Goal: Task Accomplishment & Management: Complete application form

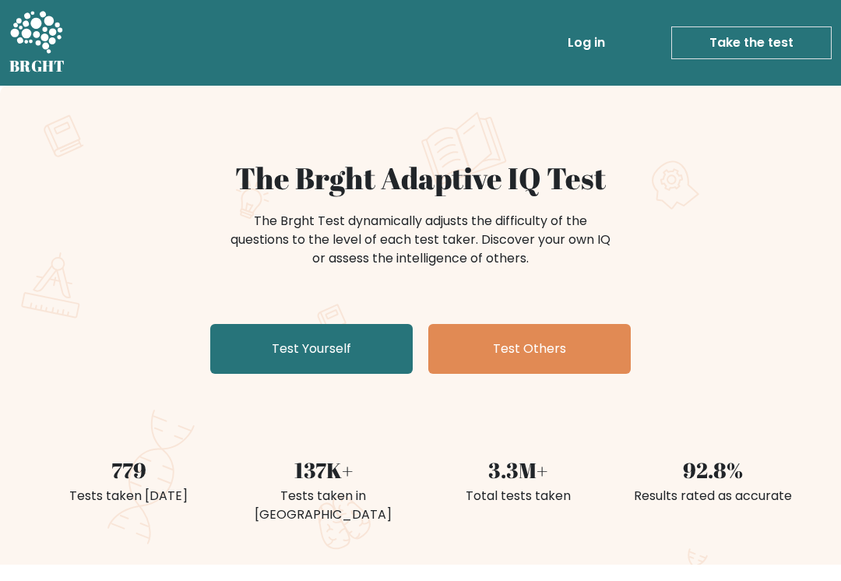
click at [360, 335] on link "Test Yourself" at bounding box center [311, 349] width 202 height 50
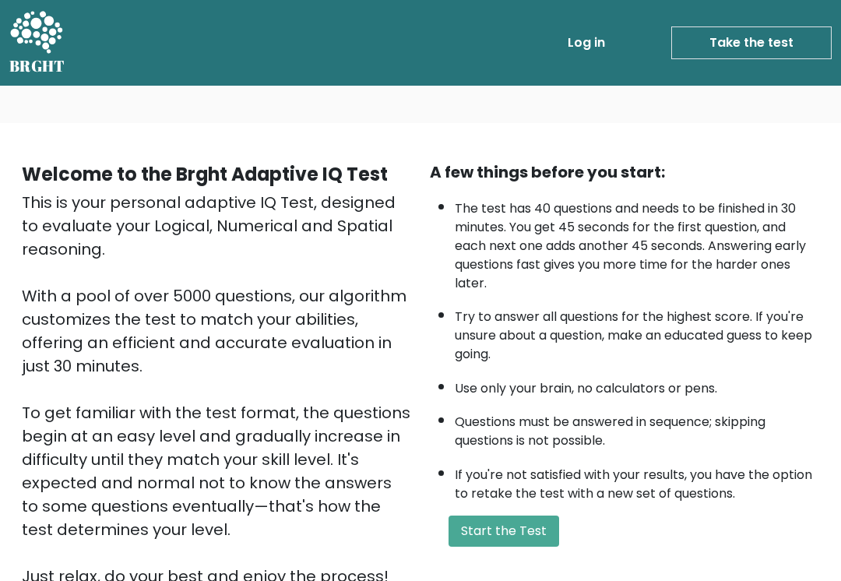
click at [530, 546] on button "Start the Test" at bounding box center [503, 530] width 111 height 31
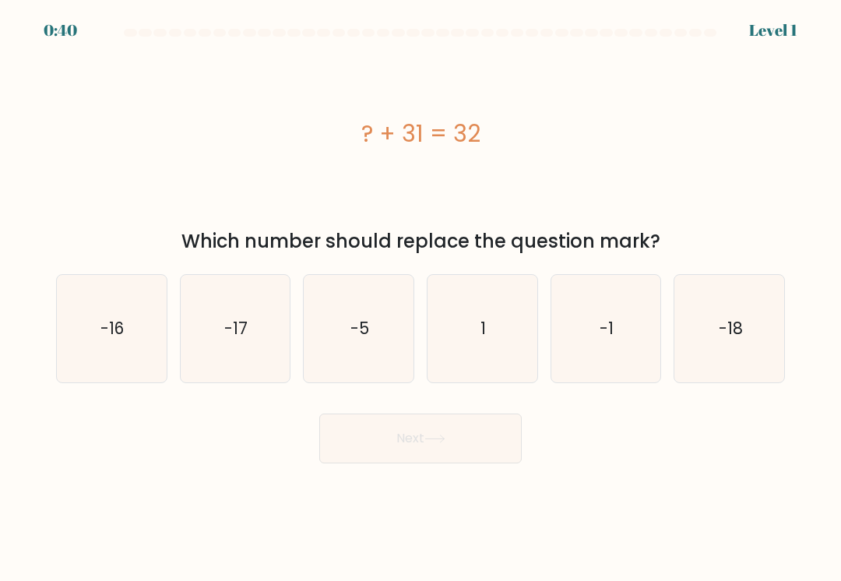
click at [508, 314] on icon "1" at bounding box center [481, 328] width 107 height 107
click at [421, 298] on input "d. 1" at bounding box center [420, 294] width 1 height 8
radio input "true"
click at [479, 438] on button "Next" at bounding box center [420, 438] width 202 height 50
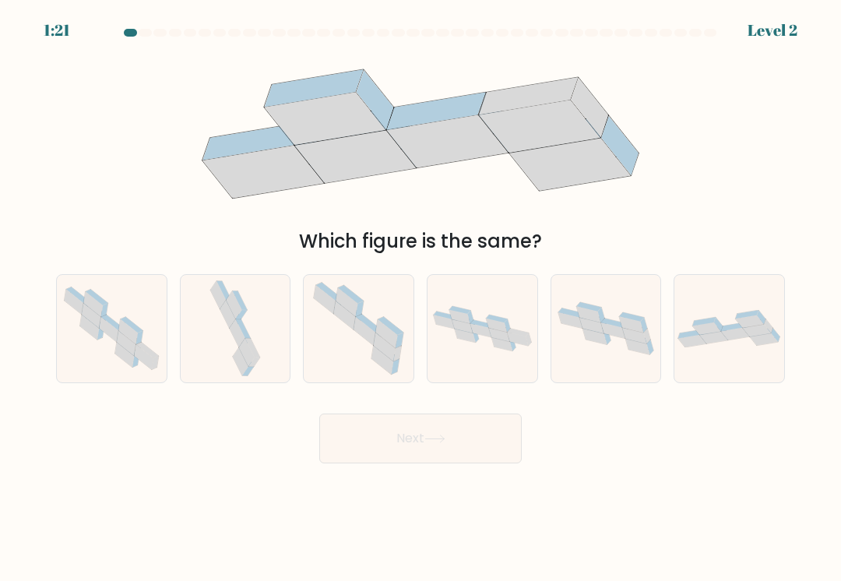
click at [750, 328] on icon at bounding box center [756, 330] width 28 height 12
click at [421, 298] on input "f." at bounding box center [420, 294] width 1 height 8
radio input "true"
click at [470, 435] on button "Next" at bounding box center [420, 438] width 202 height 50
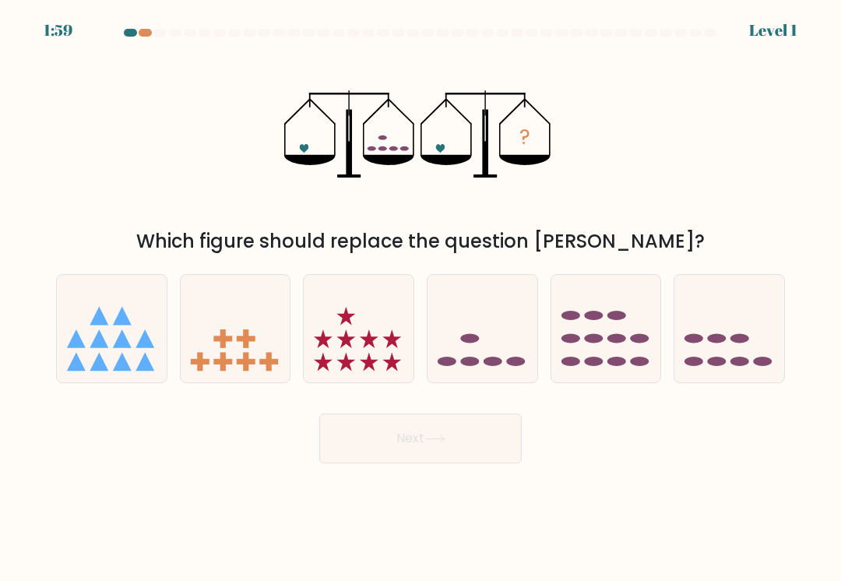
click at [510, 332] on icon at bounding box center [482, 328] width 110 height 91
click at [421, 298] on input "d." at bounding box center [420, 294] width 1 height 8
radio input "true"
click at [472, 431] on button "Next" at bounding box center [420, 438] width 202 height 50
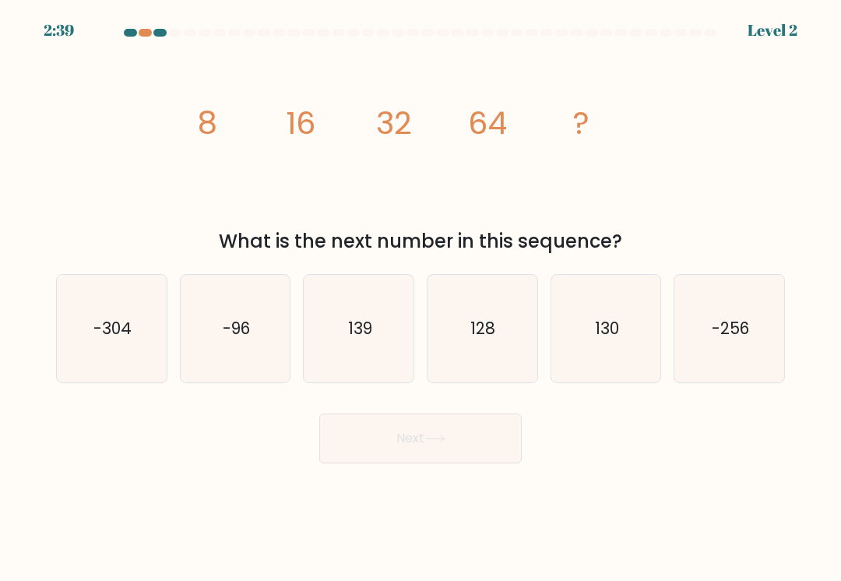
click at [503, 331] on icon "128" at bounding box center [481, 328] width 107 height 107
click at [421, 298] on input "d. 128" at bounding box center [420, 294] width 1 height 8
radio input "true"
click at [500, 429] on button "Next" at bounding box center [420, 438] width 202 height 50
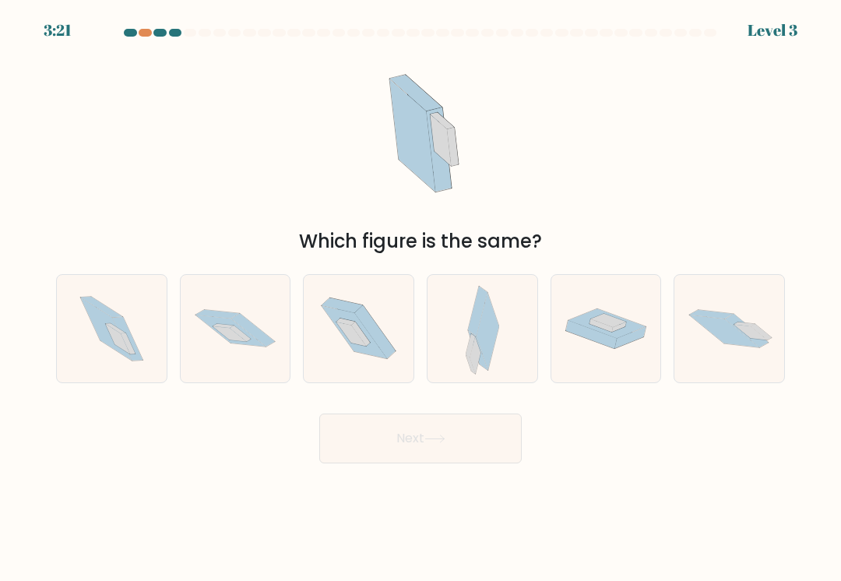
click at [729, 325] on icon at bounding box center [725, 330] width 70 height 33
click at [421, 298] on input "f." at bounding box center [420, 294] width 1 height 8
radio input "true"
click at [464, 426] on button "Next" at bounding box center [420, 438] width 202 height 50
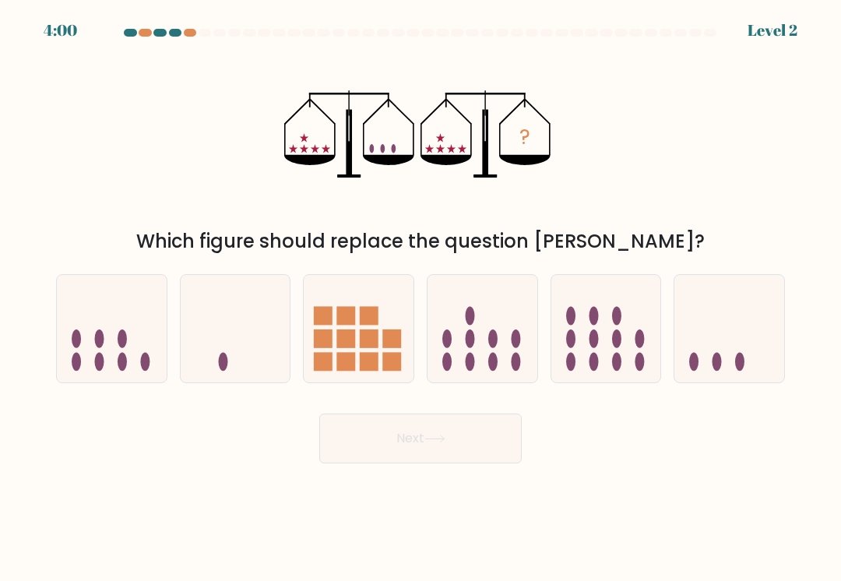
click at [600, 335] on icon at bounding box center [606, 328] width 110 height 91
click at [421, 298] on input "e." at bounding box center [420, 294] width 1 height 8
radio input "true"
click at [506, 366] on icon at bounding box center [482, 328] width 110 height 91
click at [421, 298] on input "d." at bounding box center [420, 294] width 1 height 8
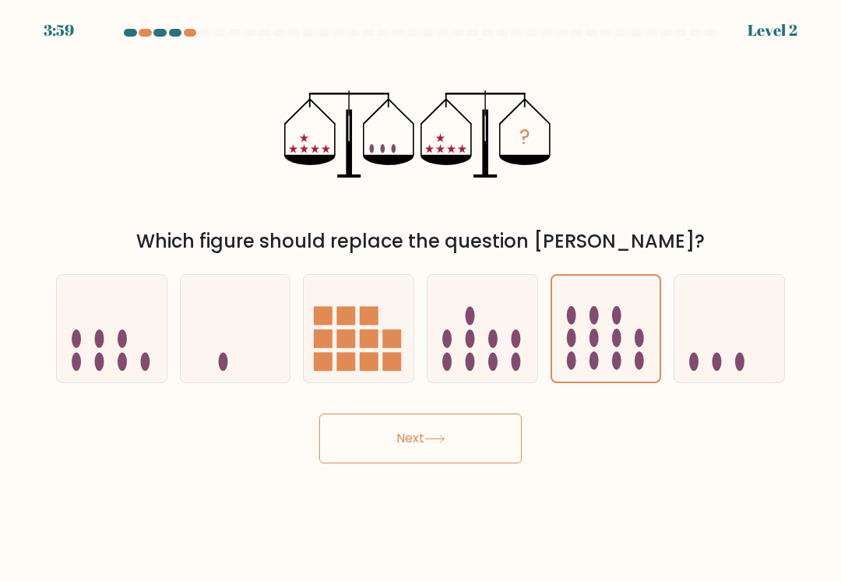
radio input "true"
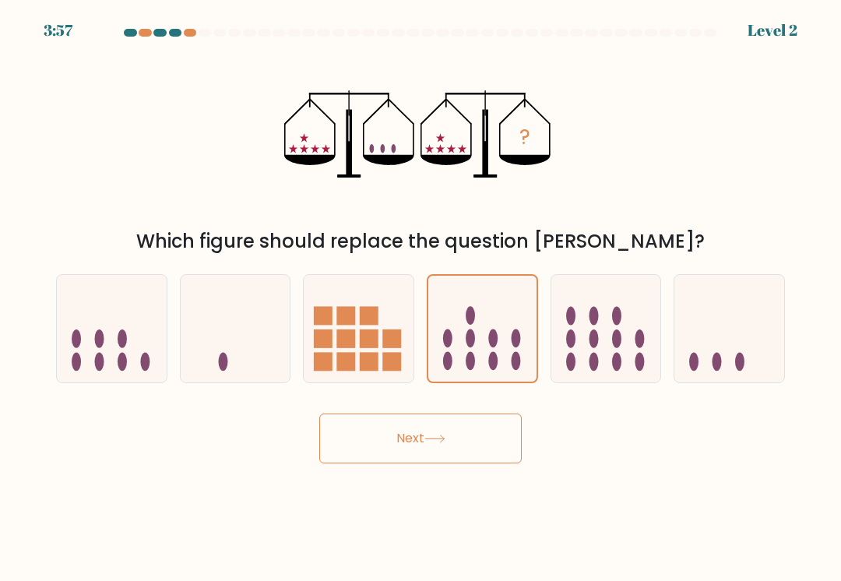
click at [486, 426] on button "Next" at bounding box center [420, 438] width 202 height 50
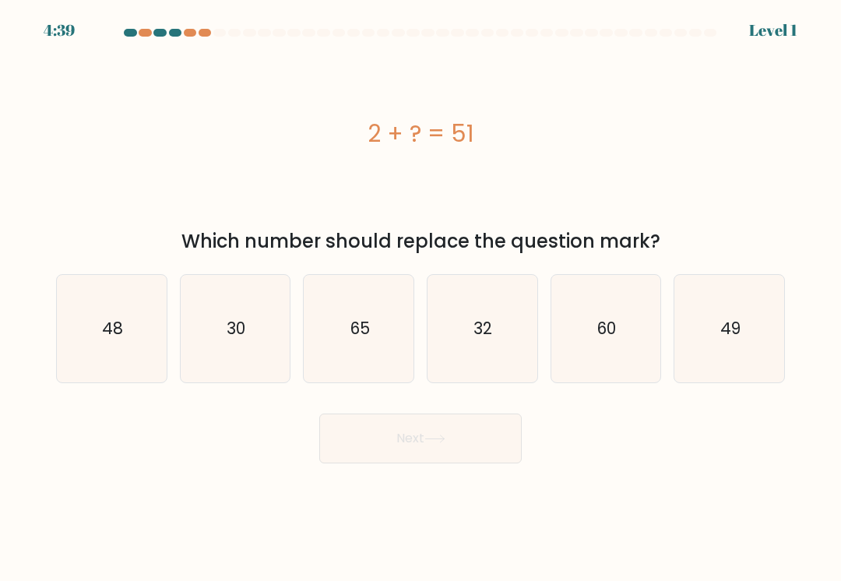
click at [725, 337] on text "49" at bounding box center [730, 328] width 20 height 23
click at [421, 298] on input "f. 49" at bounding box center [420, 294] width 1 height 8
radio input "true"
click at [458, 430] on button "Next" at bounding box center [420, 438] width 202 height 50
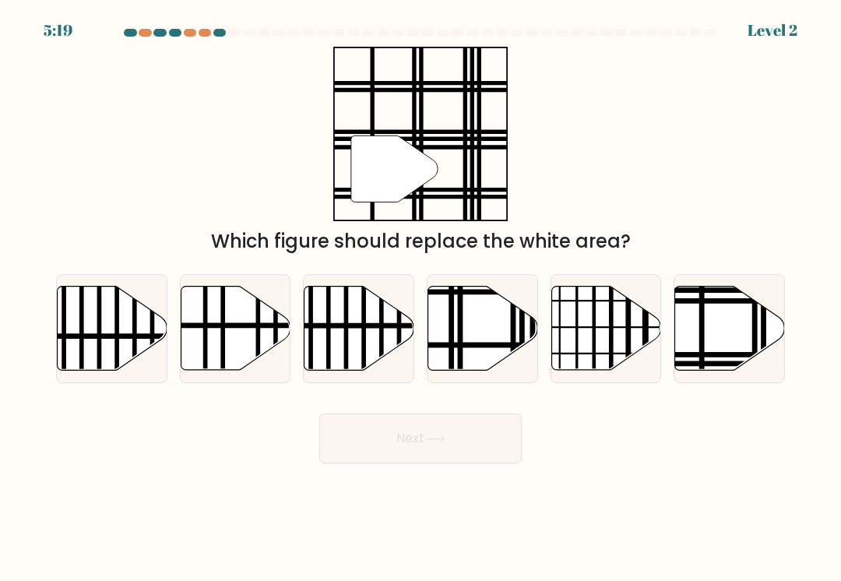
click at [409, 178] on icon at bounding box center [394, 168] width 86 height 66
click at [726, 330] on icon at bounding box center [730, 328] width 110 height 84
click at [421, 298] on input "f." at bounding box center [420, 294] width 1 height 8
radio input "true"
click at [502, 345] on line at bounding box center [515, 345] width 221 height 0
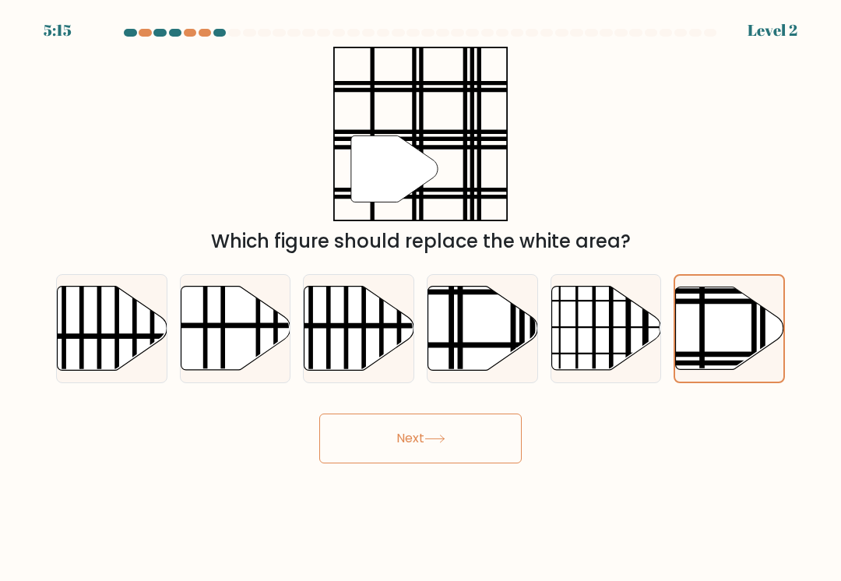
click at [421, 298] on input "d." at bounding box center [420, 294] width 1 height 8
radio input "true"
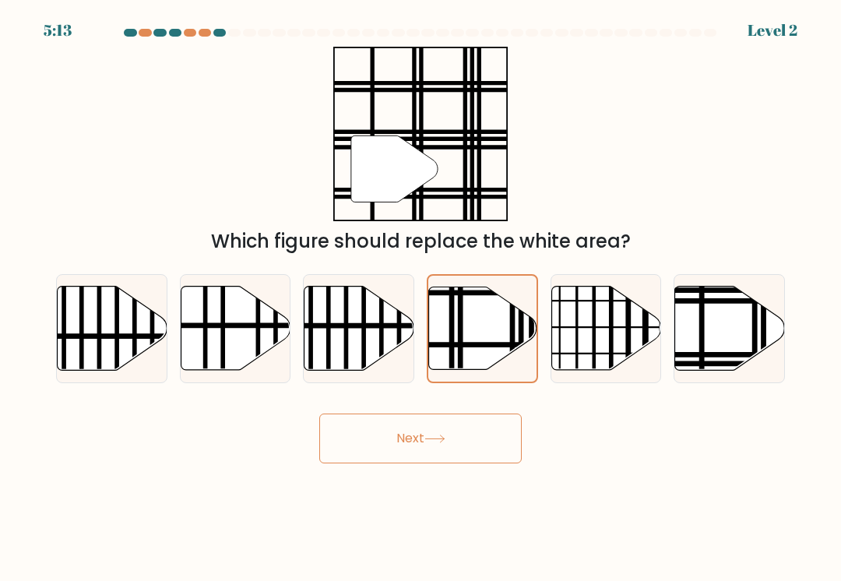
click at [490, 435] on button "Next" at bounding box center [420, 438] width 202 height 50
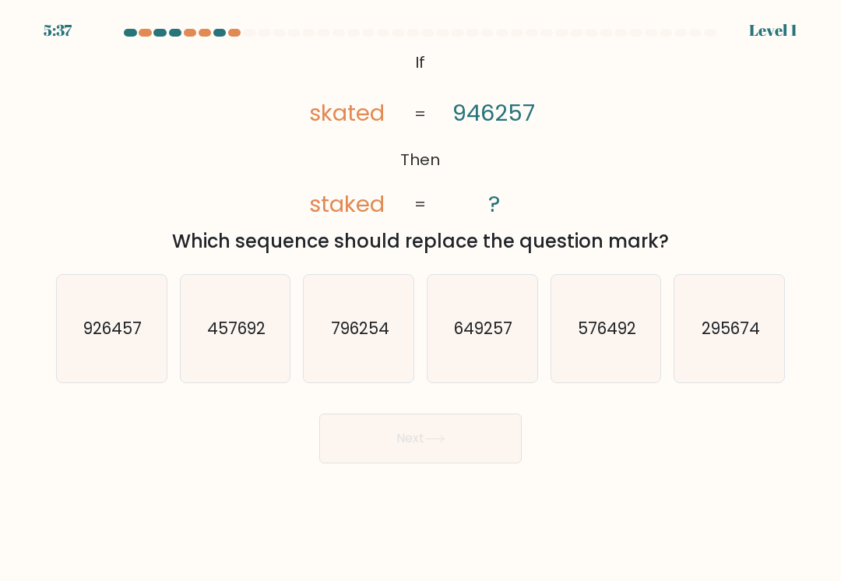
click at [134, 289] on icon "926457" at bounding box center [111, 328] width 107 height 107
click at [420, 290] on input "a. 926457" at bounding box center [420, 294] width 1 height 8
radio input "true"
click at [458, 423] on button "Next" at bounding box center [420, 438] width 202 height 50
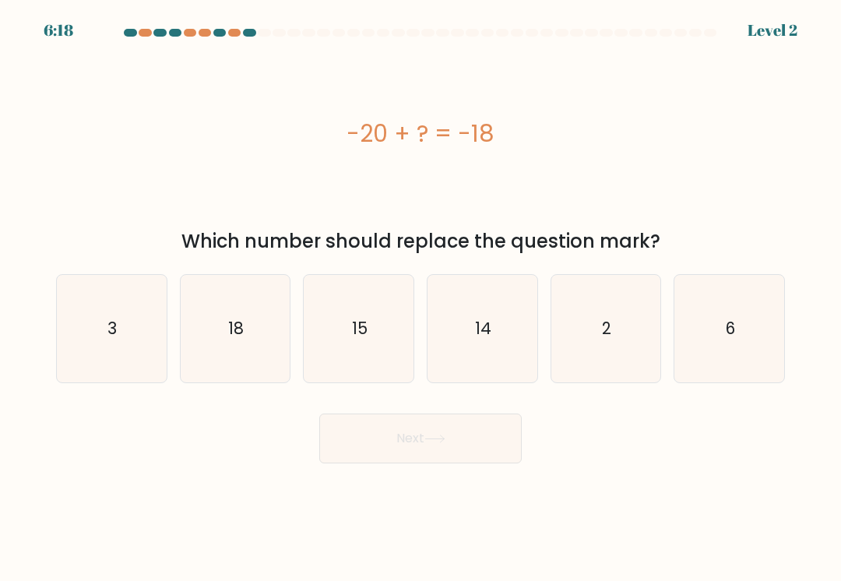
click at [612, 321] on icon "2" at bounding box center [605, 328] width 107 height 107
click at [421, 298] on input "e. 2" at bounding box center [420, 294] width 1 height 8
radio input "true"
click at [470, 440] on button "Next" at bounding box center [420, 438] width 202 height 50
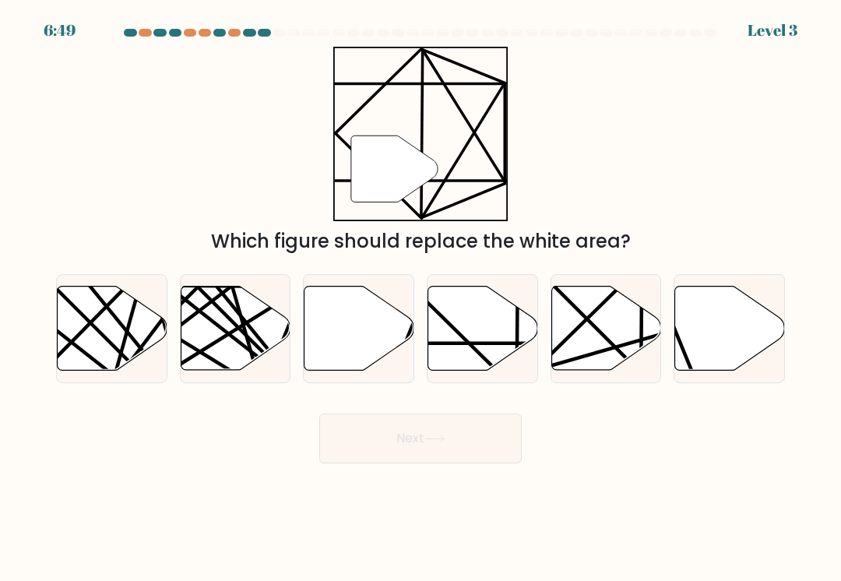
click at [619, 348] on icon at bounding box center [606, 328] width 110 height 84
click at [421, 298] on input "e." at bounding box center [420, 294] width 1 height 8
radio input "true"
click at [462, 439] on button "Next" at bounding box center [420, 438] width 202 height 50
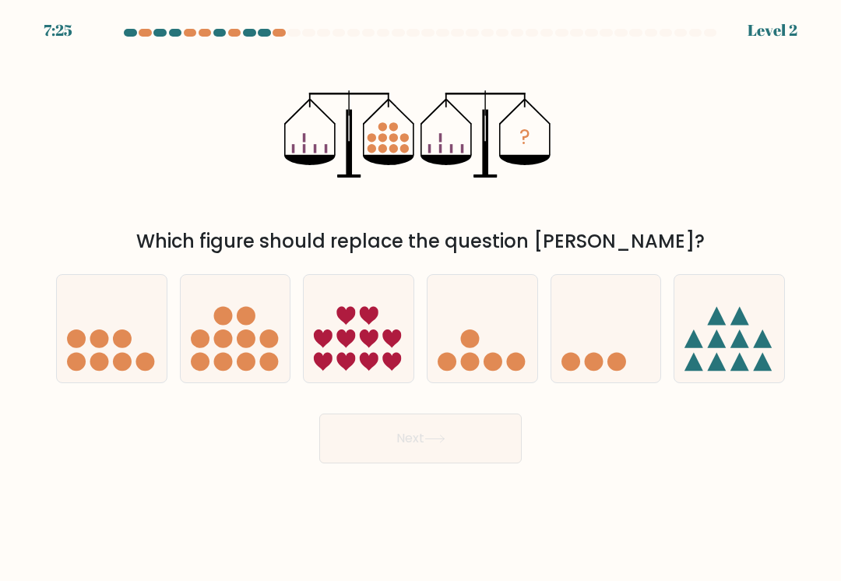
click at [258, 328] on icon at bounding box center [236, 328] width 110 height 91
click at [420, 298] on input "b." at bounding box center [420, 294] width 1 height 8
radio input "true"
click at [419, 423] on button "Next" at bounding box center [420, 438] width 202 height 50
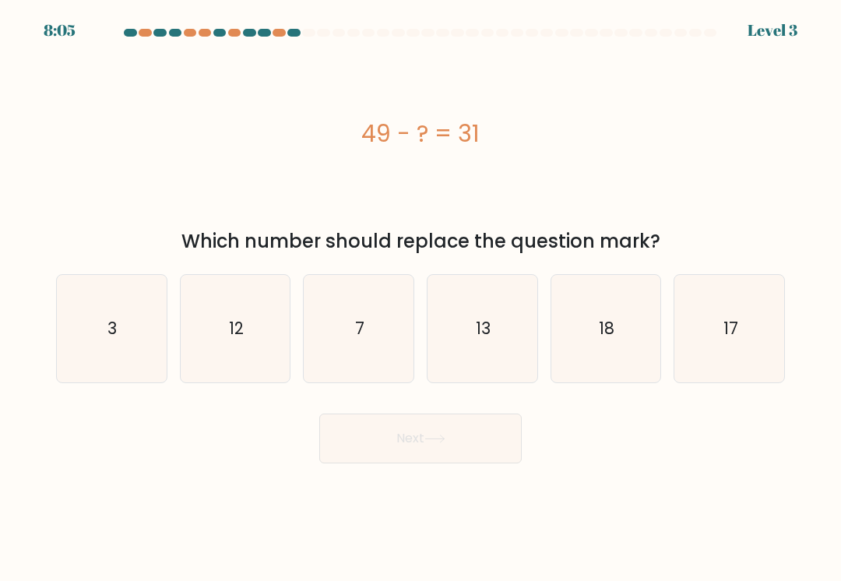
click at [714, 337] on icon "17" at bounding box center [729, 328] width 107 height 107
click at [421, 298] on input "f. 17" at bounding box center [420, 294] width 1 height 8
radio input "true"
click at [602, 335] on text "18" at bounding box center [606, 328] width 16 height 23
click at [421, 298] on input "e. 18" at bounding box center [420, 294] width 1 height 8
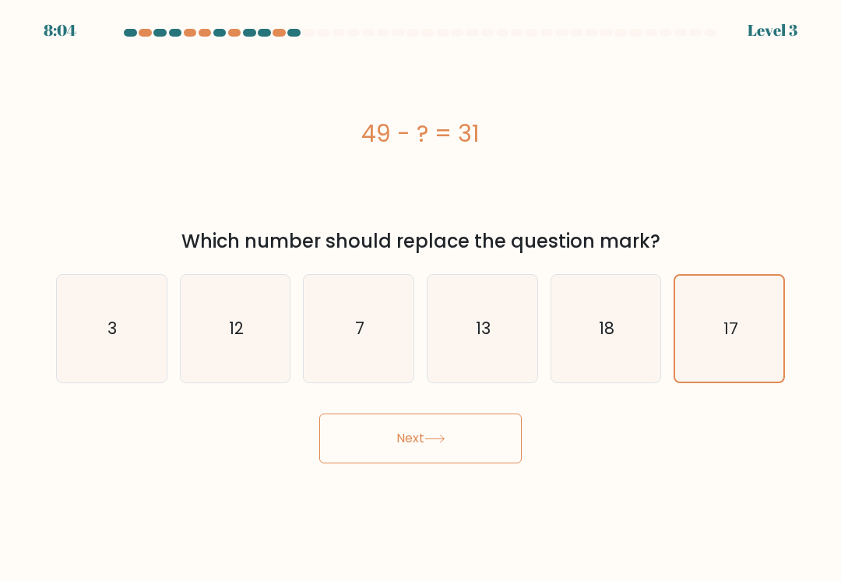
radio input "true"
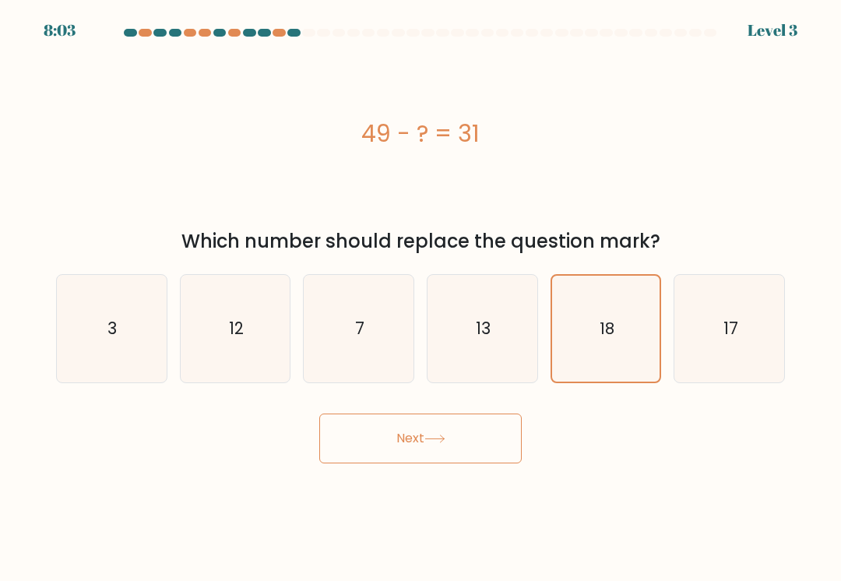
click at [470, 440] on button "Next" at bounding box center [420, 438] width 202 height 50
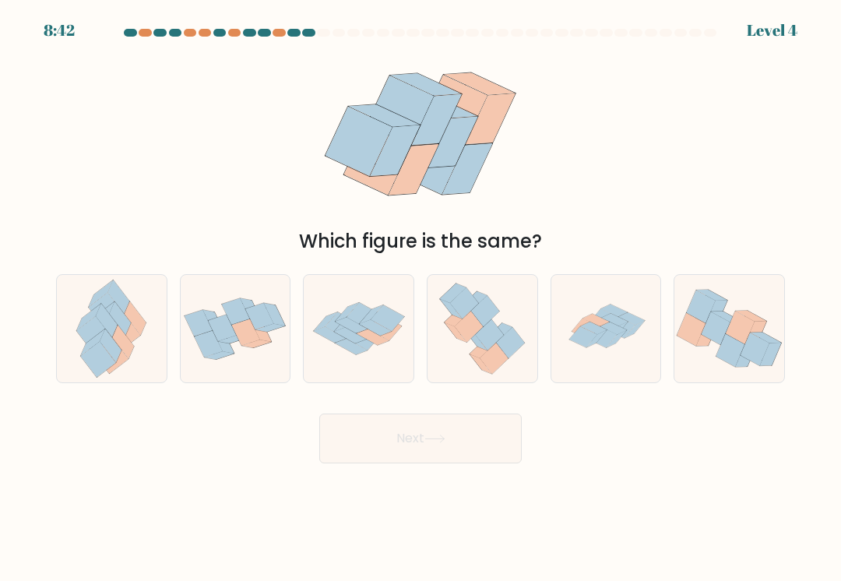
click at [491, 340] on icon at bounding box center [489, 334] width 28 height 31
click at [421, 298] on input "d." at bounding box center [420, 294] width 1 height 8
radio input "true"
click at [466, 419] on button "Next" at bounding box center [420, 438] width 202 height 50
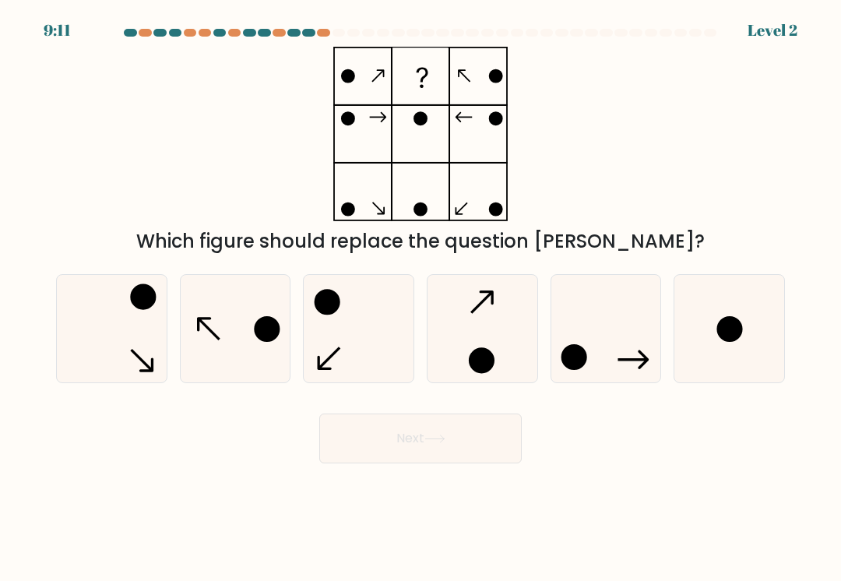
click at [725, 332] on circle at bounding box center [729, 328] width 23 height 23
click at [421, 298] on input "f." at bounding box center [420, 294] width 1 height 8
radio input "true"
click at [445, 440] on icon at bounding box center [434, 438] width 21 height 9
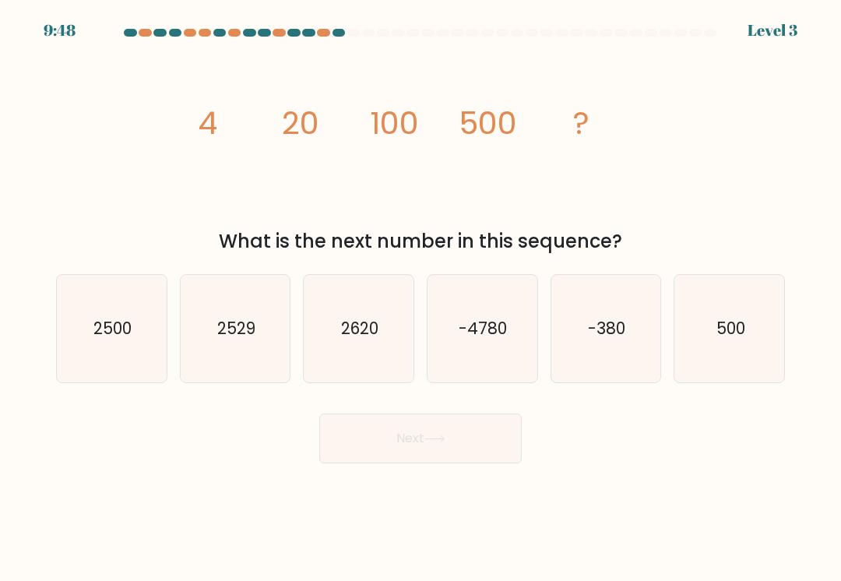
click at [121, 313] on icon "2500" at bounding box center [111, 328] width 107 height 107
click at [420, 298] on input "a. 2500" at bounding box center [420, 294] width 1 height 8
radio input "true"
click at [416, 457] on button "Next" at bounding box center [420, 438] width 202 height 50
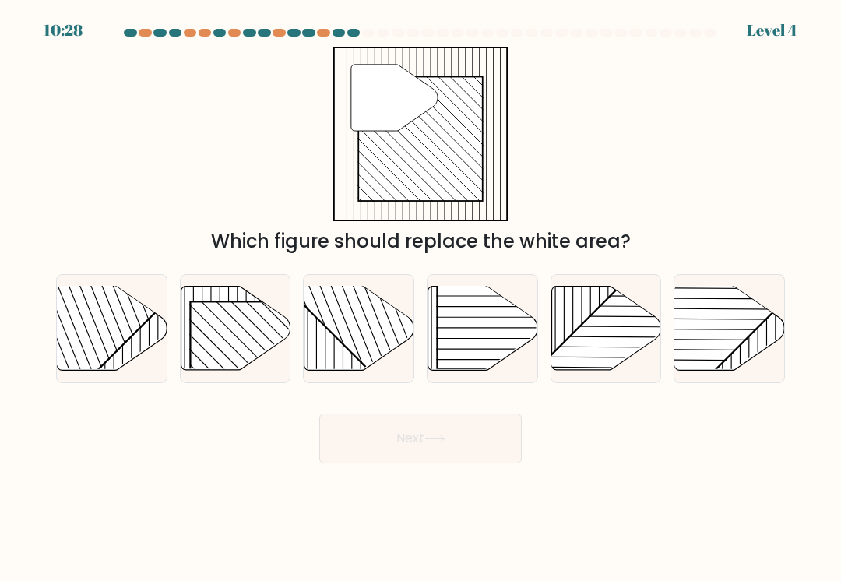
click at [138, 325] on rect at bounding box center [74, 284] width 215 height 215
click at [420, 298] on input "a." at bounding box center [420, 294] width 1 height 8
radio input "true"
click at [267, 316] on rect at bounding box center [268, 379] width 157 height 157
click at [420, 298] on input "b." at bounding box center [420, 294] width 1 height 8
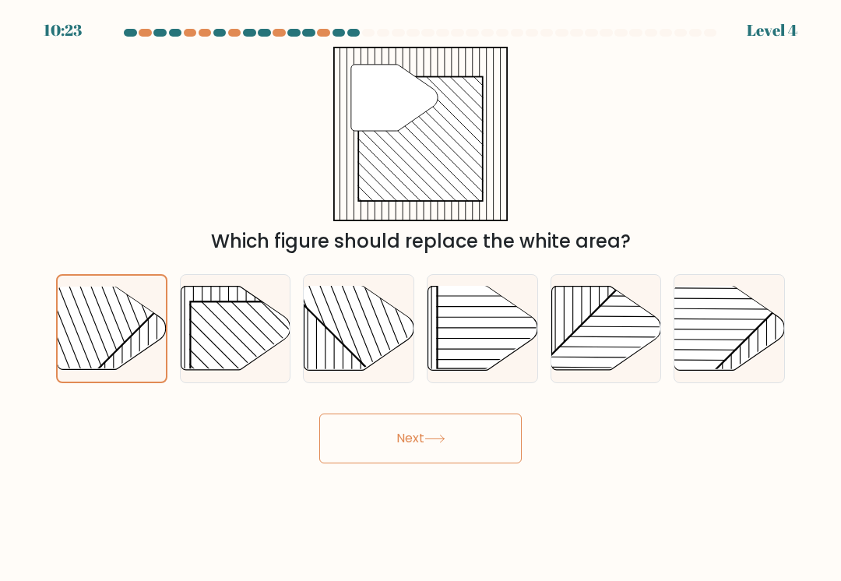
radio input "true"
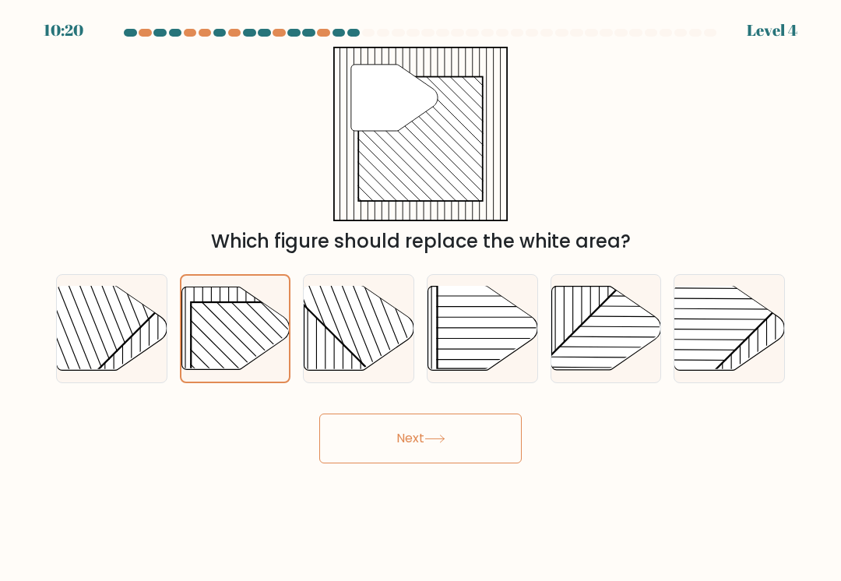
click at [389, 435] on button "Next" at bounding box center [420, 438] width 202 height 50
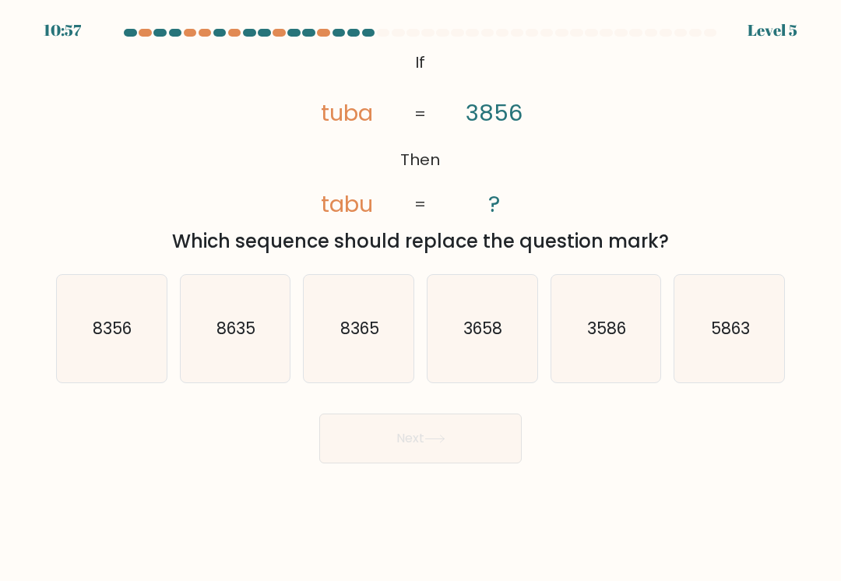
click at [491, 338] on text "3658" at bounding box center [483, 328] width 39 height 23
click at [421, 298] on input "d. 3658" at bounding box center [420, 294] width 1 height 8
radio input "true"
click at [481, 444] on button "Next" at bounding box center [420, 438] width 202 height 50
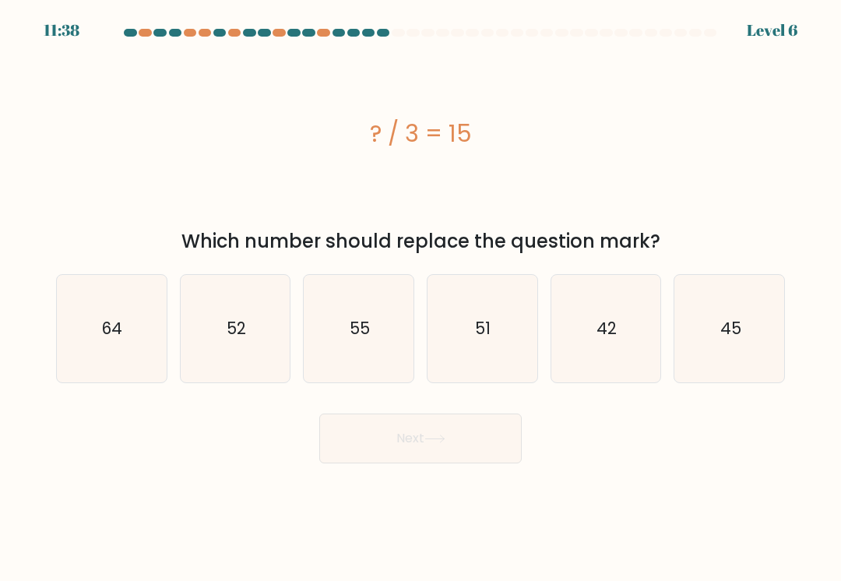
click at [718, 355] on icon "45" at bounding box center [729, 328] width 107 height 107
click at [421, 298] on input "f. 45" at bounding box center [420, 294] width 1 height 8
radio input "true"
click at [492, 438] on button "Next" at bounding box center [420, 438] width 202 height 50
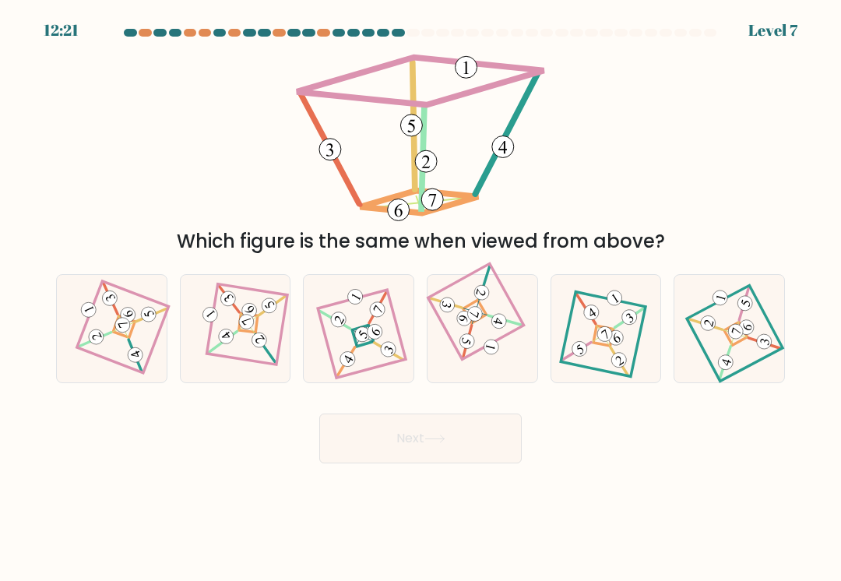
click at [495, 348] on 893 at bounding box center [492, 347] width 18 height 18
click at [421, 298] on input "d." at bounding box center [420, 294] width 1 height 8
radio input "true"
click at [470, 432] on button "Next" at bounding box center [420, 438] width 202 height 50
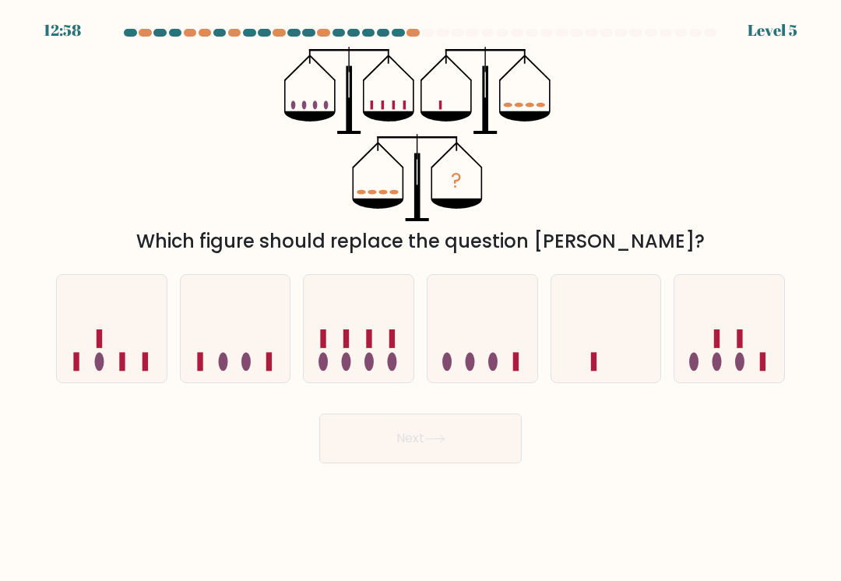
click at [609, 345] on icon at bounding box center [606, 328] width 110 height 91
click at [421, 298] on input "e." at bounding box center [420, 294] width 1 height 8
radio input "true"
click at [497, 431] on button "Next" at bounding box center [420, 438] width 202 height 50
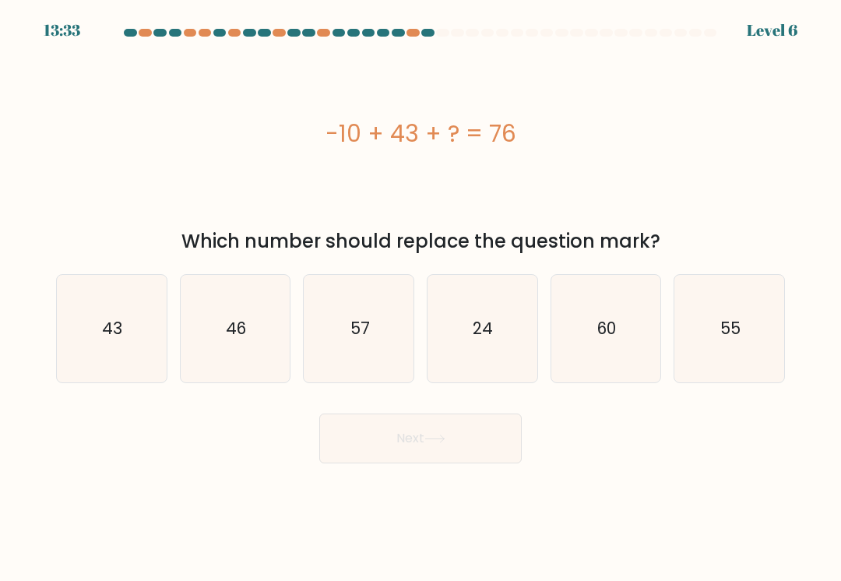
click at [139, 325] on icon "43" at bounding box center [111, 328] width 107 height 107
click at [420, 298] on input "a. 43" at bounding box center [420, 294] width 1 height 8
radio input "true"
click at [380, 453] on button "Next" at bounding box center [420, 438] width 202 height 50
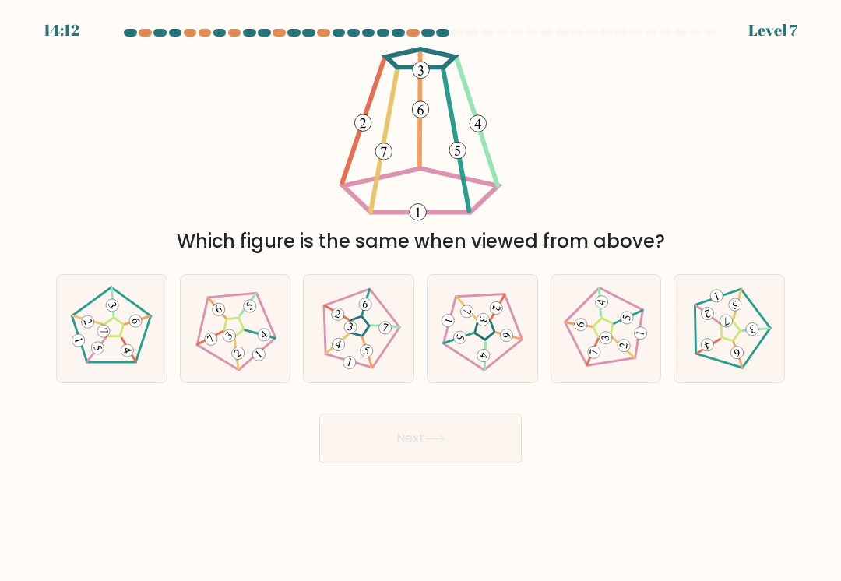
click at [140, 328] on icon at bounding box center [111, 329] width 86 height 86
click at [420, 298] on input "a." at bounding box center [420, 294] width 1 height 8
radio input "true"
click at [416, 427] on button "Next" at bounding box center [420, 438] width 202 height 50
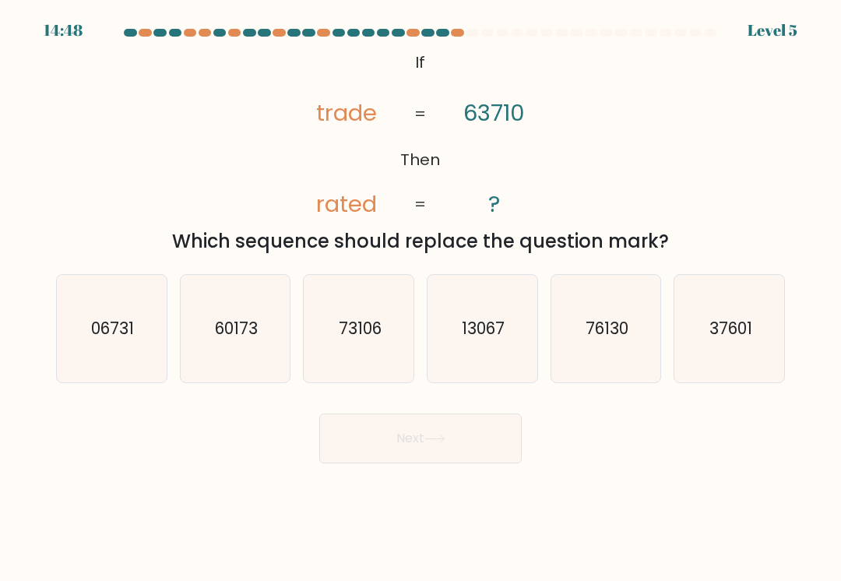
click at [355, 343] on icon "73106" at bounding box center [358, 328] width 107 height 107
click at [420, 298] on input "c. 73106" at bounding box center [420, 294] width 1 height 8
radio input "true"
click at [416, 429] on button "Next" at bounding box center [420, 438] width 202 height 50
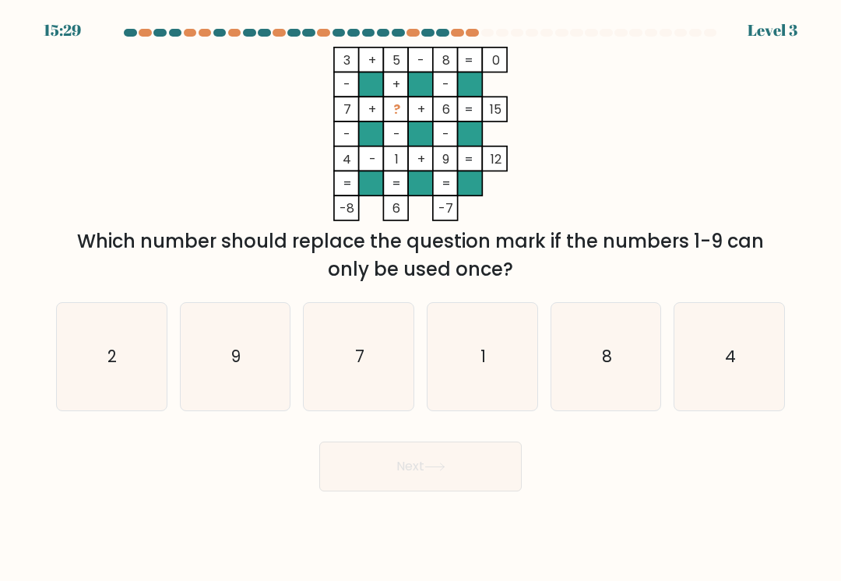
click at [386, 376] on icon "7" at bounding box center [358, 356] width 107 height 107
click at [420, 298] on input "c. 7" at bounding box center [420, 294] width 1 height 8
radio input "true"
click at [411, 458] on button "Next" at bounding box center [420, 466] width 202 height 50
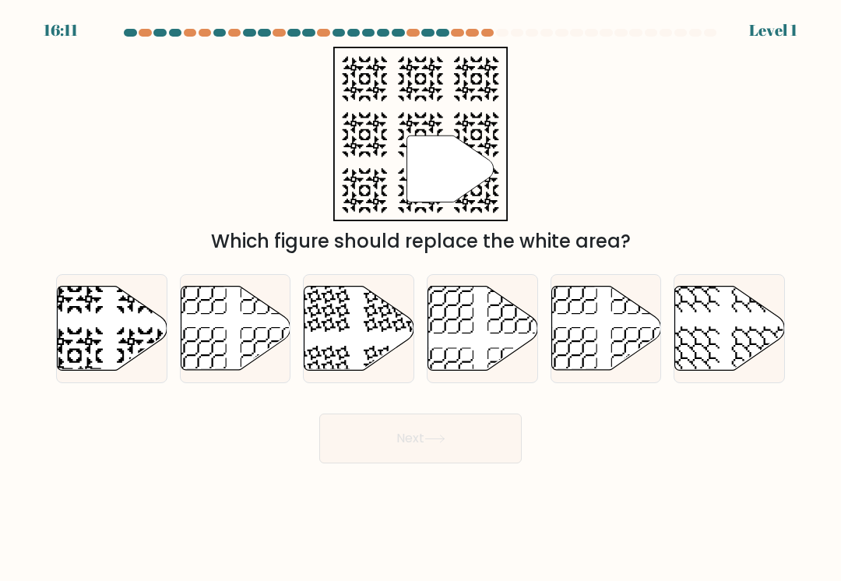
click at [121, 312] on icon at bounding box center [113, 328] width 110 height 84
click at [420, 298] on input "a." at bounding box center [420, 294] width 1 height 8
radio input "true"
click at [401, 440] on button "Next" at bounding box center [420, 438] width 202 height 50
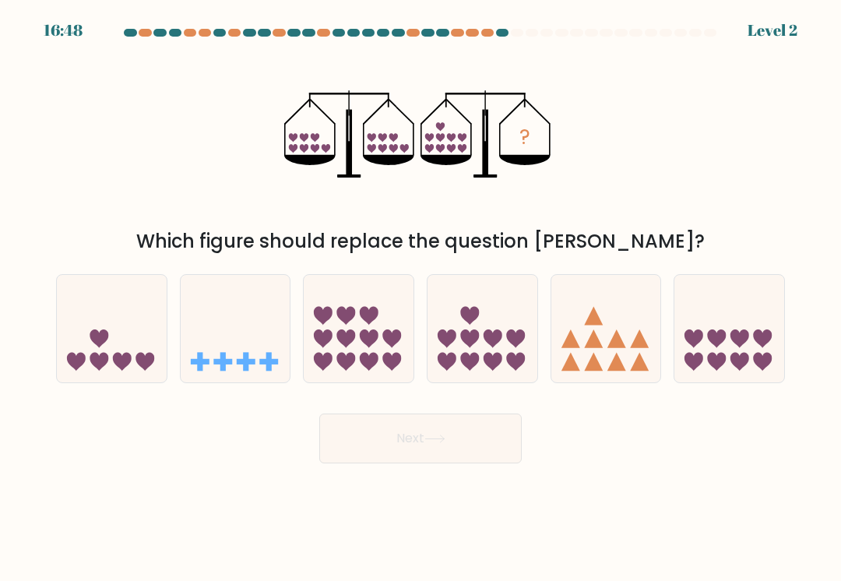
click at [455, 348] on icon at bounding box center [482, 328] width 110 height 91
click at [421, 298] on input "d." at bounding box center [420, 294] width 1 height 8
radio input "true"
click at [440, 426] on button "Next" at bounding box center [420, 438] width 202 height 50
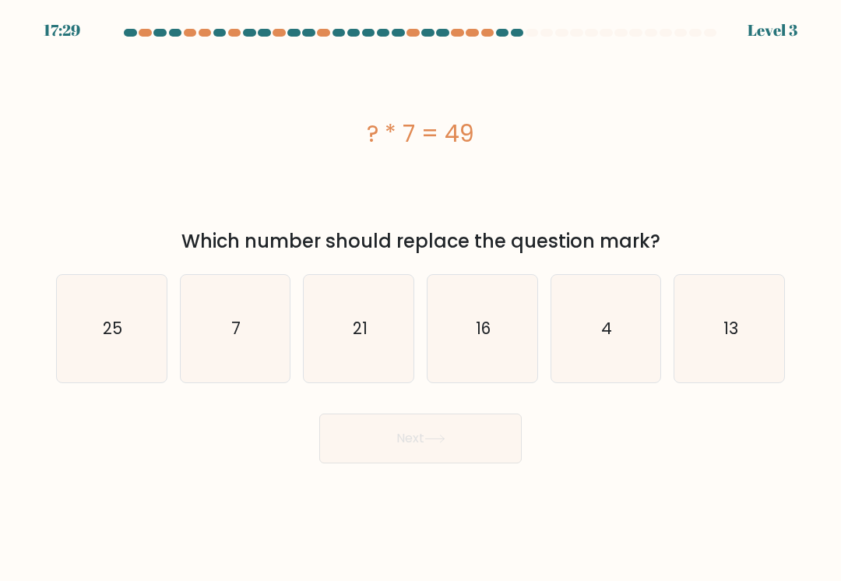
click at [272, 321] on icon "7" at bounding box center [234, 328] width 107 height 107
click at [420, 298] on input "b. 7" at bounding box center [420, 294] width 1 height 8
radio input "true"
click at [386, 430] on button "Next" at bounding box center [420, 438] width 202 height 50
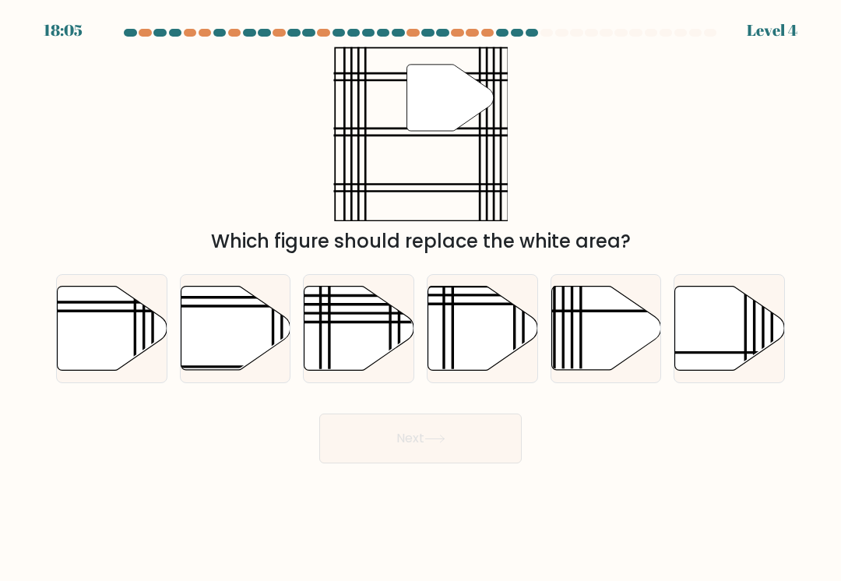
click at [258, 338] on icon at bounding box center [236, 328] width 110 height 84
click at [420, 298] on input "b." at bounding box center [420, 294] width 1 height 8
radio input "true"
click at [412, 433] on button "Next" at bounding box center [420, 438] width 202 height 50
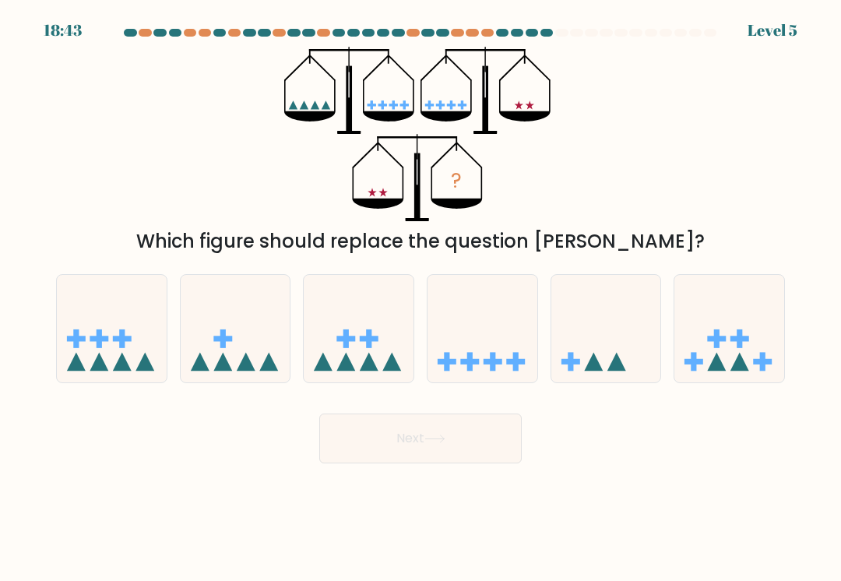
click at [480, 349] on icon at bounding box center [482, 328] width 110 height 91
click at [421, 298] on input "d." at bounding box center [420, 294] width 1 height 8
radio input "true"
click at [608, 346] on icon at bounding box center [606, 328] width 110 height 91
click at [421, 298] on input "e." at bounding box center [420, 294] width 1 height 8
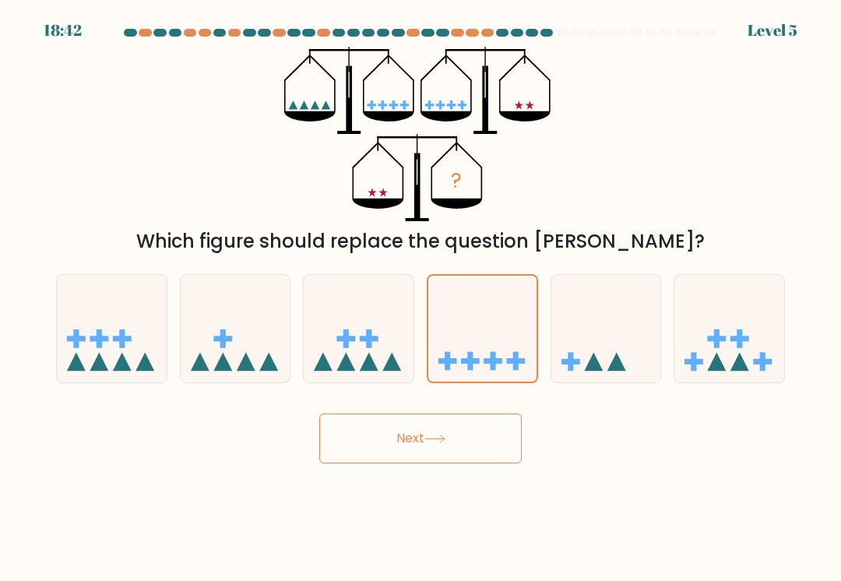
radio input "true"
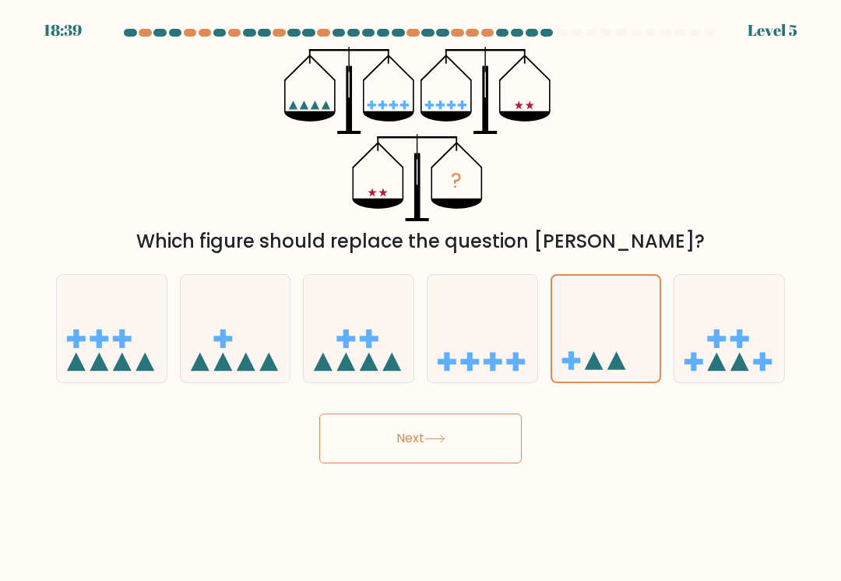
click at [488, 443] on button "Next" at bounding box center [420, 438] width 202 height 50
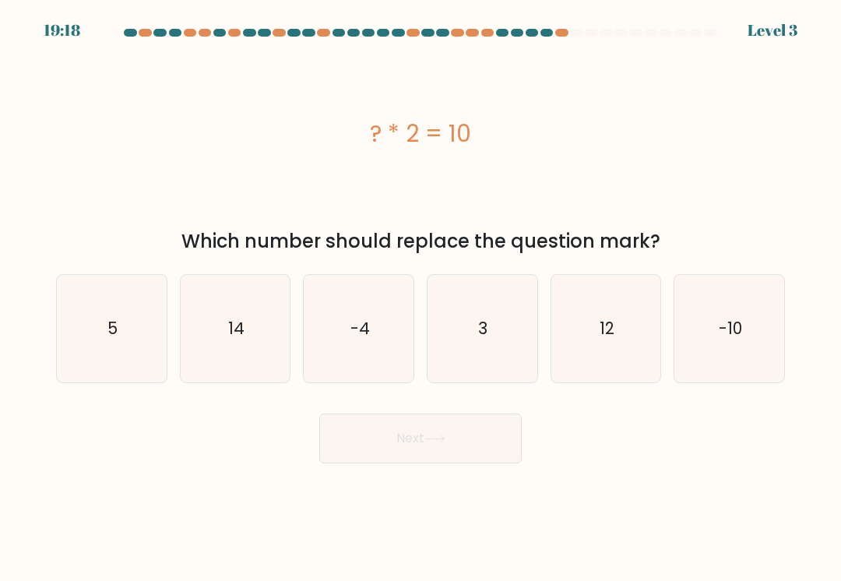
click at [113, 340] on icon "5" at bounding box center [111, 328] width 107 height 107
click at [420, 298] on input "a. 5" at bounding box center [420, 294] width 1 height 8
radio input "true"
click at [412, 437] on button "Next" at bounding box center [420, 438] width 202 height 50
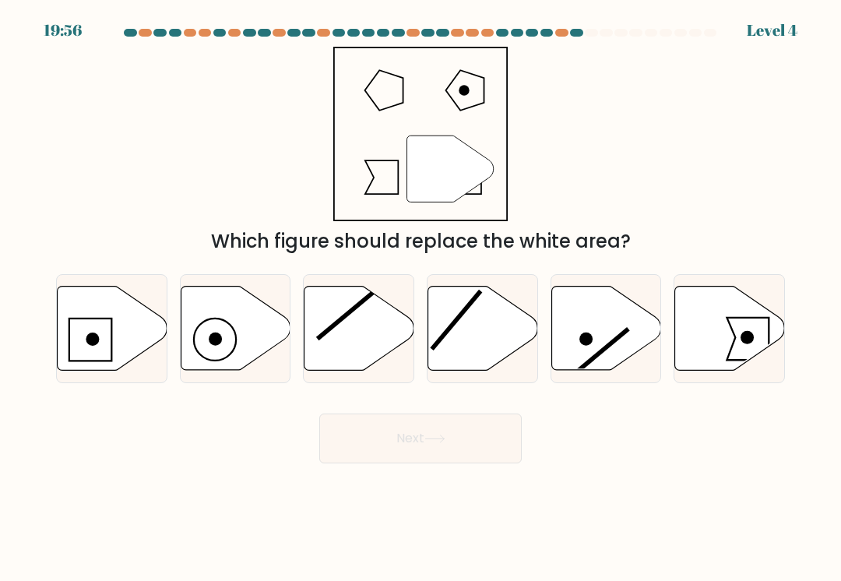
click at [455, 340] on icon at bounding box center [483, 328] width 110 height 84
click at [421, 298] on input "d." at bounding box center [420, 294] width 1 height 8
radio input "true"
click at [739, 303] on icon at bounding box center [730, 328] width 110 height 84
click at [421, 298] on input "f." at bounding box center [420, 294] width 1 height 8
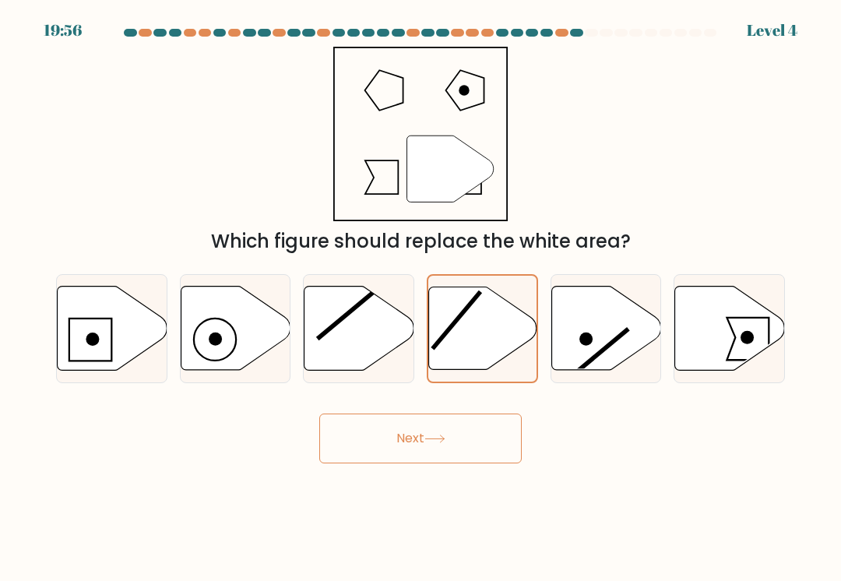
radio input "true"
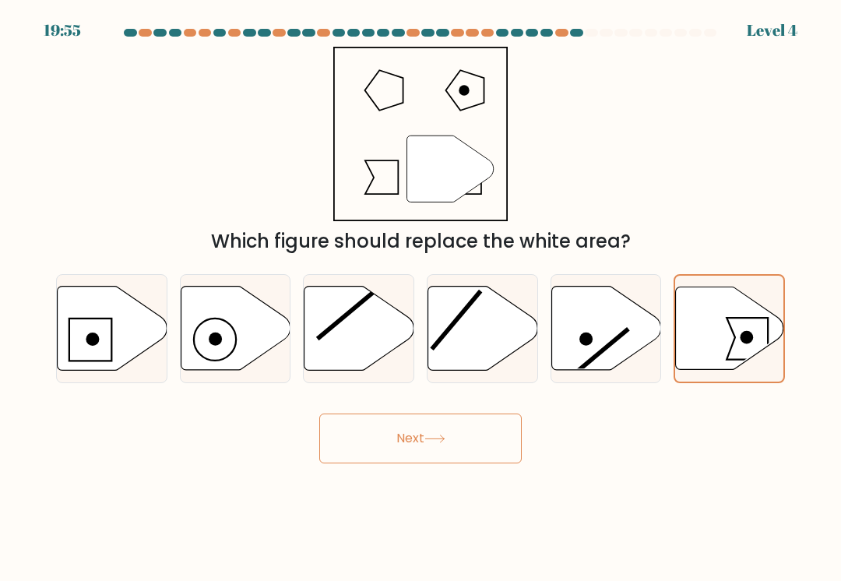
click at [434, 429] on button "Next" at bounding box center [420, 438] width 202 height 50
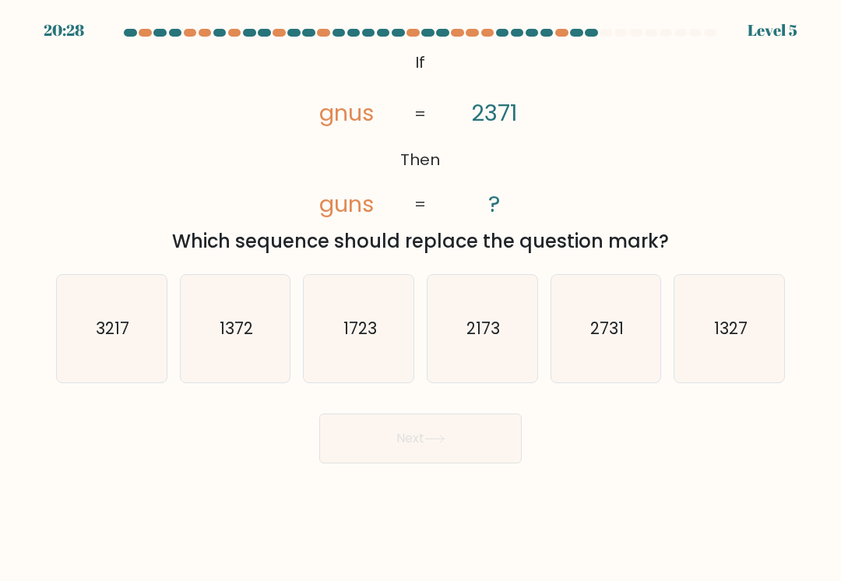
click at [506, 359] on icon "2173" at bounding box center [481, 328] width 107 height 107
click at [421, 298] on input "d. 2173" at bounding box center [420, 294] width 1 height 8
radio input "true"
click at [623, 359] on icon "2731" at bounding box center [605, 328] width 107 height 107
click at [421, 298] on input "e. 2731" at bounding box center [420, 294] width 1 height 8
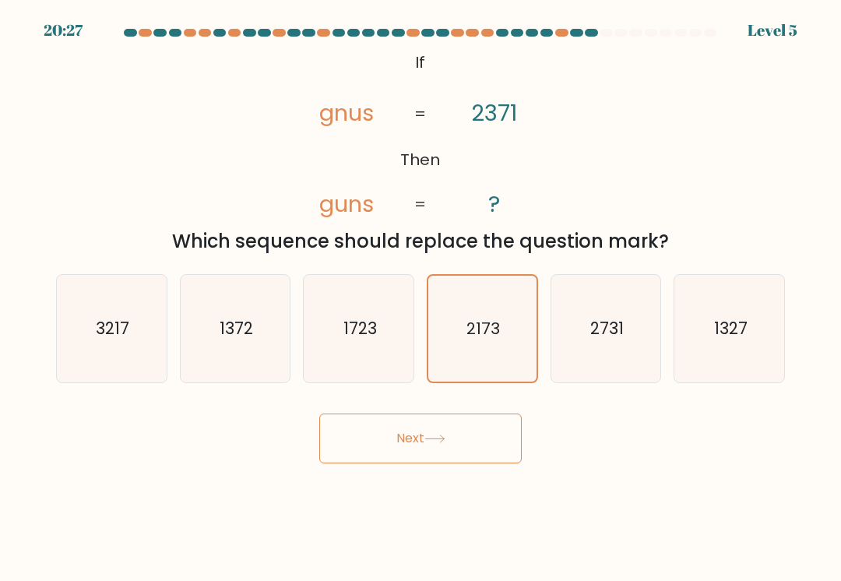
radio input "true"
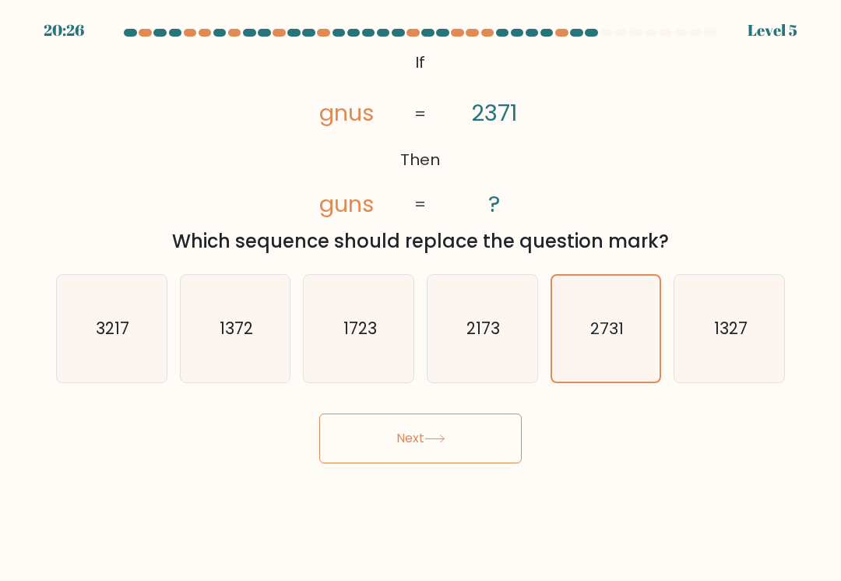
click at [455, 448] on button "Next" at bounding box center [420, 438] width 202 height 50
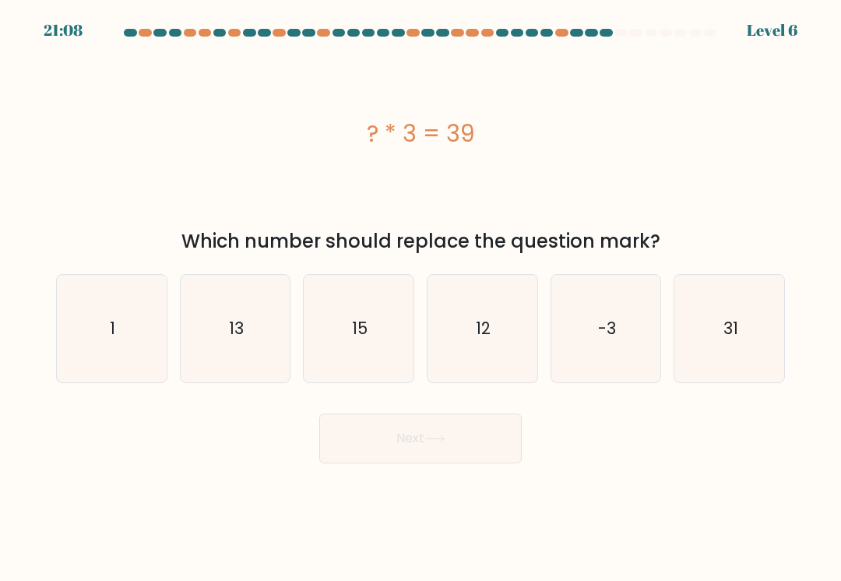
click at [242, 344] on icon "13" at bounding box center [234, 328] width 107 height 107
click at [420, 298] on input "b. 13" at bounding box center [420, 294] width 1 height 8
radio input "true"
click at [405, 437] on button "Next" at bounding box center [420, 438] width 202 height 50
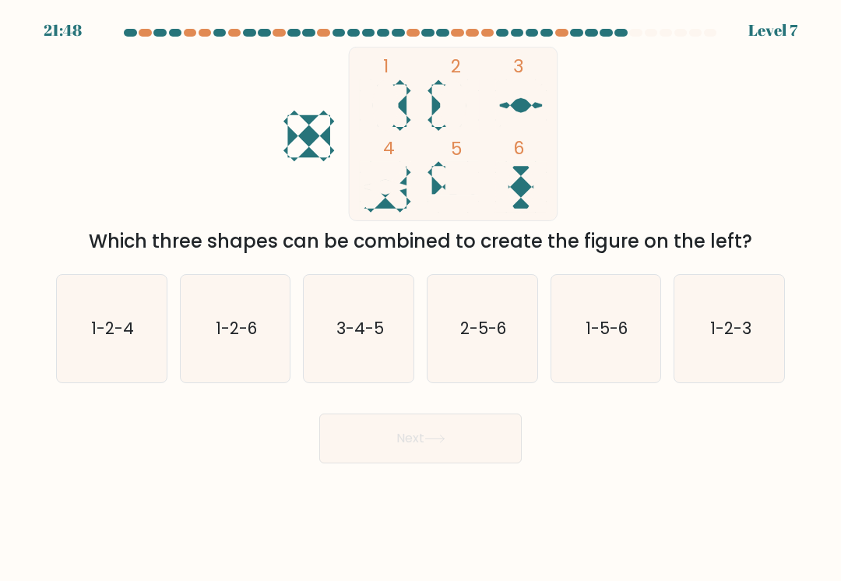
click at [470, 348] on icon "2-5-6" at bounding box center [481, 328] width 107 height 107
click at [421, 298] on input "d. 2-5-6" at bounding box center [420, 294] width 1 height 8
radio input "true"
click at [265, 339] on icon "1-2-6" at bounding box center [234, 328] width 107 height 107
click at [420, 298] on input "b. 1-2-6" at bounding box center [420, 294] width 1 height 8
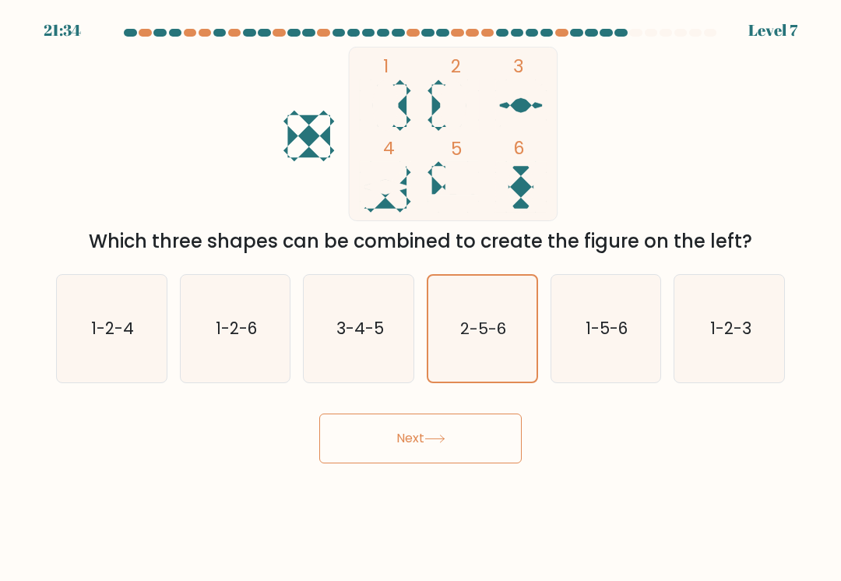
radio input "true"
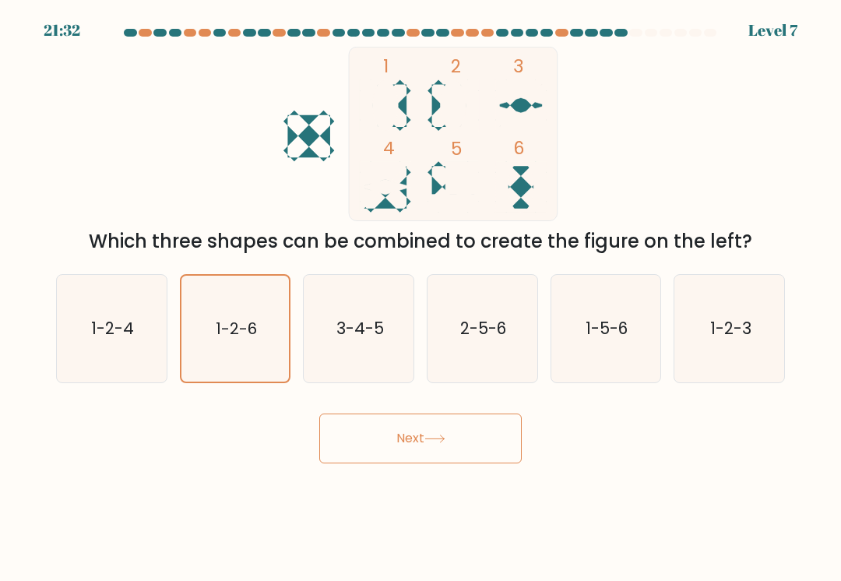
click at [395, 422] on button "Next" at bounding box center [420, 438] width 202 height 50
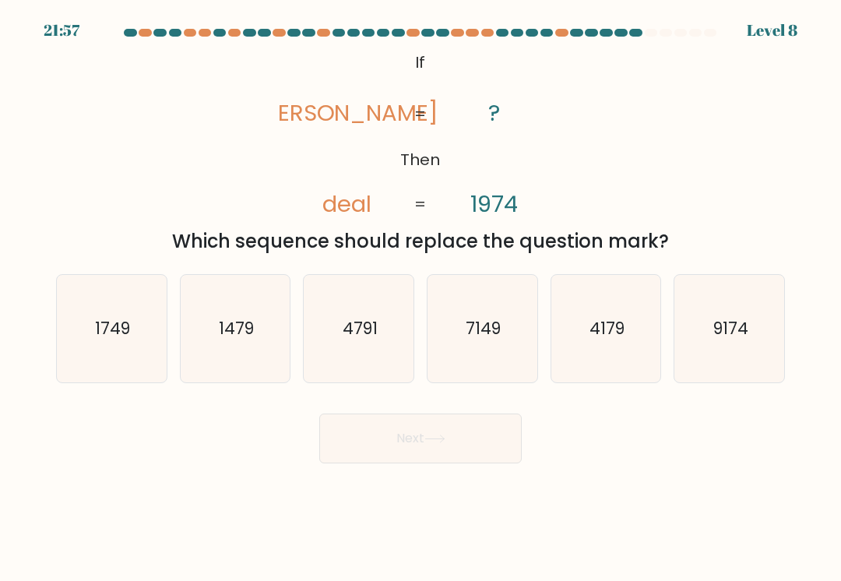
click at [265, 346] on icon "1479" at bounding box center [234, 328] width 107 height 107
click at [420, 298] on input "b. 1479" at bounding box center [420, 294] width 1 height 8
radio input "true"
click at [417, 420] on button "Next" at bounding box center [420, 438] width 202 height 50
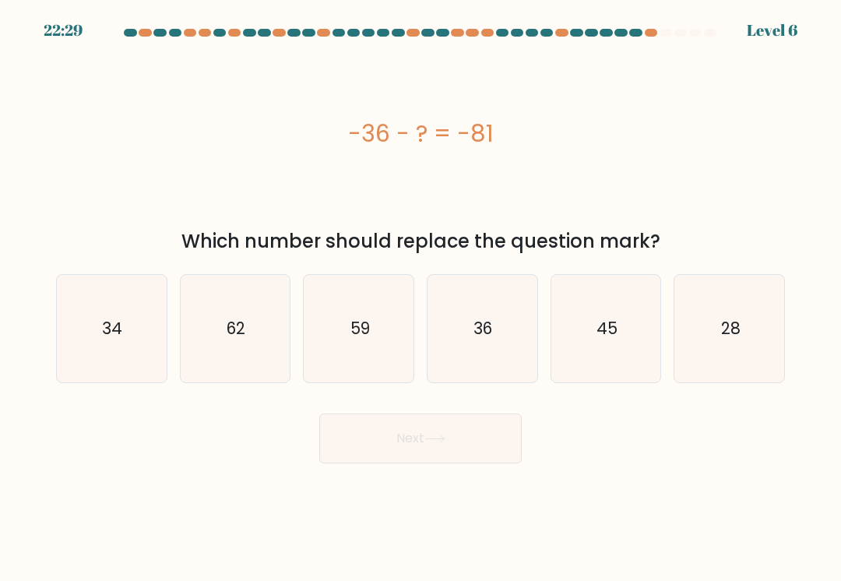
click at [384, 331] on icon "59" at bounding box center [358, 328] width 107 height 107
click at [420, 298] on input "c. 59" at bounding box center [420, 294] width 1 height 8
radio input "true"
click at [592, 348] on icon "45" at bounding box center [605, 328] width 107 height 107
click at [421, 298] on input "e. 45" at bounding box center [420, 294] width 1 height 8
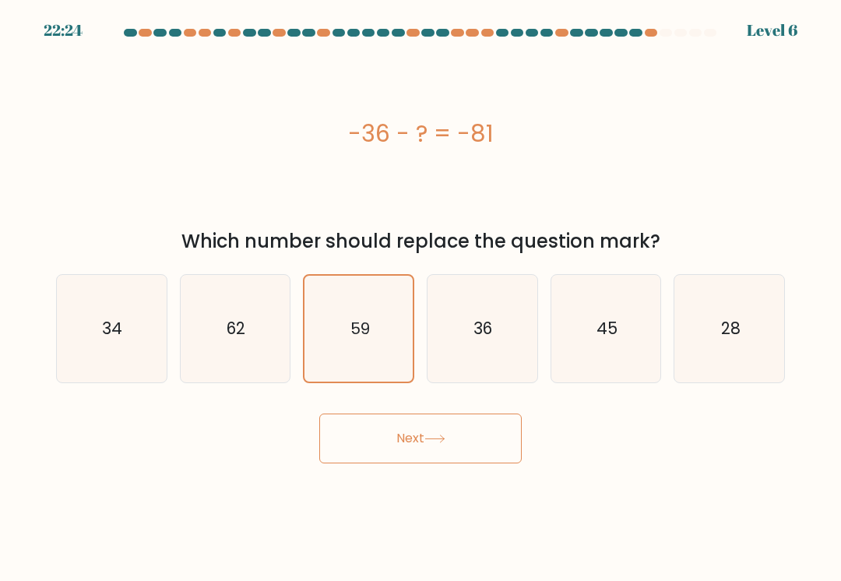
radio input "true"
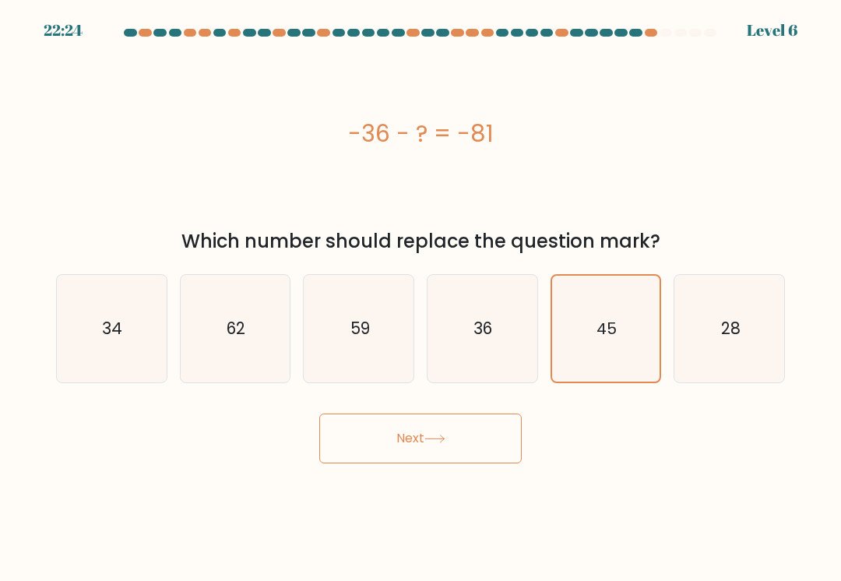
click at [476, 425] on button "Next" at bounding box center [420, 438] width 202 height 50
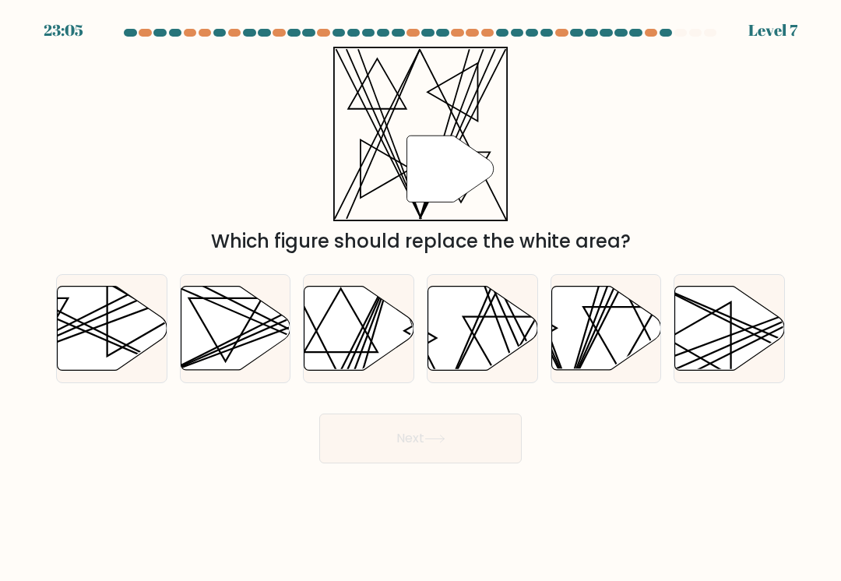
click at [440, 329] on icon at bounding box center [483, 328] width 110 height 84
click at [421, 298] on input "d." at bounding box center [420, 294] width 1 height 8
radio input "true"
click at [429, 436] on icon at bounding box center [434, 438] width 21 height 9
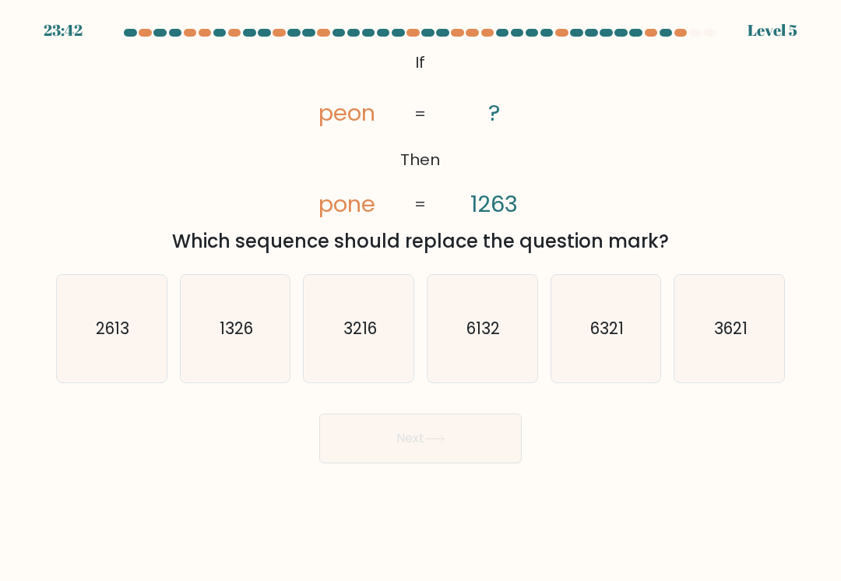
click at [258, 341] on icon "1326" at bounding box center [234, 328] width 107 height 107
click at [420, 298] on input "b. 1326" at bounding box center [420, 294] width 1 height 8
radio input "true"
click at [431, 422] on button "Next" at bounding box center [420, 438] width 202 height 50
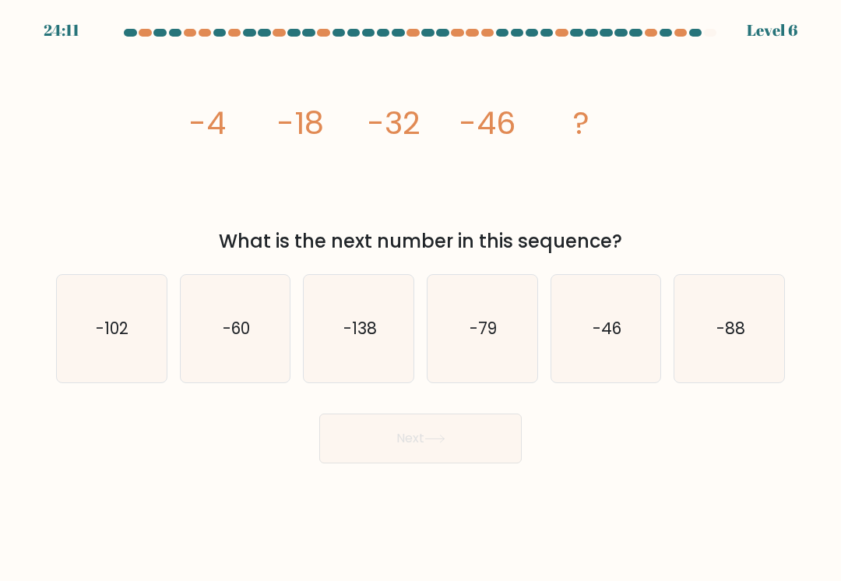
click at [268, 334] on icon "-60" at bounding box center [234, 328] width 107 height 107
click at [420, 298] on input "b. -60" at bounding box center [420, 294] width 1 height 8
radio input "true"
click at [375, 429] on button "Next" at bounding box center [420, 438] width 202 height 50
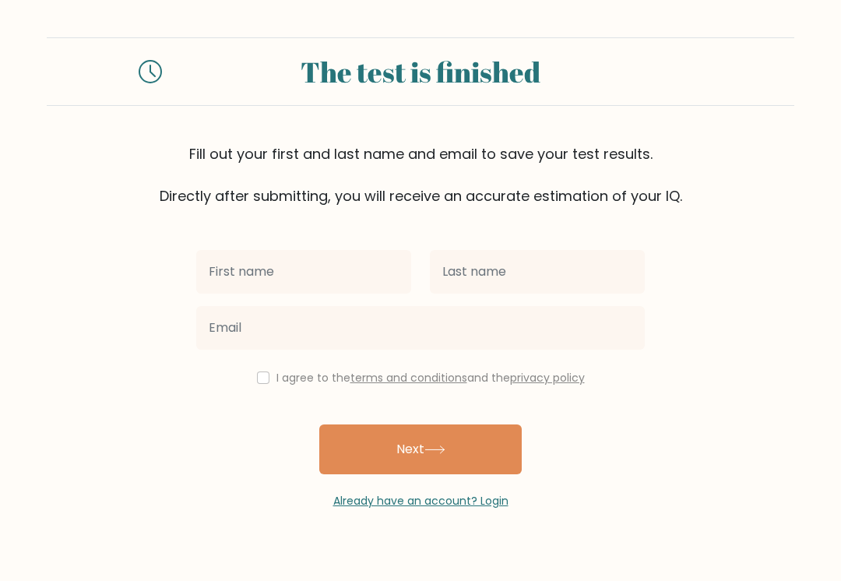
click at [376, 261] on input "text" at bounding box center [303, 272] width 215 height 44
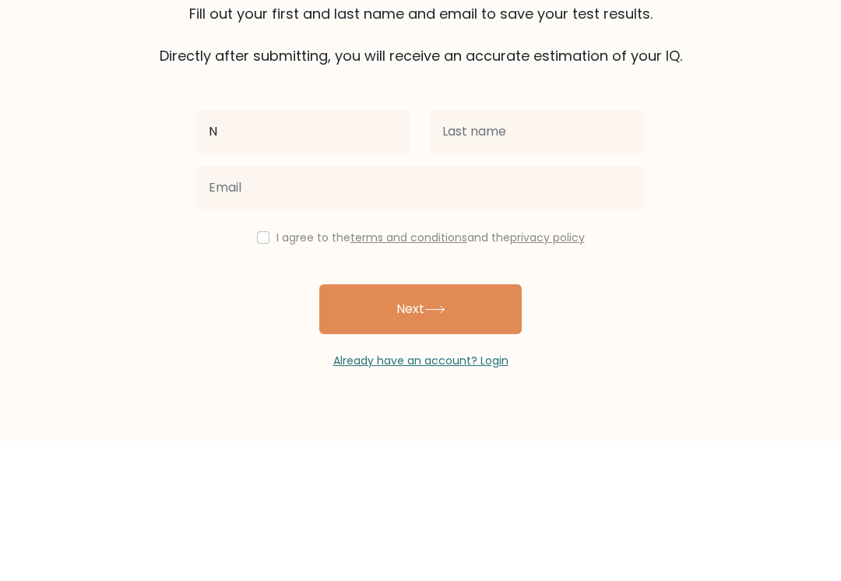
type input "Ni"
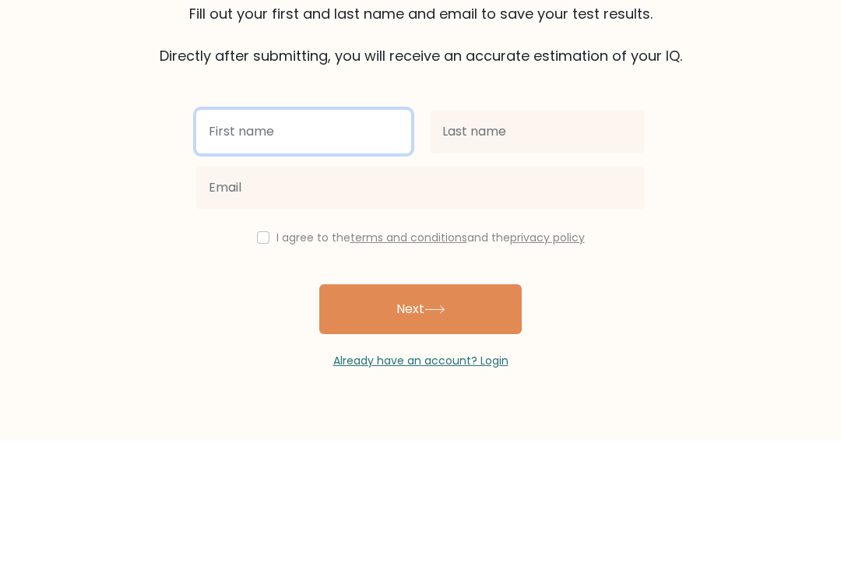
type input "[PERSON_NAME]"
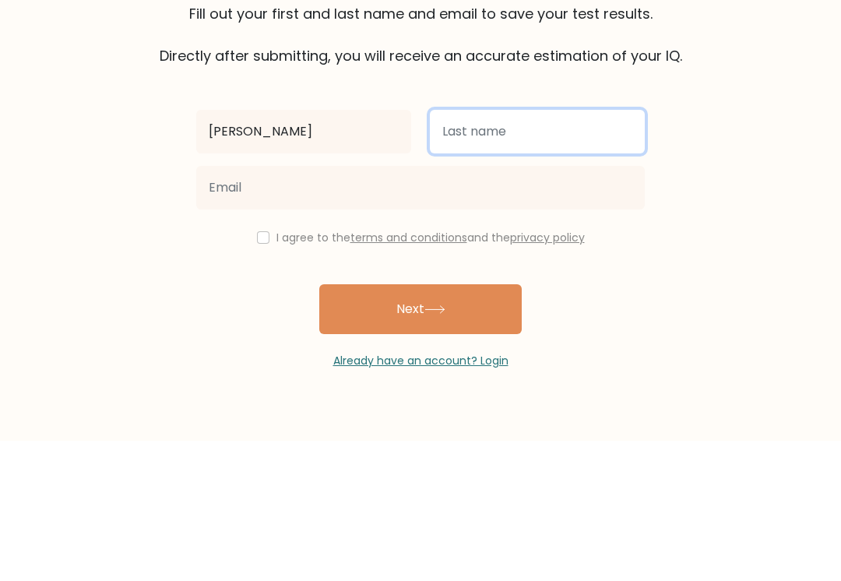
type input "Tay"
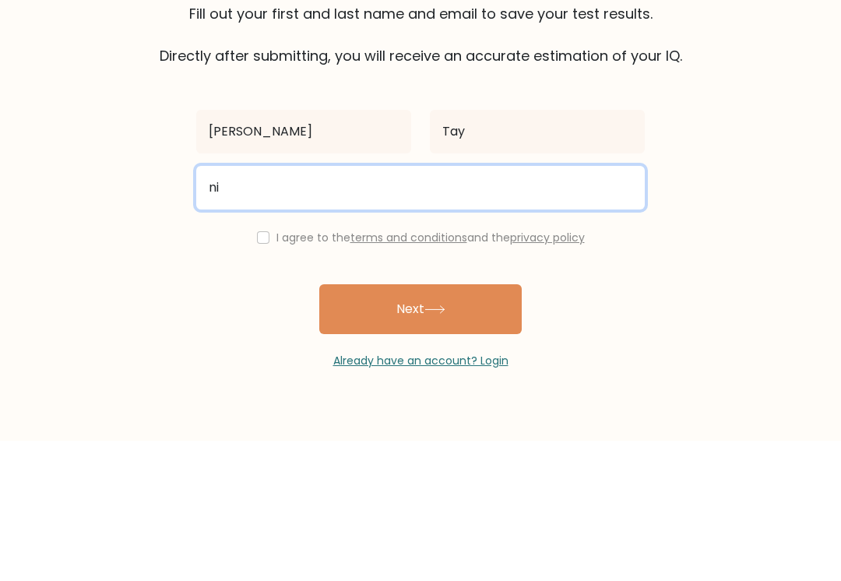
type input "n"
click at [295, 306] on input "nicholastaylor0614" at bounding box center [420, 328] width 448 height 44
click at [293, 306] on input "nicholastaylor0614" at bounding box center [420, 328] width 448 height 44
type input "nictaylor0614@gmail.com"
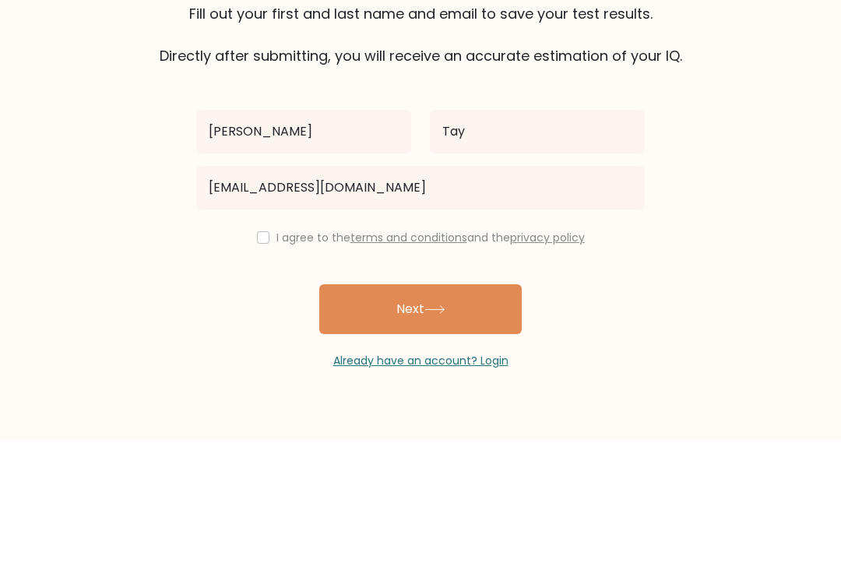
click at [263, 371] on input "checkbox" at bounding box center [263, 377] width 12 height 12
checkbox input "true"
click at [469, 424] on button "Next" at bounding box center [420, 449] width 202 height 50
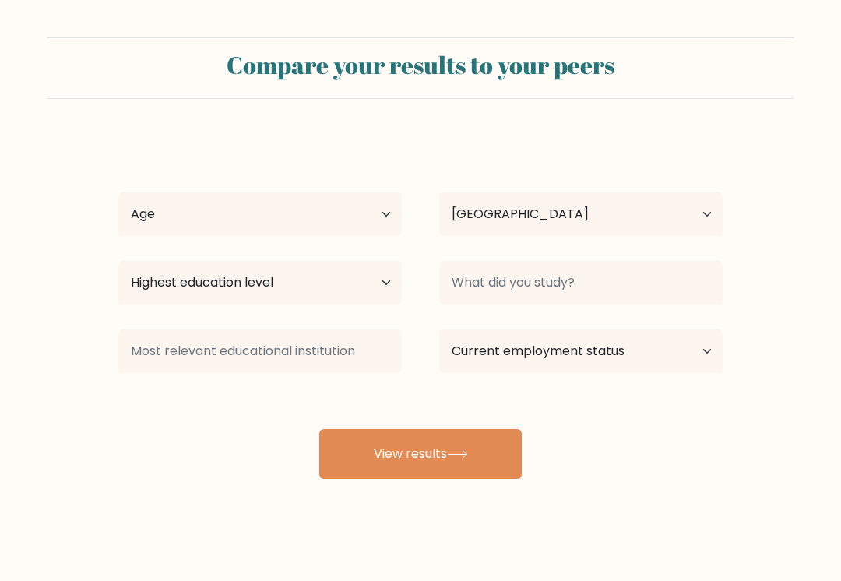
select select "US"
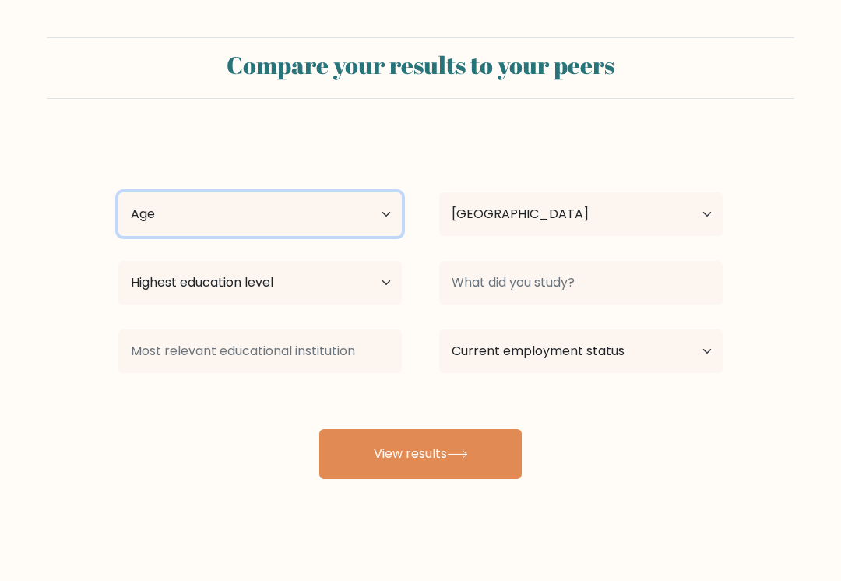
click at [388, 217] on select "Age Under [DEMOGRAPHIC_DATA] [DEMOGRAPHIC_DATA] [DEMOGRAPHIC_DATA] [DEMOGRAPHIC…" at bounding box center [259, 214] width 283 height 44
select select "min_18"
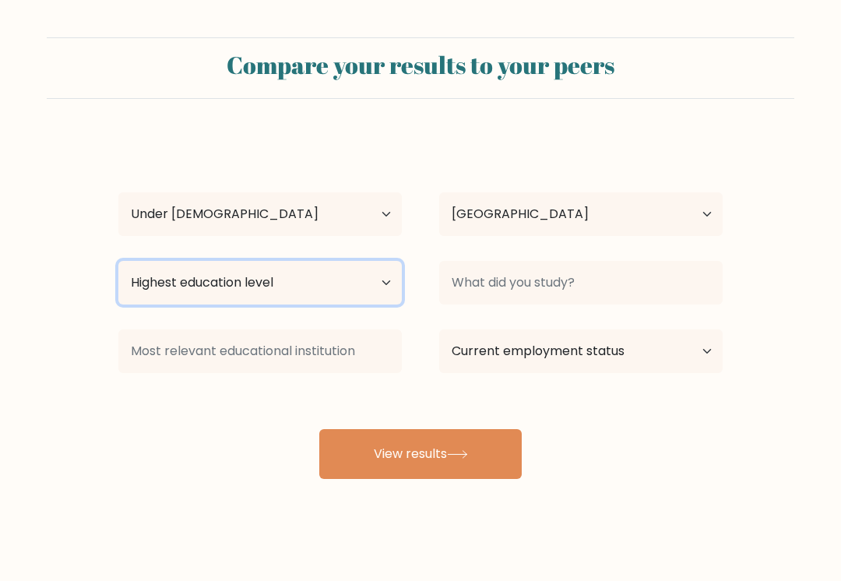
click at [335, 272] on select "Highest education level No schooling Primary Lower Secondary Upper Secondary Oc…" at bounding box center [259, 283] width 283 height 44
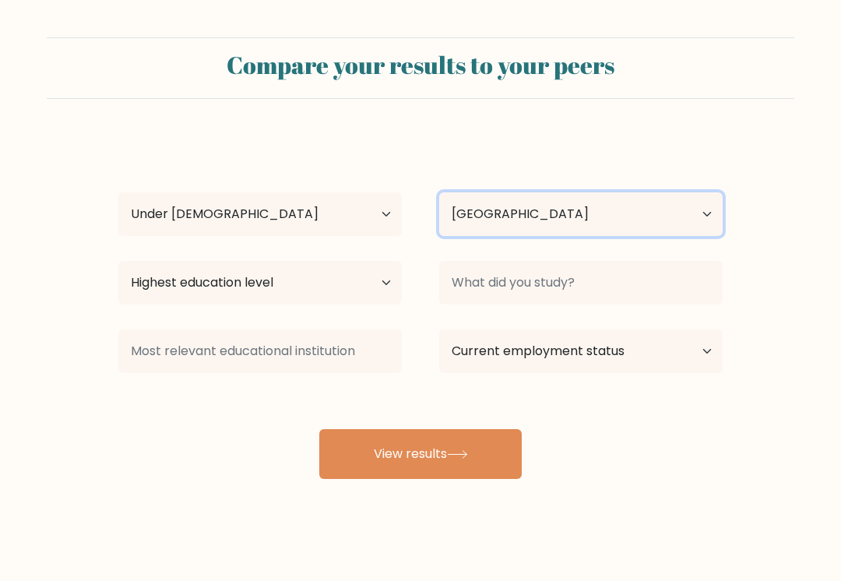
click at [636, 194] on select "Country [GEOGRAPHIC_DATA] [GEOGRAPHIC_DATA] [GEOGRAPHIC_DATA] [US_STATE] [GEOGR…" at bounding box center [580, 214] width 283 height 44
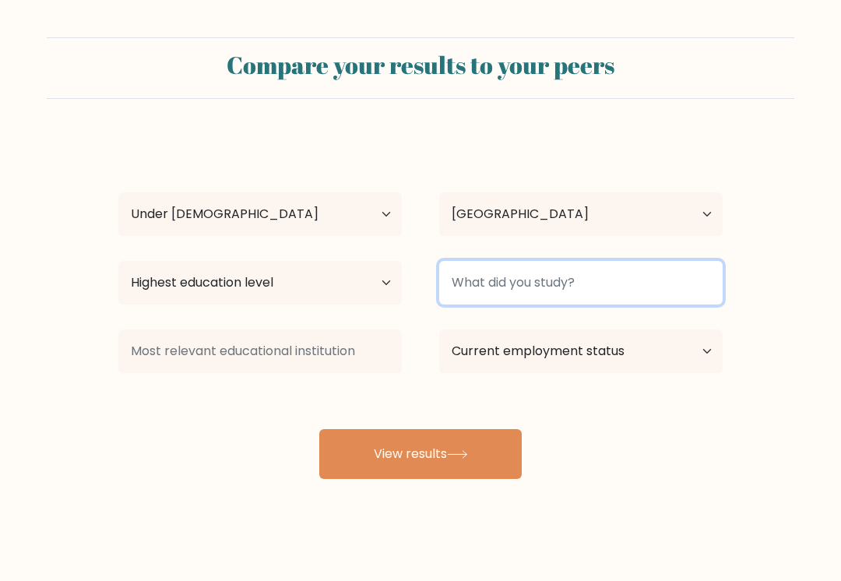
click at [572, 275] on input at bounding box center [580, 283] width 283 height 44
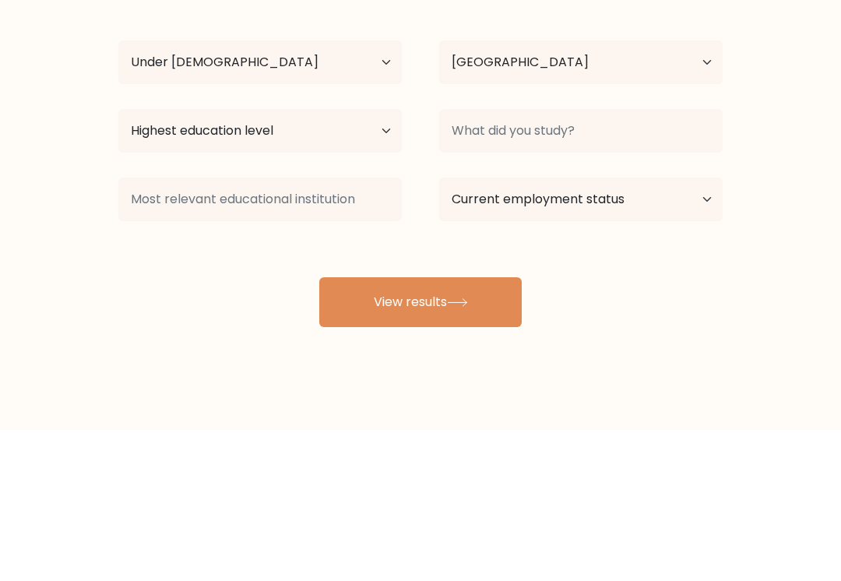
scroll to position [9, 0]
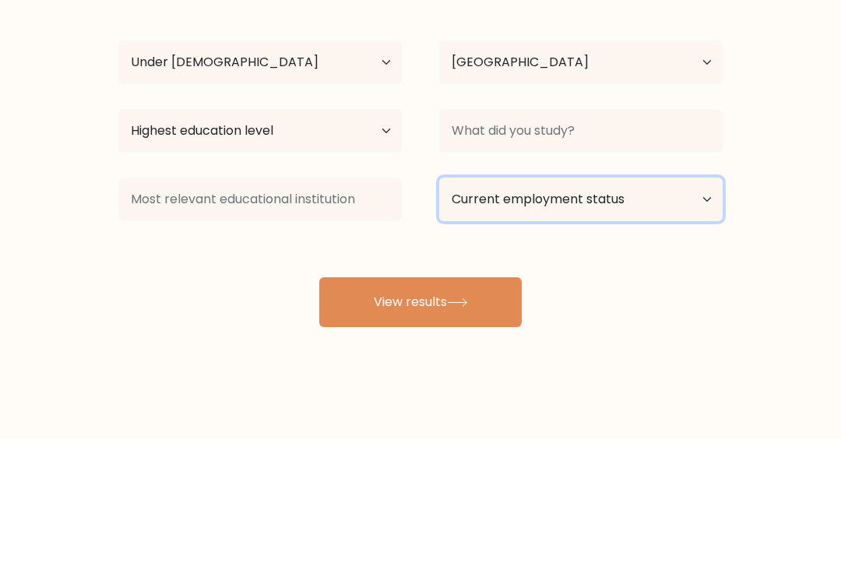
click at [627, 320] on select "Current employment status Employed Student Retired Other / prefer not to answer" at bounding box center [580, 342] width 283 height 44
select select "student"
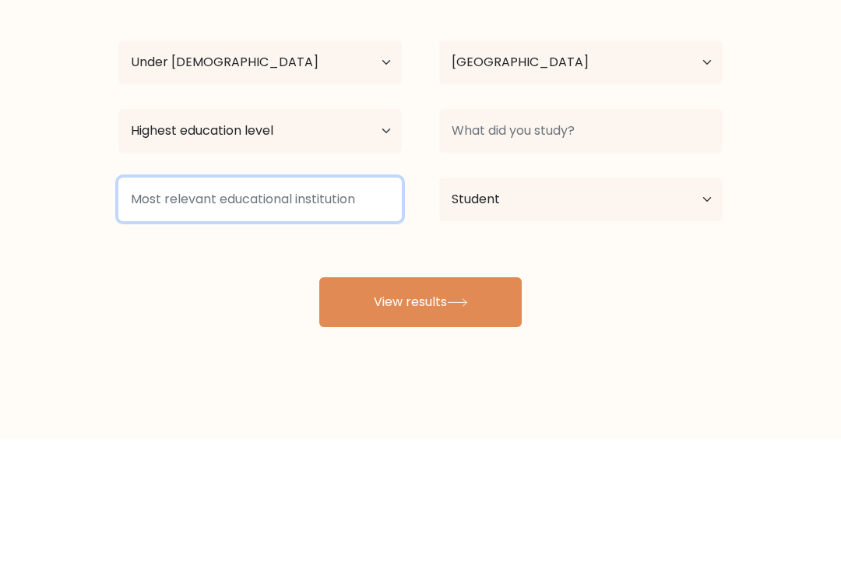
click at [360, 320] on input at bounding box center [259, 342] width 283 height 44
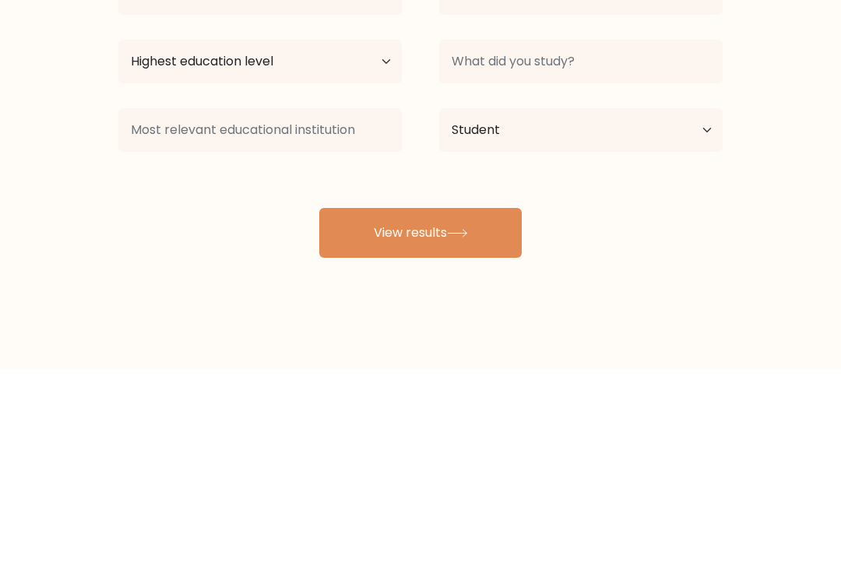
click at [476, 419] on button "View results" at bounding box center [420, 444] width 202 height 50
click at [359, 251] on select "Highest education level No schooling Primary Lower Secondary Upper Secondary Oc…" at bounding box center [259, 273] width 283 height 44
select select "primary"
click at [426, 419] on button "View results" at bounding box center [420, 444] width 202 height 50
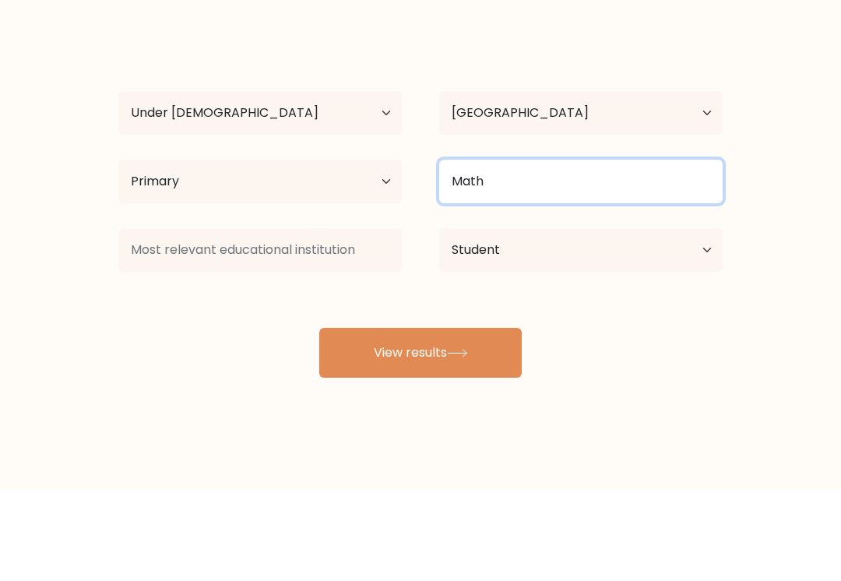
type input "Math"
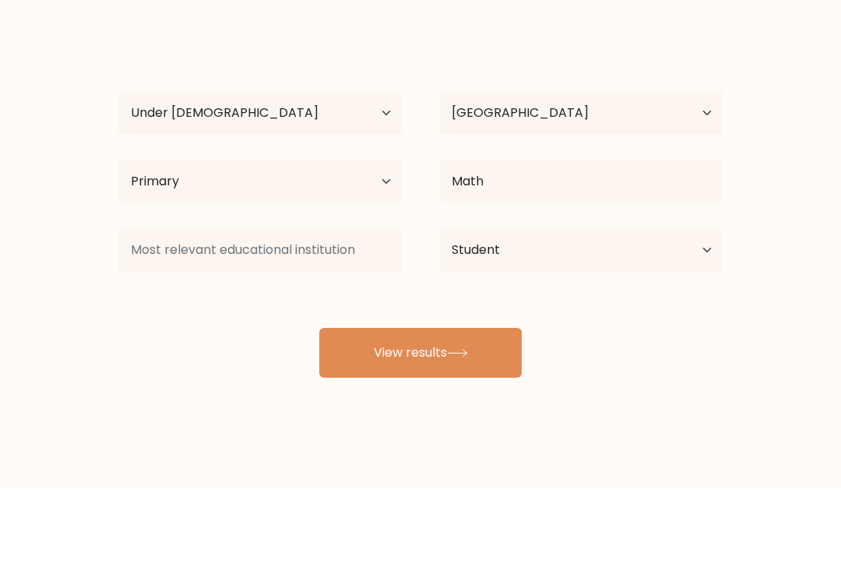
click at [458, 440] on icon at bounding box center [457, 444] width 21 height 9
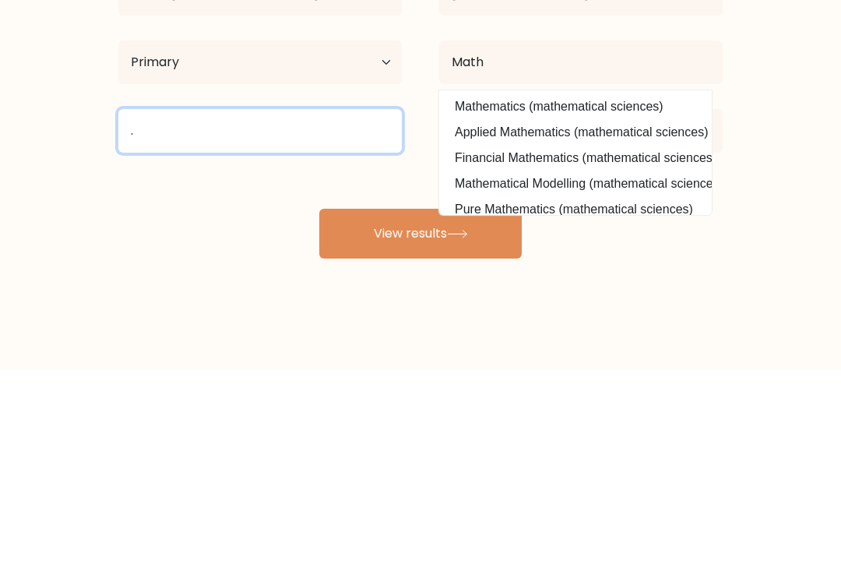
type input "."
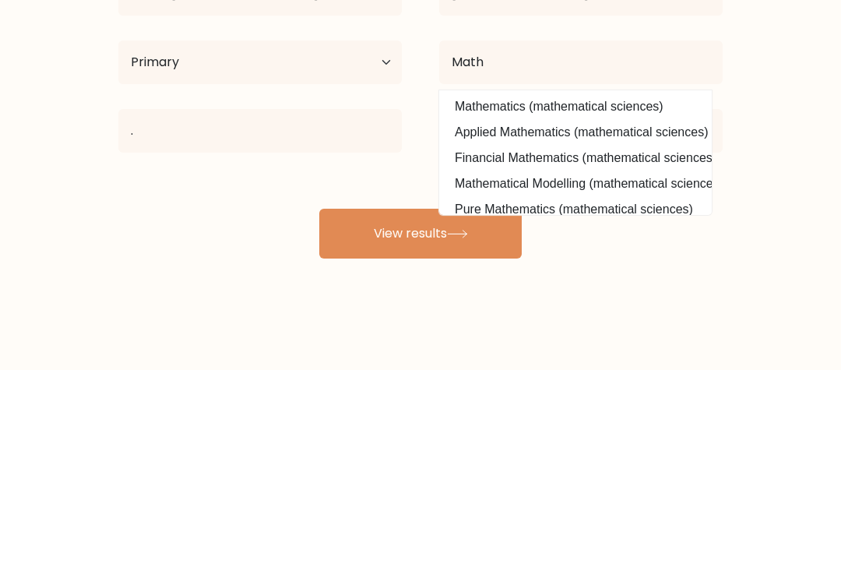
click at [455, 419] on button "View results" at bounding box center [420, 444] width 202 height 50
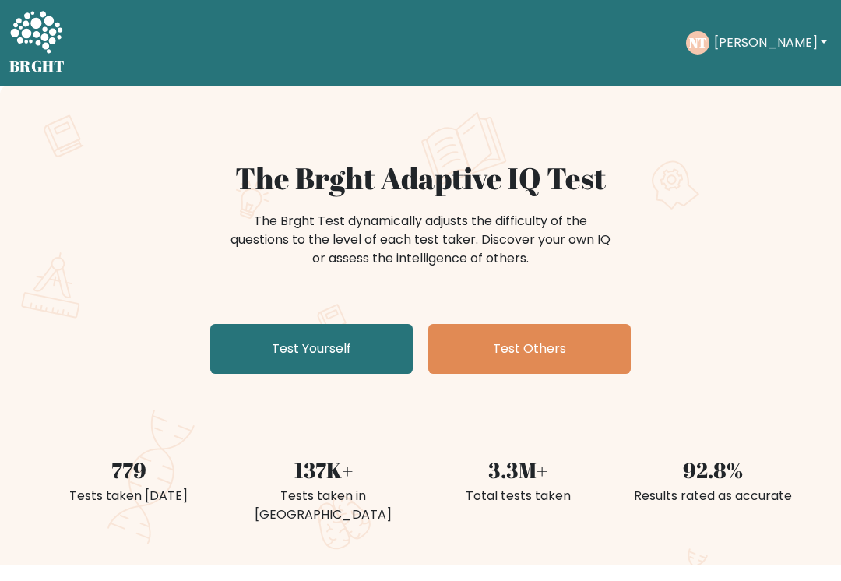
click at [367, 356] on link "Test Yourself" at bounding box center [311, 349] width 202 height 50
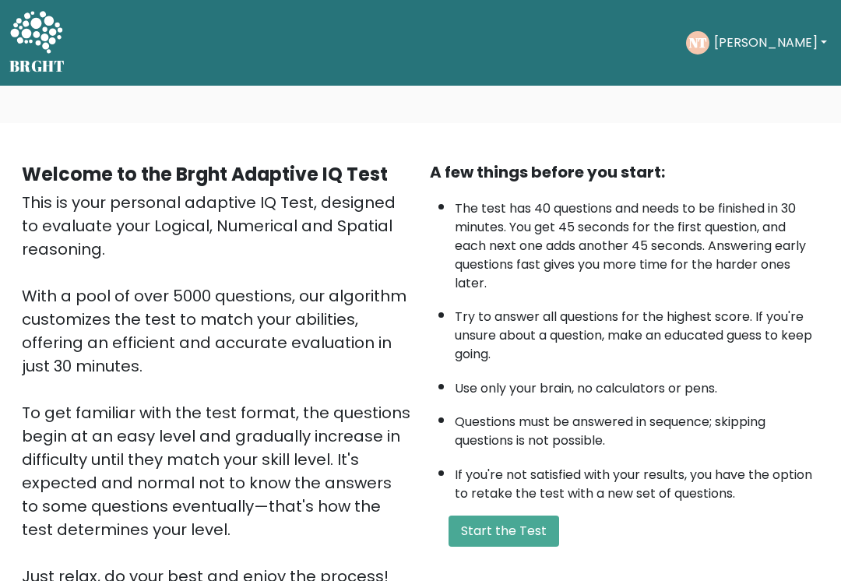
click at [536, 546] on button "Start the Test" at bounding box center [503, 530] width 111 height 31
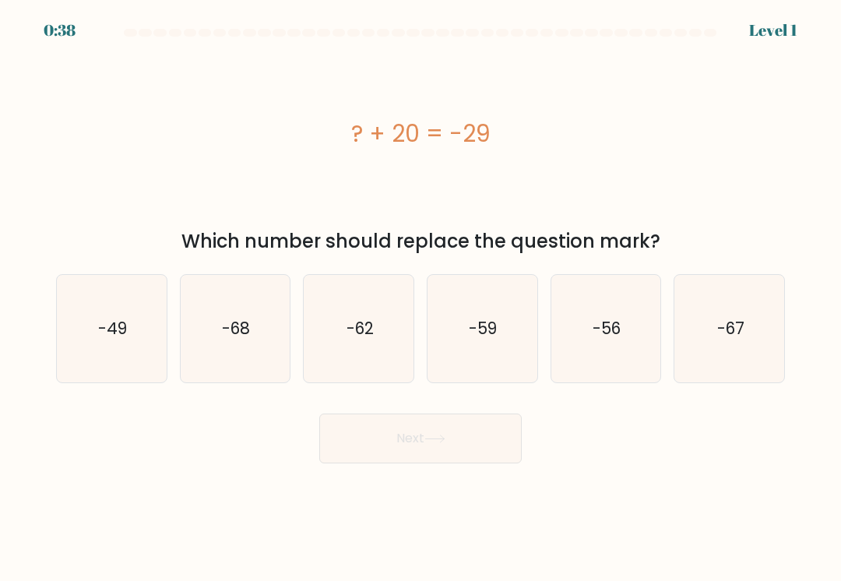
click at [114, 321] on text "-49" at bounding box center [112, 328] width 29 height 23
click at [420, 298] on input "a. -49" at bounding box center [420, 294] width 1 height 8
radio input "true"
click at [460, 441] on button "Next" at bounding box center [420, 438] width 202 height 50
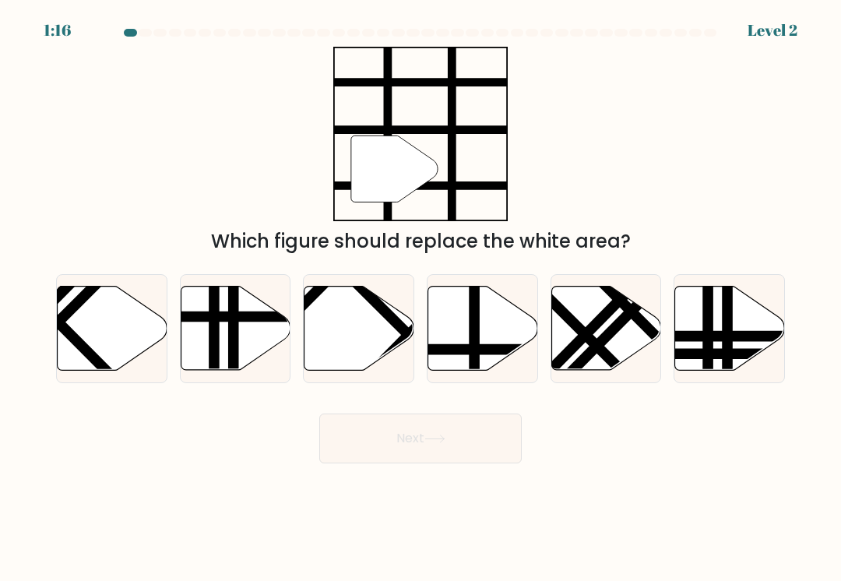
click at [500, 319] on icon at bounding box center [483, 328] width 110 height 84
click at [421, 298] on input "d." at bounding box center [420, 294] width 1 height 8
radio input "true"
click at [499, 444] on button "Next" at bounding box center [420, 438] width 202 height 50
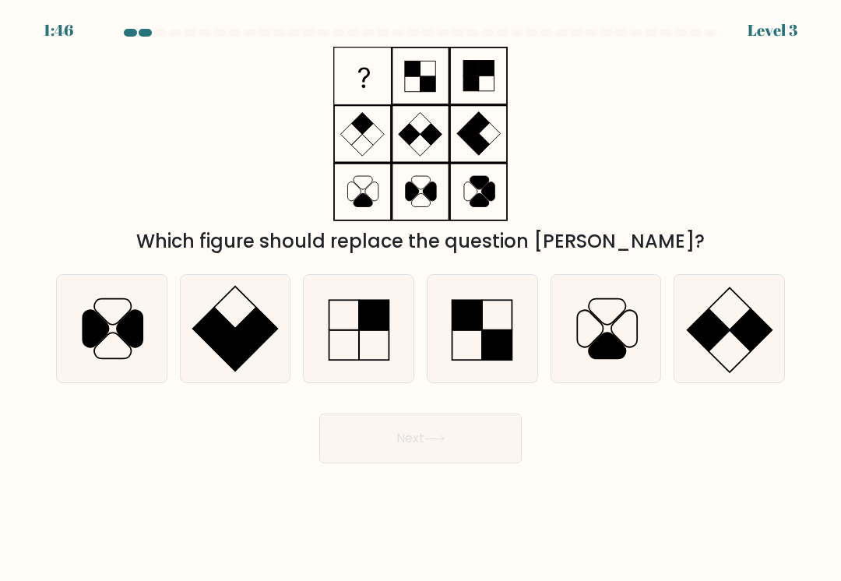
click at [352, 320] on icon at bounding box center [358, 328] width 107 height 107
click at [420, 298] on input "c." at bounding box center [420, 294] width 1 height 8
radio input "true"
click at [364, 452] on button "Next" at bounding box center [420, 438] width 202 height 50
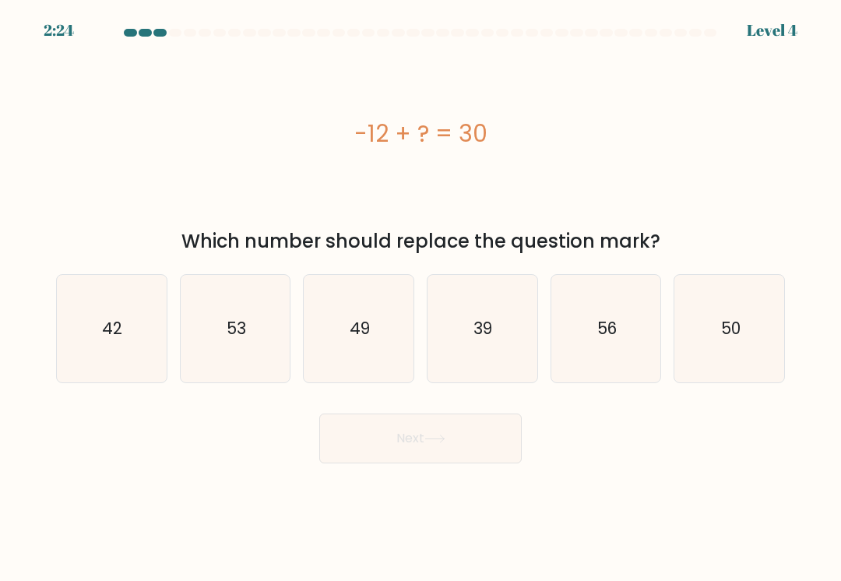
click at [113, 305] on icon "42" at bounding box center [111, 328] width 107 height 107
click at [420, 298] on input "a. 42" at bounding box center [420, 294] width 1 height 8
radio input "true"
click at [344, 440] on button "Next" at bounding box center [420, 438] width 202 height 50
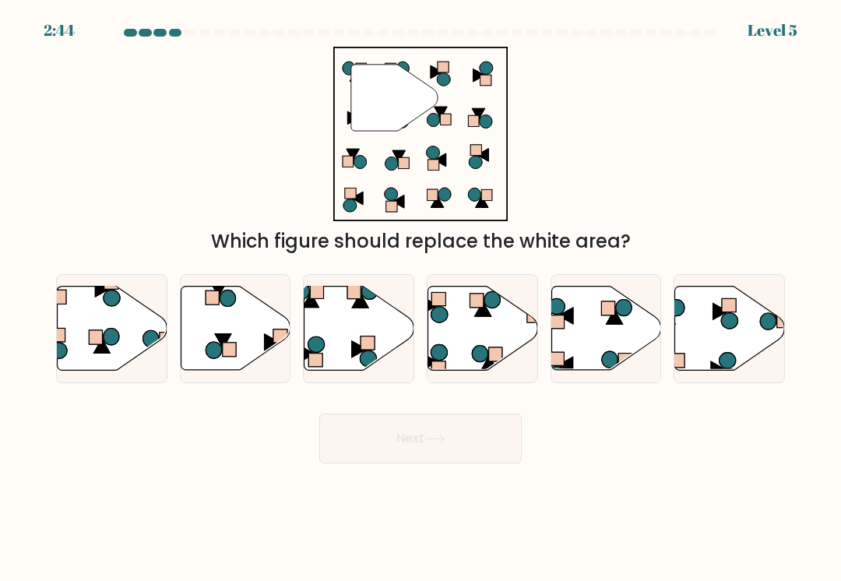
click at [339, 331] on icon at bounding box center [359, 328] width 110 height 84
click at [420, 298] on input "c." at bounding box center [420, 294] width 1 height 8
radio input "true"
click at [376, 461] on button "Next" at bounding box center [420, 438] width 202 height 50
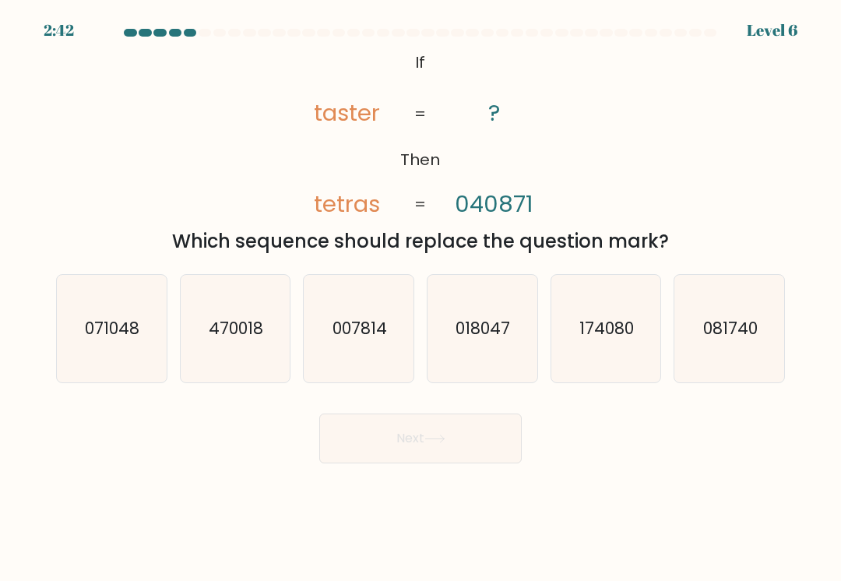
click at [100, 304] on icon "071048" at bounding box center [111, 328] width 107 height 107
click at [420, 298] on input "a. 071048" at bounding box center [420, 294] width 1 height 8
radio input "true"
click at [361, 436] on button "Next" at bounding box center [420, 438] width 202 height 50
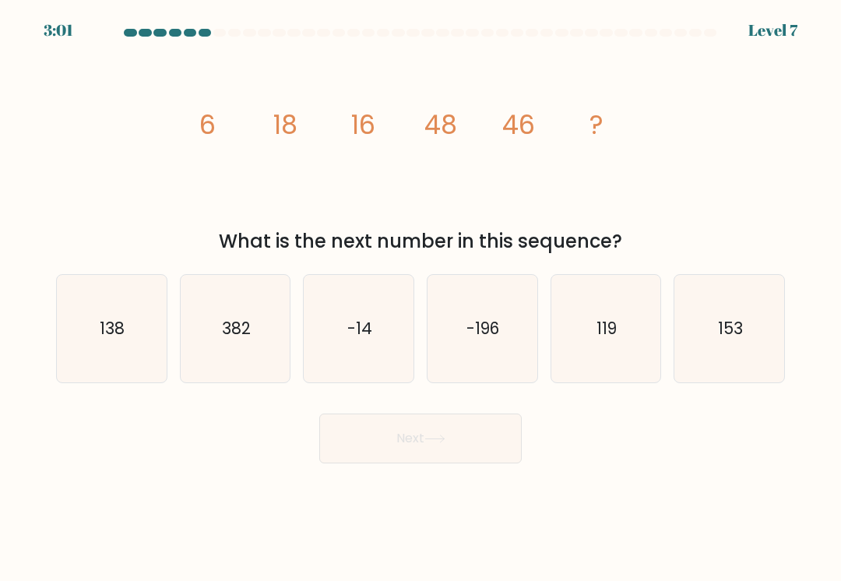
click at [107, 315] on icon "138" at bounding box center [111, 328] width 107 height 107
click at [420, 298] on input "a. 138" at bounding box center [420, 294] width 1 height 8
radio input "true"
click at [456, 448] on button "Next" at bounding box center [420, 438] width 202 height 50
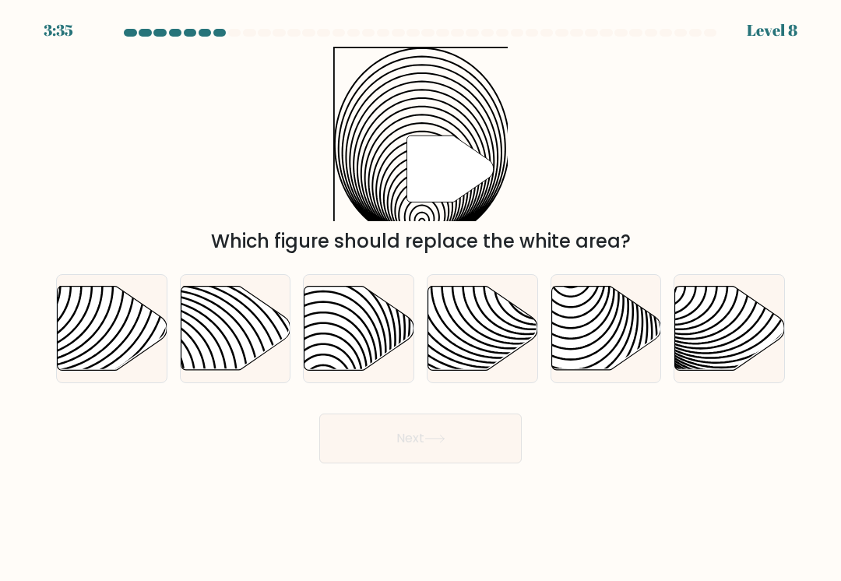
click at [341, 311] on icon at bounding box center [359, 328] width 110 height 84
click at [420, 298] on input "c." at bounding box center [420, 294] width 1 height 8
radio input "true"
click at [369, 451] on button "Next" at bounding box center [420, 438] width 202 height 50
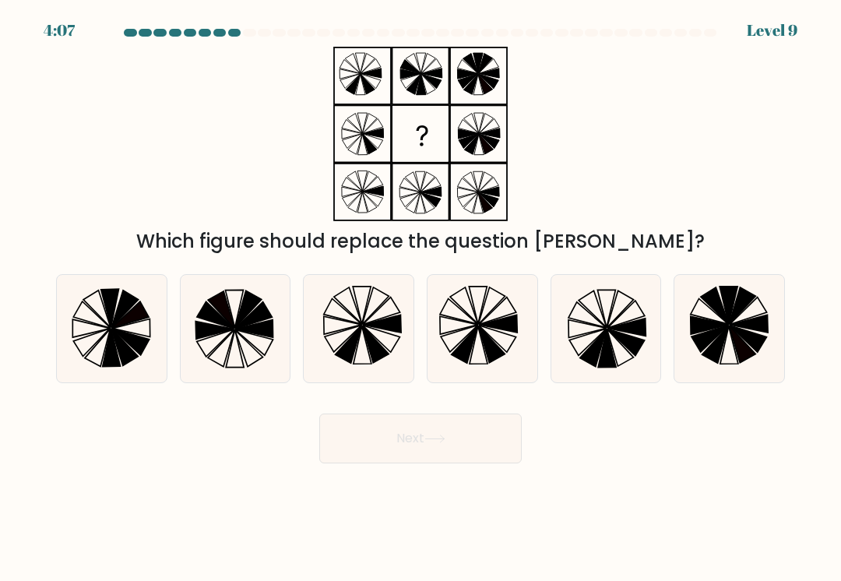
click at [630, 311] on icon at bounding box center [605, 328] width 107 height 107
click at [421, 298] on input "e." at bounding box center [420, 294] width 1 height 8
radio input "true"
click at [360, 432] on button "Next" at bounding box center [420, 438] width 202 height 50
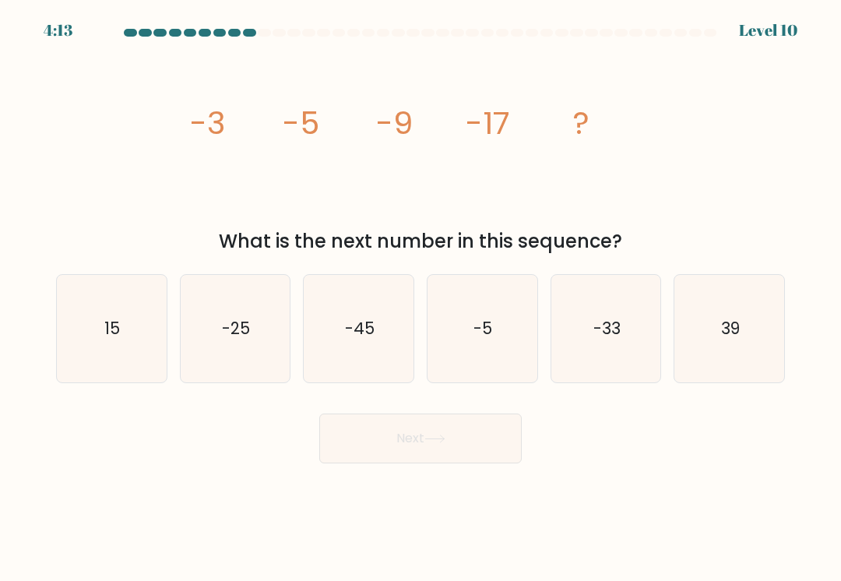
click at [596, 331] on text "-33" at bounding box center [606, 328] width 27 height 23
click at [421, 298] on input "e. -33" at bounding box center [420, 294] width 1 height 8
radio input "true"
click at [381, 435] on button "Next" at bounding box center [420, 438] width 202 height 50
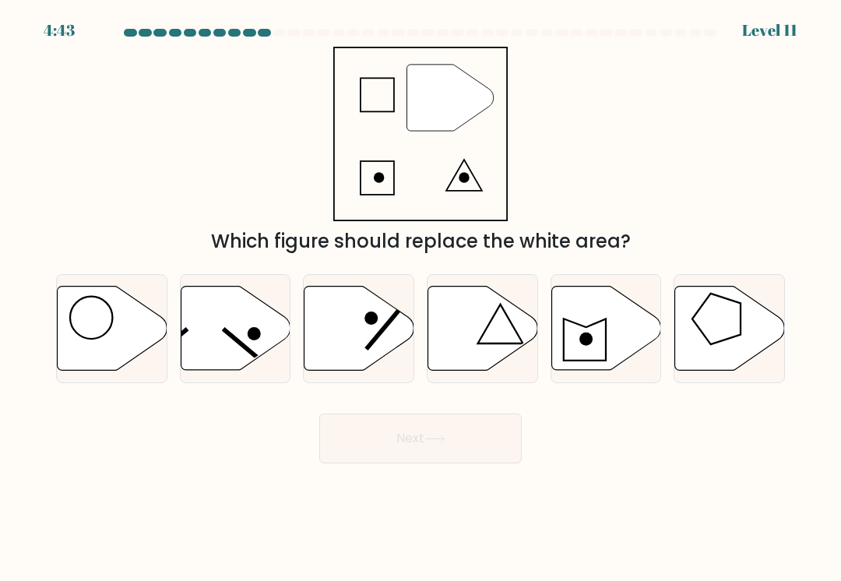
click at [467, 332] on icon at bounding box center [483, 328] width 110 height 84
click at [421, 298] on input "d." at bounding box center [420, 294] width 1 height 8
radio input "true"
click at [380, 432] on button "Next" at bounding box center [420, 438] width 202 height 50
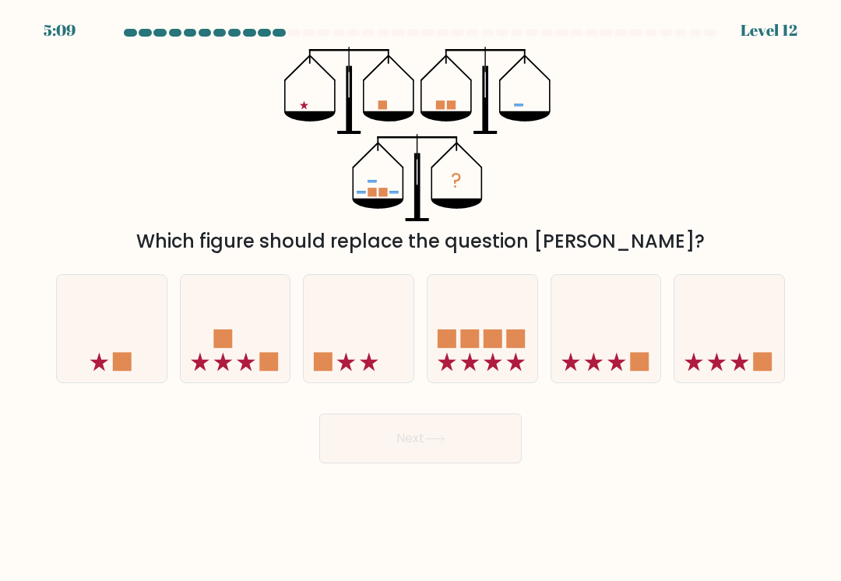
click at [128, 328] on icon at bounding box center [112, 328] width 110 height 91
click at [420, 298] on input "a." at bounding box center [420, 294] width 1 height 8
radio input "true"
click at [360, 437] on button "Next" at bounding box center [420, 438] width 202 height 50
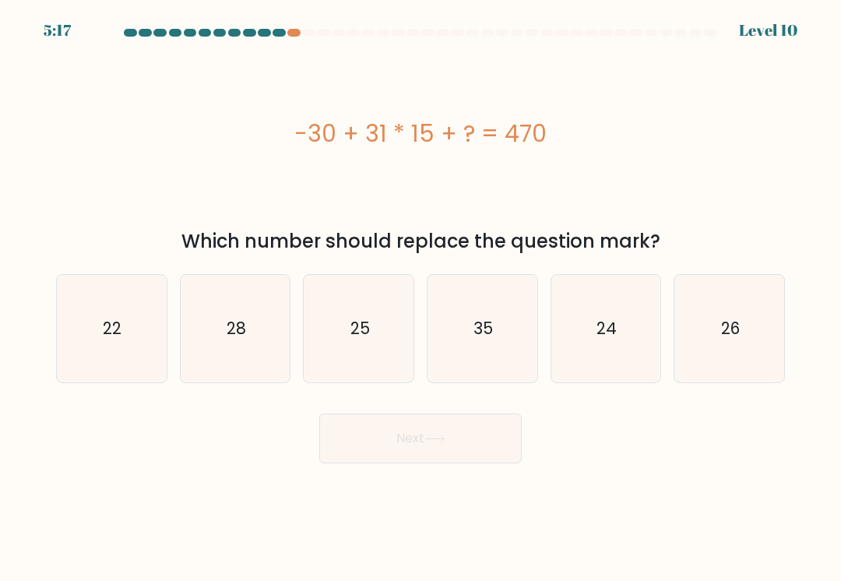
click at [387, 318] on icon "25" at bounding box center [358, 328] width 107 height 107
click at [420, 298] on input "c. 25" at bounding box center [420, 294] width 1 height 8
radio input "true"
click at [488, 440] on button "Next" at bounding box center [420, 438] width 202 height 50
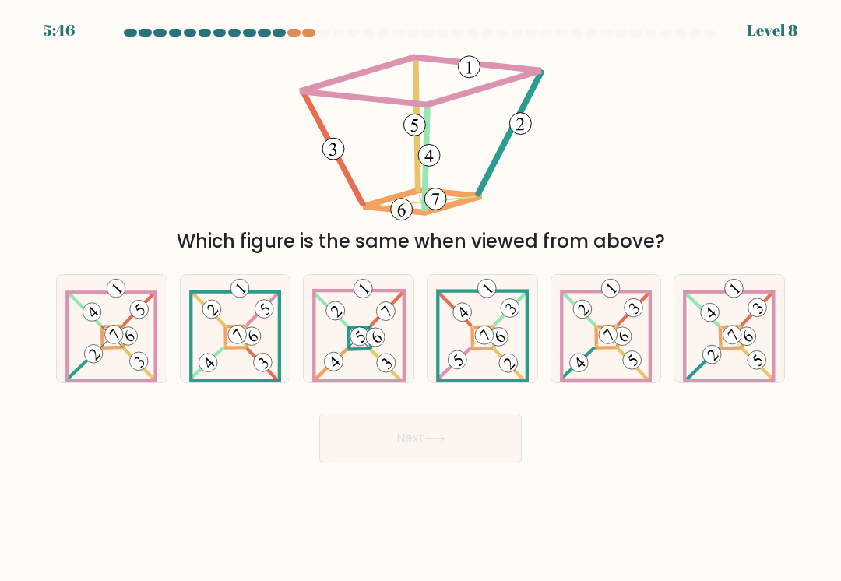
click at [483, 344] on 878 at bounding box center [484, 334] width 26 height 26
click at [421, 298] on input "d." at bounding box center [420, 294] width 1 height 8
radio input "true"
click at [374, 428] on button "Next" at bounding box center [420, 438] width 202 height 50
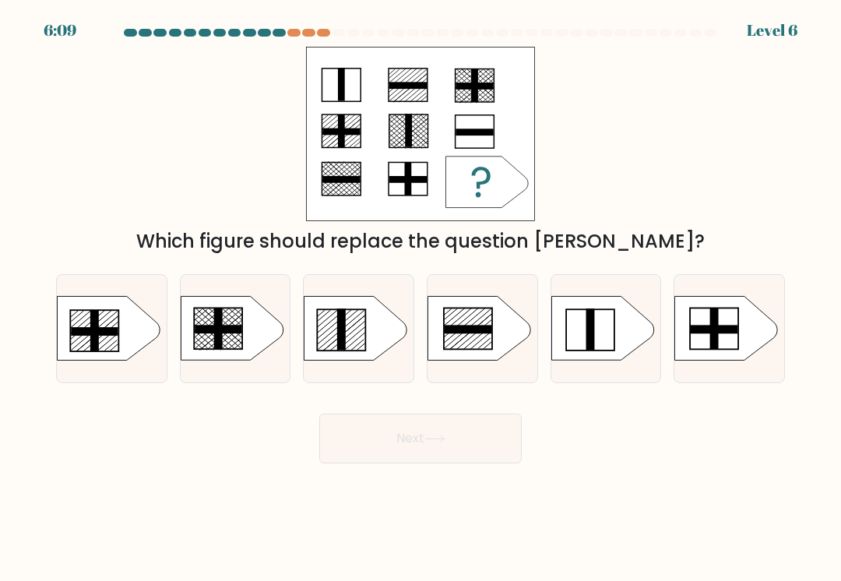
click at [122, 332] on icon at bounding box center [108, 329] width 103 height 64
click at [420, 298] on input "a." at bounding box center [420, 294] width 1 height 8
radio input "true"
click at [378, 432] on button "Next" at bounding box center [420, 438] width 202 height 50
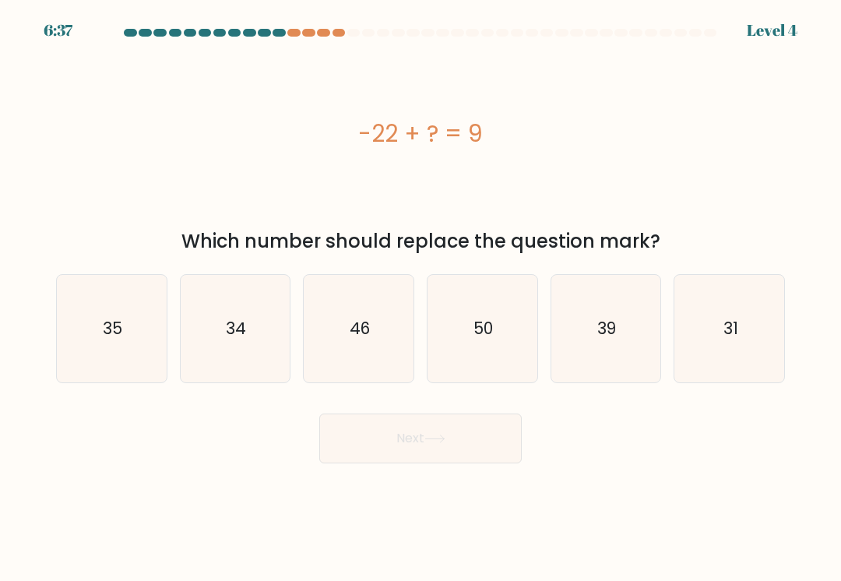
click at [699, 346] on icon "31" at bounding box center [729, 328] width 107 height 107
click at [421, 298] on input "f. 31" at bounding box center [420, 294] width 1 height 8
radio input "true"
click at [412, 440] on button "Next" at bounding box center [420, 438] width 202 height 50
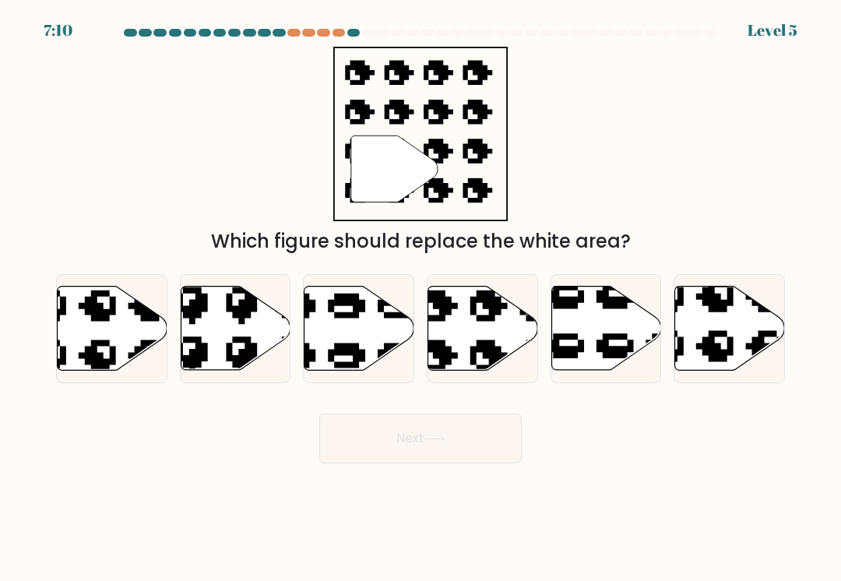
click at [450, 327] on icon at bounding box center [483, 328] width 110 height 84
click at [421, 298] on input "d." at bounding box center [420, 294] width 1 height 8
radio input "true"
click at [409, 442] on button "Next" at bounding box center [420, 438] width 202 height 50
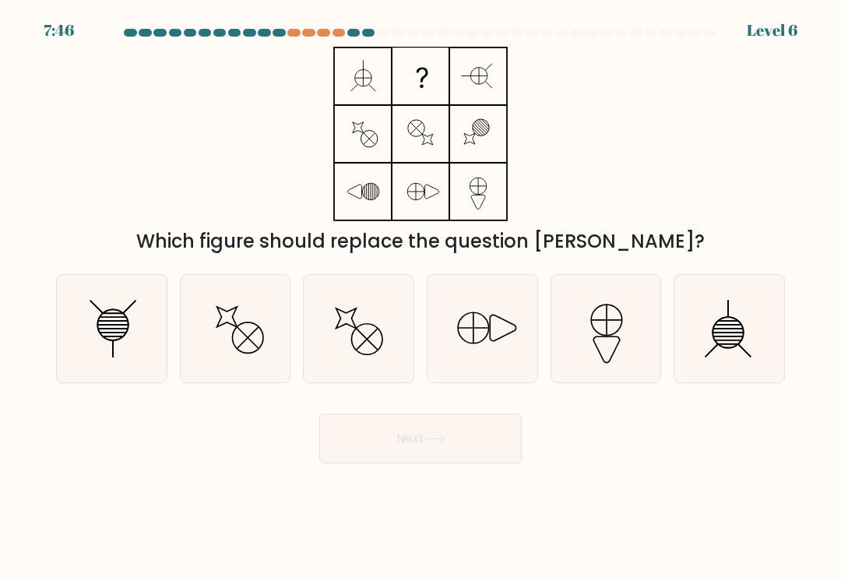
click at [735, 336] on line at bounding box center [728, 336] width 30 height 0
click at [421, 298] on input "f." at bounding box center [420, 294] width 1 height 8
radio input "true"
click at [384, 416] on button "Next" at bounding box center [420, 438] width 202 height 50
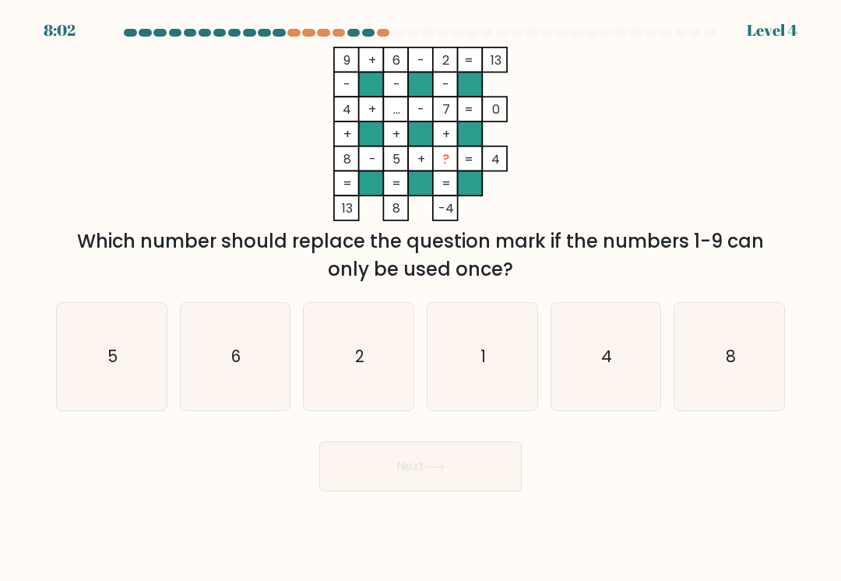
click at [465, 363] on icon "1" at bounding box center [481, 356] width 107 height 107
click at [421, 298] on input "d. 1" at bounding box center [420, 294] width 1 height 8
radio input "true"
click at [395, 477] on button "Next" at bounding box center [420, 466] width 202 height 50
click at [399, 474] on button "Next" at bounding box center [420, 466] width 202 height 50
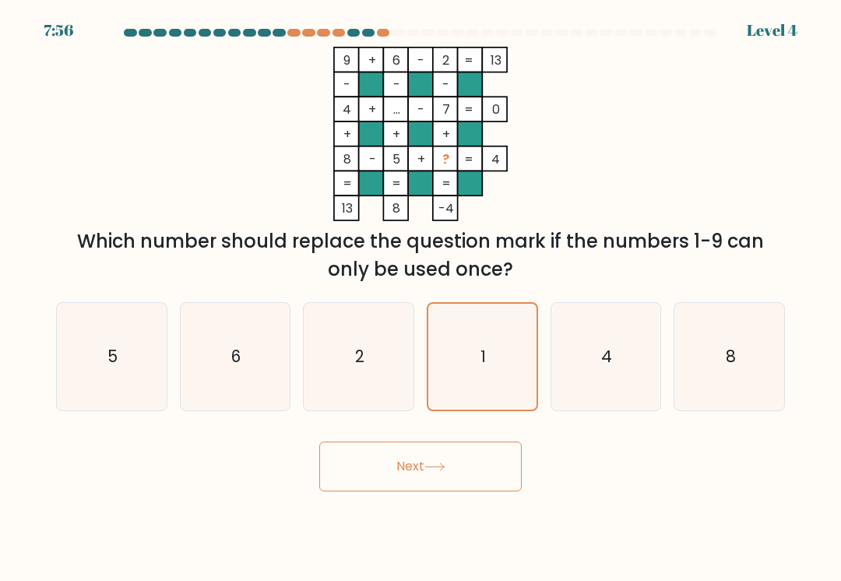
click at [414, 470] on button "Next" at bounding box center [420, 466] width 202 height 50
click at [419, 465] on button "Next" at bounding box center [420, 466] width 202 height 50
click at [416, 475] on button "Next" at bounding box center [420, 466] width 202 height 50
click at [474, 374] on icon "1" at bounding box center [482, 357] width 106 height 106
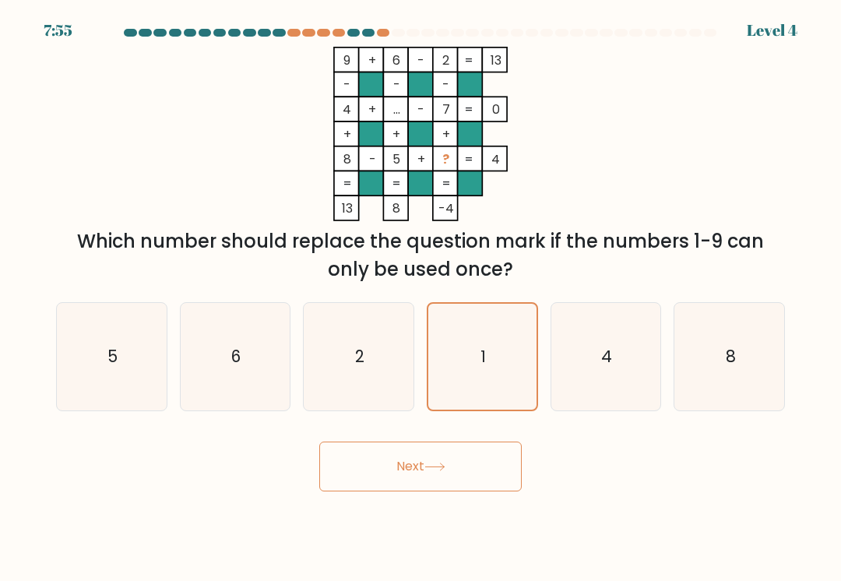
click at [421, 298] on input "d. 1" at bounding box center [420, 294] width 1 height 8
click at [400, 490] on button "Next" at bounding box center [420, 466] width 202 height 50
click at [390, 366] on icon "2" at bounding box center [358, 356] width 107 height 107
click at [420, 298] on input "c. 2" at bounding box center [420, 294] width 1 height 8
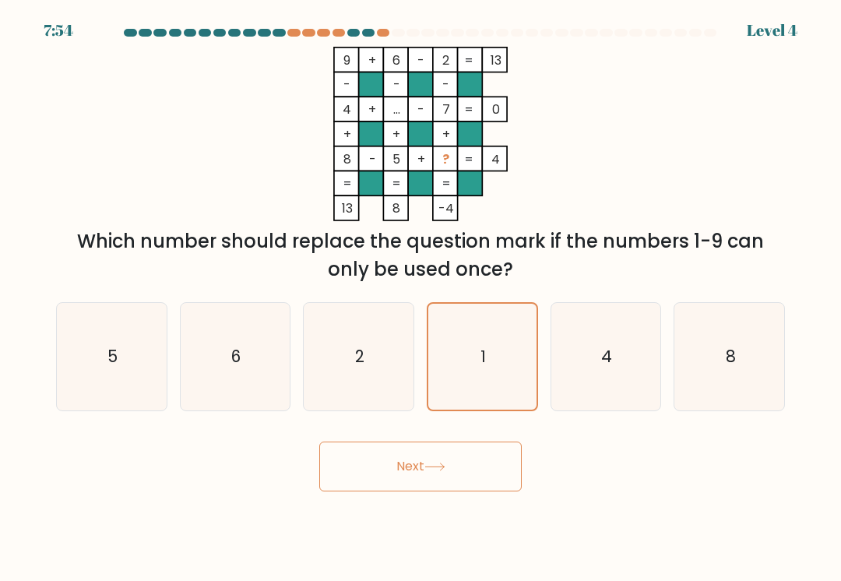
radio input "true"
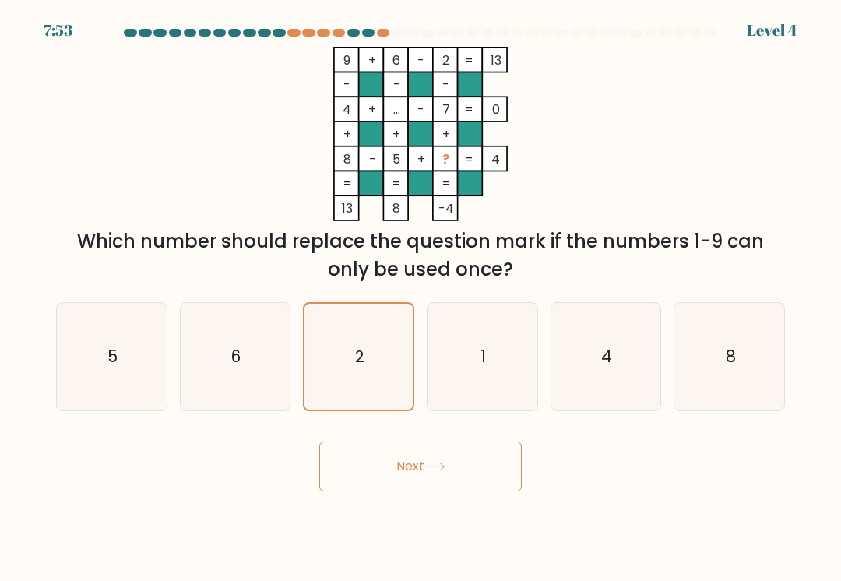
click at [451, 376] on icon "1" at bounding box center [481, 356] width 107 height 107
click at [421, 298] on input "d. 1" at bounding box center [420, 294] width 1 height 8
radio input "true"
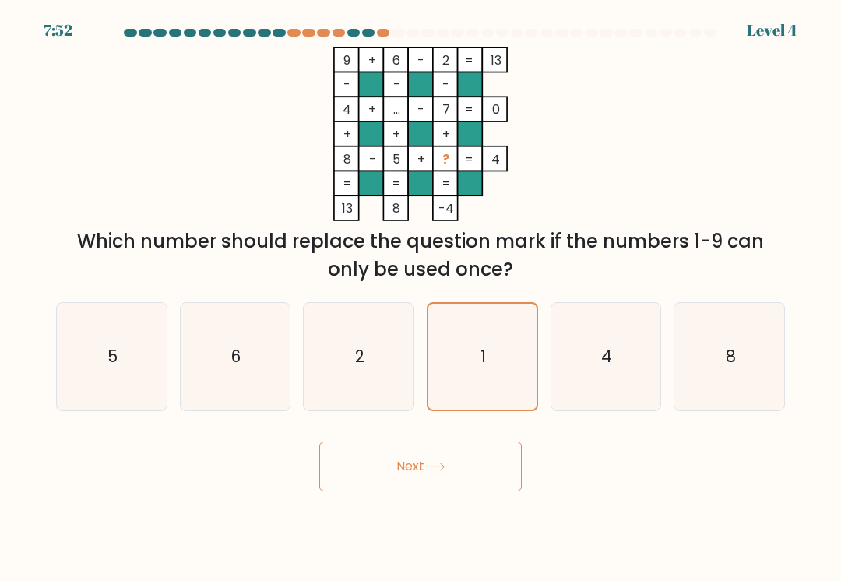
click at [434, 461] on button "Next" at bounding box center [420, 466] width 202 height 50
click at [433, 472] on button "Next" at bounding box center [420, 466] width 202 height 50
click at [434, 471] on button "Next" at bounding box center [420, 466] width 202 height 50
click at [469, 382] on icon "1" at bounding box center [482, 357] width 106 height 106
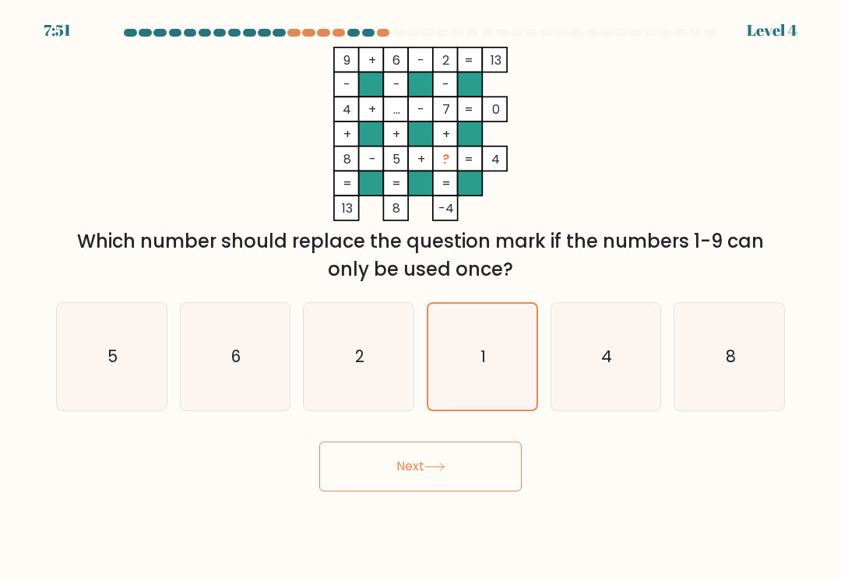
click at [421, 298] on input "d. 1" at bounding box center [420, 294] width 1 height 8
click at [455, 448] on button "Next" at bounding box center [420, 466] width 202 height 50
click at [450, 465] on button "Next" at bounding box center [420, 466] width 202 height 50
click at [437, 490] on button "Next" at bounding box center [420, 466] width 202 height 50
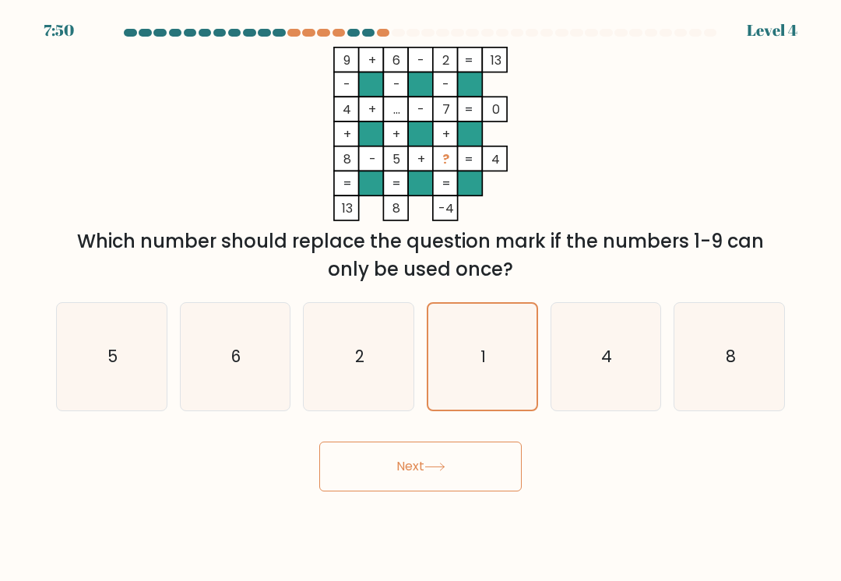
click at [438, 492] on body "7:50 Level 4" at bounding box center [420, 290] width 841 height 581
click at [423, 483] on button "Next" at bounding box center [420, 466] width 202 height 50
click at [422, 479] on button "Next" at bounding box center [420, 466] width 202 height 50
click at [420, 476] on button "Next" at bounding box center [420, 466] width 202 height 50
click at [419, 476] on button "Next" at bounding box center [420, 466] width 202 height 50
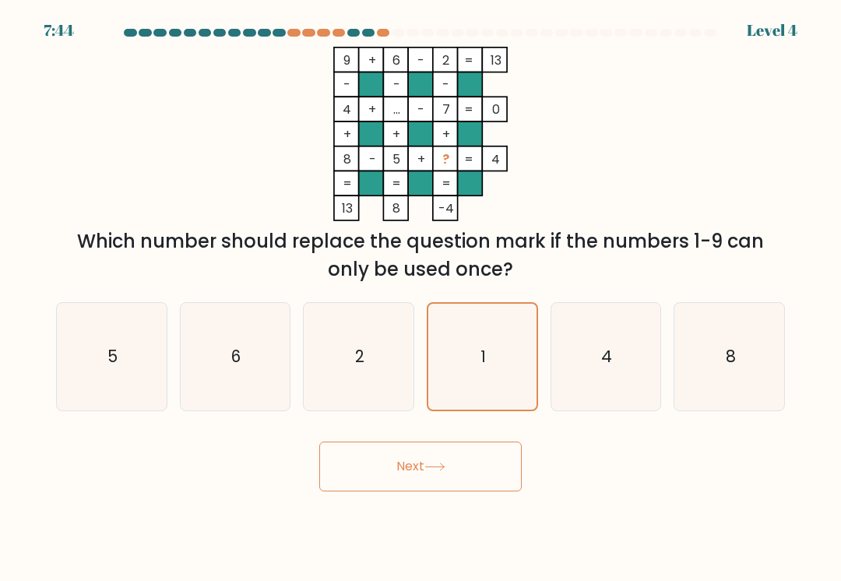
click at [421, 475] on button "Next" at bounding box center [420, 466] width 202 height 50
click at [422, 479] on button "Next" at bounding box center [420, 466] width 202 height 50
click at [421, 479] on button "Next" at bounding box center [420, 466] width 202 height 50
click at [424, 473] on button "Next" at bounding box center [420, 466] width 202 height 50
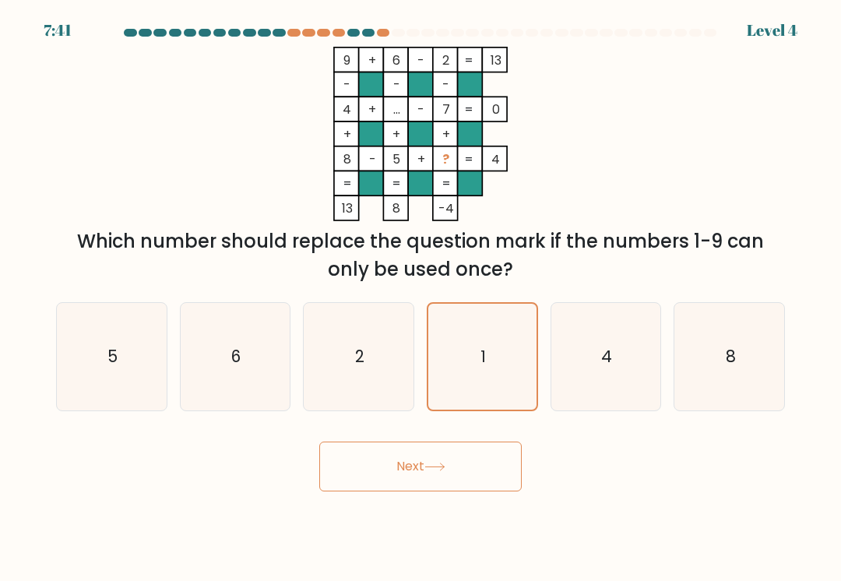
click at [388, 395] on icon "2" at bounding box center [358, 356] width 107 height 107
click at [420, 298] on input "c. 2" at bounding box center [420, 294] width 1 height 8
radio input "true"
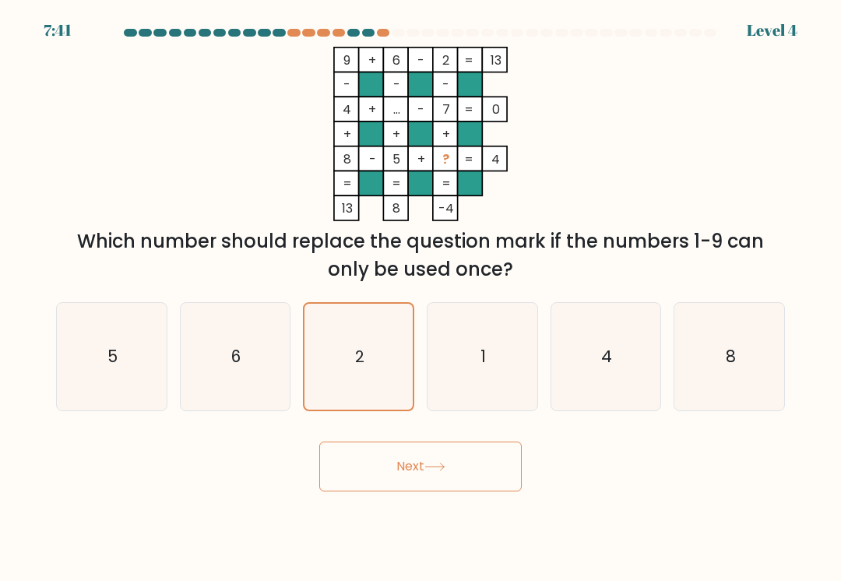
click at [404, 458] on button "Next" at bounding box center [420, 466] width 202 height 50
click at [461, 363] on icon "1" at bounding box center [481, 356] width 107 height 107
click at [421, 298] on input "d. 1" at bounding box center [420, 294] width 1 height 8
radio input "true"
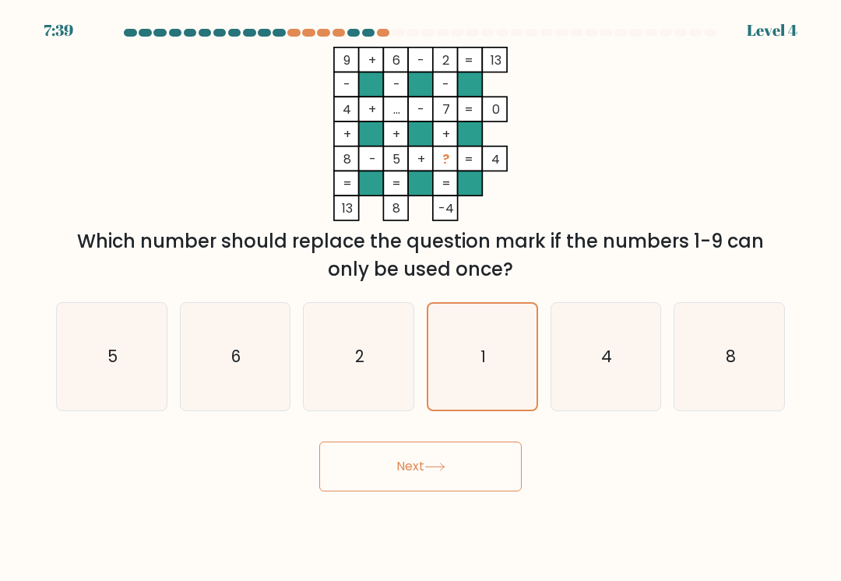
click at [448, 452] on button "Next" at bounding box center [420, 466] width 202 height 50
click at [444, 464] on icon at bounding box center [434, 466] width 19 height 7
click at [472, 463] on button "Next" at bounding box center [420, 466] width 202 height 50
click at [471, 462] on button "Next" at bounding box center [420, 466] width 202 height 50
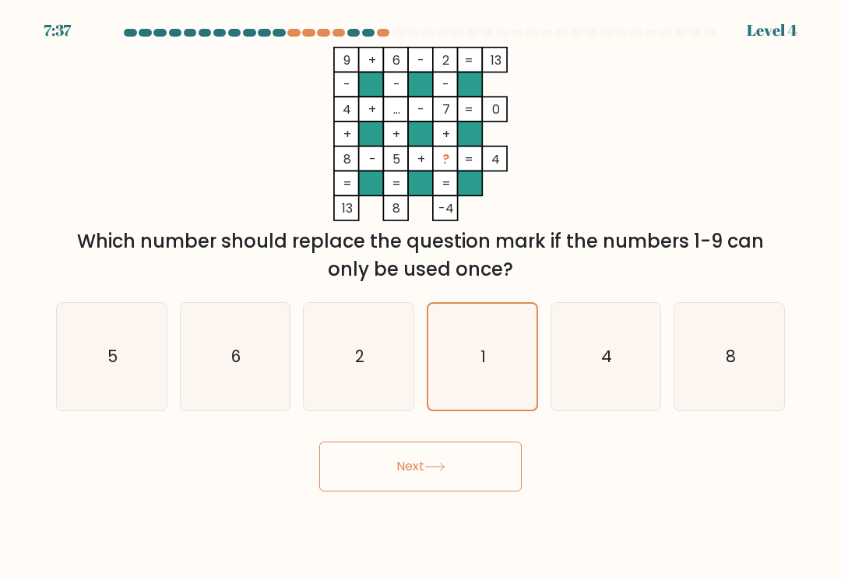
click at [520, 455] on button "Next" at bounding box center [420, 466] width 202 height 50
click at [522, 457] on div "Next" at bounding box center [420, 460] width 747 height 61
click at [509, 442] on button "Next" at bounding box center [420, 466] width 202 height 50
click at [508, 441] on button "Next" at bounding box center [420, 466] width 202 height 50
click at [500, 458] on button "Next" at bounding box center [420, 466] width 202 height 50
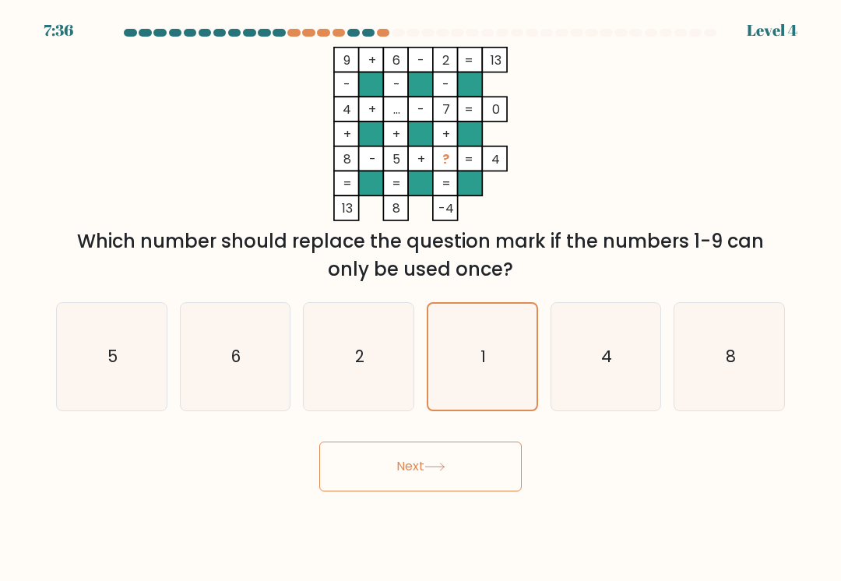
click at [500, 458] on button "Next" at bounding box center [420, 466] width 202 height 50
click at [452, 486] on button "Next" at bounding box center [420, 466] width 202 height 50
click at [405, 473] on button "Next" at bounding box center [420, 466] width 202 height 50
click at [339, 489] on button "Next" at bounding box center [420, 466] width 202 height 50
click at [345, 494] on body "7:35 Level 4" at bounding box center [420, 290] width 841 height 581
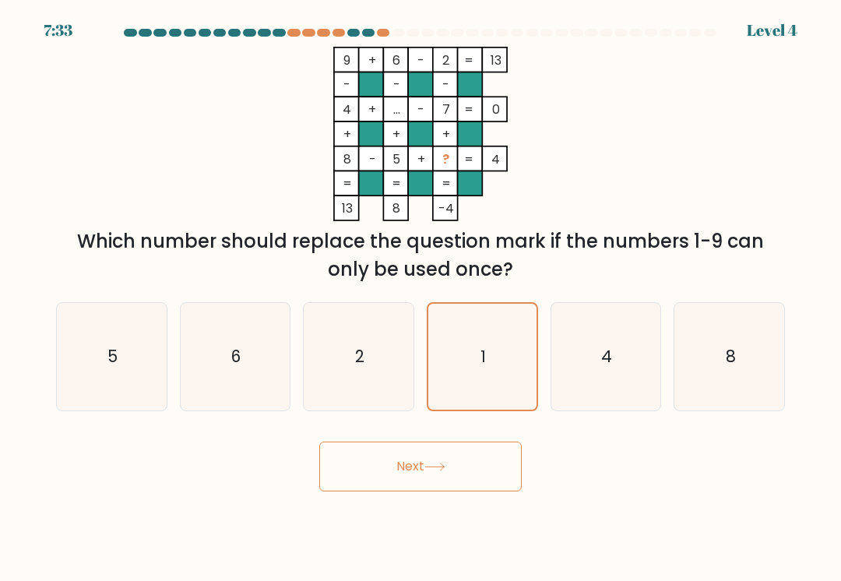
click at [506, 363] on icon "1" at bounding box center [482, 357] width 106 height 106
click at [421, 298] on input "d. 1" at bounding box center [420, 294] width 1 height 8
click at [505, 363] on icon "1" at bounding box center [482, 357] width 106 height 106
click at [421, 298] on input "d. 1" at bounding box center [420, 294] width 1 height 8
click at [467, 315] on icon "1" at bounding box center [482, 357] width 106 height 106
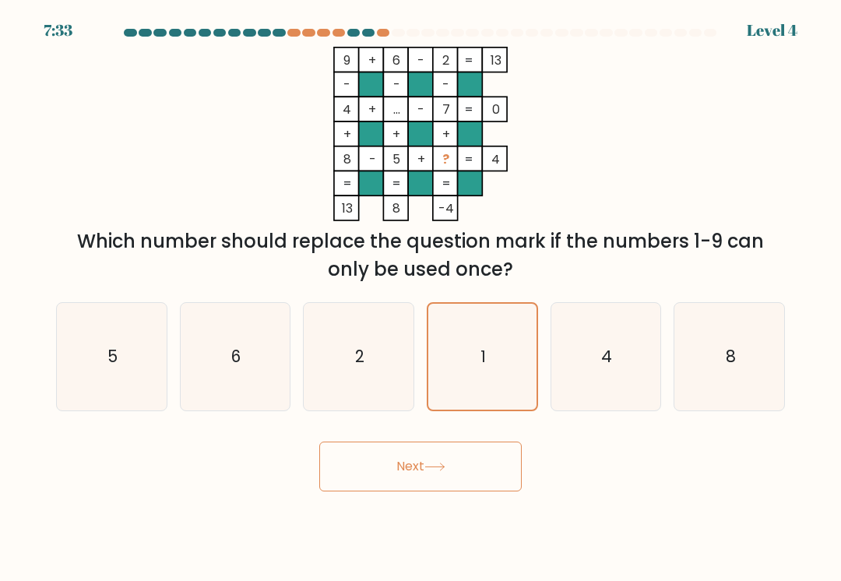
click at [421, 298] on input "d. 1" at bounding box center [420, 294] width 1 height 8
click at [692, 343] on icon "8" at bounding box center [729, 356] width 107 height 107
click at [421, 298] on input "f. 8" at bounding box center [420, 294] width 1 height 8
radio input "true"
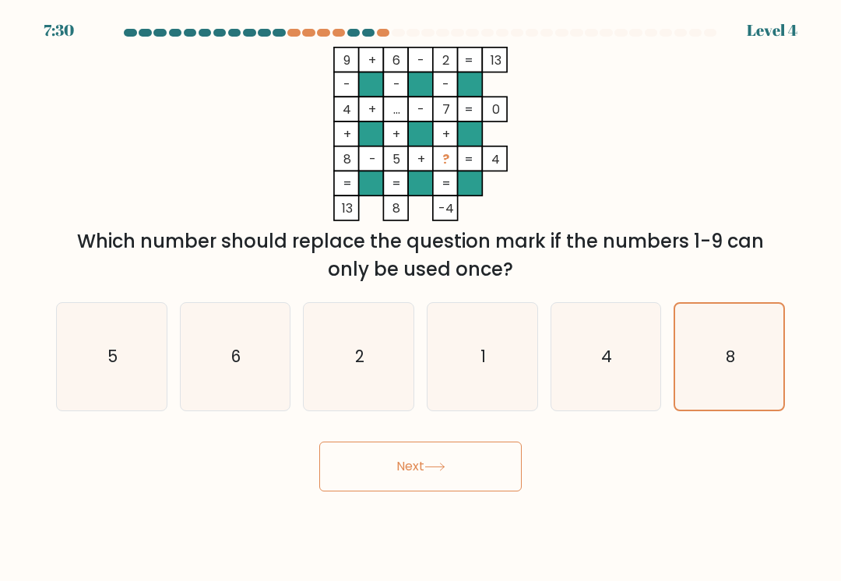
click at [637, 357] on icon "4" at bounding box center [605, 356] width 107 height 107
click at [421, 298] on input "e. 4" at bounding box center [420, 294] width 1 height 8
radio input "true"
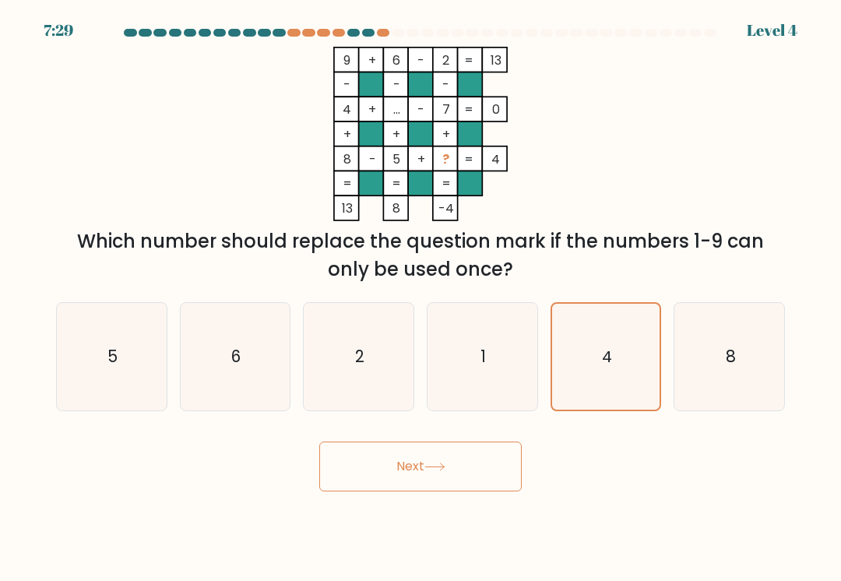
click at [728, 377] on icon "8" at bounding box center [729, 356] width 107 height 107
click at [421, 298] on input "f. 8" at bounding box center [420, 294] width 1 height 8
radio input "true"
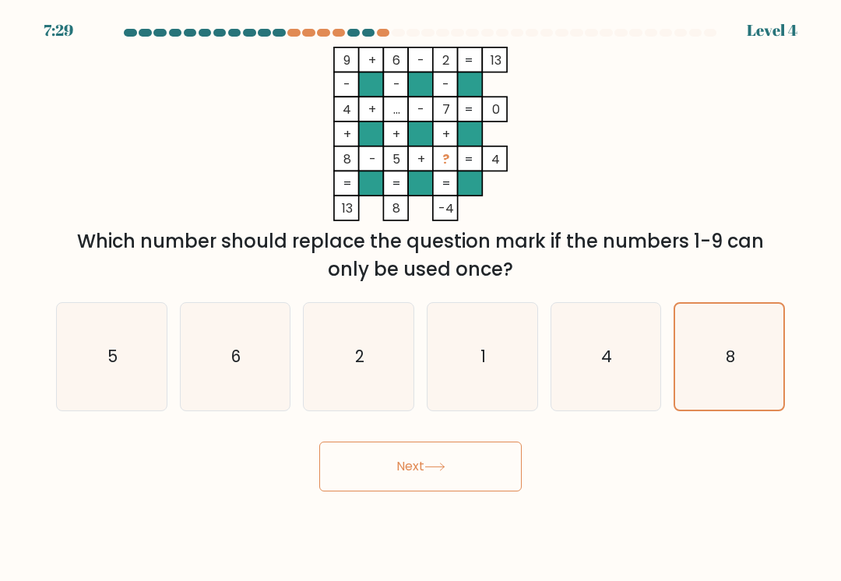
click at [487, 470] on button "Next" at bounding box center [420, 466] width 202 height 50
click at [624, 349] on icon "4" at bounding box center [605, 356] width 107 height 107
click at [421, 298] on input "e. 4" at bounding box center [420, 294] width 1 height 8
radio input "true"
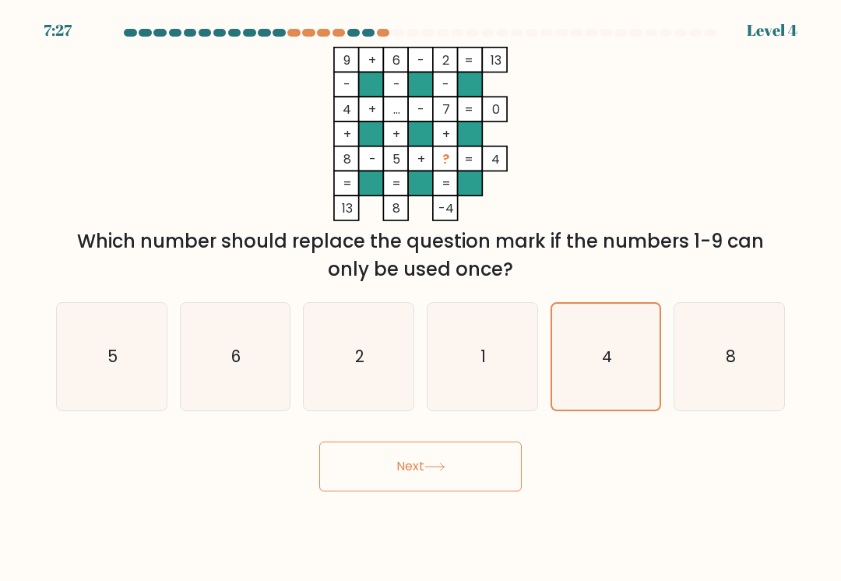
click at [491, 465] on button "Next" at bounding box center [420, 466] width 202 height 50
click at [322, 349] on icon "2" at bounding box center [358, 356] width 107 height 107
click at [420, 298] on input "c. 2" at bounding box center [420, 294] width 1 height 8
radio input "true"
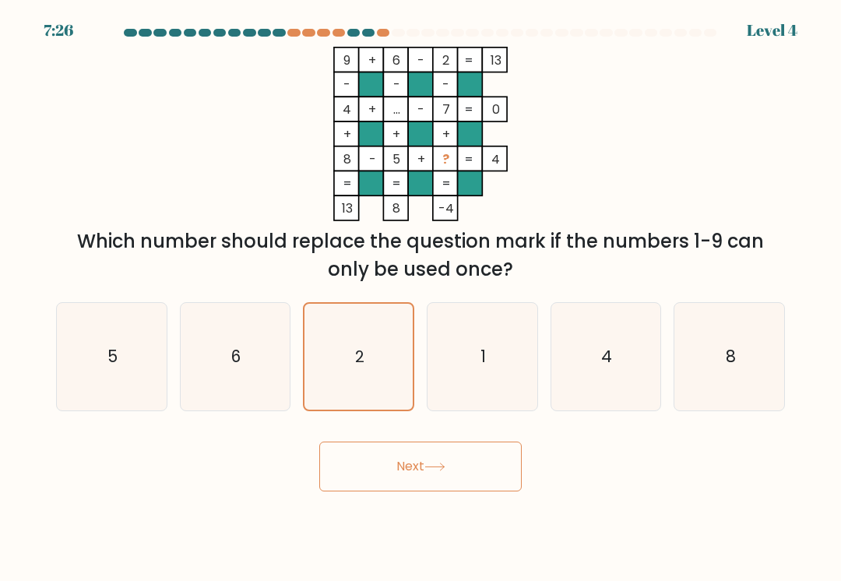
click at [499, 467] on button "Next" at bounding box center [420, 466] width 202 height 50
click at [499, 468] on button "Next" at bounding box center [420, 466] width 202 height 50
click at [498, 468] on button "Next" at bounding box center [420, 466] width 202 height 50
click at [504, 469] on button "Next" at bounding box center [420, 466] width 202 height 50
click at [507, 468] on button "Next" at bounding box center [420, 466] width 202 height 50
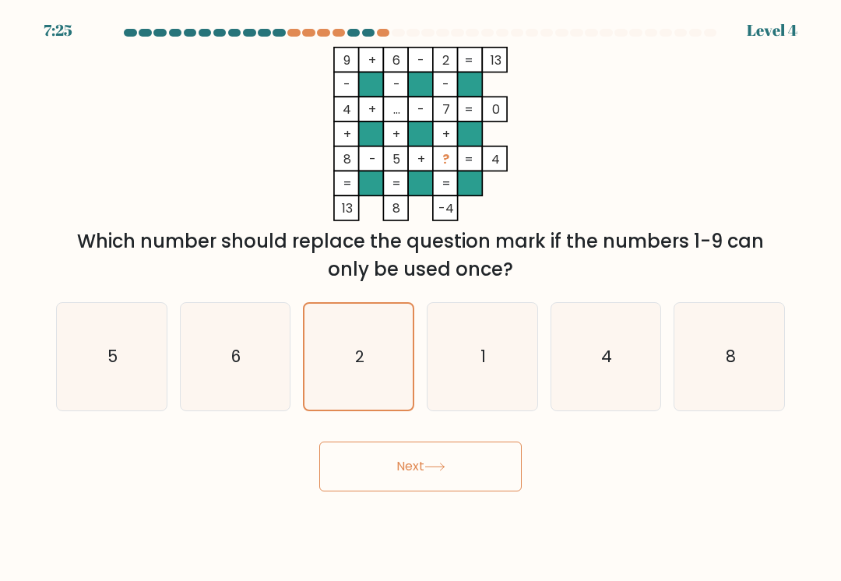
click at [507, 467] on button "Next" at bounding box center [420, 466] width 202 height 50
click at [495, 461] on button "Next" at bounding box center [420, 466] width 202 height 50
click at [493, 461] on button "Next" at bounding box center [420, 466] width 202 height 50
click at [198, 342] on icon "6" at bounding box center [234, 356] width 107 height 107
click at [420, 298] on input "b. 6" at bounding box center [420, 294] width 1 height 8
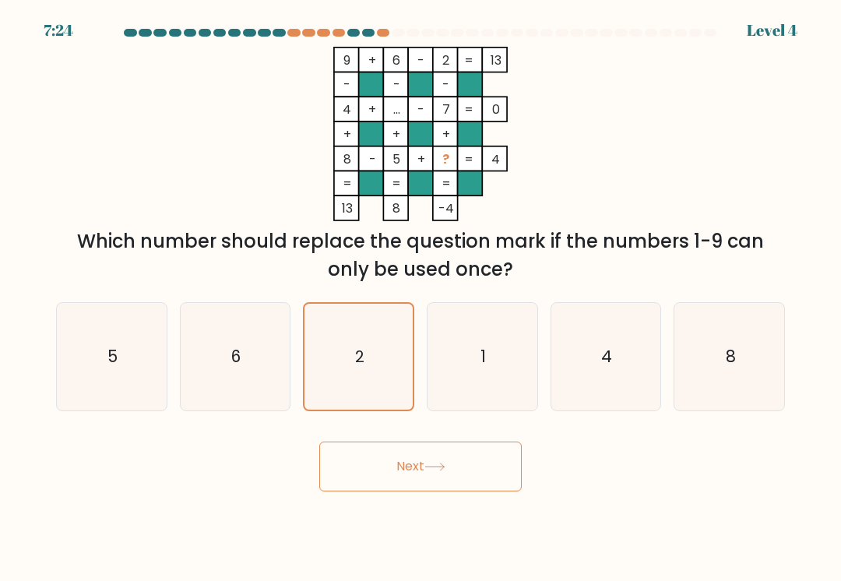
radio input "true"
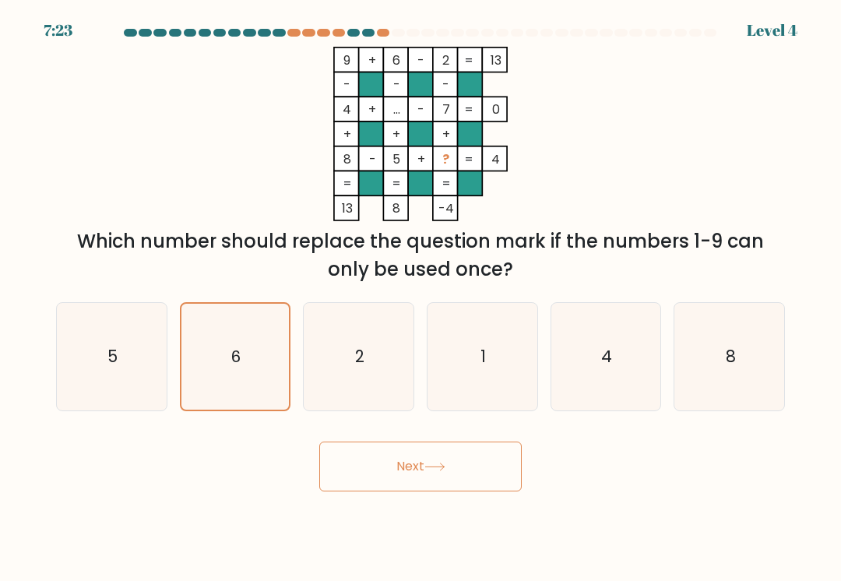
click at [201, 341] on icon "6" at bounding box center [235, 357] width 106 height 106
click at [420, 298] on input "b. 6" at bounding box center [420, 294] width 1 height 8
click at [493, 465] on button "Next" at bounding box center [420, 466] width 202 height 50
click at [492, 465] on button "Next" at bounding box center [420, 466] width 202 height 50
click at [131, 346] on icon "5" at bounding box center [111, 356] width 107 height 107
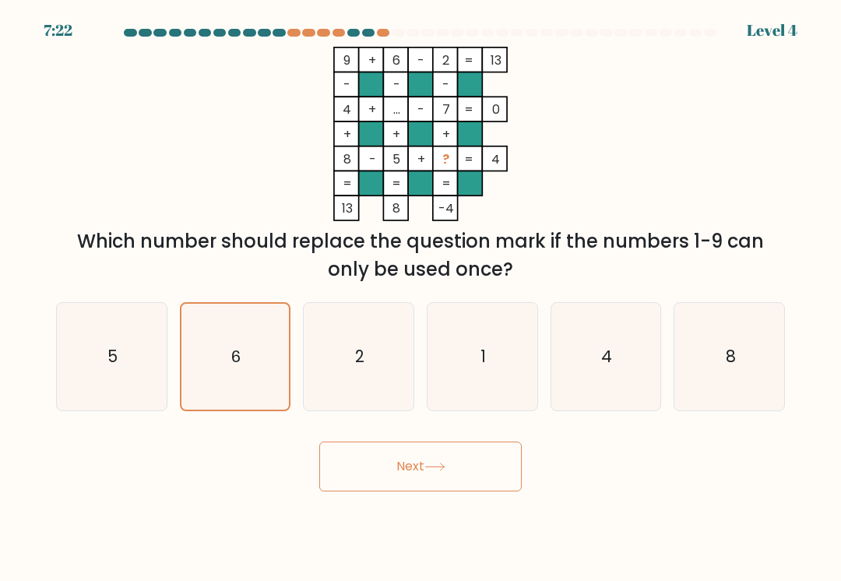
click at [420, 298] on input "a. 5" at bounding box center [420, 294] width 1 height 8
radio input "true"
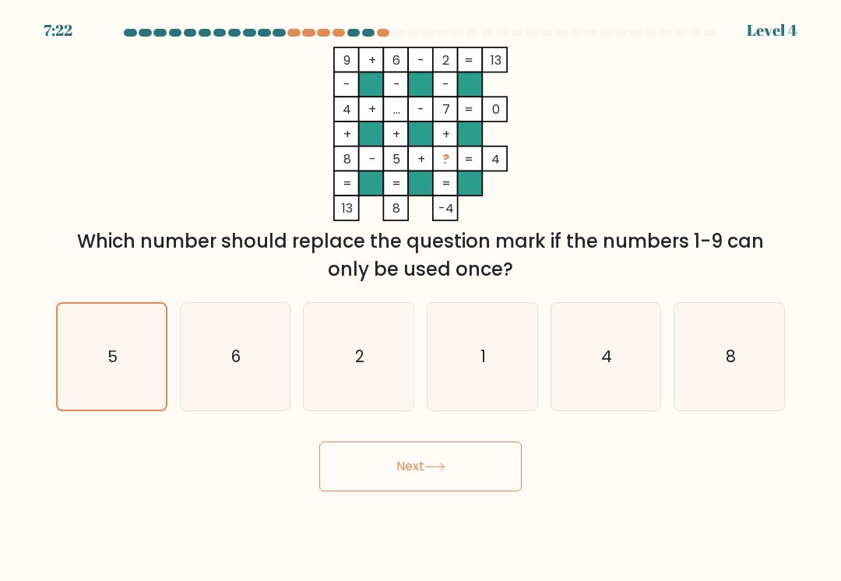
click at [490, 463] on button "Next" at bounding box center [420, 466] width 202 height 50
click at [488, 465] on button "Next" at bounding box center [420, 466] width 202 height 50
click at [487, 465] on button "Next" at bounding box center [420, 466] width 202 height 50
click at [497, 377] on icon "1" at bounding box center [481, 356] width 107 height 107
click at [421, 298] on input "d. 1" at bounding box center [420, 294] width 1 height 8
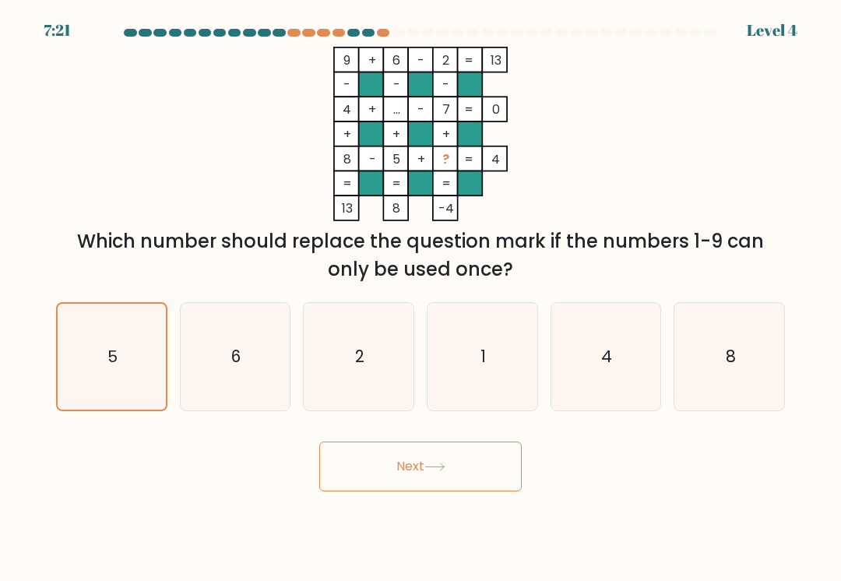
radio input "true"
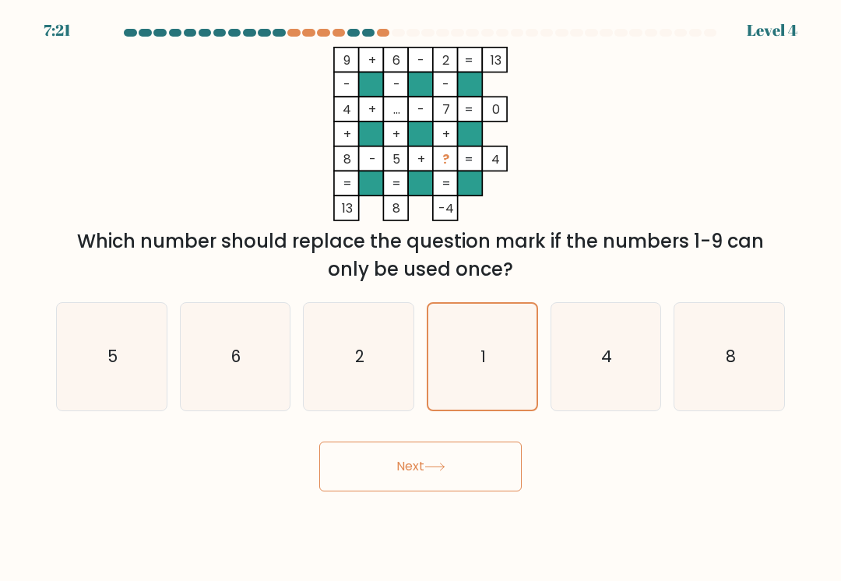
click at [484, 456] on button "Next" at bounding box center [420, 466] width 202 height 50
click at [483, 455] on button "Next" at bounding box center [420, 466] width 202 height 50
click at [482, 463] on button "Next" at bounding box center [420, 466] width 202 height 50
click at [482, 462] on button "Next" at bounding box center [420, 466] width 202 height 50
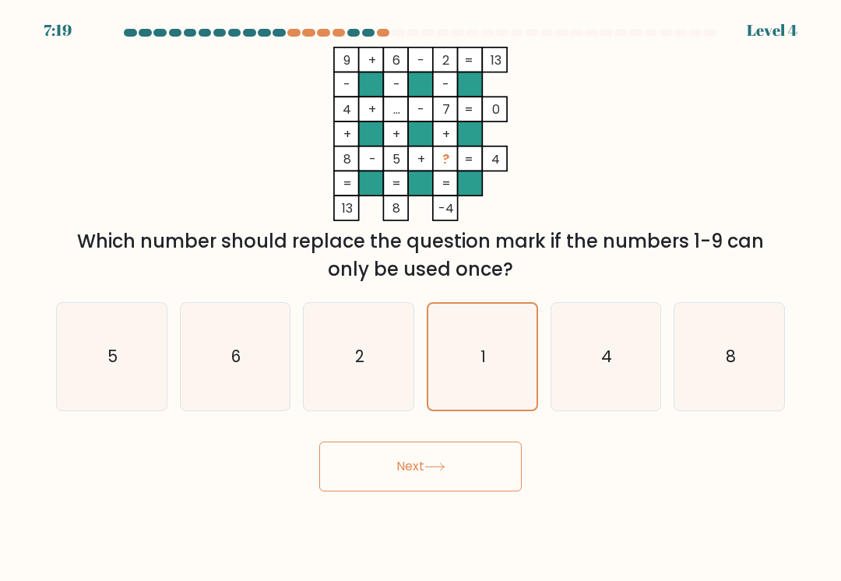
click at [472, 465] on button "Next" at bounding box center [420, 466] width 202 height 50
click at [465, 469] on button "Next" at bounding box center [420, 466] width 202 height 50
click at [459, 472] on button "Next" at bounding box center [420, 466] width 202 height 50
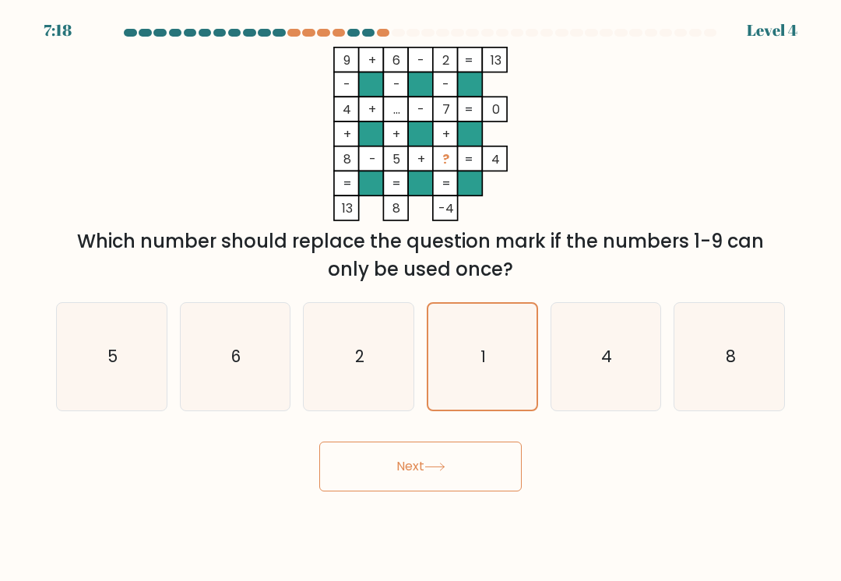
click at [459, 472] on button "Next" at bounding box center [420, 466] width 202 height 50
click at [454, 469] on button "Next" at bounding box center [420, 466] width 202 height 50
click at [453, 468] on button "Next" at bounding box center [420, 466] width 202 height 50
click at [455, 466] on button "Next" at bounding box center [420, 466] width 202 height 50
click at [454, 466] on button "Next" at bounding box center [420, 466] width 202 height 50
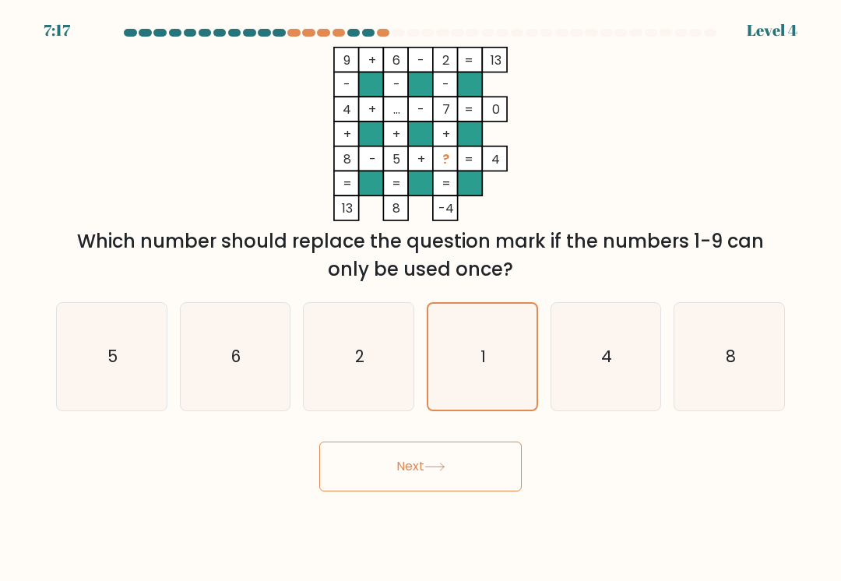
click at [454, 473] on button "Next" at bounding box center [420, 466] width 202 height 50
click at [497, 158] on tspan "4" at bounding box center [495, 159] width 9 height 18
click at [440, 152] on rect at bounding box center [445, 158] width 25 height 25
click at [441, 146] on rect at bounding box center [445, 158] width 25 height 25
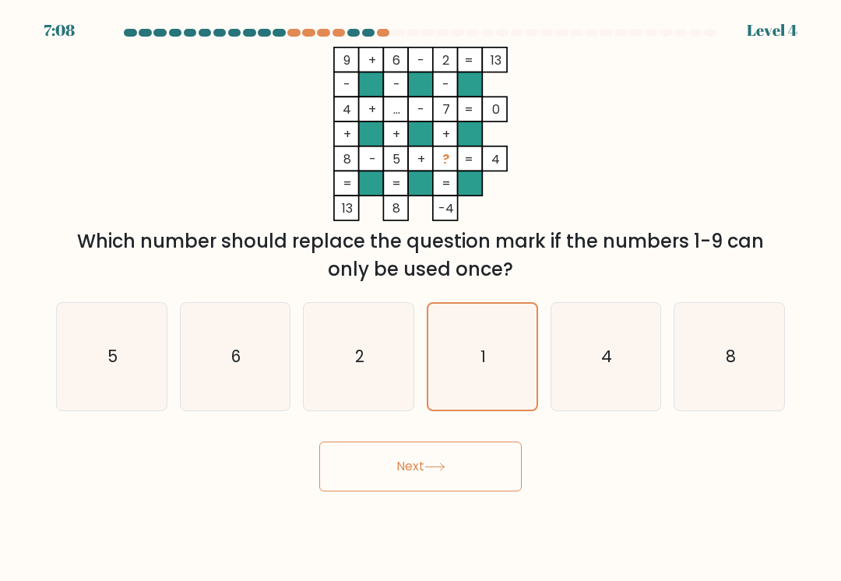
click at [703, 244] on div "Which number should replace the question mark if the numbers 1-9 can only be us…" at bounding box center [420, 255] width 710 height 56
click at [347, 459] on button "Next" at bounding box center [420, 466] width 202 height 50
click at [346, 465] on button "Next" at bounding box center [420, 466] width 202 height 50
click at [351, 472] on button "Next" at bounding box center [420, 466] width 202 height 50
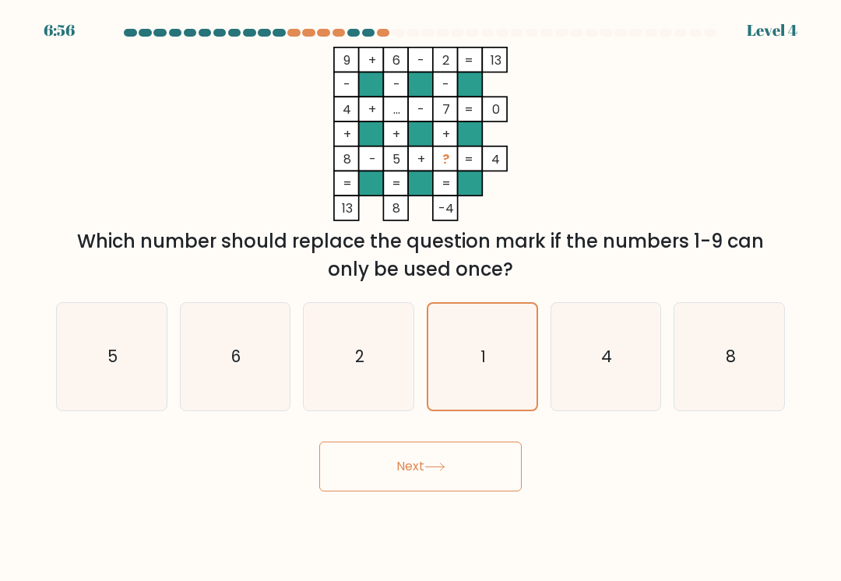
click at [603, 334] on icon "4" at bounding box center [605, 356] width 107 height 107
click at [421, 298] on input "e. 4" at bounding box center [420, 294] width 1 height 8
radio input "true"
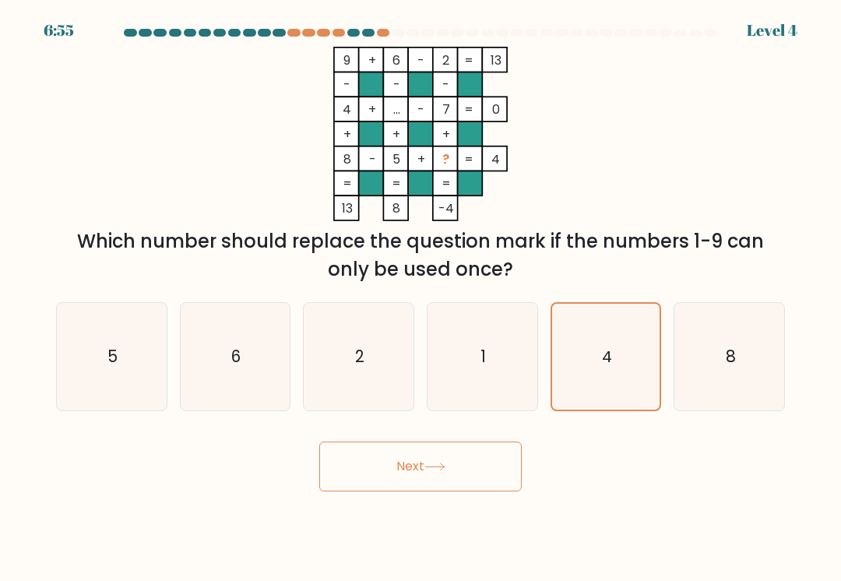
click at [616, 319] on icon "4" at bounding box center [606, 357] width 106 height 106
click at [421, 298] on input "e. 4" at bounding box center [420, 294] width 1 height 8
click at [608, 318] on icon "4" at bounding box center [606, 357] width 106 height 106
click at [421, 298] on input "e. 4" at bounding box center [420, 294] width 1 height 8
click at [314, 336] on icon "2" at bounding box center [358, 356] width 107 height 107
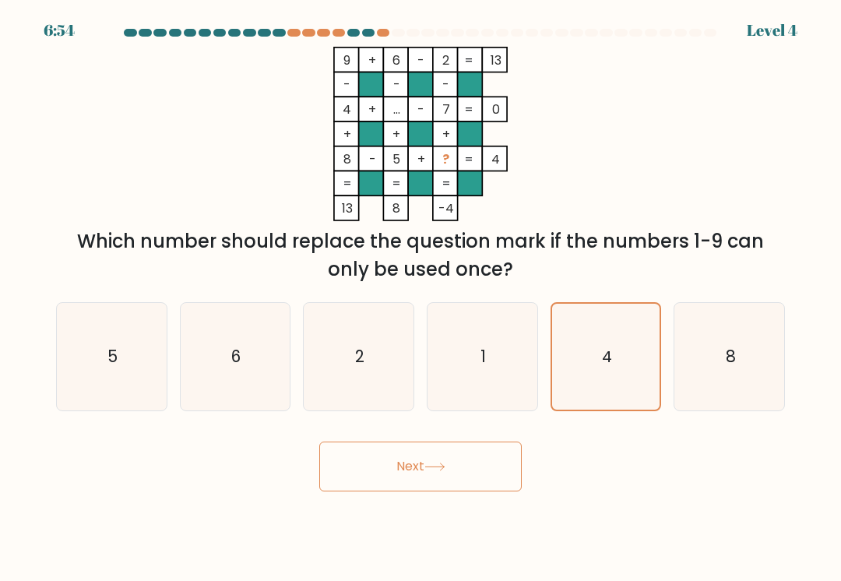
click at [420, 298] on input "c. 2" at bounding box center [420, 294] width 1 height 8
radio input "true"
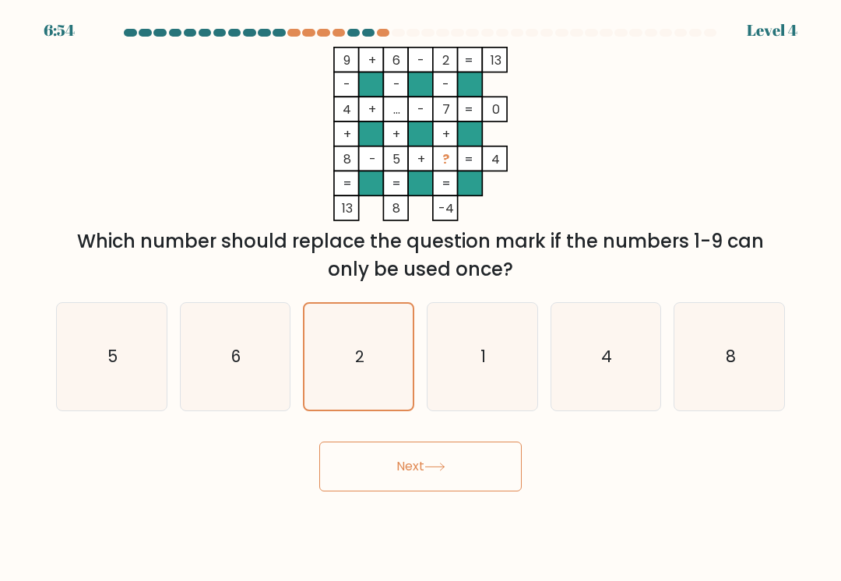
click at [498, 329] on icon "1" at bounding box center [481, 356] width 107 height 107
click at [421, 298] on input "d. 1" at bounding box center [420, 294] width 1 height 8
radio input "true"
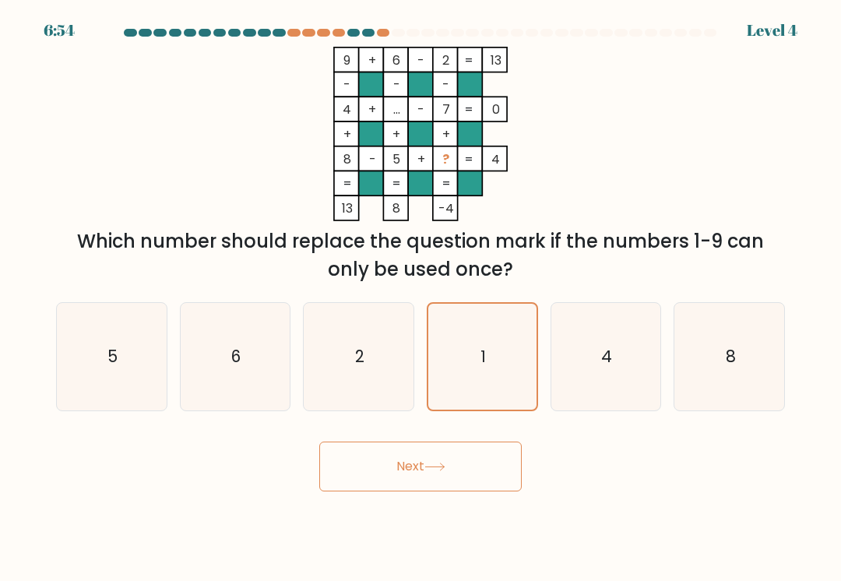
click at [502, 334] on icon "1" at bounding box center [482, 357] width 106 height 106
click at [421, 298] on input "d. 1" at bounding box center [420, 294] width 1 height 8
click at [502, 443] on button "Next" at bounding box center [420, 466] width 202 height 50
click at [491, 469] on button "Next" at bounding box center [420, 466] width 202 height 50
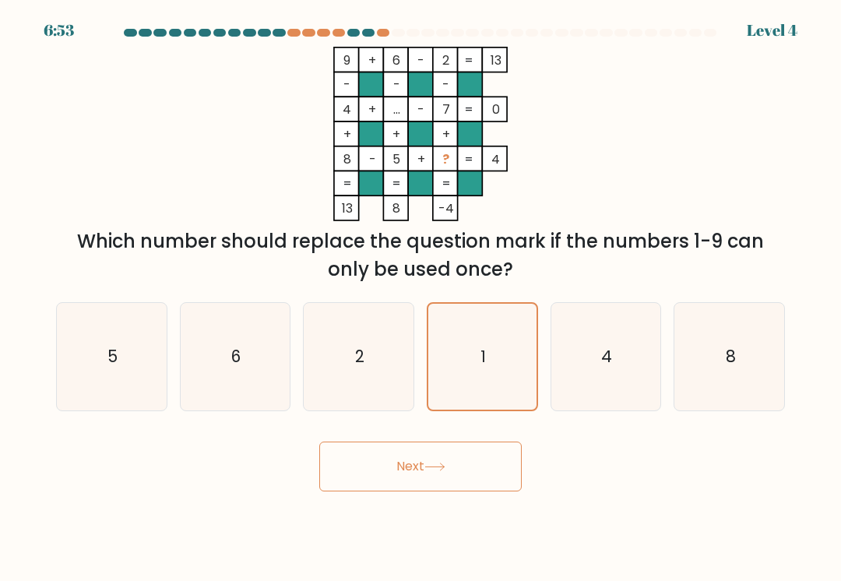
click at [491, 469] on button "Next" at bounding box center [420, 466] width 202 height 50
click at [475, 468] on button "Next" at bounding box center [420, 466] width 202 height 50
click at [474, 468] on button "Next" at bounding box center [420, 466] width 202 height 50
click at [457, 463] on button "Next" at bounding box center [420, 466] width 202 height 50
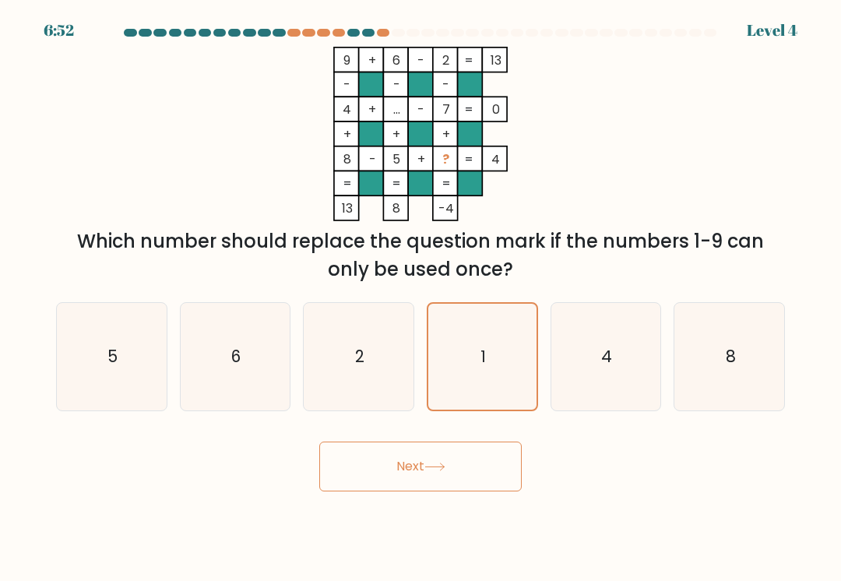
click at [452, 455] on button "Next" at bounding box center [420, 466] width 202 height 50
click at [127, 328] on icon "5" at bounding box center [111, 356] width 107 height 107
click at [420, 298] on input "a. 5" at bounding box center [420, 294] width 1 height 8
radio input "true"
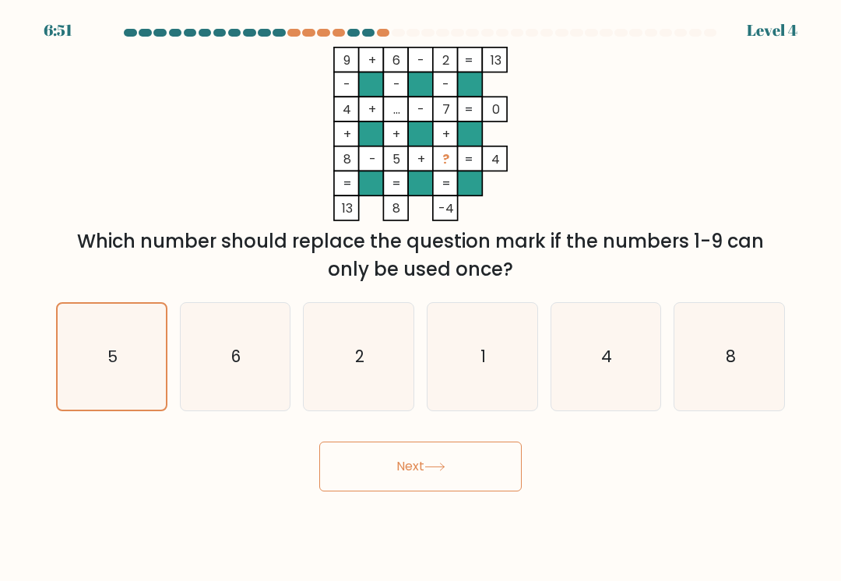
click at [469, 435] on div "Next" at bounding box center [420, 460] width 747 height 61
click at [482, 469] on button "Next" at bounding box center [420, 466] width 202 height 50
click at [481, 468] on button "Next" at bounding box center [420, 466] width 202 height 50
click at [464, 475] on button "Next" at bounding box center [420, 466] width 202 height 50
click at [464, 474] on button "Next" at bounding box center [420, 466] width 202 height 50
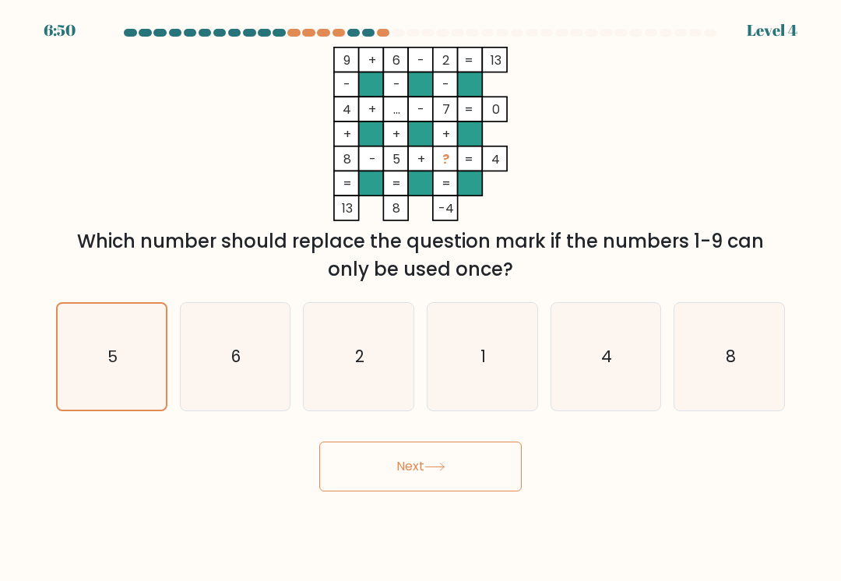
click at [544, 56] on icon "9 + 6 - 2 13 - - - 4 + ... - 7 0 + + + 8 - 5 + ? = 4 = = = = 13 8 -4 =" at bounding box center [420, 134] width 467 height 174
click at [544, 55] on icon "9 + 6 - 2 13 - - - 4 + ... - 7 0 + + + 8 - 5 + ? = 4 = = = = 13 8 -4 =" at bounding box center [420, 134] width 467 height 174
click at [552, 34] on div at bounding box center [546, 33] width 13 height 8
click at [353, 16] on div "6:49 Level 4" at bounding box center [420, 9] width 841 height 19
click at [353, 16] on div "6:48 Level 4" at bounding box center [420, 9] width 841 height 19
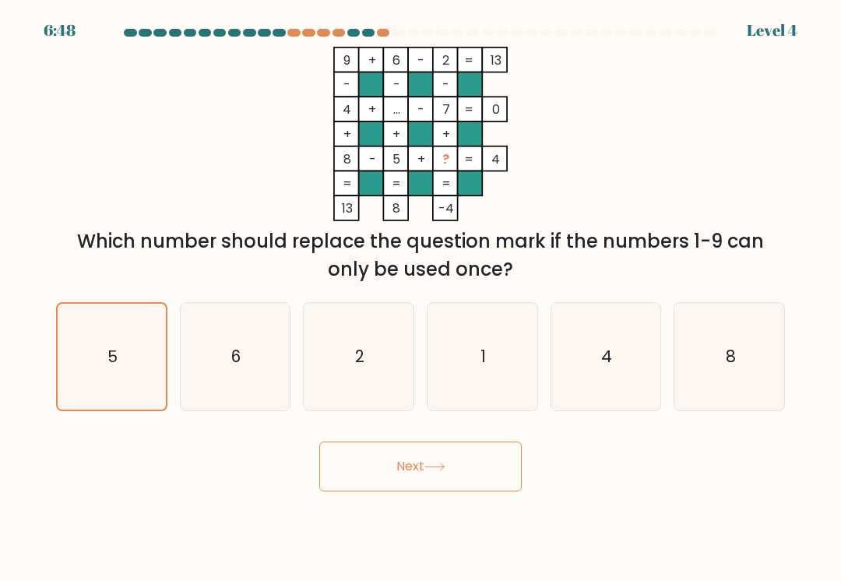
click at [377, 30] on div at bounding box center [383, 33] width 13 height 8
click at [407, 37] on div at bounding box center [420, 36] width 747 height 14
click at [406, 37] on div at bounding box center [420, 36] width 747 height 14
click at [472, 200] on icon "9 + 6 - 2 13 - - - 4 + ... - 7 0 + + + 8 - 5 + ? = 4 = = = = 13 8 -4 =" at bounding box center [420, 134] width 467 height 174
click at [481, 362] on text "1" at bounding box center [482, 356] width 5 height 23
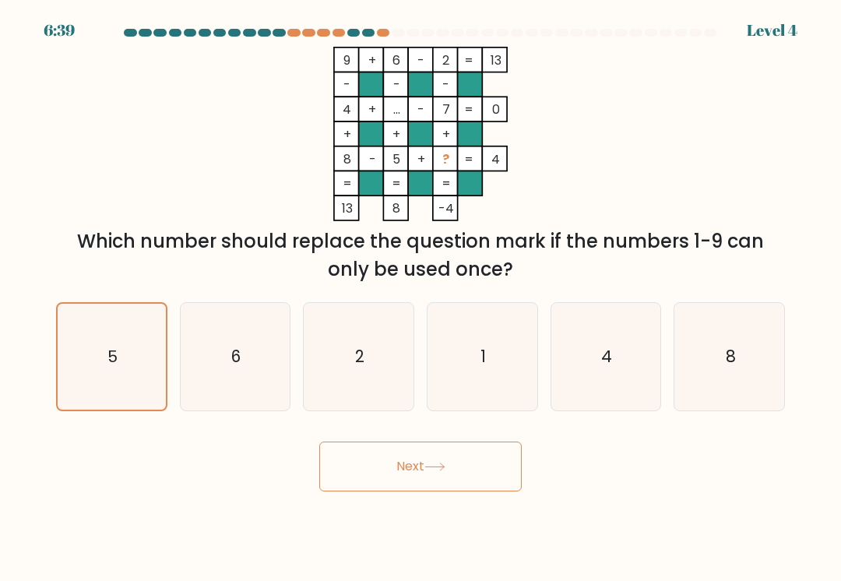
click at [421, 298] on input "d. 1" at bounding box center [420, 294] width 1 height 8
radio input "true"
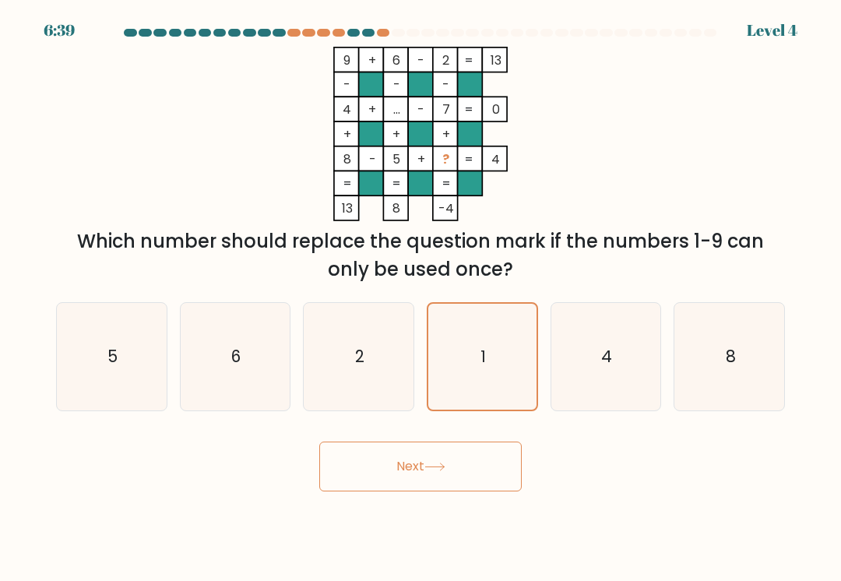
click at [495, 455] on button "Next" at bounding box center [420, 466] width 202 height 50
click at [501, 475] on button "Next" at bounding box center [420, 466] width 202 height 50
click at [482, 464] on button "Next" at bounding box center [420, 466] width 202 height 50
click at [370, 468] on button "Next" at bounding box center [420, 466] width 202 height 50
click at [370, 467] on button "Next" at bounding box center [420, 466] width 202 height 50
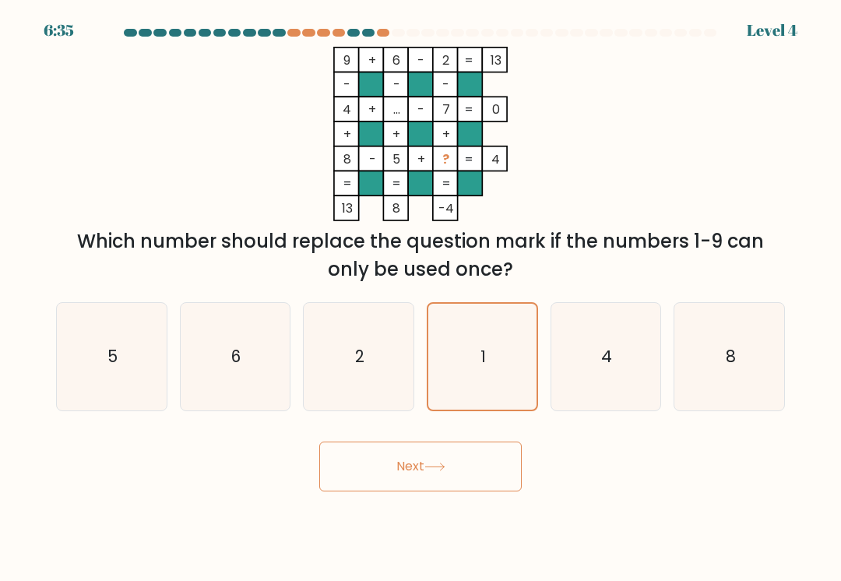
click at [375, 456] on button "Next" at bounding box center [420, 466] width 202 height 50
click at [480, 458] on button "Next" at bounding box center [420, 466] width 202 height 50
click at [361, 475] on button "Next" at bounding box center [420, 466] width 202 height 50
click at [486, 467] on button "Next" at bounding box center [420, 466] width 202 height 50
click at [362, 461] on button "Next" at bounding box center [420, 466] width 202 height 50
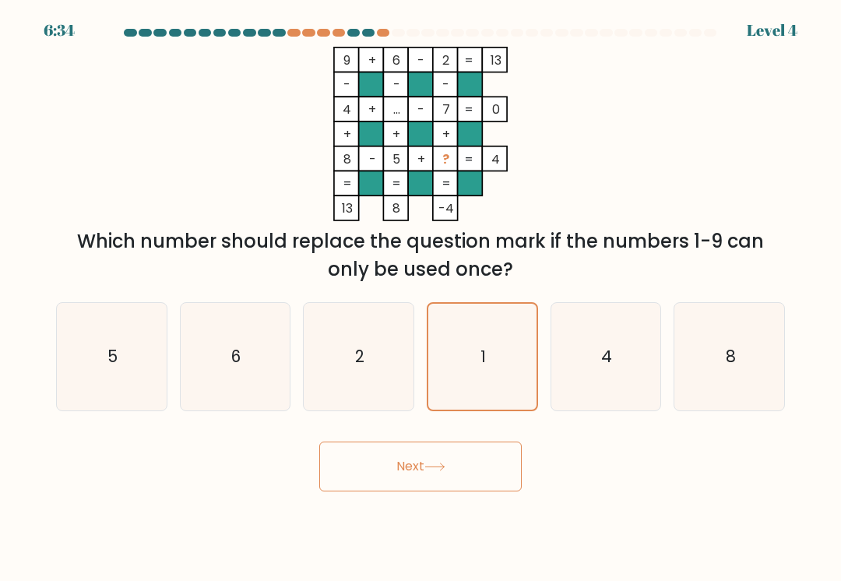
click at [483, 463] on button "Next" at bounding box center [420, 466] width 202 height 50
click at [354, 450] on button "Next" at bounding box center [420, 466] width 202 height 50
click at [484, 449] on button "Next" at bounding box center [420, 466] width 202 height 50
click at [487, 448] on button "Next" at bounding box center [420, 466] width 202 height 50
click at [486, 448] on button "Next" at bounding box center [420, 466] width 202 height 50
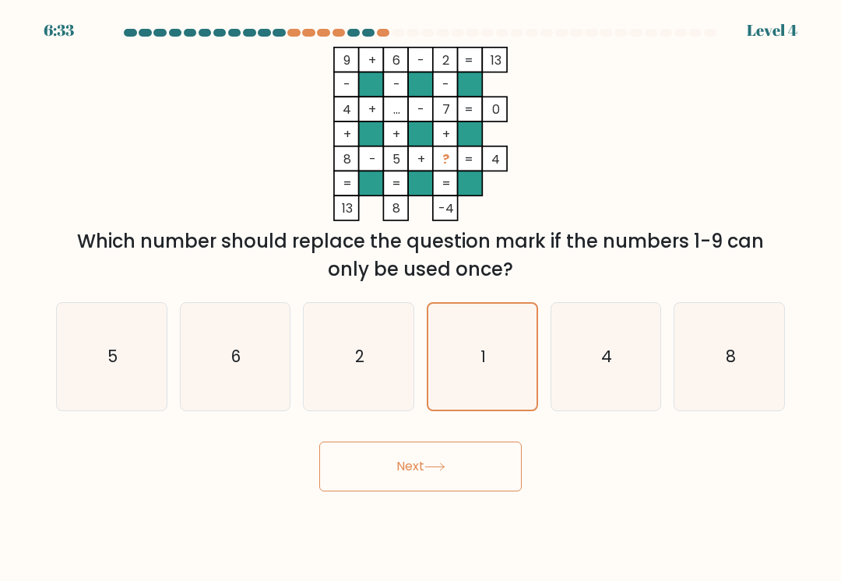
click at [454, 472] on button "Next" at bounding box center [420, 466] width 202 height 50
click at [453, 472] on button "Next" at bounding box center [420, 466] width 202 height 50
click at [451, 461] on button "Next" at bounding box center [420, 466] width 202 height 50
click at [467, 476] on button "Next" at bounding box center [420, 466] width 202 height 50
click at [466, 476] on button "Next" at bounding box center [420, 466] width 202 height 50
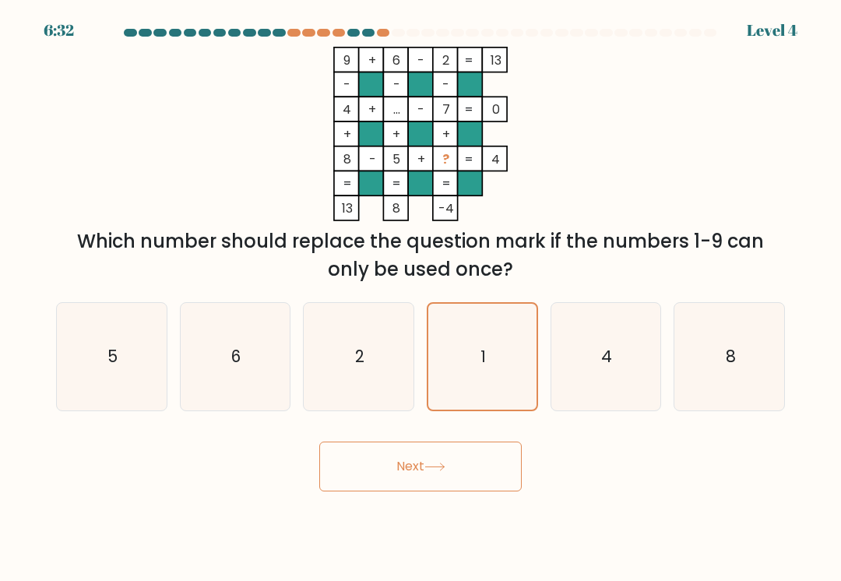
click at [469, 462] on button "Next" at bounding box center [420, 466] width 202 height 50
click at [481, 457] on button "Next" at bounding box center [420, 466] width 202 height 50
click at [720, 350] on icon "8" at bounding box center [729, 356] width 107 height 107
click at [421, 298] on input "f. 8" at bounding box center [420, 294] width 1 height 8
radio input "true"
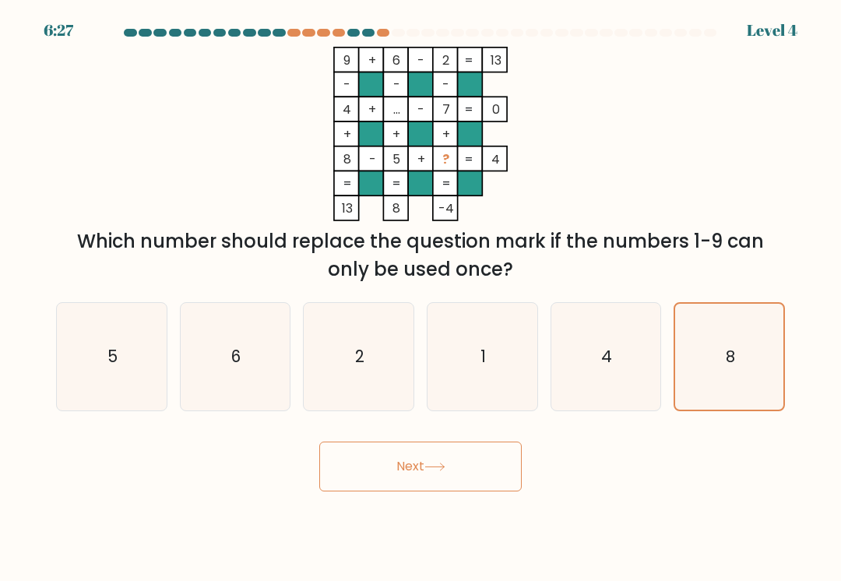
click at [377, 483] on button "Next" at bounding box center [420, 466] width 202 height 50
click at [377, 482] on button "Next" at bounding box center [420, 466] width 202 height 50
click at [364, 479] on button "Next" at bounding box center [420, 466] width 202 height 50
click at [349, 476] on button "Next" at bounding box center [420, 466] width 202 height 50
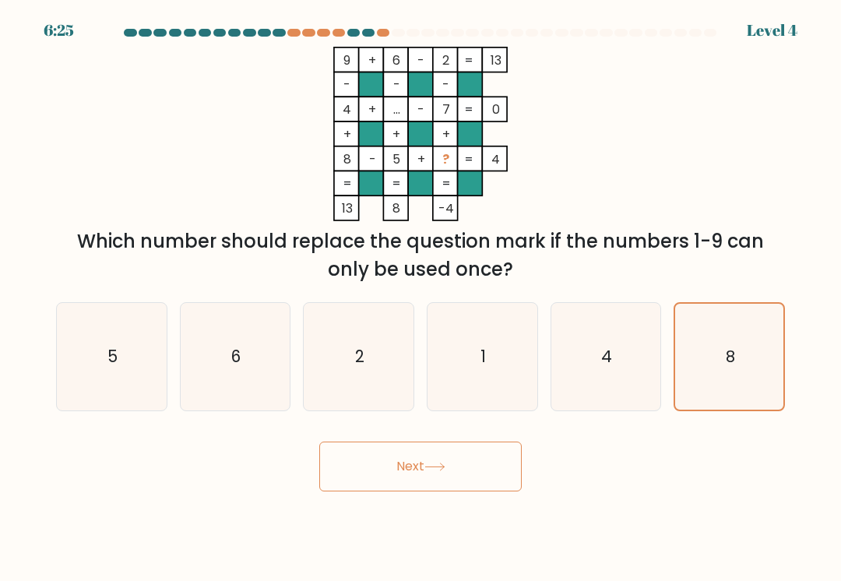
click at [349, 476] on button "Next" at bounding box center [420, 466] width 202 height 50
click at [349, 470] on button "Next" at bounding box center [420, 466] width 202 height 50
click at [346, 469] on button "Next" at bounding box center [420, 466] width 202 height 50
click at [343, 465] on button "Next" at bounding box center [420, 466] width 202 height 50
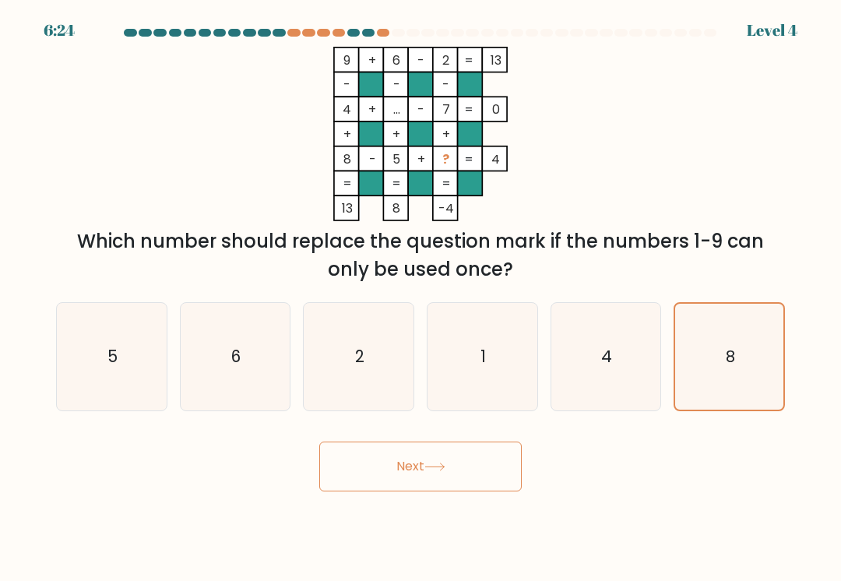
click at [516, 374] on icon "1" at bounding box center [481, 356] width 107 height 107
click at [421, 298] on input "d. 1" at bounding box center [420, 294] width 1 height 8
radio input "true"
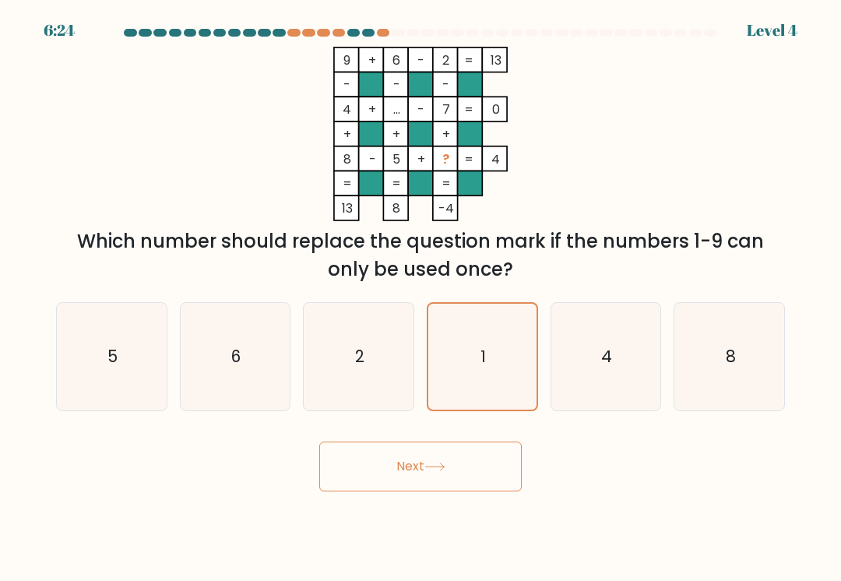
click at [345, 465] on button "Next" at bounding box center [420, 466] width 202 height 50
click at [518, 376] on icon "1" at bounding box center [482, 357] width 106 height 106
click at [421, 298] on input "d. 1" at bounding box center [420, 294] width 1 height 8
click at [379, 475] on button "Next" at bounding box center [420, 466] width 202 height 50
click at [378, 474] on button "Next" at bounding box center [420, 466] width 202 height 50
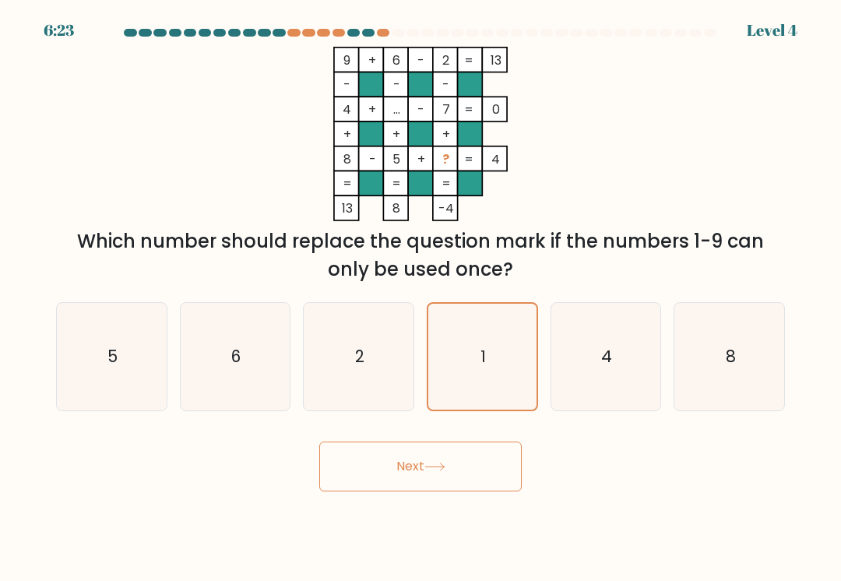
click at [381, 472] on button "Next" at bounding box center [420, 466] width 202 height 50
click at [381, 471] on button "Next" at bounding box center [420, 466] width 202 height 50
click at [414, 464] on button "Next" at bounding box center [420, 466] width 202 height 50
click at [437, 480] on button "Next" at bounding box center [420, 466] width 202 height 50
click at [420, 476] on button "Next" at bounding box center [420, 466] width 202 height 50
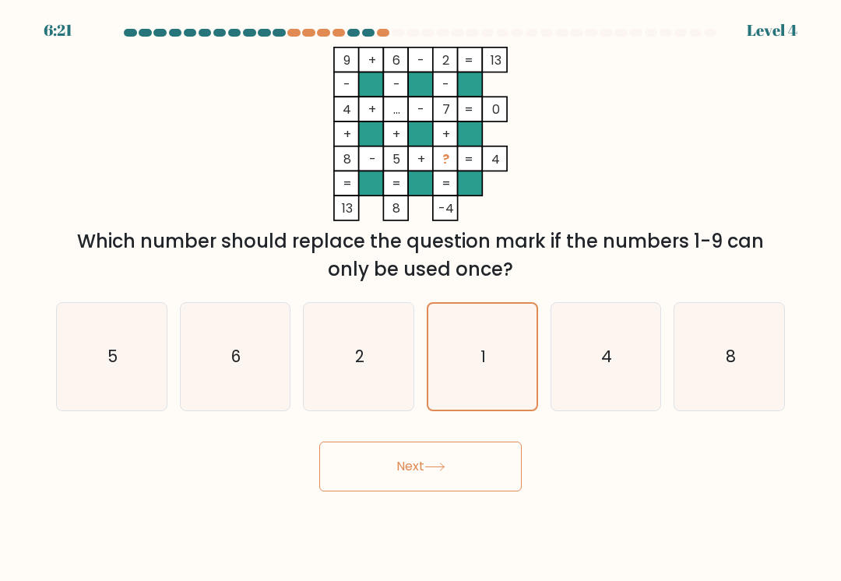
click at [420, 476] on button "Next" at bounding box center [420, 466] width 202 height 50
click at [416, 467] on button "Next" at bounding box center [420, 466] width 202 height 50
click at [461, 465] on button "Next" at bounding box center [420, 466] width 202 height 50
click at [460, 465] on button "Next" at bounding box center [420, 466] width 202 height 50
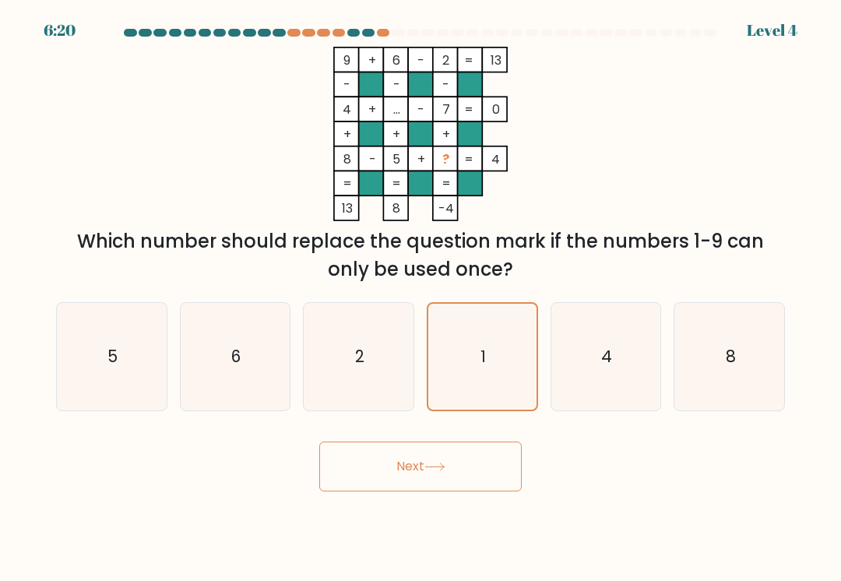
click at [437, 477] on button "Next" at bounding box center [420, 466] width 202 height 50
click at [436, 477] on button "Next" at bounding box center [420, 466] width 202 height 50
click at [458, 466] on button "Next" at bounding box center [420, 466] width 202 height 50
click at [457, 466] on button "Next" at bounding box center [420, 466] width 202 height 50
click at [459, 467] on button "Next" at bounding box center [420, 466] width 202 height 50
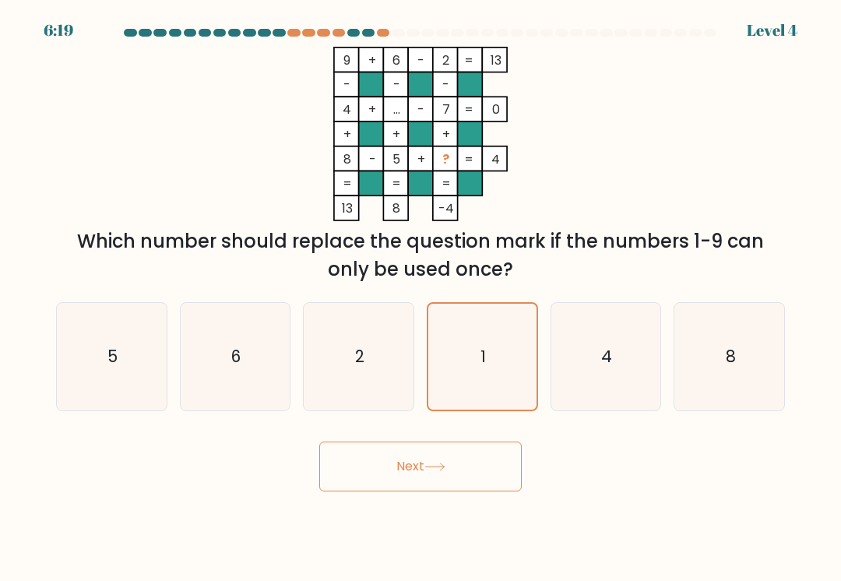
click at [458, 466] on button "Next" at bounding box center [420, 466] width 202 height 50
click at [459, 467] on button "Next" at bounding box center [420, 466] width 202 height 50
click at [458, 466] on button "Next" at bounding box center [420, 466] width 202 height 50
click at [452, 452] on button "Next" at bounding box center [420, 466] width 202 height 50
click at [470, 156] on tspan "=" at bounding box center [468, 159] width 9 height 18
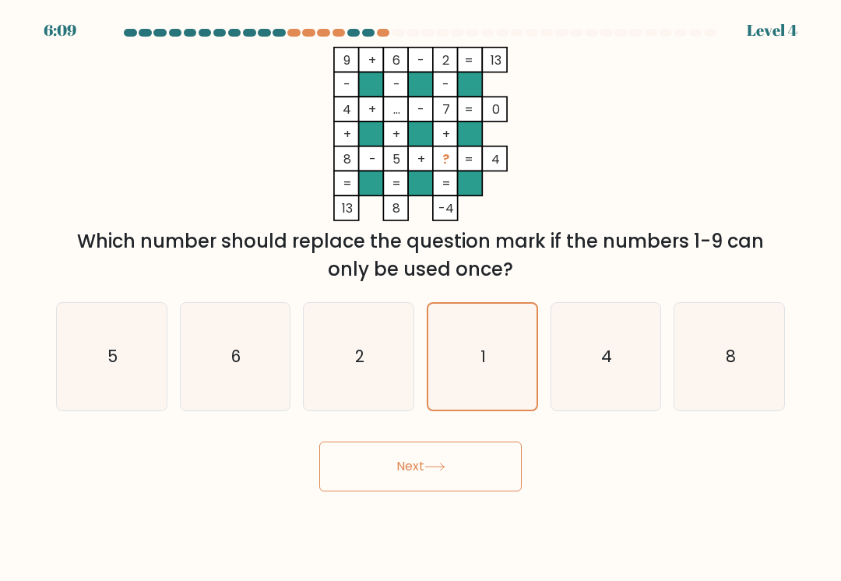
click at [469, 155] on tspan "=" at bounding box center [468, 159] width 9 height 18
click at [398, 102] on tspan "..." at bounding box center [396, 109] width 7 height 18
click at [399, 97] on rect at bounding box center [395, 109] width 25 height 25
click at [401, 95] on rect at bounding box center [395, 84] width 25 height 25
click at [486, 359] on icon "1" at bounding box center [481, 356] width 107 height 107
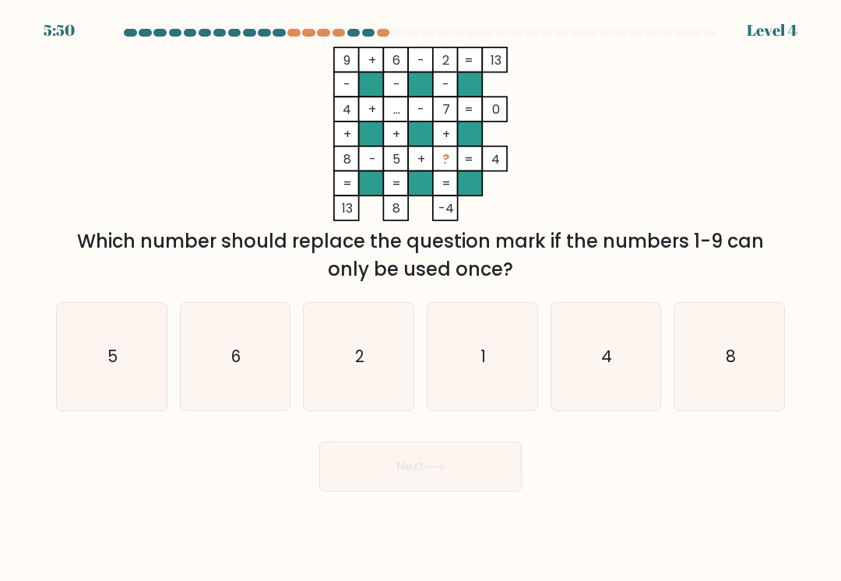
click at [421, 298] on input "d. 1" at bounding box center [420, 294] width 1 height 8
radio input "true"
click at [490, 458] on button "Next" at bounding box center [420, 466] width 202 height 50
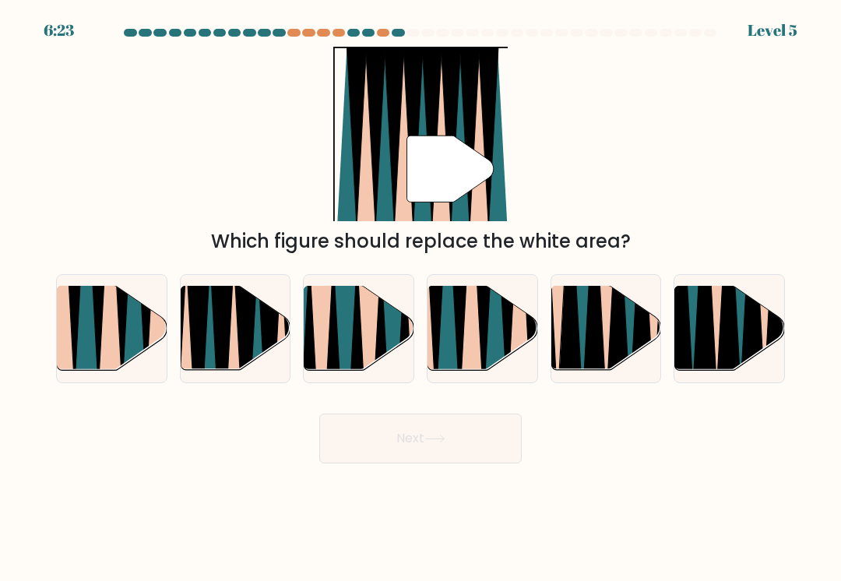
click at [479, 314] on icon at bounding box center [483, 283] width 25 height 219
click at [421, 298] on input "d." at bounding box center [420, 294] width 1 height 8
radio input "true"
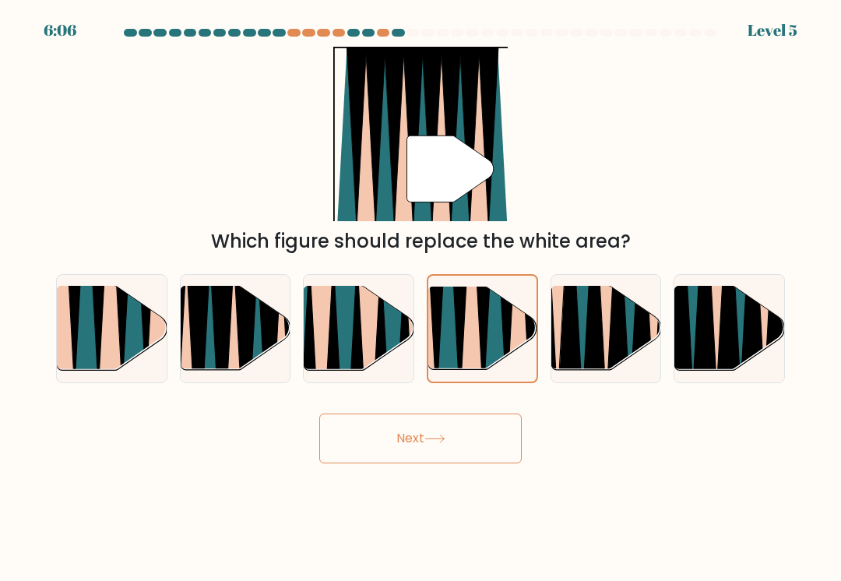
click at [477, 444] on button "Next" at bounding box center [420, 438] width 202 height 50
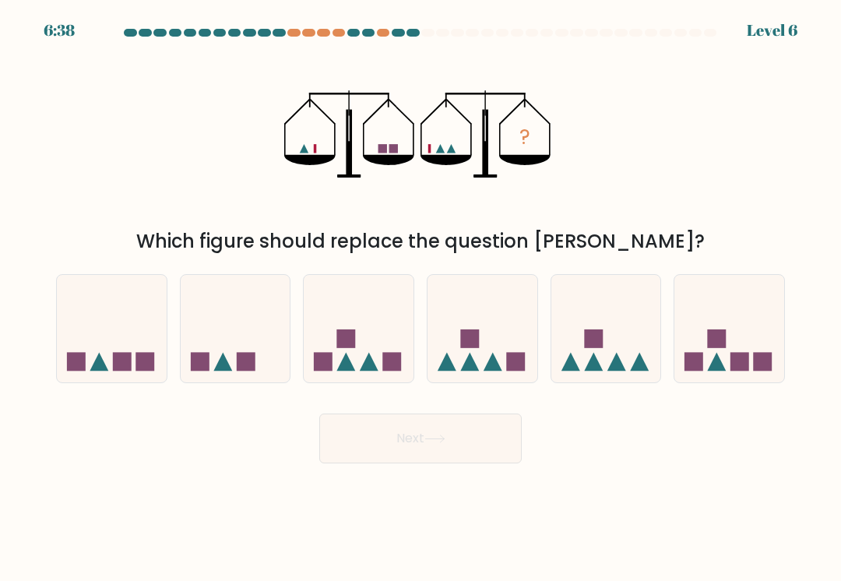
click at [731, 351] on icon at bounding box center [729, 328] width 110 height 91
click at [421, 298] on input "f." at bounding box center [420, 294] width 1 height 8
radio input "true"
click at [489, 425] on button "Next" at bounding box center [420, 438] width 202 height 50
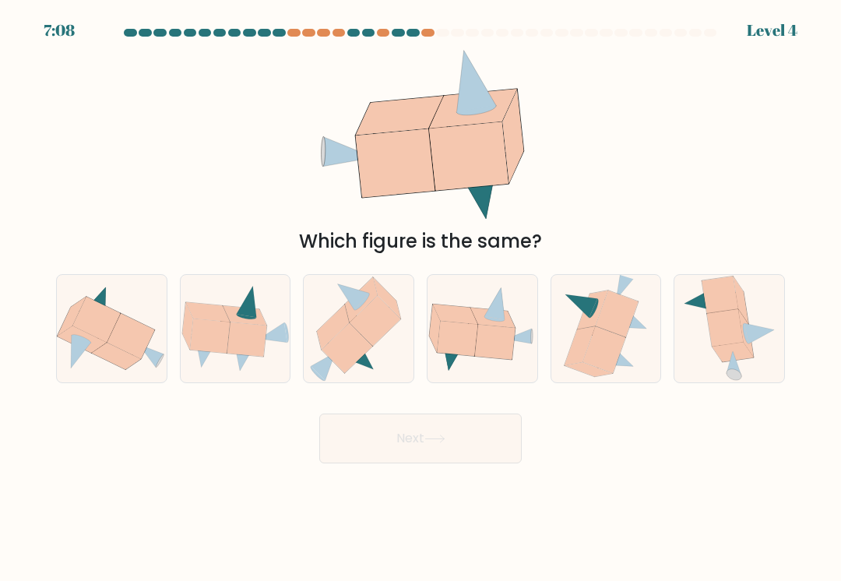
click at [103, 315] on icon at bounding box center [95, 319] width 47 height 45
click at [420, 298] on input "a." at bounding box center [420, 294] width 1 height 8
radio input "true"
click at [473, 433] on button "Next" at bounding box center [420, 438] width 202 height 50
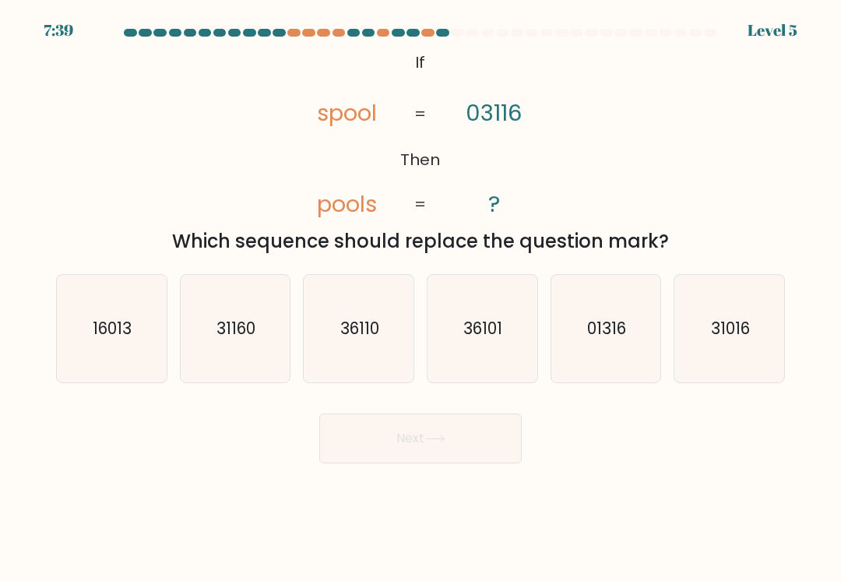
click at [223, 310] on icon "31160" at bounding box center [234, 328] width 107 height 107
click at [420, 298] on input "b. 31160" at bounding box center [420, 294] width 1 height 8
radio input "true"
click at [482, 436] on button "Next" at bounding box center [420, 438] width 202 height 50
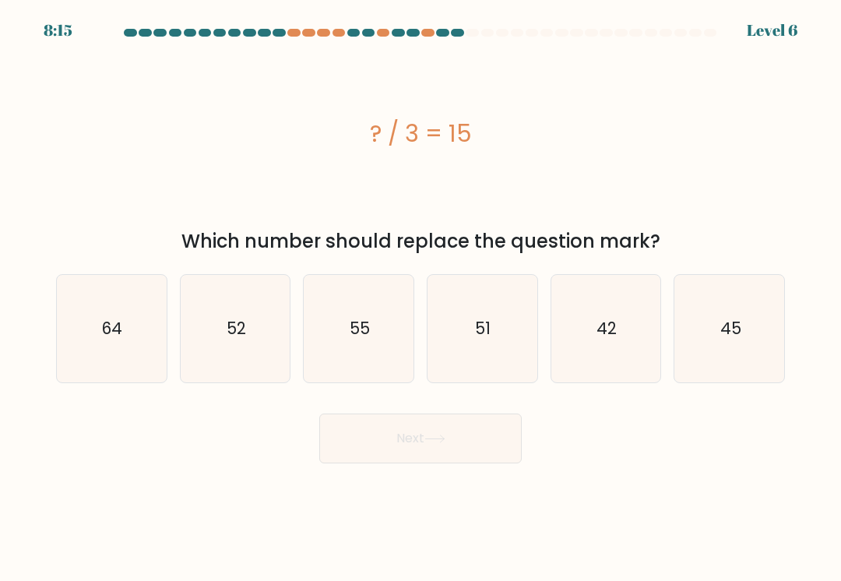
click at [731, 326] on text "45" at bounding box center [729, 328] width 21 height 23
click at [421, 298] on input "f. 45" at bounding box center [420, 294] width 1 height 8
radio input "true"
click at [363, 427] on button "Next" at bounding box center [420, 438] width 202 height 50
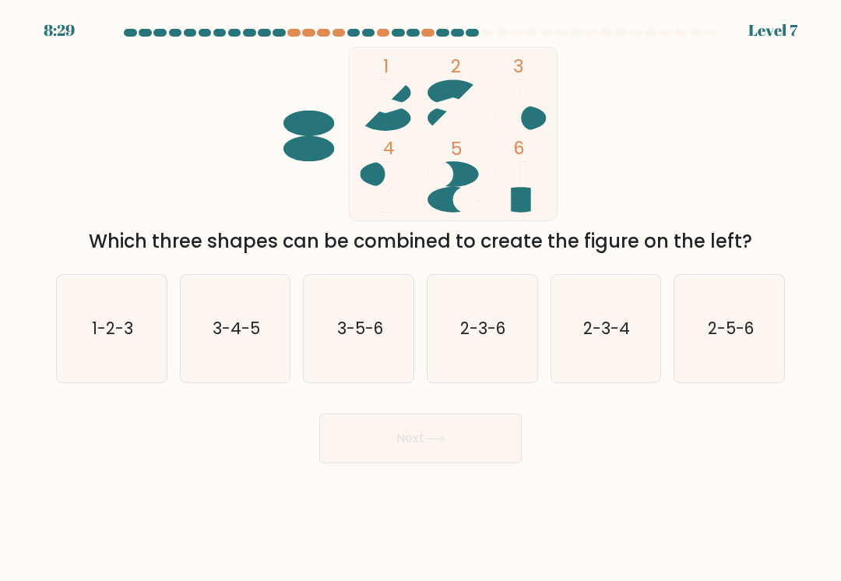
click at [104, 306] on icon "1-2-3" at bounding box center [111, 328] width 107 height 107
click at [420, 298] on input "a. 1-2-3" at bounding box center [420, 294] width 1 height 8
radio input "true"
click at [351, 442] on button "Next" at bounding box center [420, 438] width 202 height 50
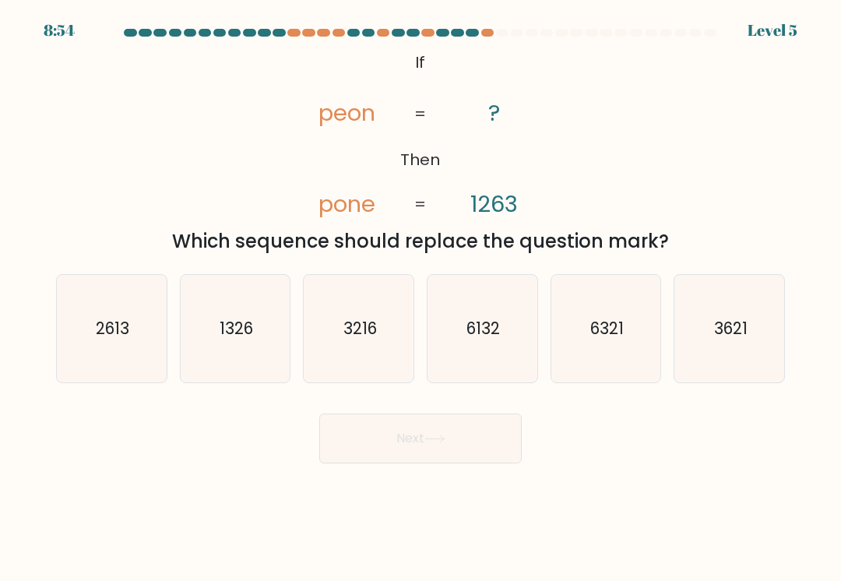
click at [212, 302] on icon "1326" at bounding box center [234, 328] width 107 height 107
click at [420, 298] on input "b. 1326" at bounding box center [420, 294] width 1 height 8
radio input "true"
click at [480, 442] on button "Next" at bounding box center [420, 438] width 202 height 50
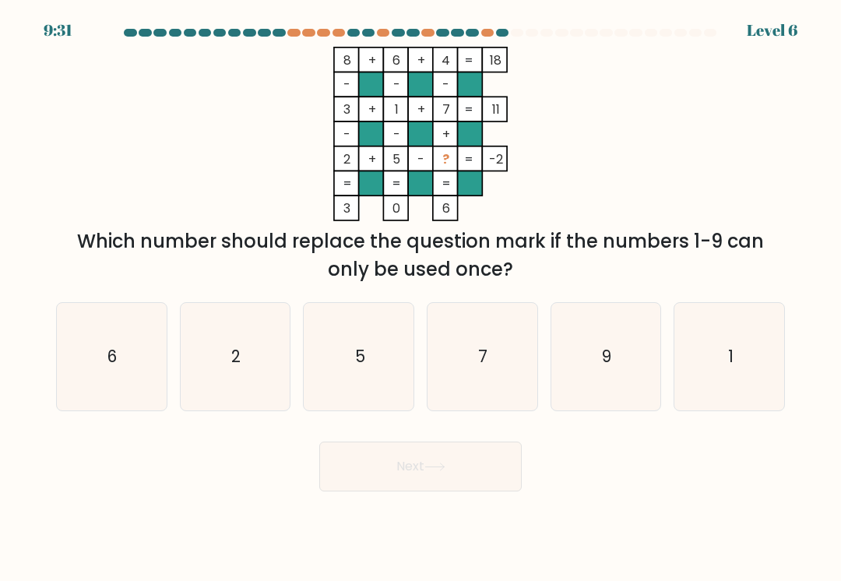
click at [624, 353] on icon "9" at bounding box center [605, 356] width 107 height 107
click at [421, 298] on input "e. 9" at bounding box center [420, 294] width 1 height 8
radio input "true"
click at [505, 460] on button "Next" at bounding box center [420, 466] width 202 height 50
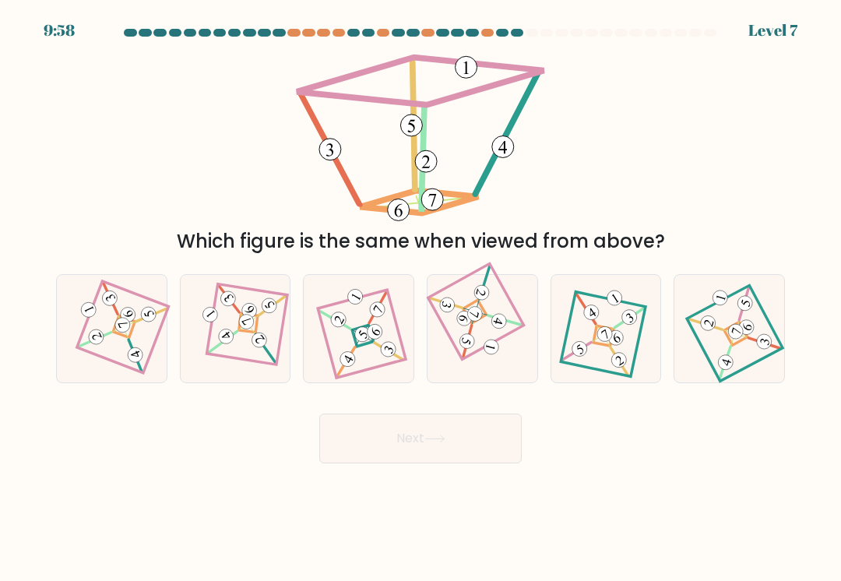
click at [612, 340] on 877 at bounding box center [615, 337] width 20 height 20
click at [421, 298] on input "e." at bounding box center [420, 294] width 1 height 8
radio input "true"
click at [493, 339] on icon at bounding box center [481, 329] width 73 height 86
click at [421, 298] on input "d." at bounding box center [420, 294] width 1 height 8
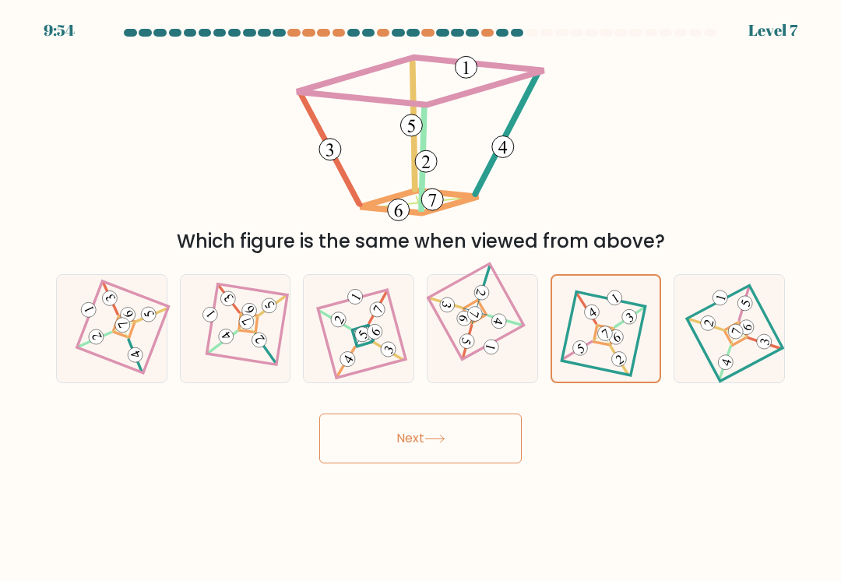
radio input "true"
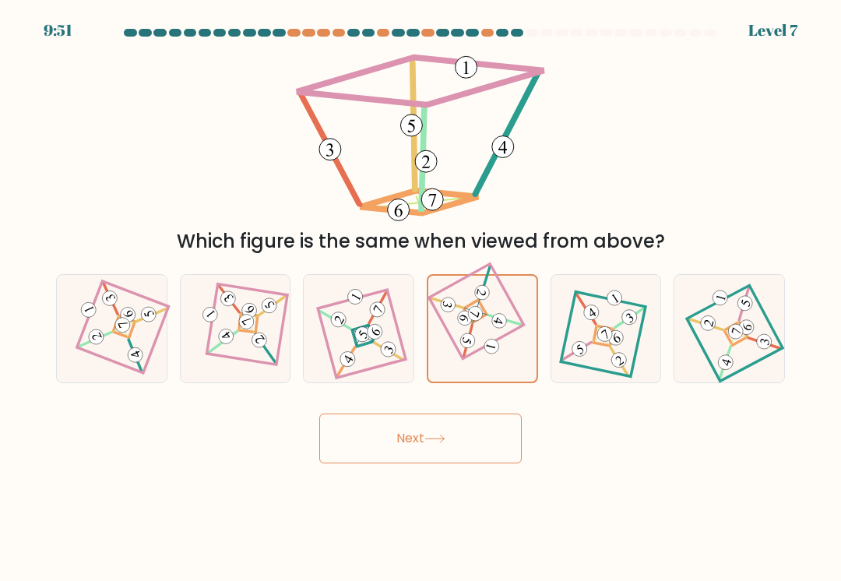
click at [483, 423] on button "Next" at bounding box center [420, 438] width 202 height 50
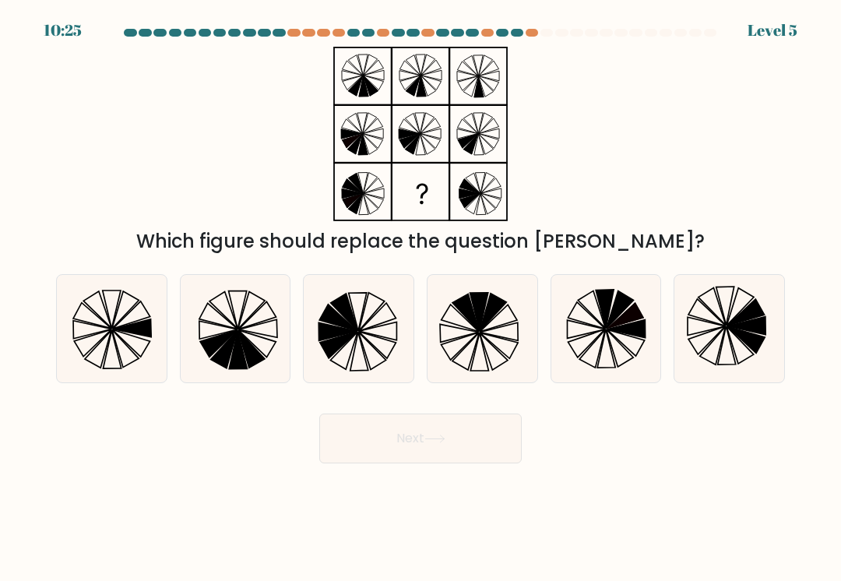
click at [342, 346] on icon at bounding box center [343, 350] width 27 height 37
click at [420, 298] on input "c." at bounding box center [420, 294] width 1 height 8
radio input "true"
click at [366, 442] on button "Next" at bounding box center [420, 438] width 202 height 50
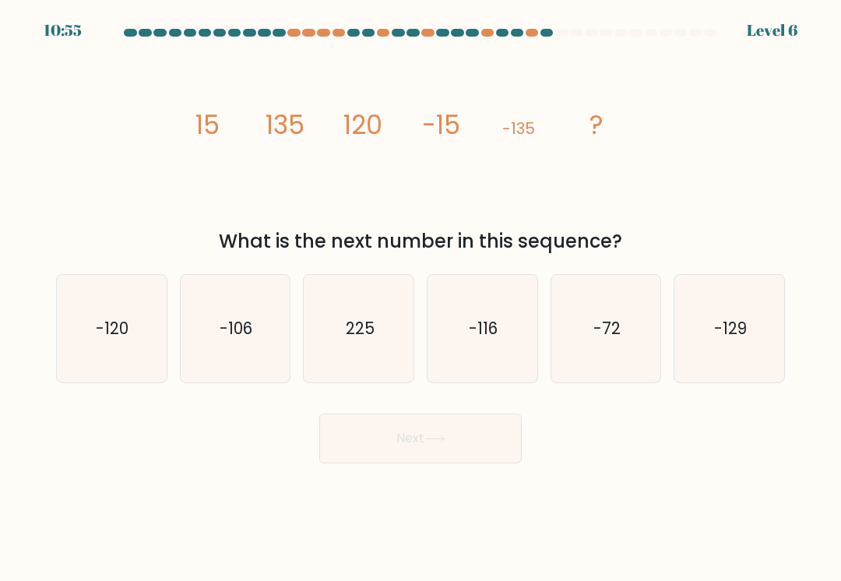
click at [115, 334] on text "-120" at bounding box center [113, 328] width 33 height 23
click at [420, 298] on input "a. -120" at bounding box center [420, 294] width 1 height 8
radio input "true"
click at [389, 456] on button "Next" at bounding box center [420, 438] width 202 height 50
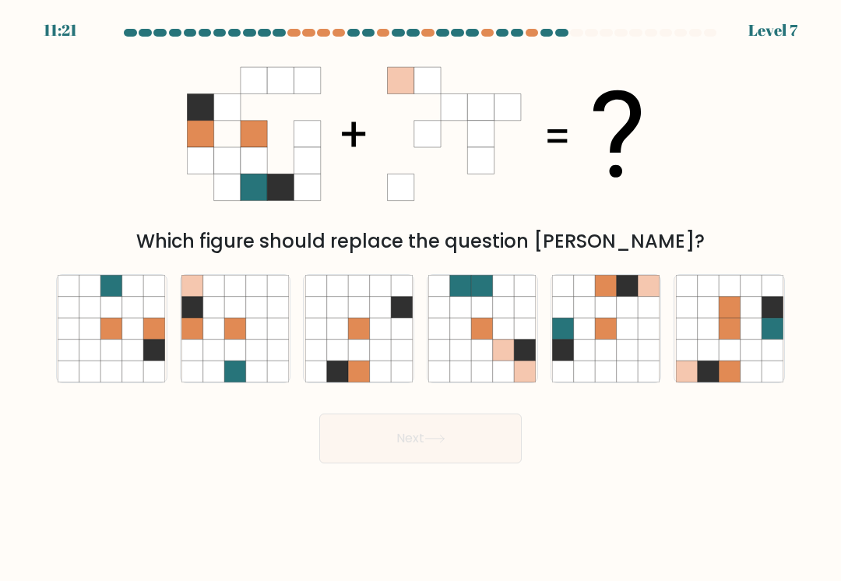
click at [212, 317] on icon at bounding box center [213, 307] width 21 height 21
click at [420, 298] on input "b." at bounding box center [420, 294] width 1 height 8
radio input "true"
click at [436, 438] on icon at bounding box center [434, 438] width 19 height 7
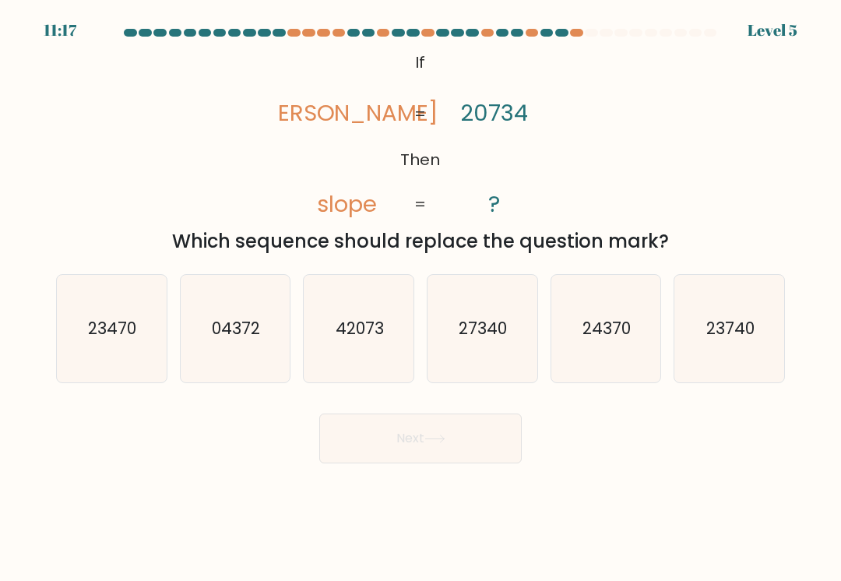
click at [333, 297] on icon "42073" at bounding box center [358, 328] width 107 height 107
click at [420, 297] on input "c. 42073" at bounding box center [420, 294] width 1 height 8
radio input "true"
click at [434, 440] on icon at bounding box center [434, 438] width 21 height 9
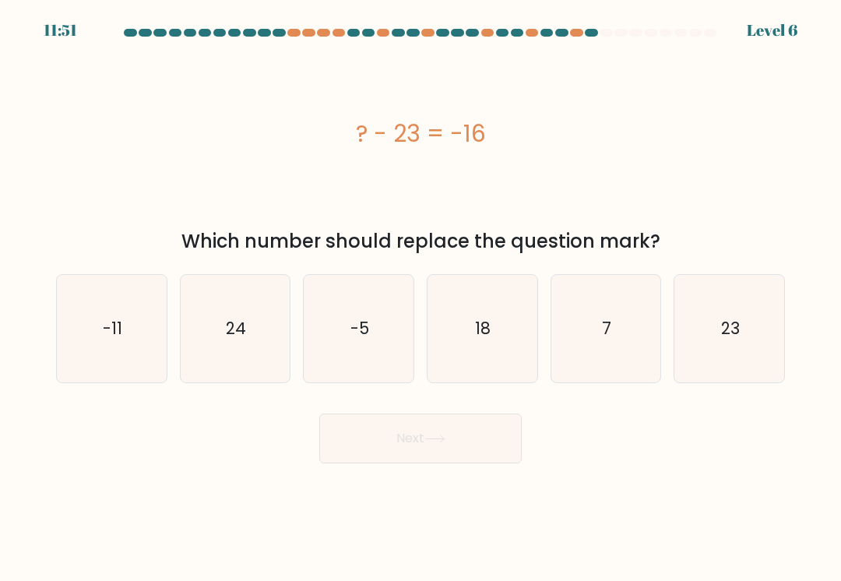
click at [623, 313] on icon "7" at bounding box center [605, 328] width 107 height 107
click at [421, 298] on input "e. 7" at bounding box center [420, 294] width 1 height 8
radio input "true"
click at [469, 437] on button "Next" at bounding box center [420, 438] width 202 height 50
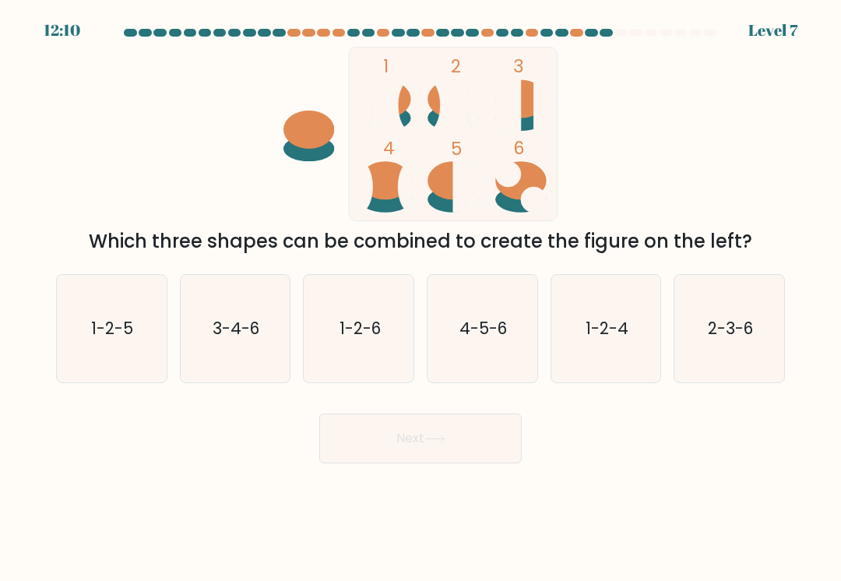
click at [370, 346] on icon "1-2-6" at bounding box center [358, 328] width 107 height 107
click at [420, 298] on input "c. 1-2-6" at bounding box center [420, 294] width 1 height 8
radio input "true"
click at [441, 430] on button "Next" at bounding box center [420, 438] width 202 height 50
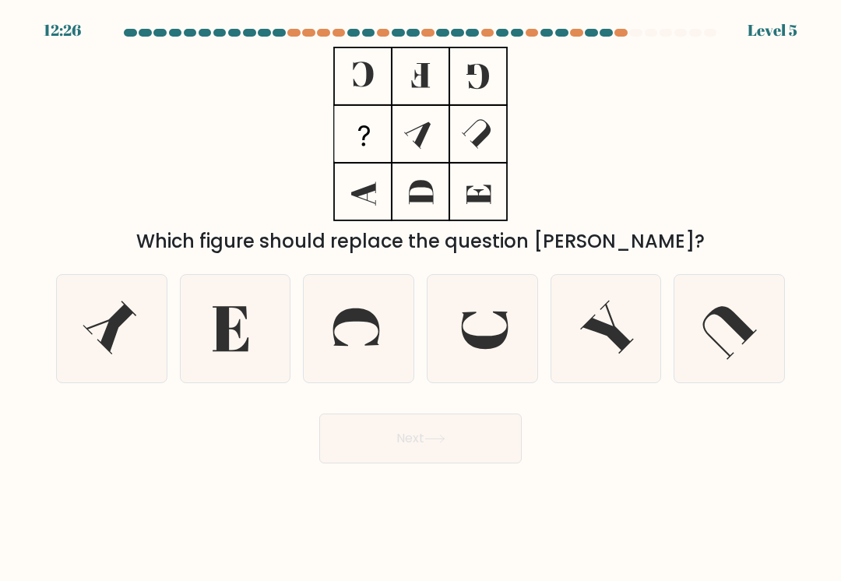
click at [487, 349] on icon at bounding box center [481, 328] width 107 height 107
click at [421, 298] on input "d." at bounding box center [420, 294] width 1 height 8
radio input "true"
click at [377, 332] on icon at bounding box center [358, 328] width 107 height 107
click at [420, 298] on input "c." at bounding box center [420, 294] width 1 height 8
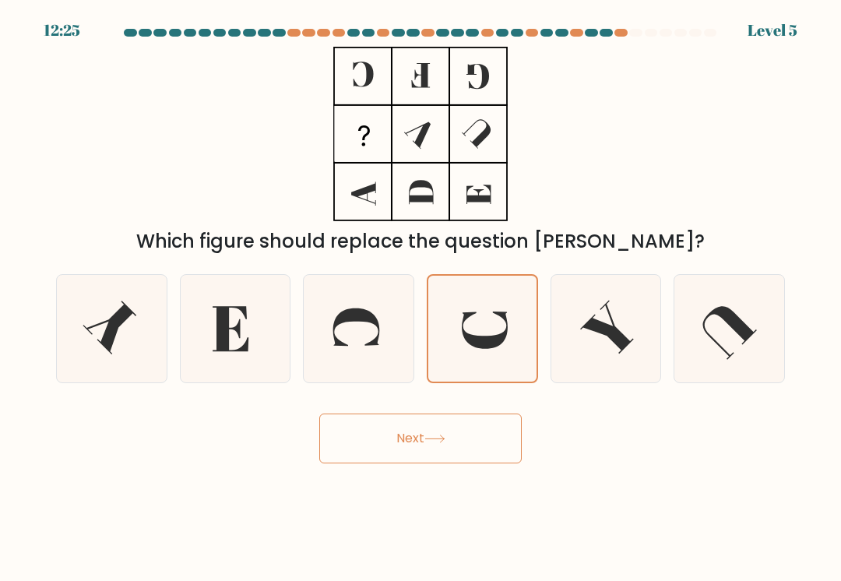
radio input "true"
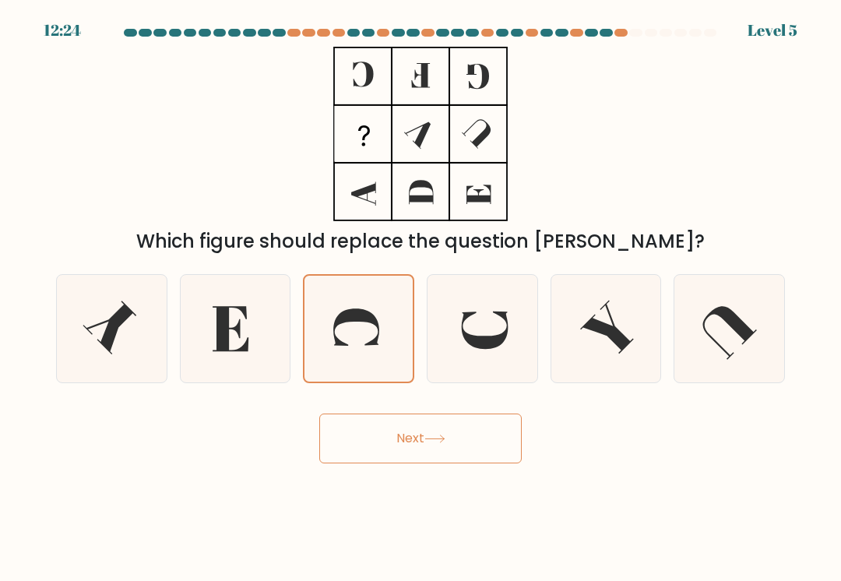
click at [247, 348] on icon at bounding box center [230, 328] width 36 height 45
click at [420, 298] on input "b." at bounding box center [420, 294] width 1 height 8
radio input "true"
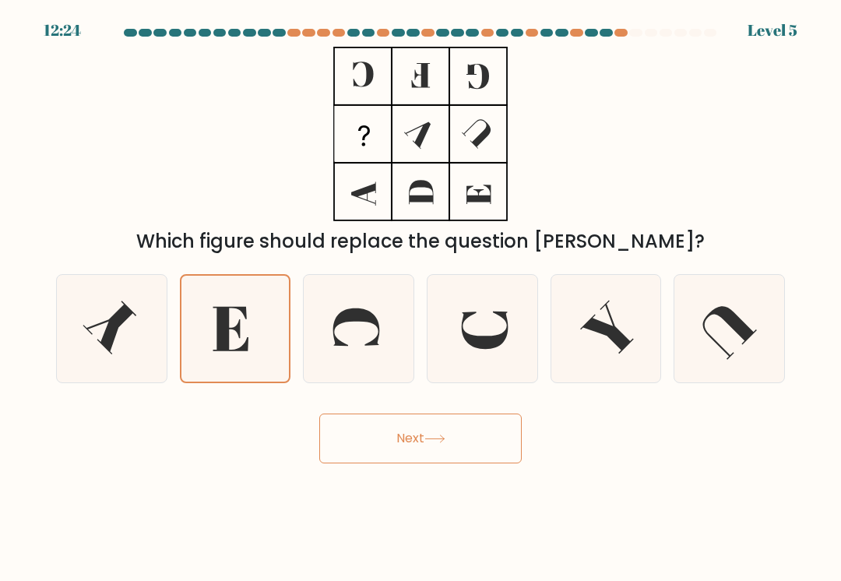
click at [391, 442] on button "Next" at bounding box center [420, 438] width 202 height 50
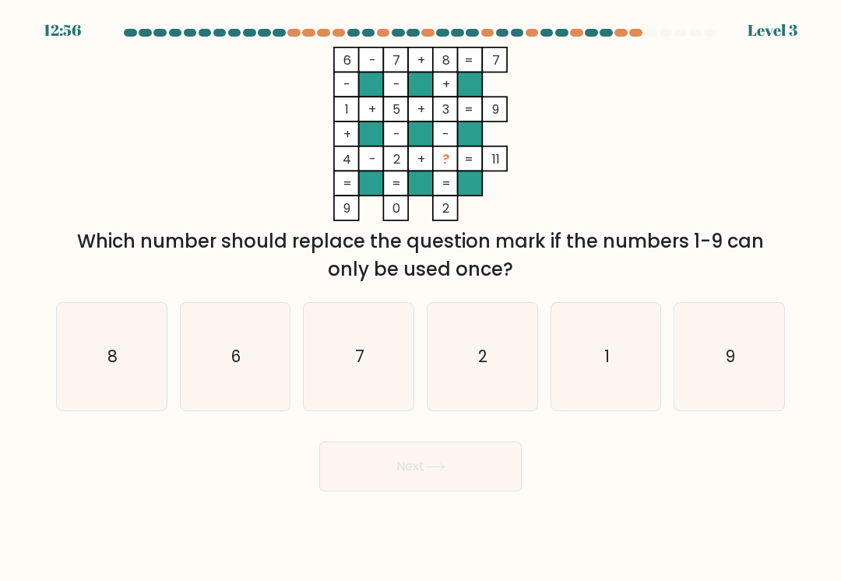
click at [709, 325] on icon "9" at bounding box center [729, 356] width 107 height 107
click at [421, 298] on input "f. 9" at bounding box center [420, 294] width 1 height 8
radio input "true"
click at [468, 458] on button "Next" at bounding box center [420, 466] width 202 height 50
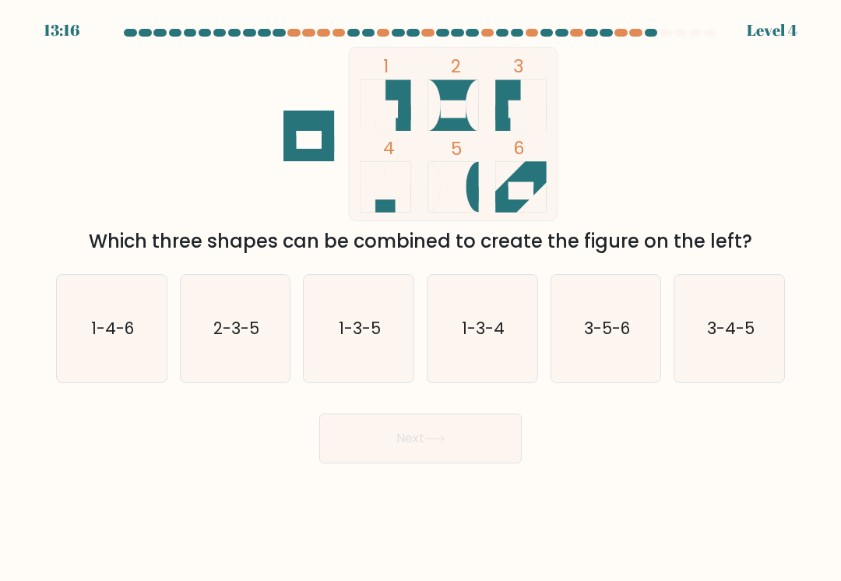
click at [456, 331] on icon "1-3-4" at bounding box center [481, 328] width 107 height 107
click at [421, 298] on input "d. 1-3-4" at bounding box center [420, 294] width 1 height 8
radio input "true"
click at [399, 445] on button "Next" at bounding box center [420, 438] width 202 height 50
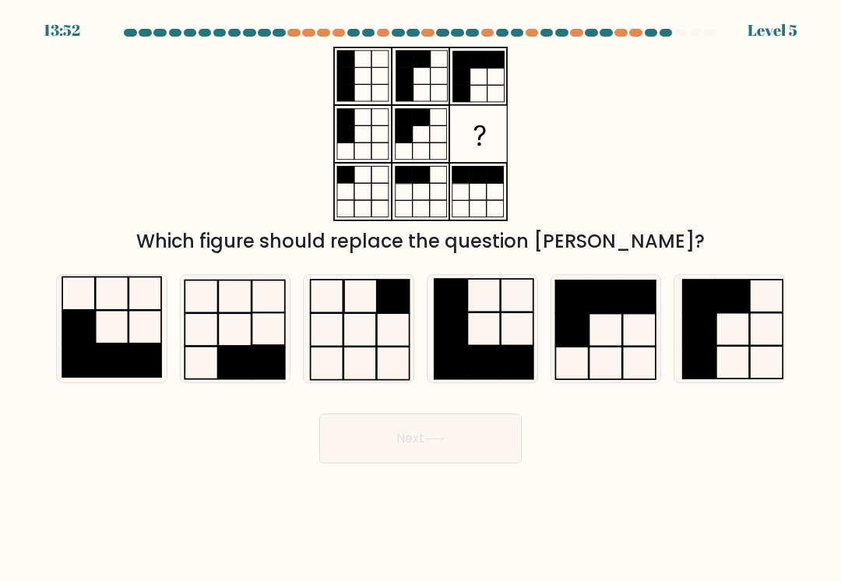
click at [240, 319] on icon at bounding box center [234, 328] width 107 height 107
click at [420, 298] on input "b." at bounding box center [420, 294] width 1 height 8
radio input "true"
click at [359, 440] on button "Next" at bounding box center [420, 438] width 202 height 50
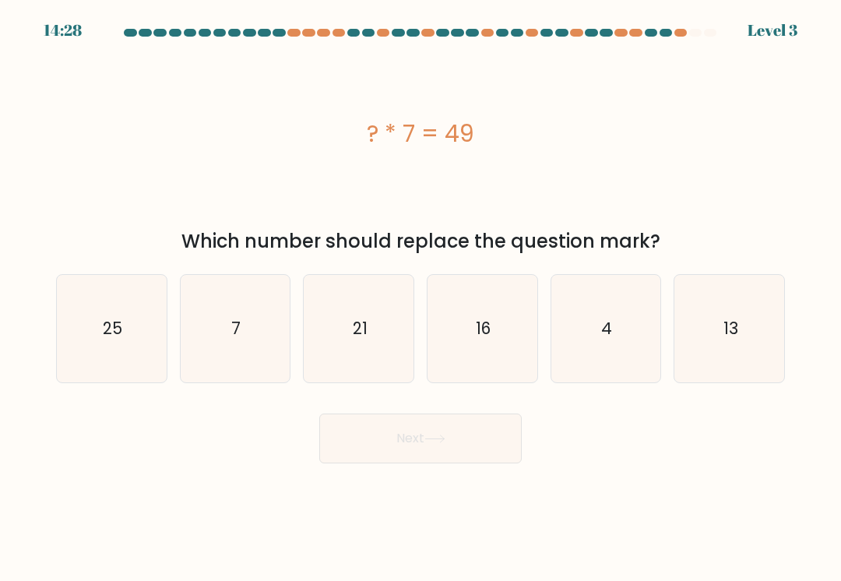
click at [237, 331] on text "7" at bounding box center [235, 328] width 9 height 23
click at [420, 298] on input "b. 7" at bounding box center [420, 294] width 1 height 8
radio input "true"
click at [349, 437] on button "Next" at bounding box center [420, 438] width 202 height 50
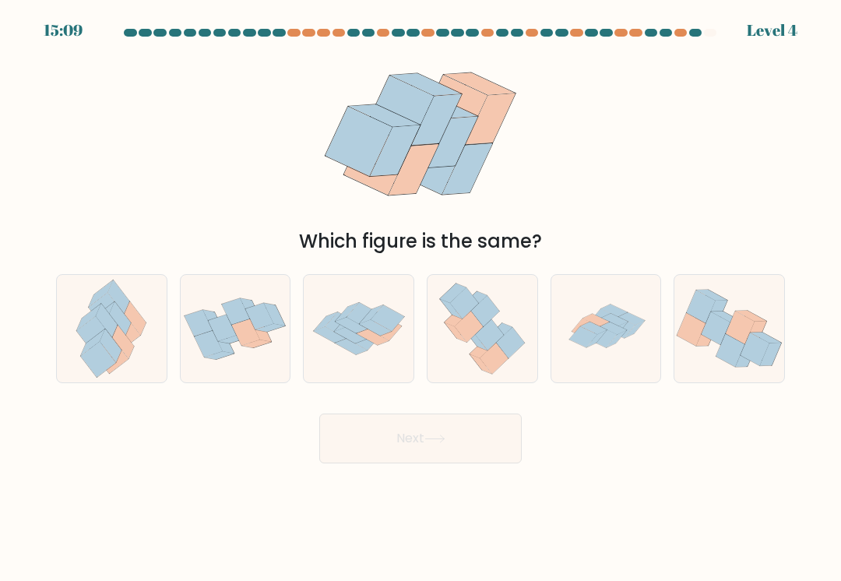
click at [230, 300] on icon at bounding box center [236, 328] width 110 height 84
click at [420, 298] on input "b." at bounding box center [420, 294] width 1 height 8
radio input "true"
click at [361, 427] on button "Next" at bounding box center [420, 438] width 202 height 50
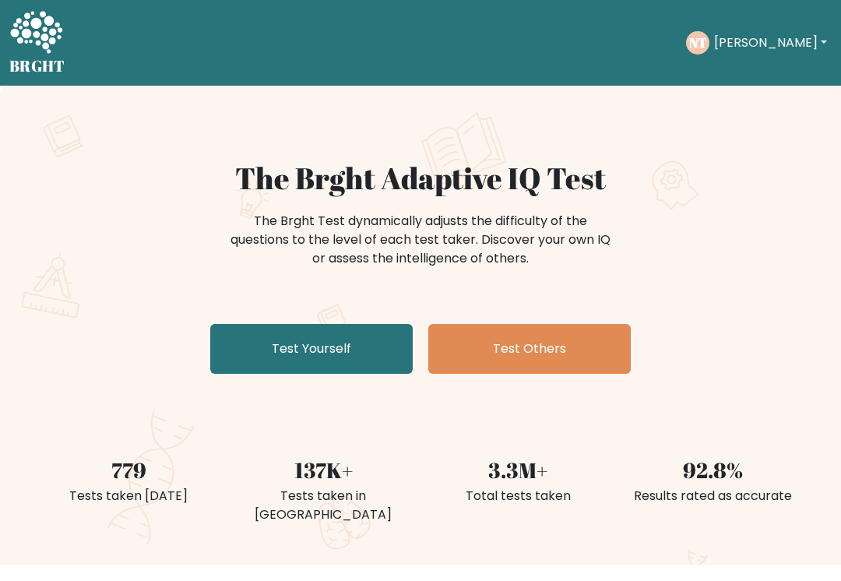
click at [391, 346] on link "Test Yourself" at bounding box center [311, 349] width 202 height 50
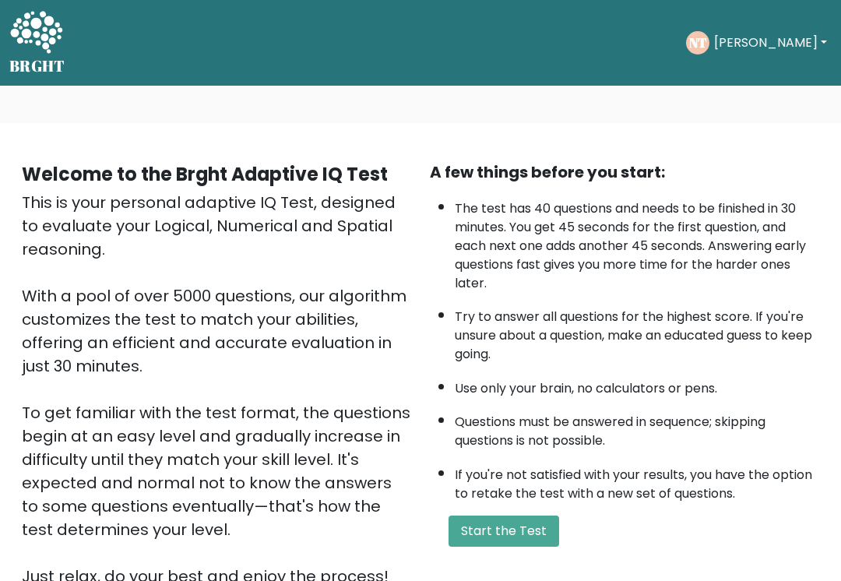
click at [540, 546] on button "Start the Test" at bounding box center [503, 530] width 111 height 31
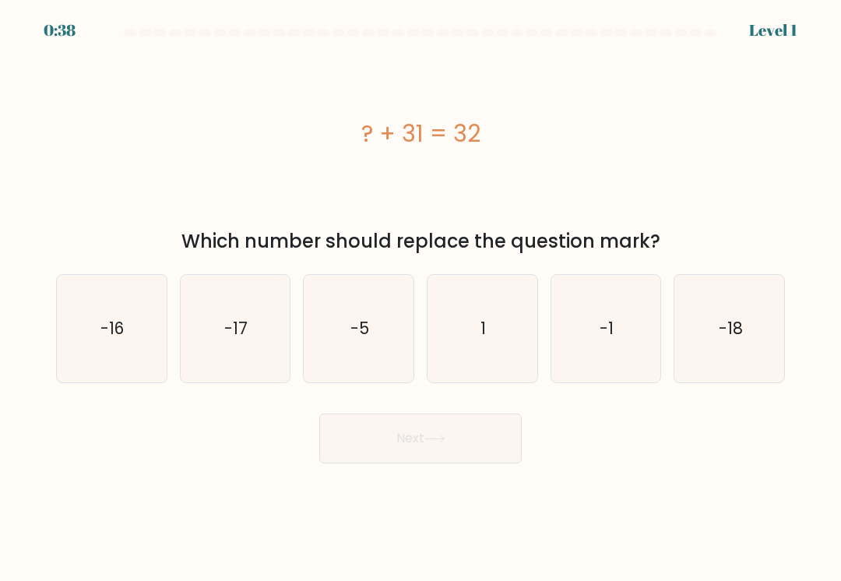
click at [494, 325] on icon "1" at bounding box center [481, 328] width 107 height 107
click at [421, 298] on input "d. 1" at bounding box center [420, 294] width 1 height 8
radio input "true"
click at [488, 444] on button "Next" at bounding box center [420, 438] width 202 height 50
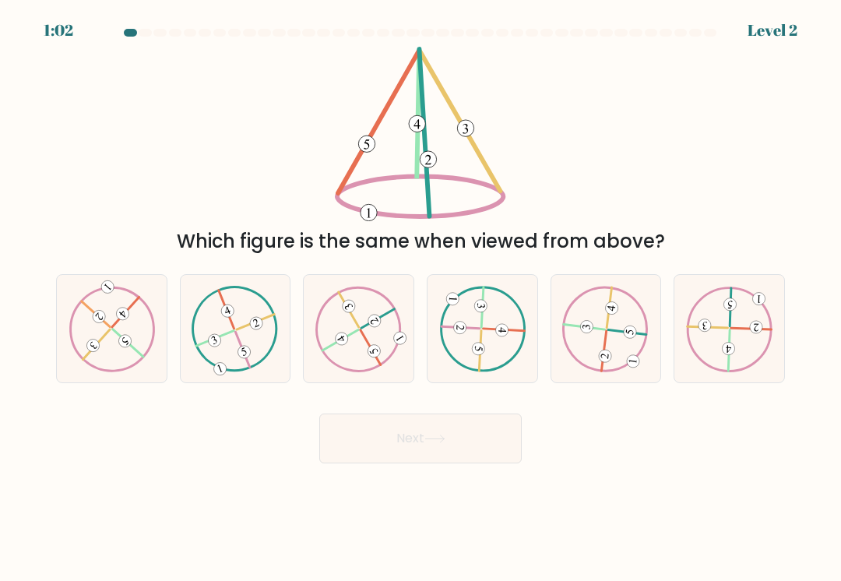
click at [342, 321] on icon at bounding box center [358, 329] width 86 height 86
click at [420, 298] on input "c." at bounding box center [420, 294] width 1 height 8
radio input "true"
click at [361, 438] on button "Next" at bounding box center [420, 438] width 202 height 50
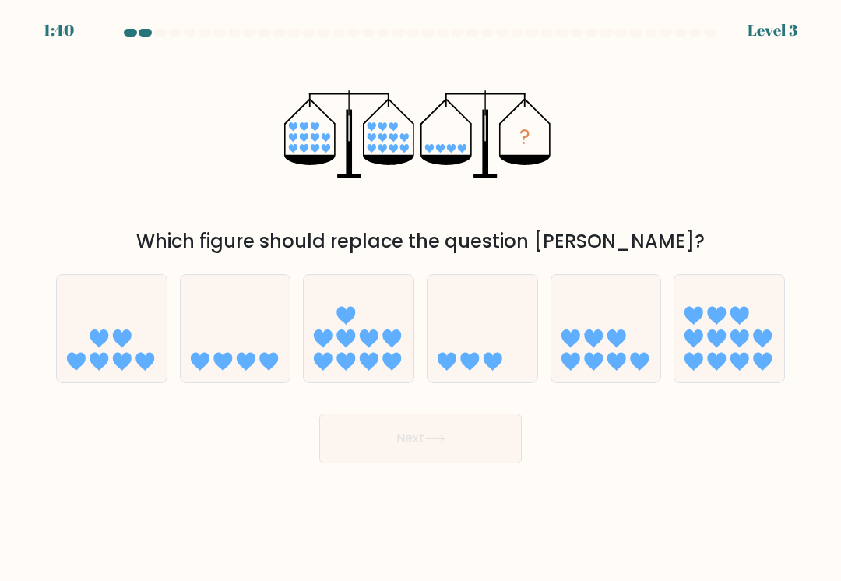
click at [240, 332] on icon at bounding box center [236, 328] width 110 height 91
click at [420, 298] on input "b." at bounding box center [420, 294] width 1 height 8
radio input "true"
click at [364, 435] on button "Next" at bounding box center [420, 438] width 202 height 50
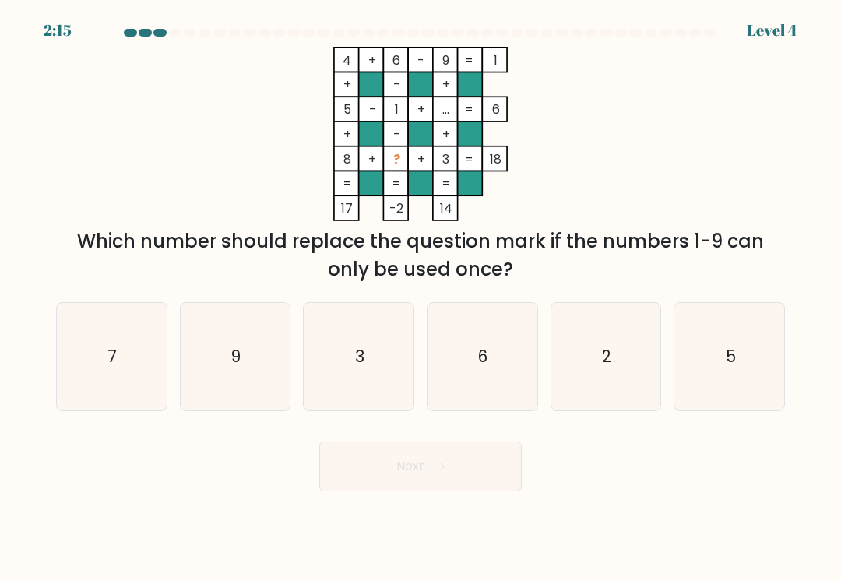
click at [118, 353] on icon "7" at bounding box center [111, 356] width 107 height 107
click at [420, 298] on input "a. 7" at bounding box center [420, 294] width 1 height 8
radio input "true"
click at [440, 465] on icon at bounding box center [434, 466] width 21 height 9
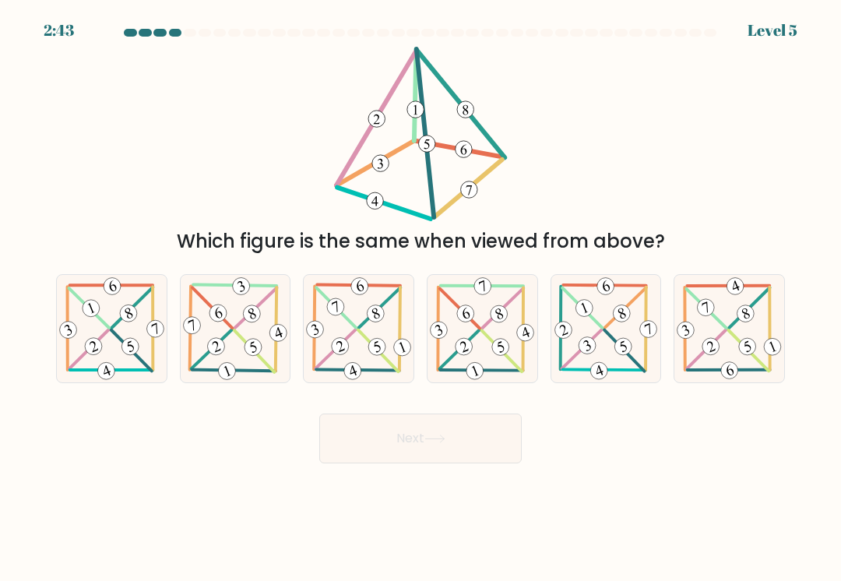
click at [100, 316] on icon at bounding box center [112, 328] width 110 height 107
click at [420, 298] on input "a." at bounding box center [420, 294] width 1 height 8
radio input "true"
click at [360, 456] on button "Next" at bounding box center [420, 438] width 202 height 50
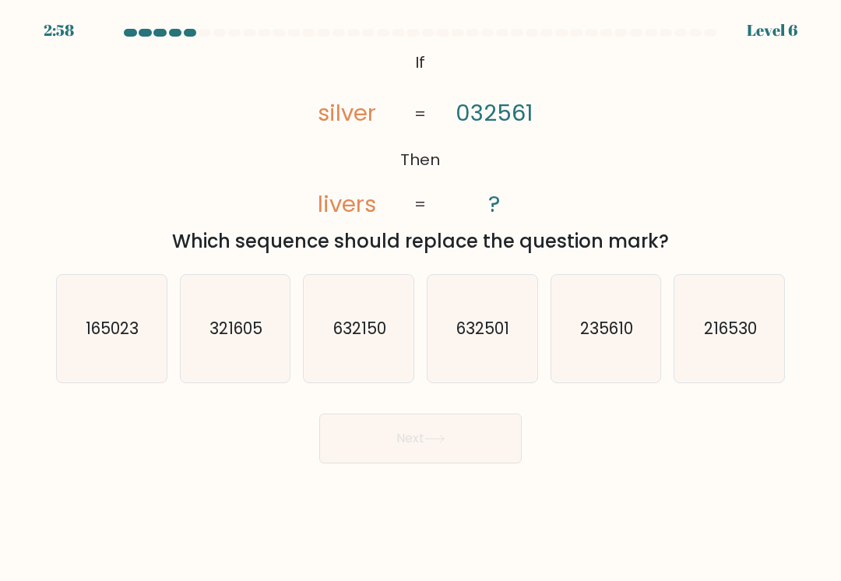
click at [602, 335] on text "235610" at bounding box center [606, 328] width 53 height 23
click at [421, 298] on input "e. 235610" at bounding box center [420, 294] width 1 height 8
radio input "true"
click at [448, 429] on button "Next" at bounding box center [420, 438] width 202 height 50
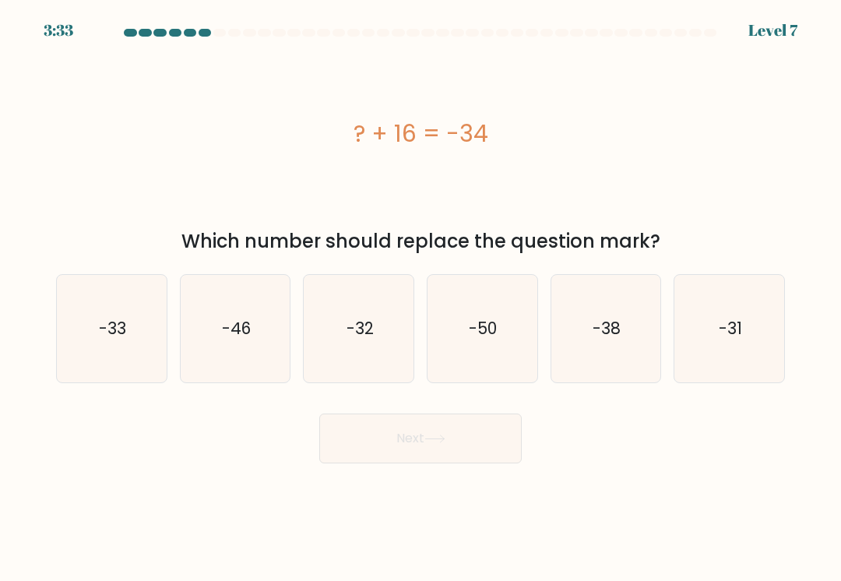
click at [514, 321] on icon "-50" at bounding box center [481, 328] width 107 height 107
click at [421, 298] on input "d. -50" at bounding box center [420, 294] width 1 height 8
radio input "true"
click at [476, 435] on button "Next" at bounding box center [420, 438] width 202 height 50
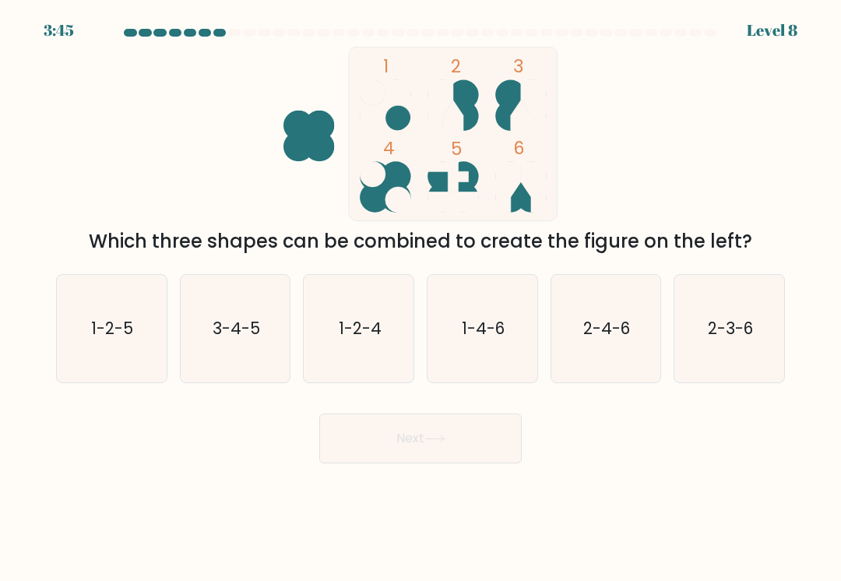
click at [502, 289] on icon "1-4-6" at bounding box center [481, 328] width 107 height 107
click at [421, 290] on input "d. 1-4-6" at bounding box center [420, 294] width 1 height 8
radio input "true"
click at [509, 437] on button "Next" at bounding box center [420, 438] width 202 height 50
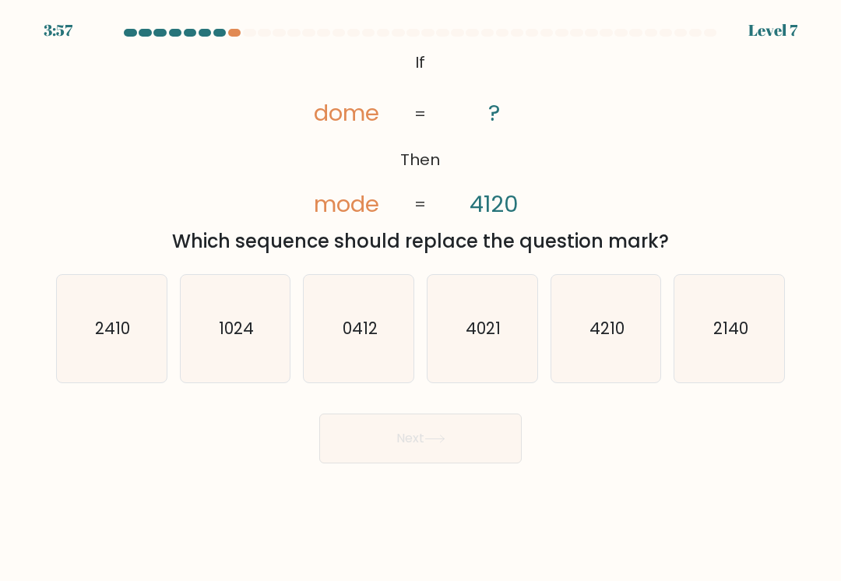
click at [742, 308] on icon "2140" at bounding box center [729, 328] width 107 height 107
click at [421, 298] on input "f. 2140" at bounding box center [420, 294] width 1 height 8
radio input "true"
click at [469, 435] on button "Next" at bounding box center [420, 438] width 202 height 50
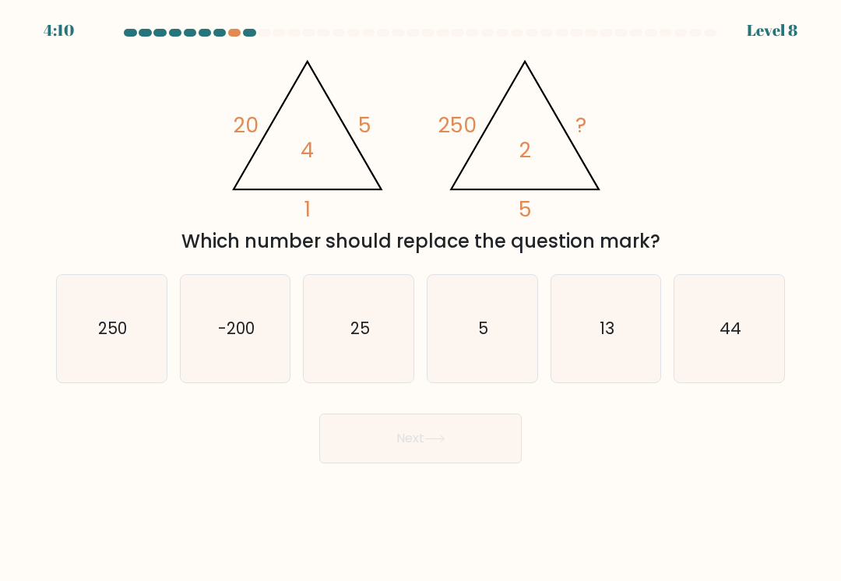
click at [473, 298] on icon "5" at bounding box center [481, 328] width 107 height 107
click at [421, 298] on input "d. 5" at bounding box center [420, 294] width 1 height 8
radio input "true"
click at [360, 292] on icon "25" at bounding box center [358, 328] width 107 height 107
click at [420, 292] on input "c. 25" at bounding box center [420, 294] width 1 height 8
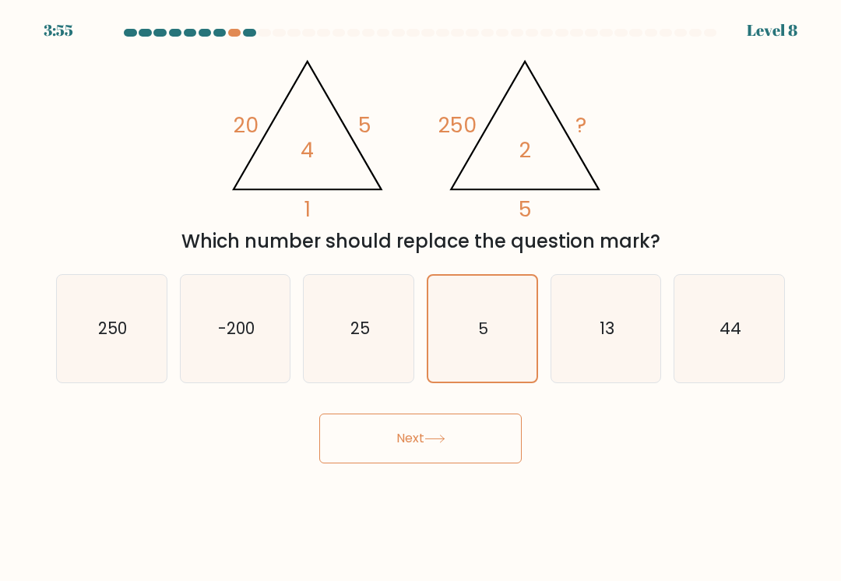
radio input "true"
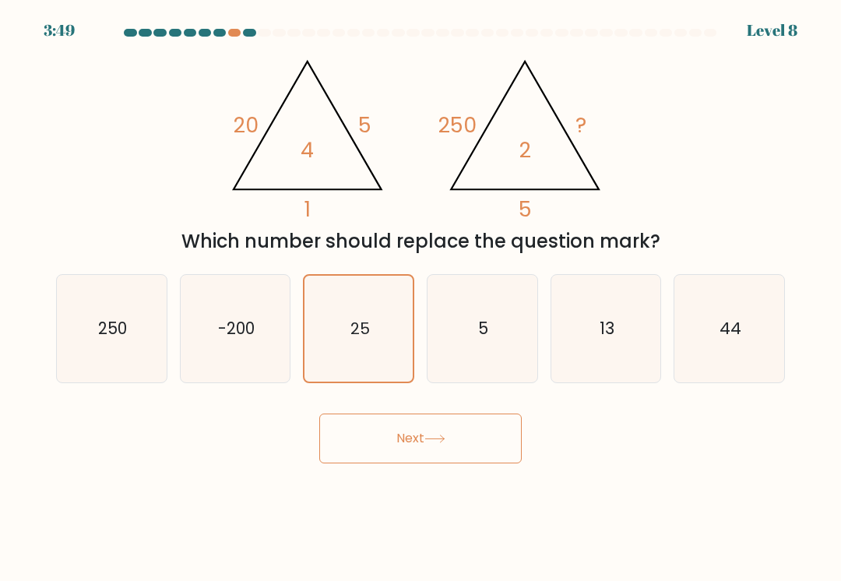
click at [414, 435] on button "Next" at bounding box center [420, 438] width 202 height 50
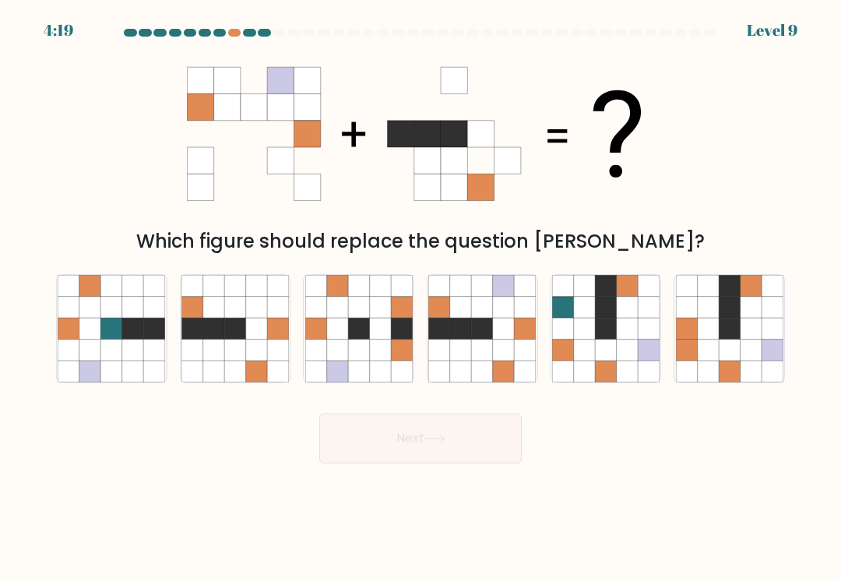
click at [471, 341] on icon at bounding box center [460, 349] width 21 height 21
click at [421, 298] on input "d." at bounding box center [420, 294] width 1 height 8
radio input "true"
click at [440, 419] on button "Next" at bounding box center [420, 438] width 202 height 50
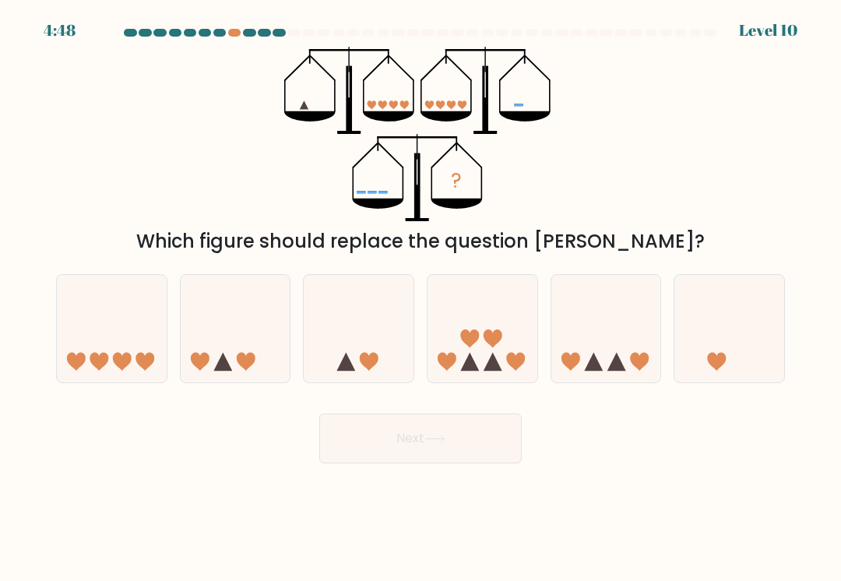
click at [591, 325] on icon at bounding box center [606, 328] width 110 height 91
click at [421, 298] on input "e." at bounding box center [420, 294] width 1 height 8
radio input "true"
click at [476, 432] on button "Next" at bounding box center [420, 438] width 202 height 50
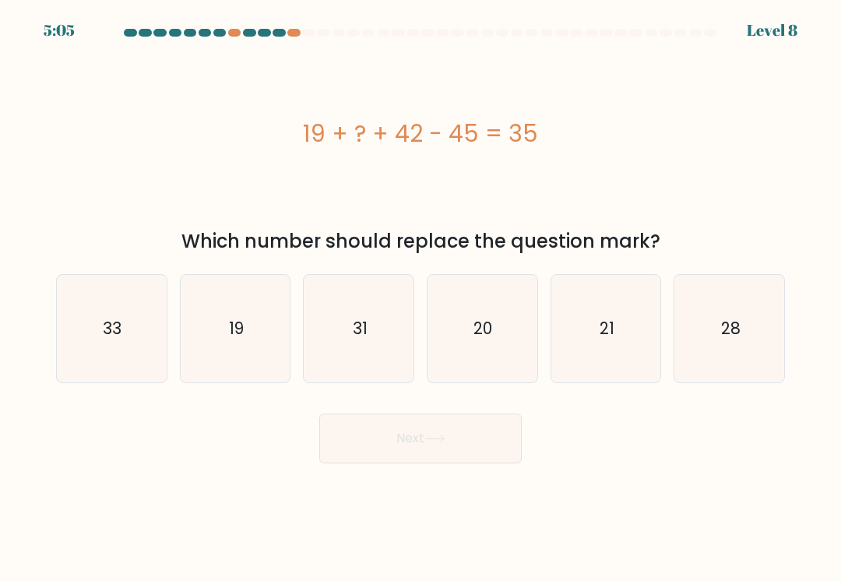
click at [264, 346] on icon "19" at bounding box center [234, 328] width 107 height 107
click at [420, 298] on input "b. 19" at bounding box center [420, 294] width 1 height 8
radio input "true"
click at [444, 430] on button "Next" at bounding box center [420, 438] width 202 height 50
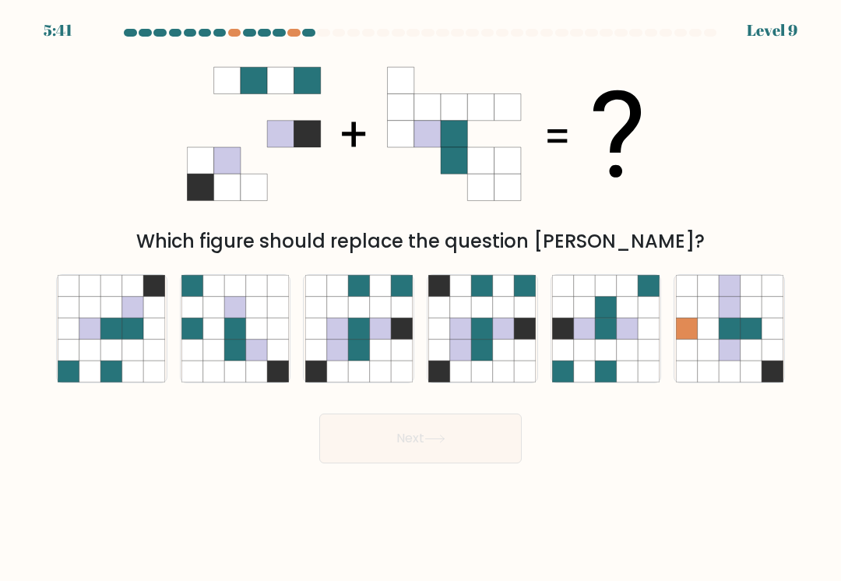
click at [370, 319] on icon at bounding box center [379, 328] width 21 height 21
click at [420, 298] on input "c." at bounding box center [420, 294] width 1 height 8
radio input "true"
click at [511, 339] on icon at bounding box center [503, 328] width 21 height 21
click at [421, 298] on input "d." at bounding box center [420, 294] width 1 height 8
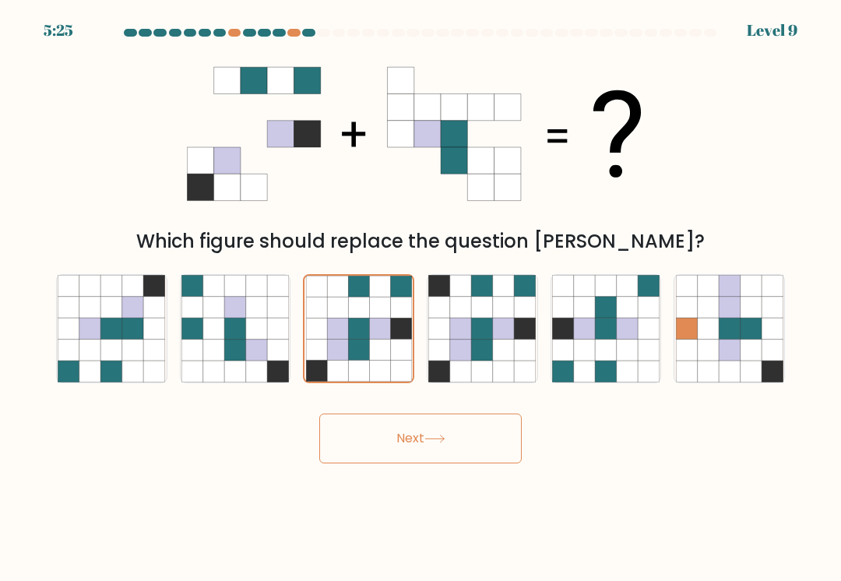
radio input "true"
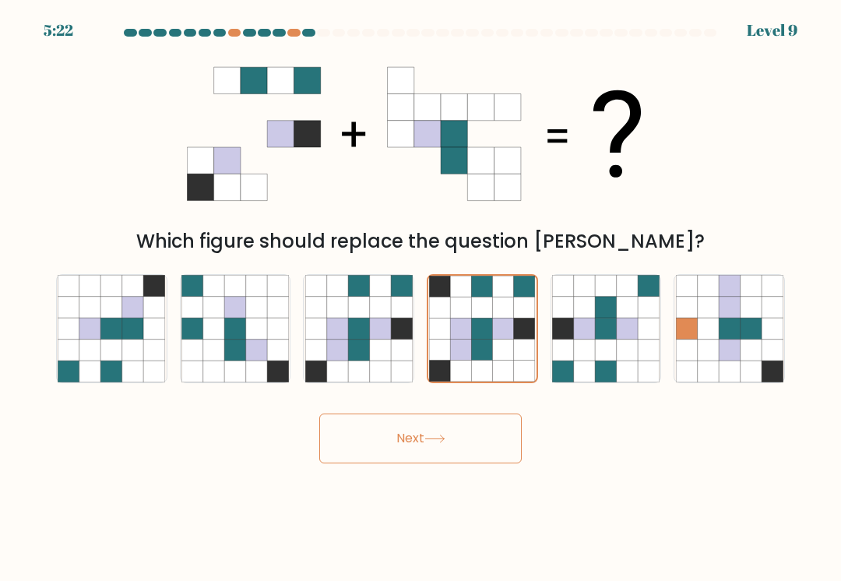
click at [374, 309] on icon at bounding box center [379, 307] width 21 height 21
click at [420, 298] on input "c." at bounding box center [420, 294] width 1 height 8
radio input "true"
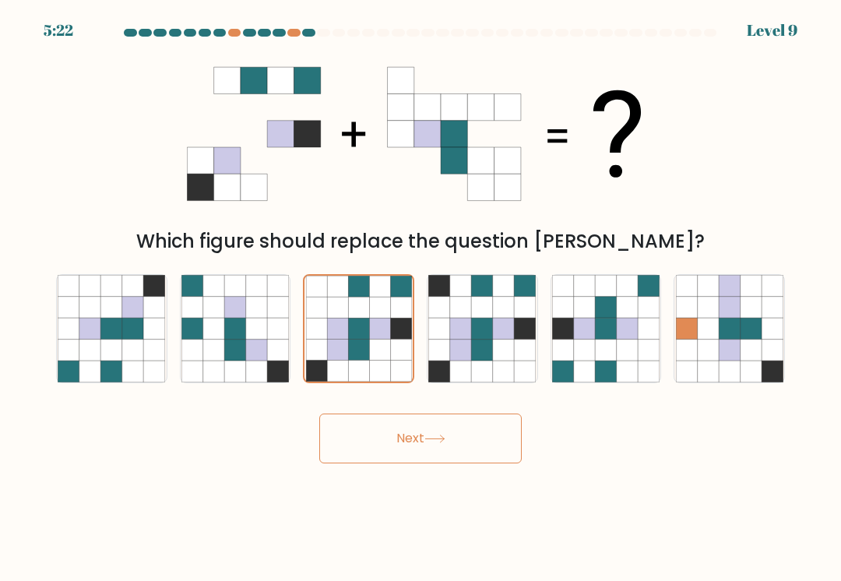
click at [397, 427] on button "Next" at bounding box center [420, 438] width 202 height 50
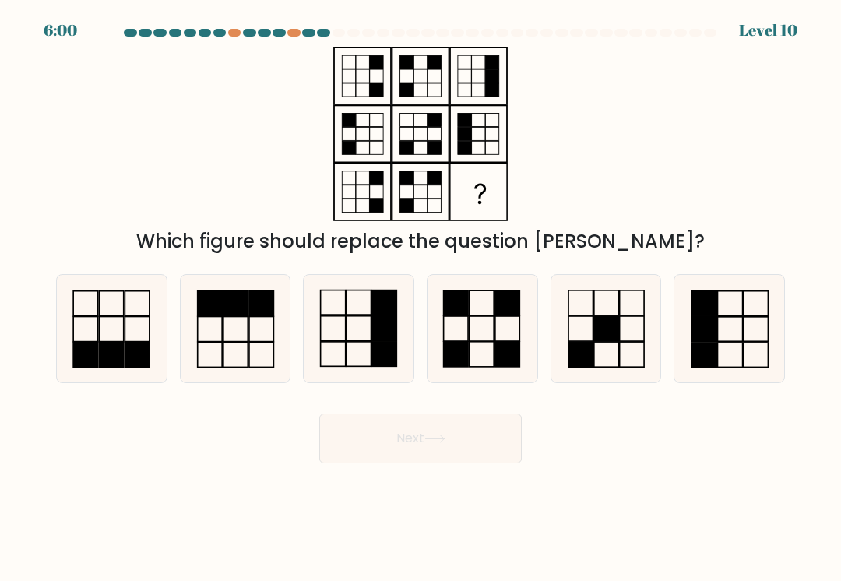
click at [465, 325] on icon at bounding box center [481, 328] width 107 height 107
click at [421, 298] on input "d." at bounding box center [420, 294] width 1 height 8
radio input "true"
click at [456, 437] on button "Next" at bounding box center [420, 438] width 202 height 50
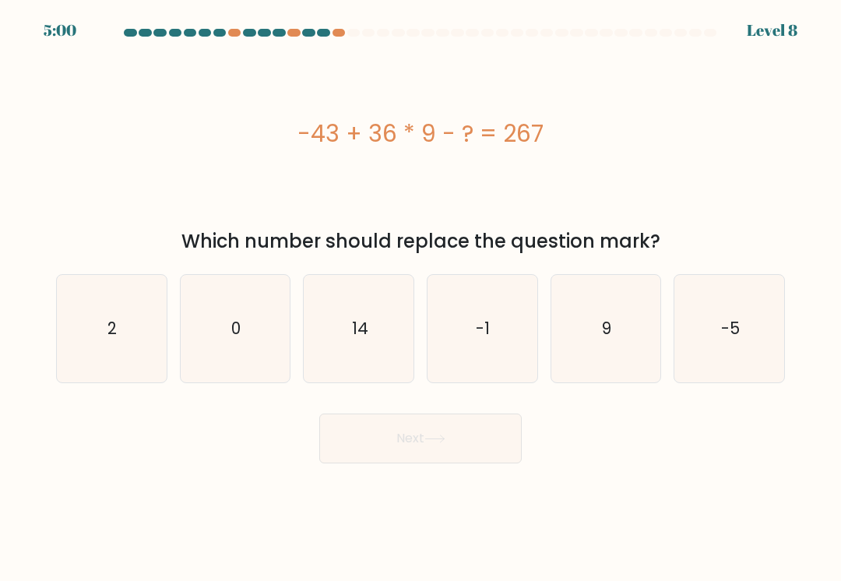
click at [369, 302] on icon "14" at bounding box center [358, 328] width 107 height 107
click at [420, 298] on input "c. 14" at bounding box center [420, 294] width 1 height 8
radio input "true"
click at [472, 440] on button "Next" at bounding box center [420, 438] width 202 height 50
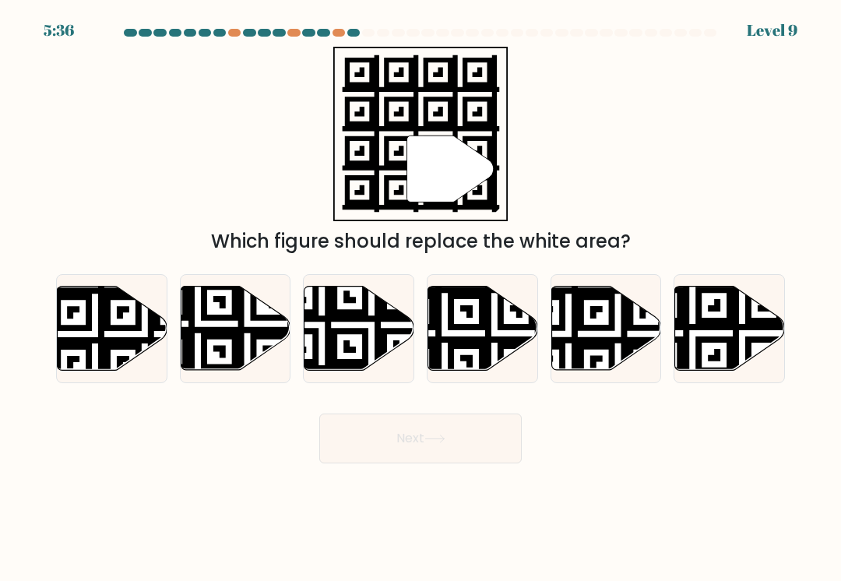
click at [712, 307] on icon at bounding box center [692, 283] width 198 height 198
click at [421, 298] on input "f." at bounding box center [420, 294] width 1 height 8
radio input "true"
click at [465, 440] on button "Next" at bounding box center [420, 438] width 202 height 50
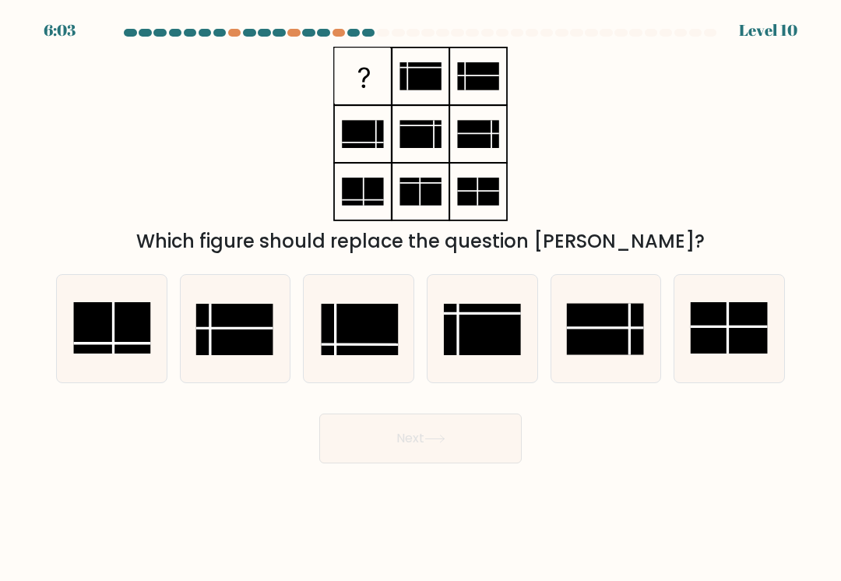
click at [378, 308] on rect at bounding box center [359, 329] width 77 height 51
click at [420, 298] on input "c." at bounding box center [420, 294] width 1 height 8
radio input "true"
click at [408, 438] on button "Next" at bounding box center [420, 438] width 202 height 50
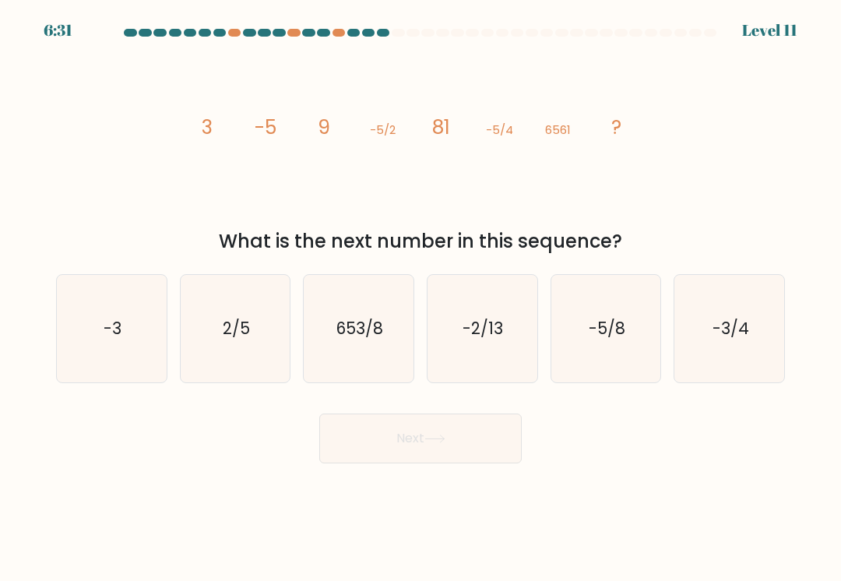
click at [626, 307] on icon "-5/8" at bounding box center [605, 328] width 107 height 107
click at [421, 298] on input "e. -5/8" at bounding box center [420, 294] width 1 height 8
radio input "true"
click at [481, 437] on button "Next" at bounding box center [420, 438] width 202 height 50
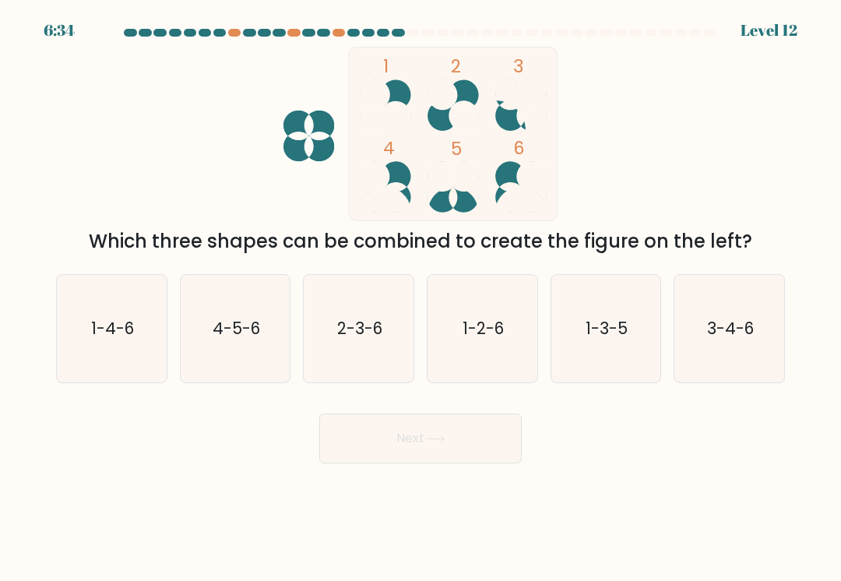
click at [119, 304] on icon "1-4-6" at bounding box center [111, 328] width 107 height 107
click at [420, 298] on input "a. 1-4-6" at bounding box center [420, 294] width 1 height 8
radio input "true"
click at [350, 425] on button "Next" at bounding box center [420, 438] width 202 height 50
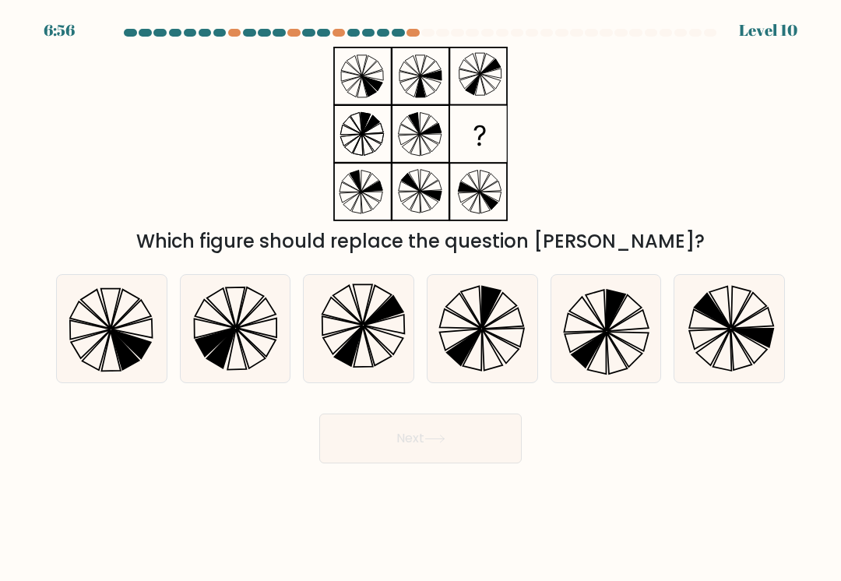
click at [361, 335] on icon at bounding box center [358, 328] width 107 height 107
click at [420, 298] on input "c." at bounding box center [420, 294] width 1 height 8
radio input "true"
click at [373, 436] on button "Next" at bounding box center [420, 438] width 202 height 50
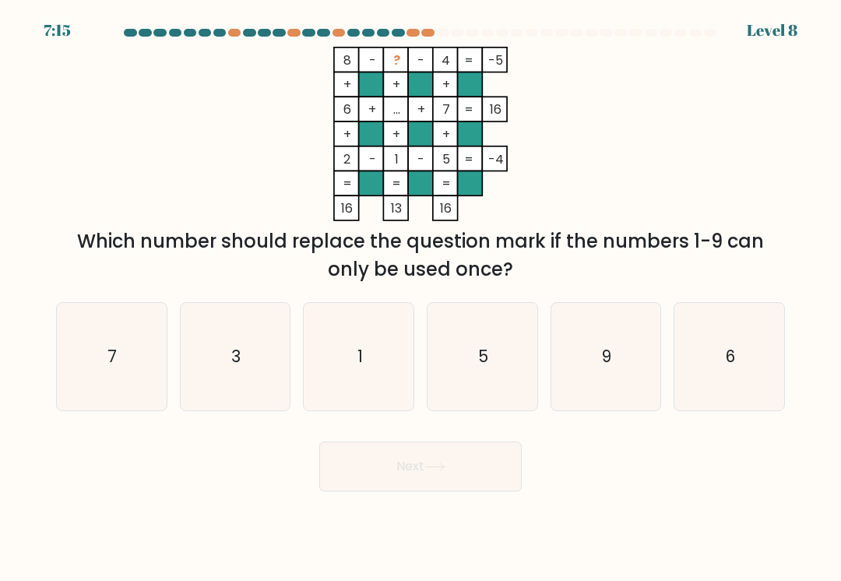
click at [632, 345] on icon "9" at bounding box center [605, 356] width 107 height 107
click at [421, 298] on input "e. 9" at bounding box center [420, 294] width 1 height 8
radio input "true"
click at [388, 462] on button "Next" at bounding box center [420, 466] width 202 height 50
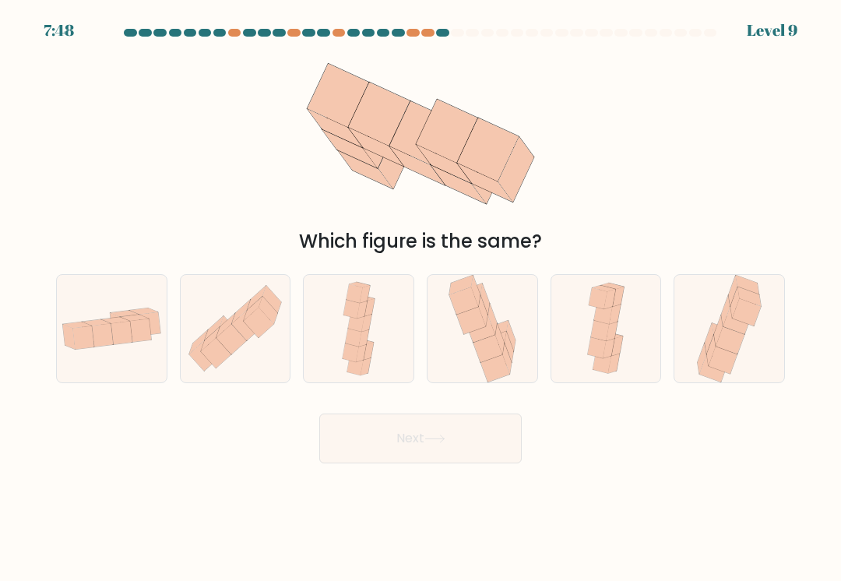
click at [220, 327] on icon at bounding box center [225, 326] width 19 height 24
click at [420, 298] on input "b." at bounding box center [420, 294] width 1 height 8
radio input "true"
click at [370, 426] on button "Next" at bounding box center [420, 438] width 202 height 50
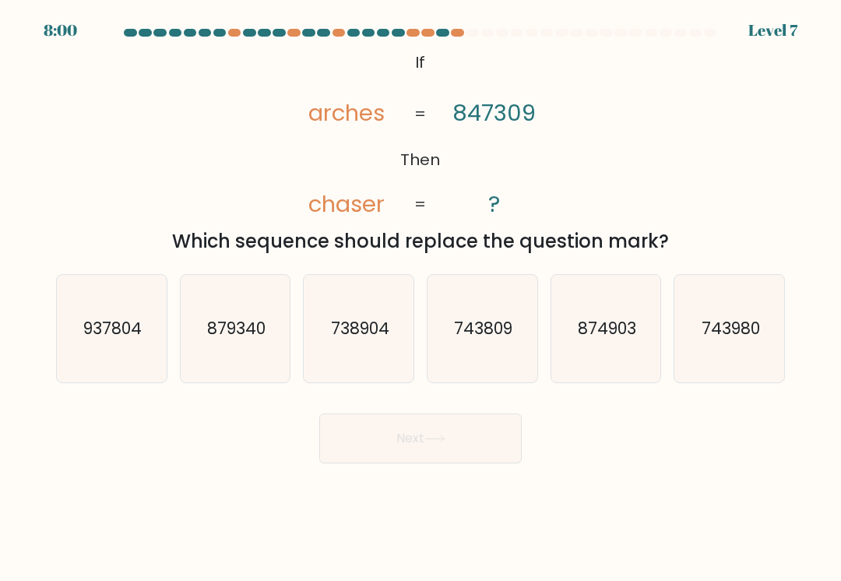
click at [353, 312] on icon "738904" at bounding box center [358, 328] width 107 height 107
click at [420, 298] on input "c. 738904" at bounding box center [420, 294] width 1 height 8
radio input "true"
click at [384, 446] on button "Next" at bounding box center [420, 438] width 202 height 50
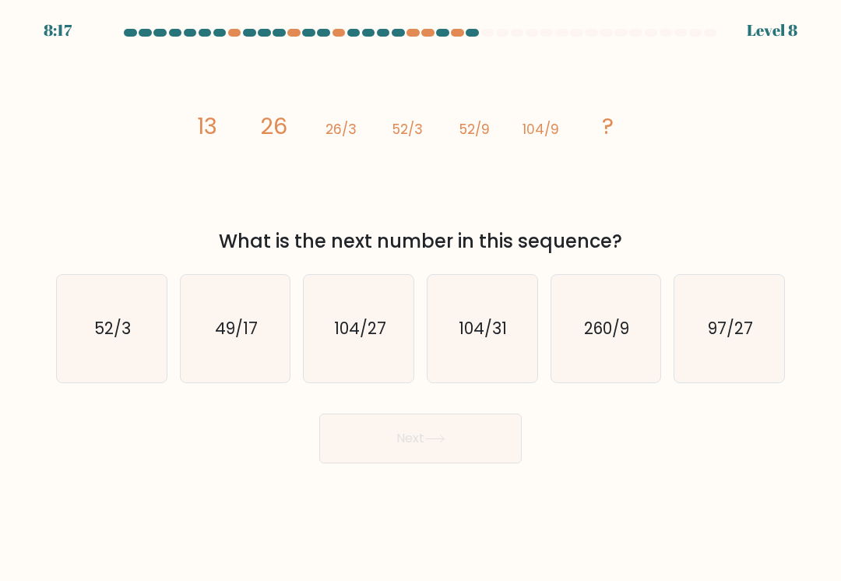
click at [333, 316] on icon "104/27" at bounding box center [358, 328] width 107 height 107
click at [420, 298] on input "c. 104/27" at bounding box center [420, 294] width 1 height 8
radio input "true"
click at [365, 435] on button "Next" at bounding box center [420, 438] width 202 height 50
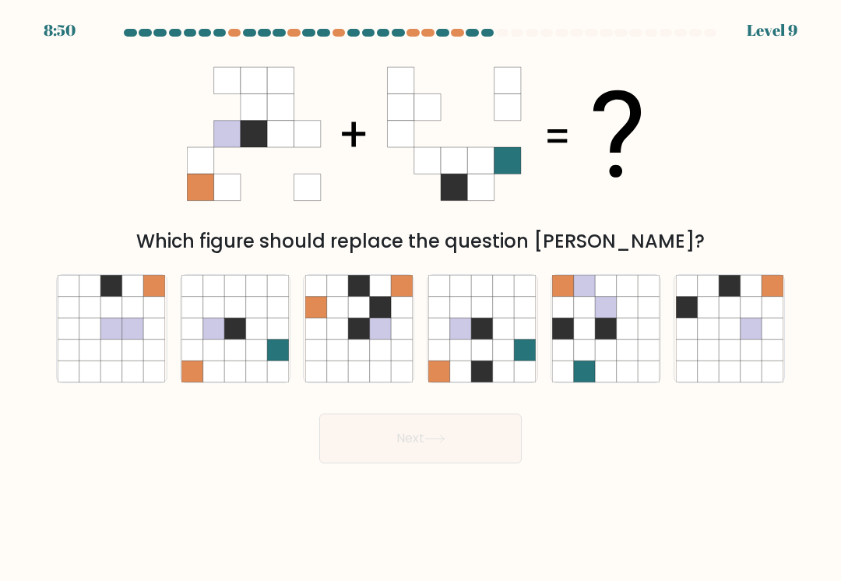
click at [527, 308] on icon at bounding box center [524, 307] width 21 height 21
click at [421, 298] on input "d." at bounding box center [420, 294] width 1 height 8
radio input "true"
click at [470, 444] on button "Next" at bounding box center [420, 438] width 202 height 50
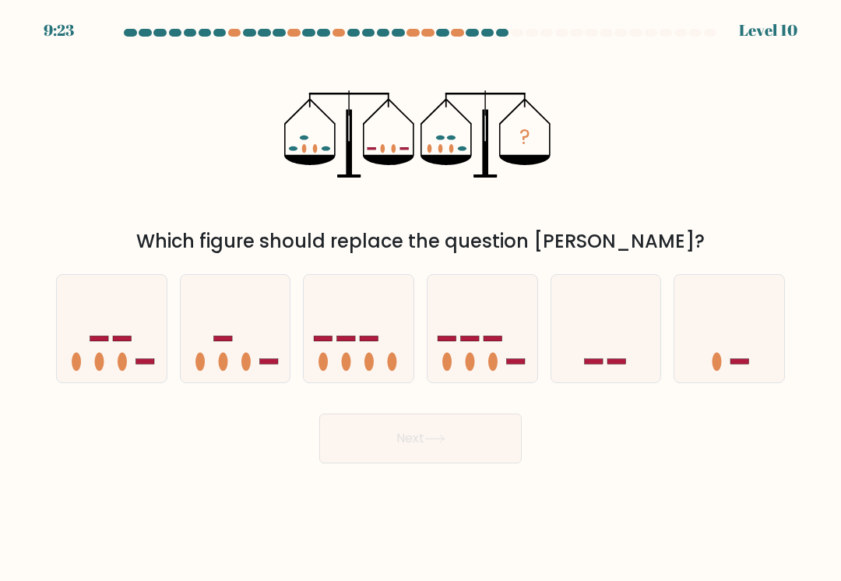
click at [466, 325] on icon at bounding box center [482, 328] width 110 height 91
click at [421, 298] on input "d." at bounding box center [420, 294] width 1 height 8
radio input "true"
click at [421, 434] on button "Next" at bounding box center [420, 438] width 202 height 50
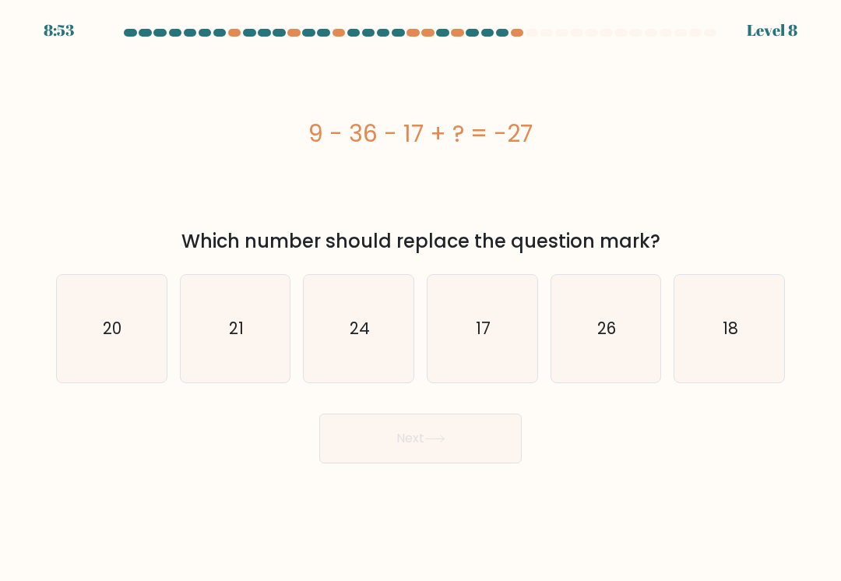
click at [467, 318] on icon "17" at bounding box center [481, 328] width 107 height 107
click at [421, 298] on input "d. 17" at bounding box center [420, 294] width 1 height 8
radio input "true"
click at [476, 440] on button "Next" at bounding box center [420, 438] width 202 height 50
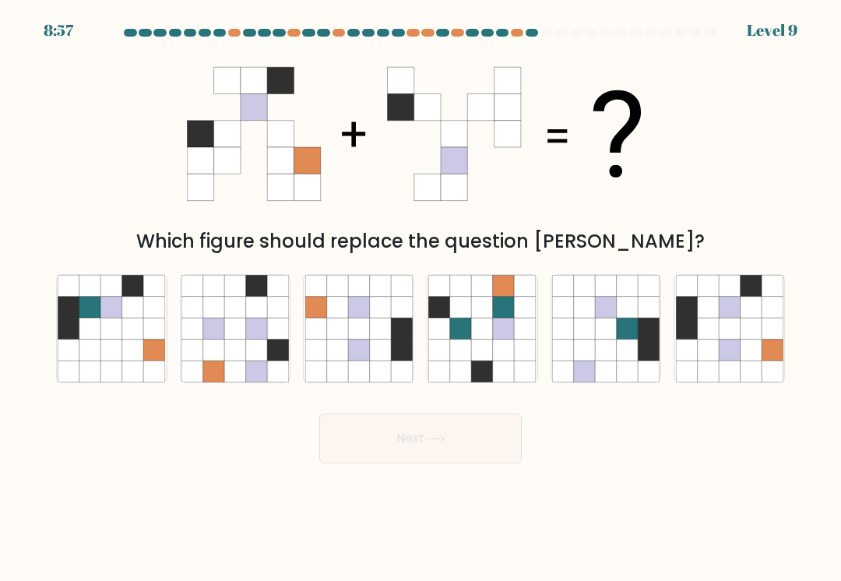
click at [708, 307] on icon at bounding box center [707, 307] width 21 height 21
click at [421, 298] on input "f." at bounding box center [420, 294] width 1 height 8
radio input "true"
click at [381, 451] on button "Next" at bounding box center [420, 438] width 202 height 50
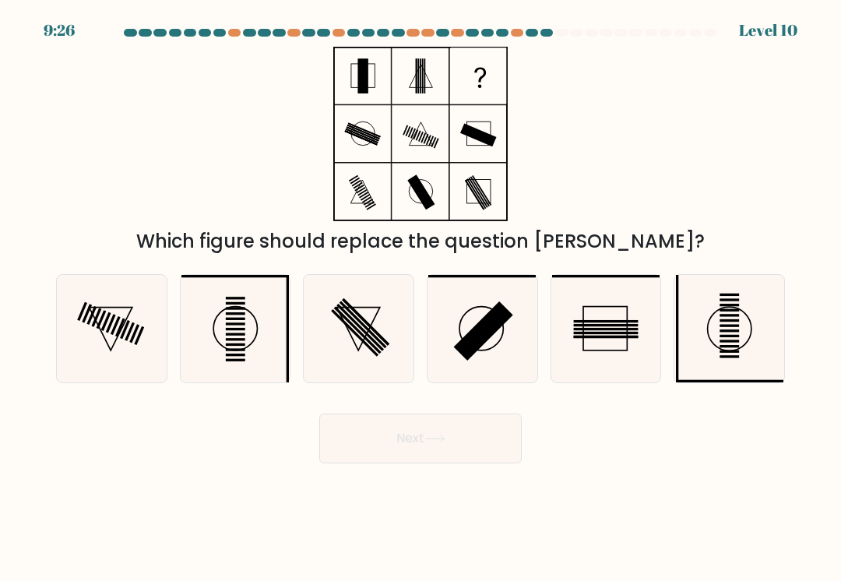
click at [207, 292] on icon at bounding box center [234, 328] width 107 height 107
click at [420, 292] on input "b." at bounding box center [420, 294] width 1 height 8
radio input "true"
click at [611, 307] on rect at bounding box center [605, 328] width 44 height 44
click at [421, 298] on input "e." at bounding box center [420, 294] width 1 height 8
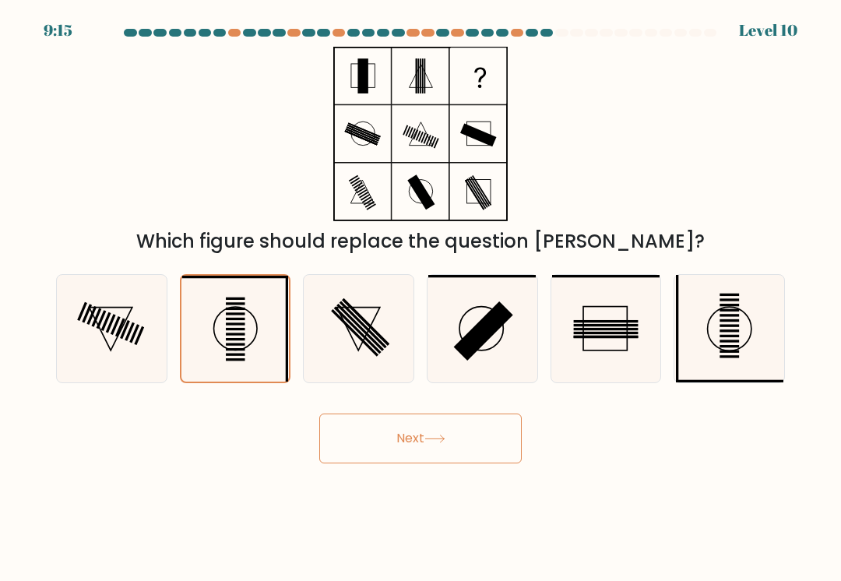
radio input "true"
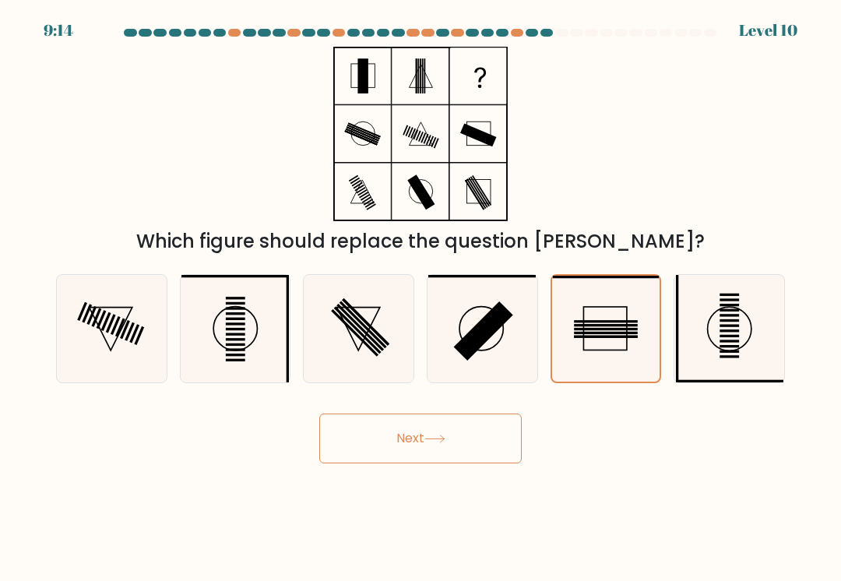
click at [388, 447] on button "Next" at bounding box center [420, 438] width 202 height 50
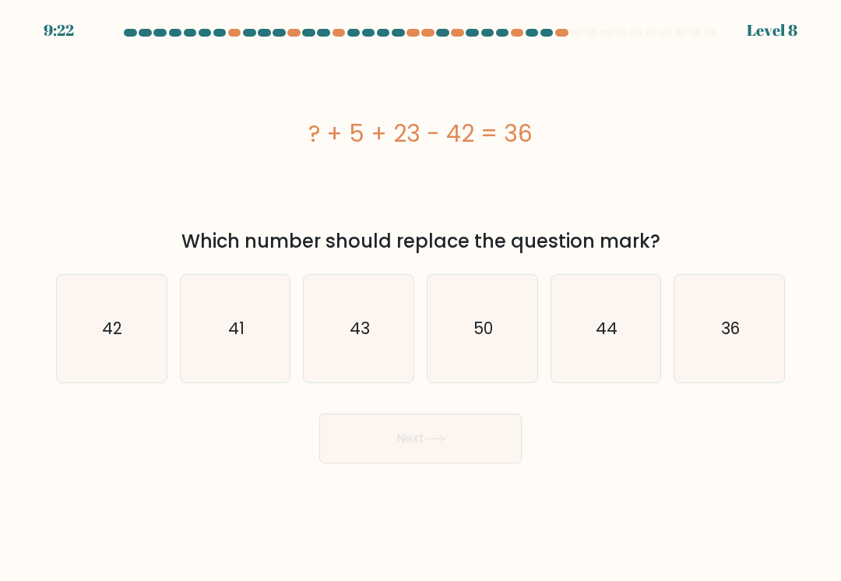
click at [514, 339] on icon "50" at bounding box center [481, 328] width 107 height 107
click at [421, 298] on input "d. 50" at bounding box center [420, 294] width 1 height 8
radio input "true"
click at [503, 440] on button "Next" at bounding box center [420, 438] width 202 height 50
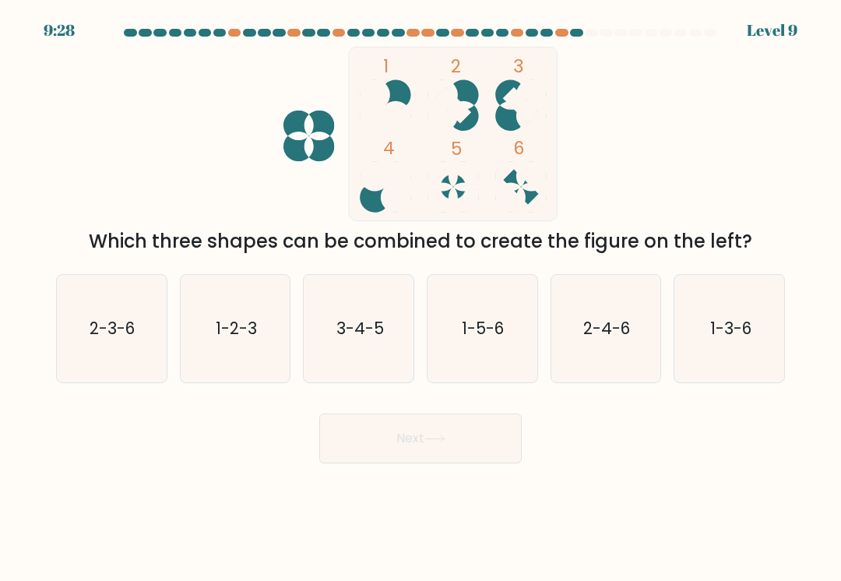
click at [119, 324] on text "2-3-6" at bounding box center [112, 328] width 45 height 23
click at [420, 298] on input "a. 2-3-6" at bounding box center [420, 294] width 1 height 8
radio input "true"
click at [395, 445] on button "Next" at bounding box center [420, 438] width 202 height 50
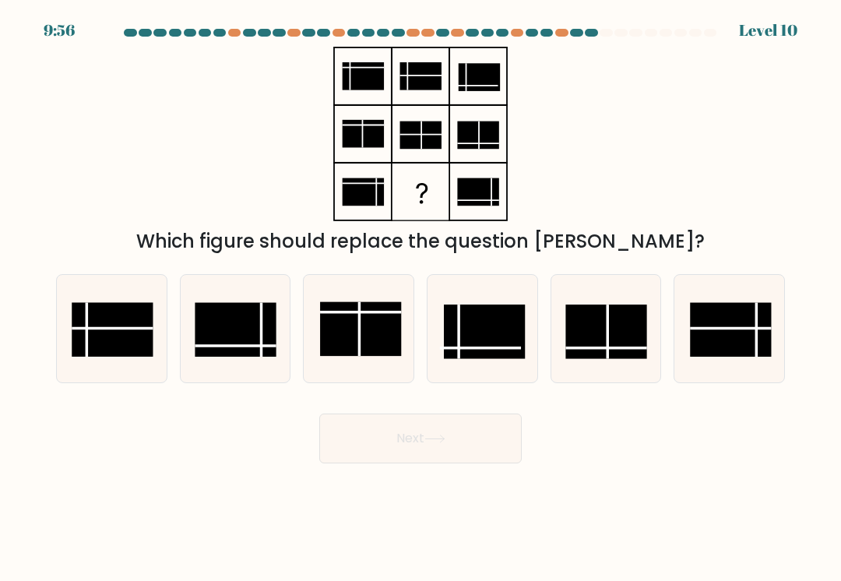
click at [728, 321] on rect at bounding box center [730, 329] width 81 height 54
click at [421, 298] on input "f." at bounding box center [420, 294] width 1 height 8
radio input "true"
click at [370, 446] on button "Next" at bounding box center [420, 438] width 202 height 50
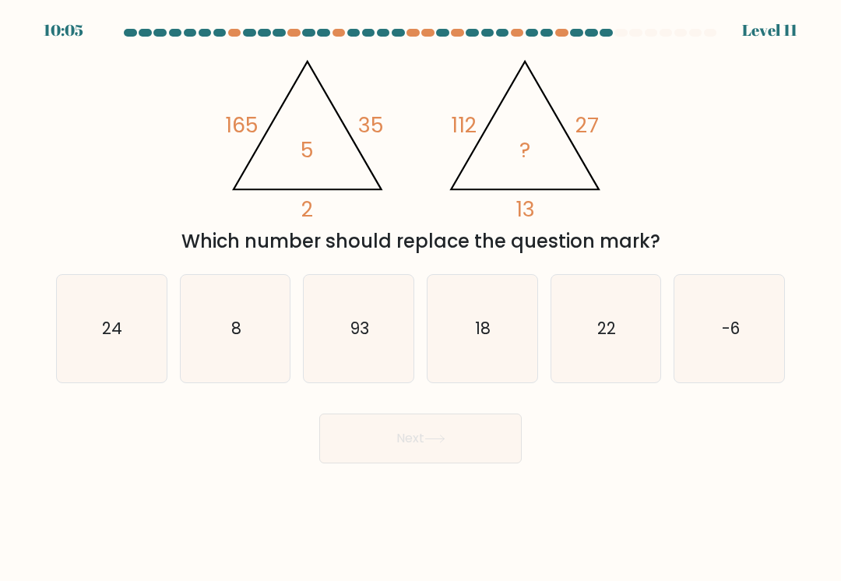
click at [1, 52] on form at bounding box center [420, 246] width 841 height 434
click at [5, 60] on form at bounding box center [420, 246] width 841 height 434
click at [6, 61] on form at bounding box center [420, 246] width 841 height 434
click at [5, 60] on form at bounding box center [420, 246] width 841 height 434
click at [7, 47] on form at bounding box center [420, 246] width 841 height 434
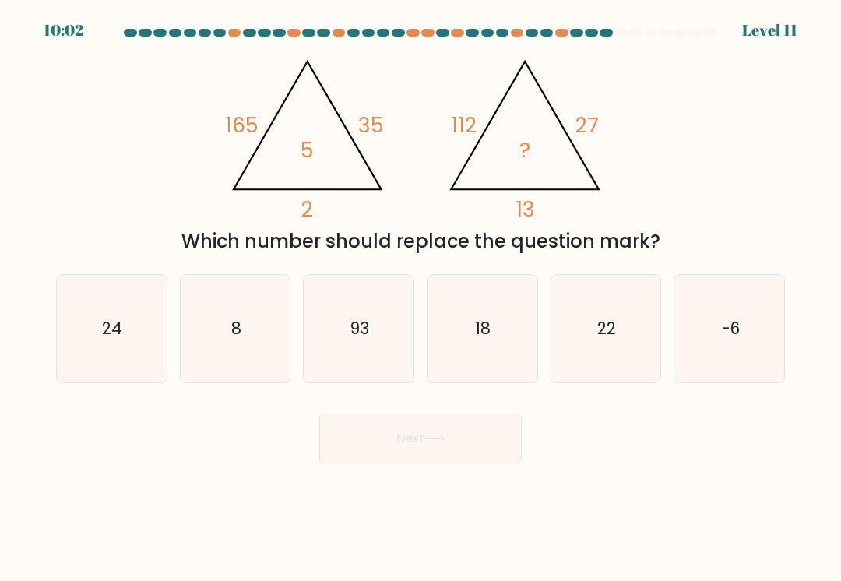
click at [6, 47] on form at bounding box center [420, 246] width 841 height 434
click at [3, 47] on form at bounding box center [420, 246] width 841 height 434
click at [2, 47] on form at bounding box center [420, 246] width 841 height 434
click at [9, 51] on form at bounding box center [420, 246] width 841 height 434
click at [634, 312] on icon "22" at bounding box center [605, 328] width 107 height 107
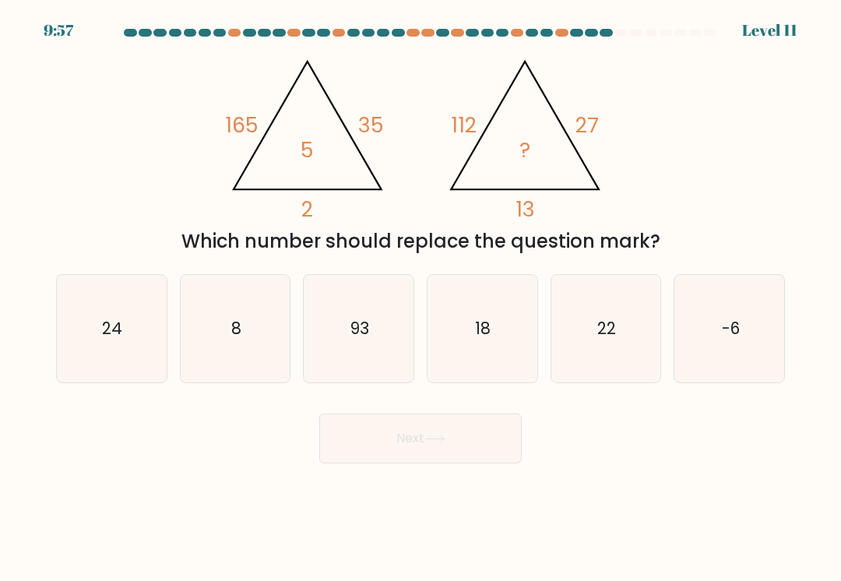
click at [421, 298] on input "e. 22" at bounding box center [420, 294] width 1 height 8
radio input "true"
click at [723, 322] on text "-6" at bounding box center [730, 328] width 18 height 23
click at [421, 298] on input "f. -6" at bounding box center [420, 294] width 1 height 8
radio input "true"
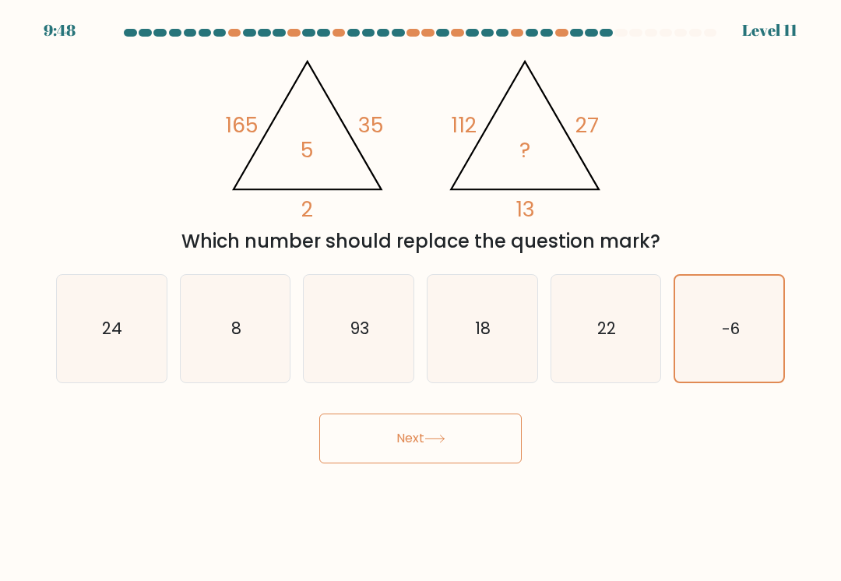
click at [367, 442] on button "Next" at bounding box center [420, 438] width 202 height 50
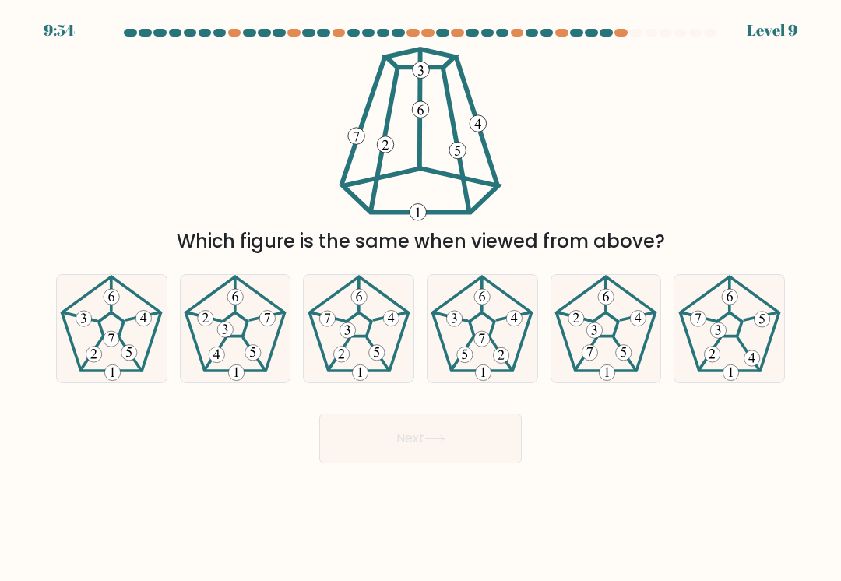
click at [351, 320] on icon at bounding box center [358, 328] width 107 height 107
click at [420, 298] on input "c." at bounding box center [420, 294] width 1 height 8
radio input "true"
click at [374, 422] on button "Next" at bounding box center [420, 438] width 202 height 50
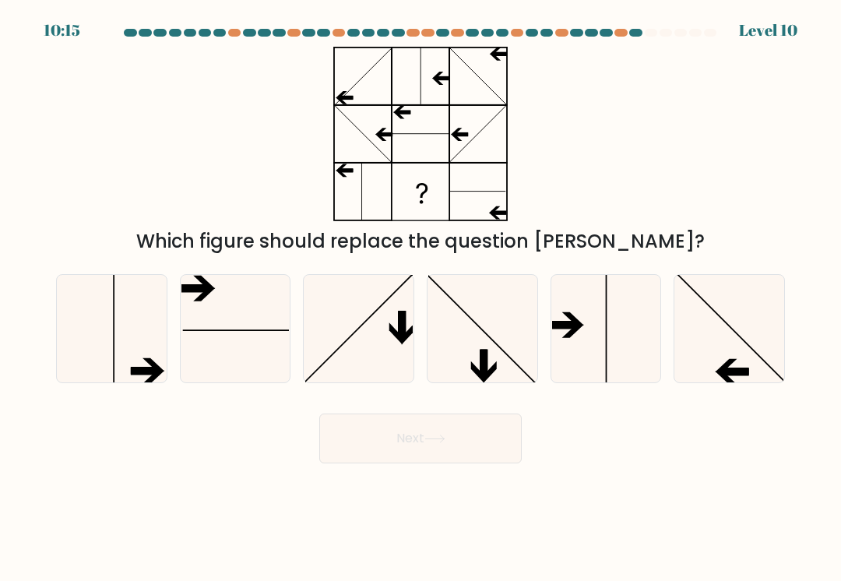
click at [705, 313] on icon at bounding box center [729, 328] width 107 height 107
click at [421, 298] on input "f." at bounding box center [420, 294] width 1 height 8
radio input "true"
click at [376, 462] on button "Next" at bounding box center [420, 438] width 202 height 50
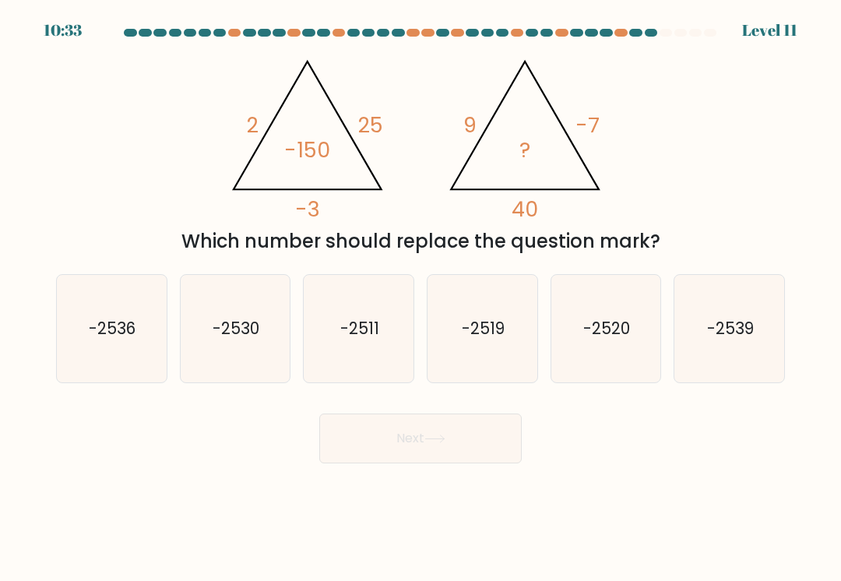
click at [615, 321] on text "-2520" at bounding box center [606, 328] width 47 height 23
click at [421, 298] on input "e. -2520" at bounding box center [420, 294] width 1 height 8
radio input "true"
click at [356, 462] on button "Next" at bounding box center [420, 438] width 202 height 50
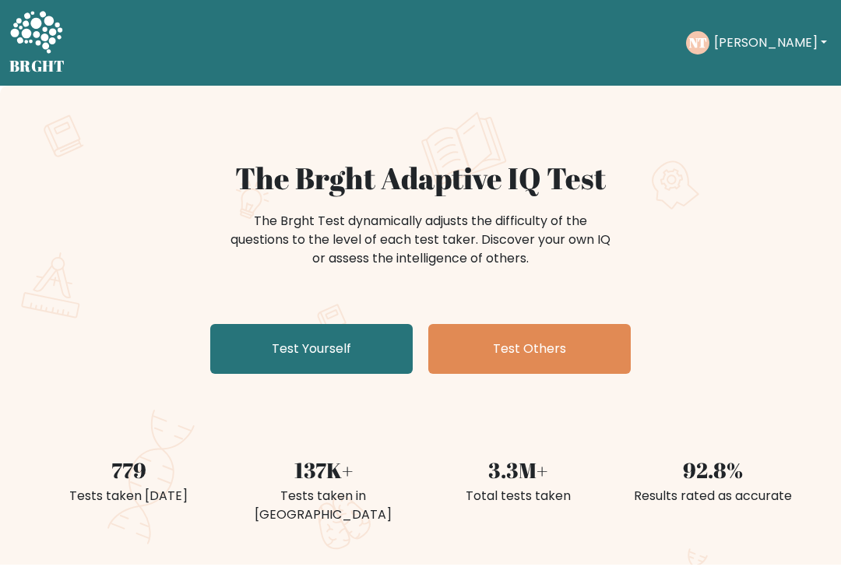
click at [281, 354] on link "Test Yourself" at bounding box center [311, 349] width 202 height 50
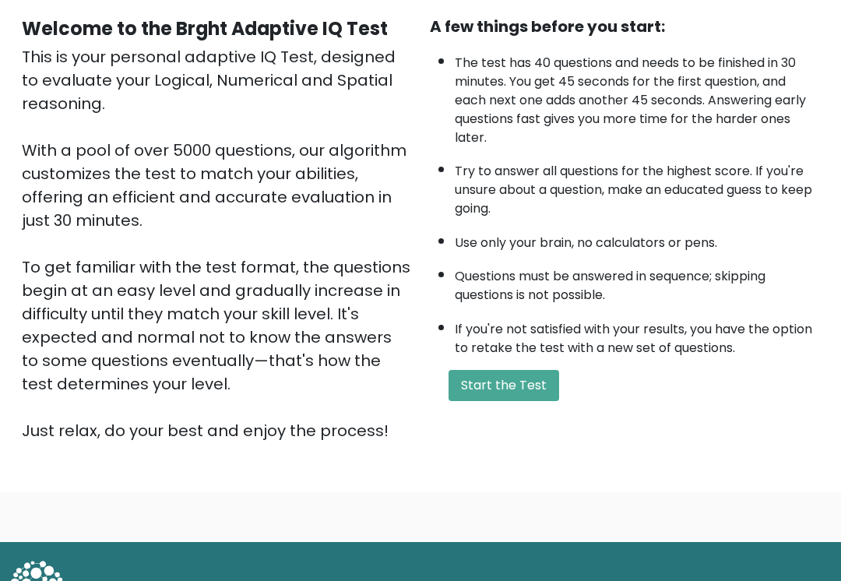
scroll to position [182, 0]
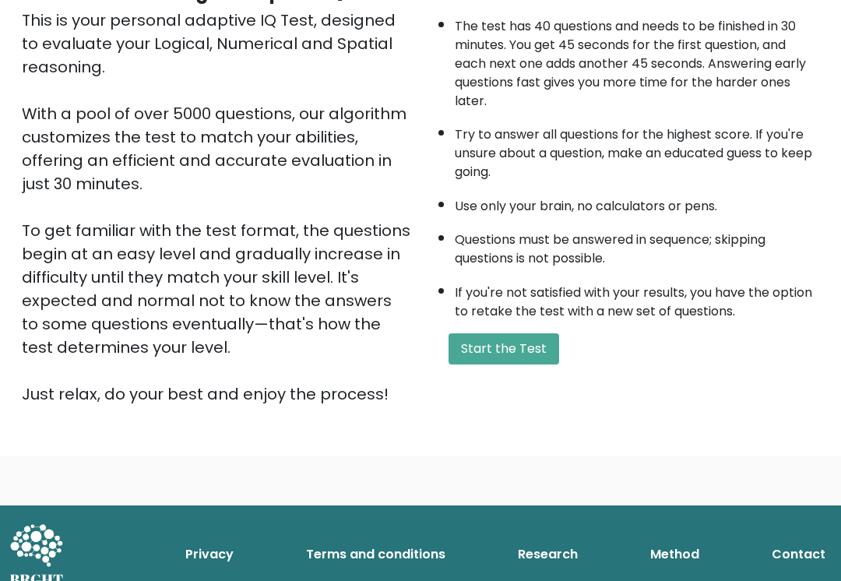
click at [479, 364] on button "Start the Test" at bounding box center [503, 348] width 111 height 31
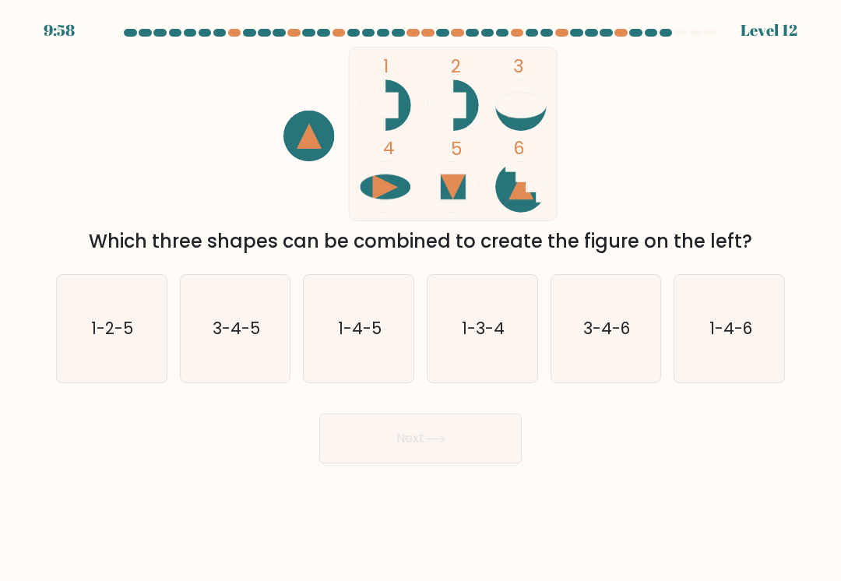
click at [711, 319] on text "1-4-6" at bounding box center [729, 328] width 43 height 23
click at [421, 298] on input "f. 1-4-6" at bounding box center [420, 294] width 1 height 8
radio input "true"
click at [413, 400] on form at bounding box center [420, 246] width 841 height 434
click at [426, 437] on button "Next" at bounding box center [420, 438] width 202 height 50
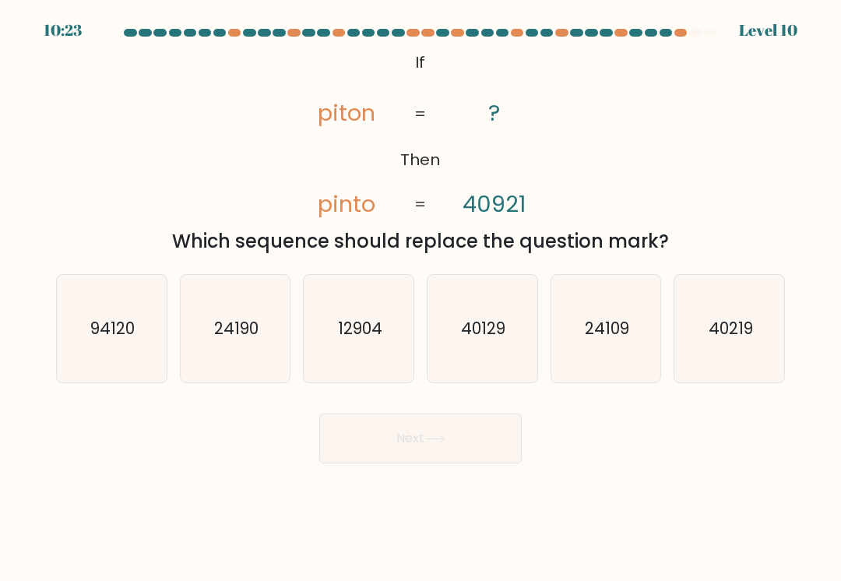
click at [698, 346] on icon "40219" at bounding box center [729, 328] width 107 height 107
click at [421, 298] on input "f. 40219" at bounding box center [420, 294] width 1 height 8
radio input "true"
click at [435, 443] on button "Next" at bounding box center [420, 438] width 202 height 50
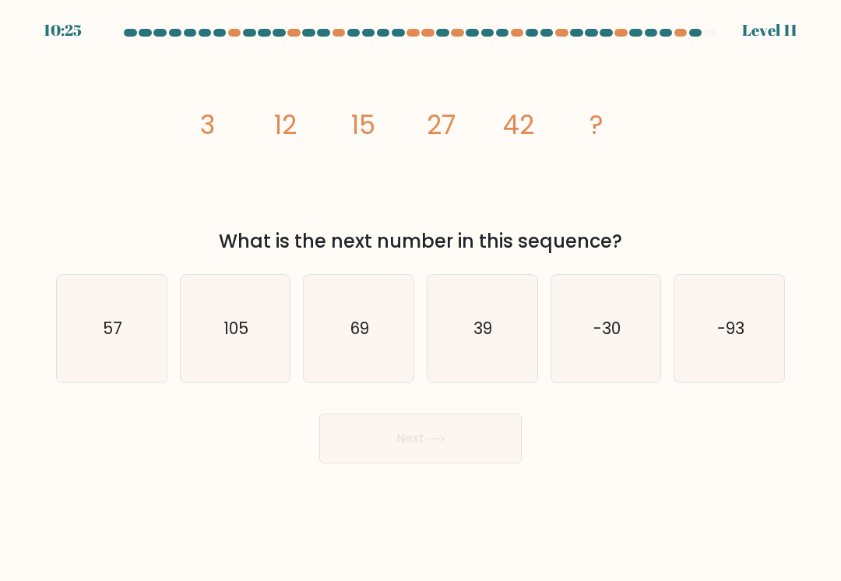
click at [339, 310] on icon "69" at bounding box center [358, 328] width 107 height 107
click at [420, 298] on input "c. 69" at bounding box center [420, 294] width 1 height 8
radio input "true"
click at [396, 437] on button "Next" at bounding box center [420, 438] width 202 height 50
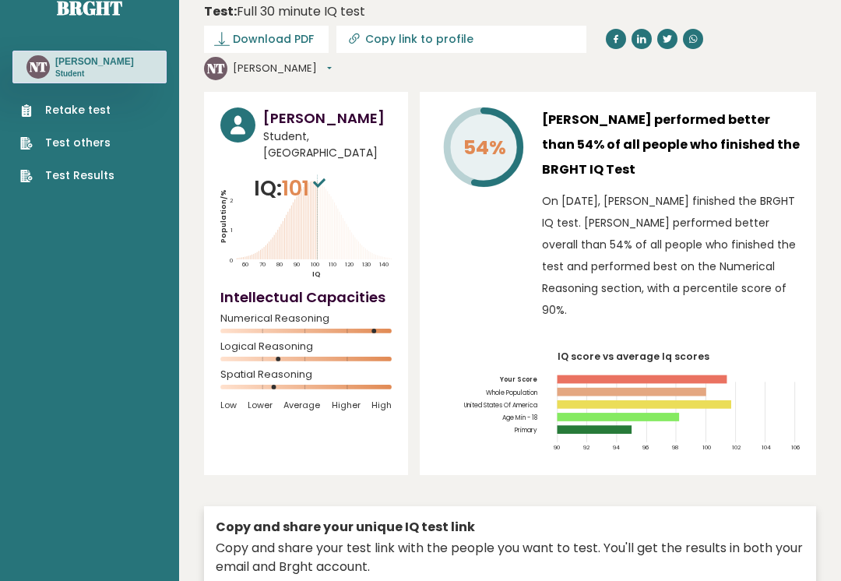
scroll to position [33, 0]
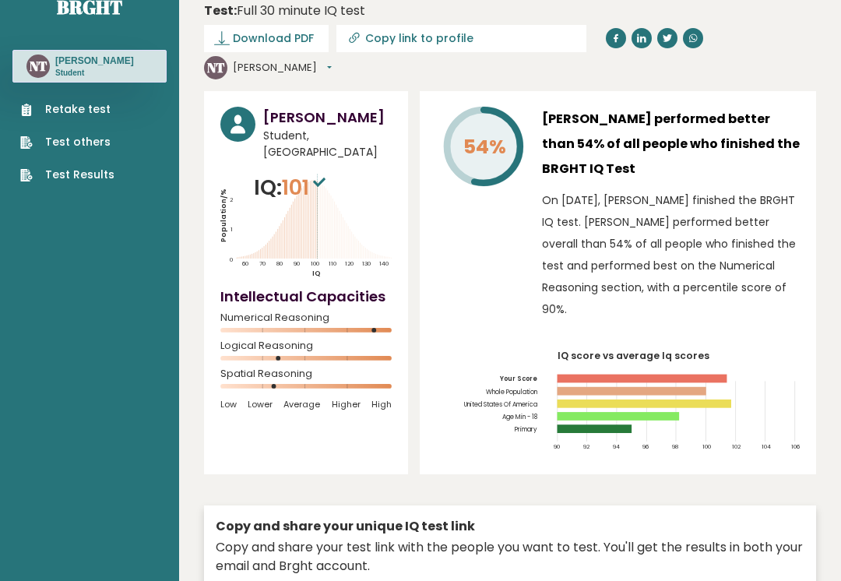
click at [83, 180] on link "Test Results" at bounding box center [67, 175] width 94 height 16
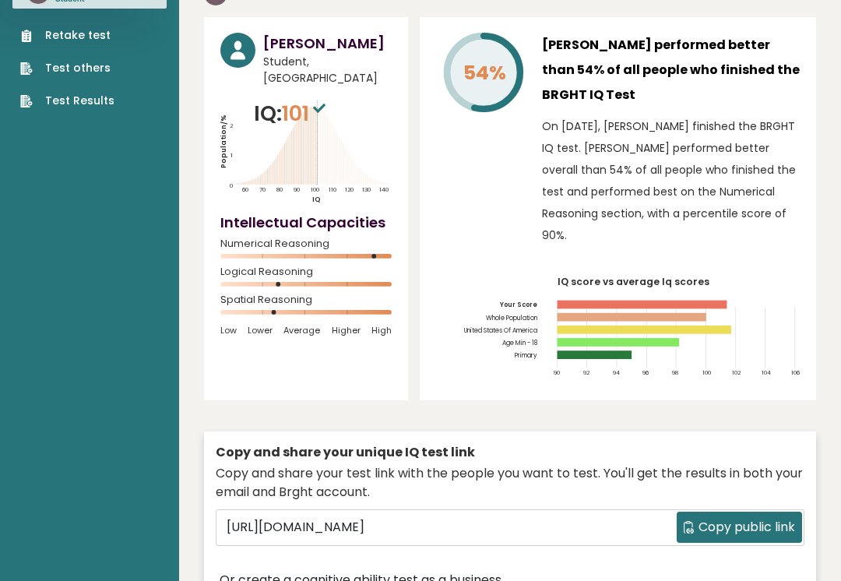
click at [756, 518] on span "Copy public link" at bounding box center [746, 527] width 97 height 19
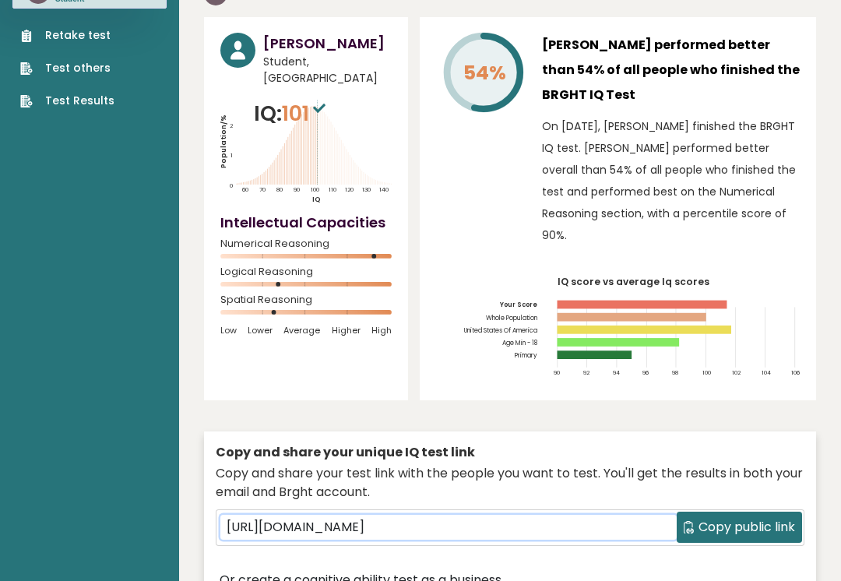
scroll to position [107, 0]
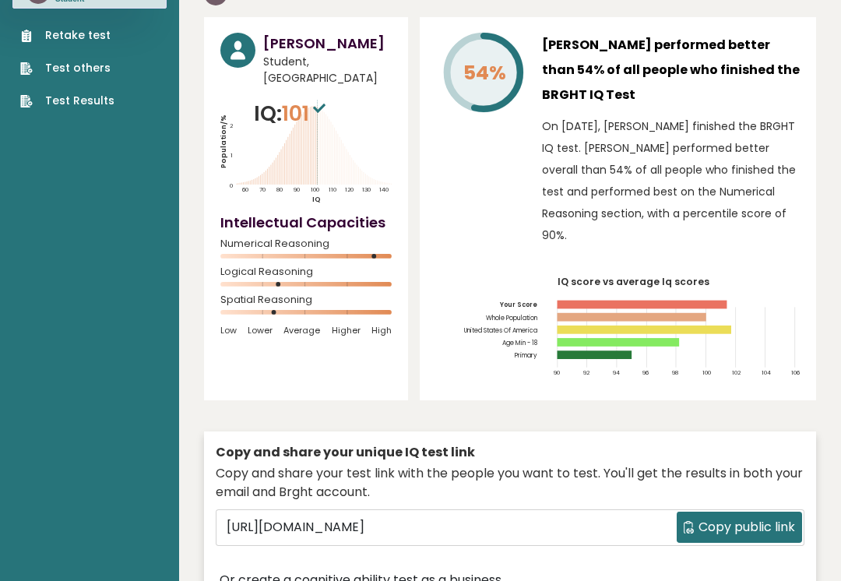
click at [749, 443] on div "Copy and share your unique IQ test link" at bounding box center [510, 452] width 588 height 19
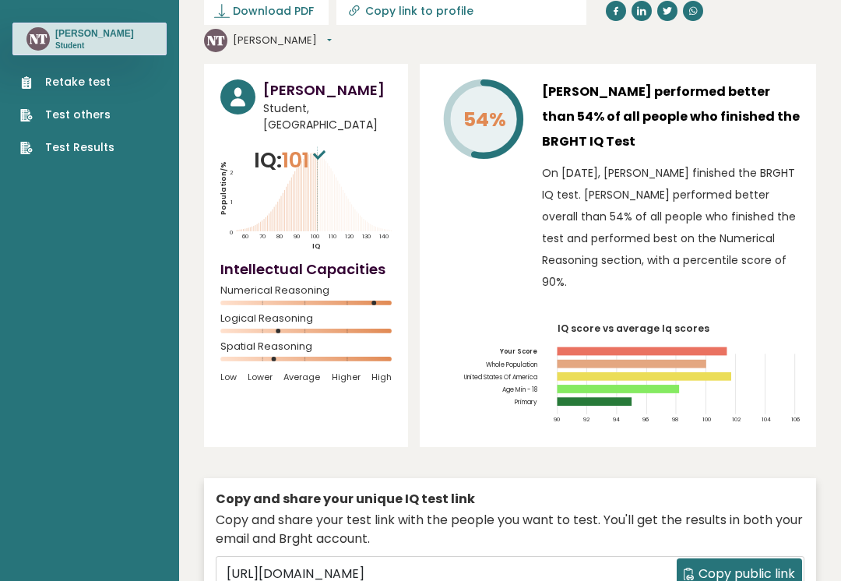
scroll to position [0, 0]
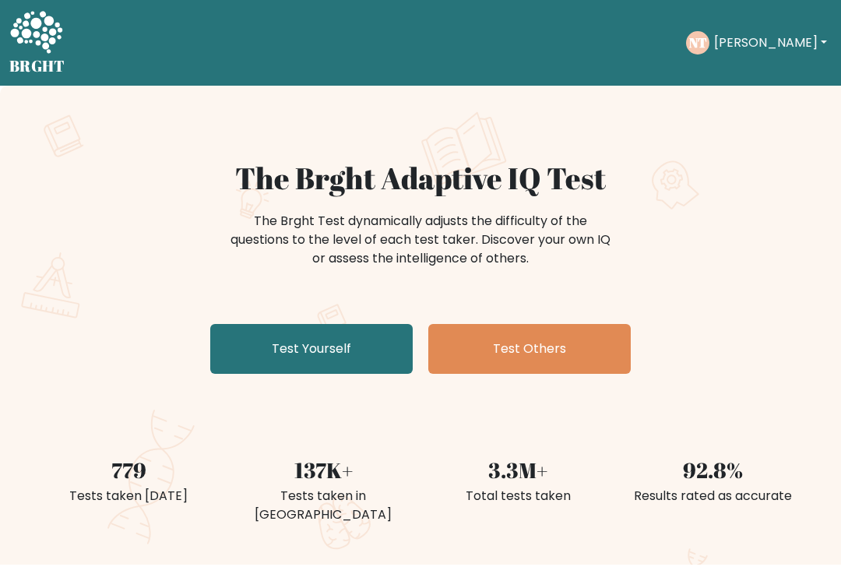
click at [253, 351] on link "Test Yourself" at bounding box center [311, 349] width 202 height 50
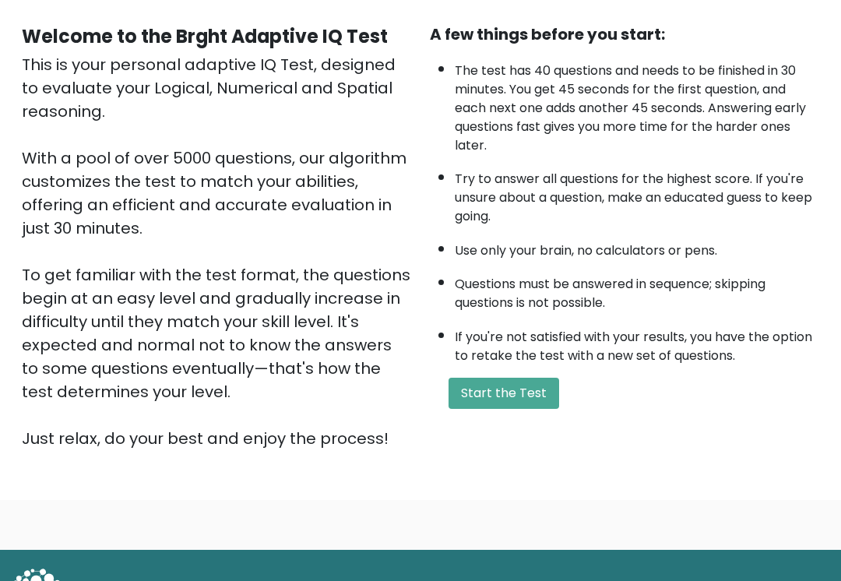
scroll to position [138, 0]
click at [525, 409] on button "Start the Test" at bounding box center [503, 392] width 111 height 31
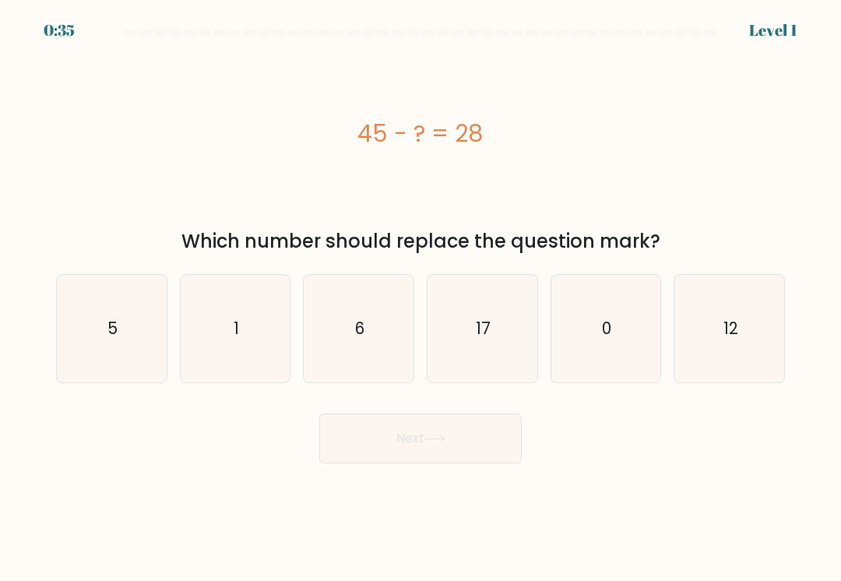
click at [475, 290] on icon "17" at bounding box center [481, 328] width 107 height 107
click at [421, 290] on input "d. 17" at bounding box center [420, 294] width 1 height 8
radio input "true"
click at [485, 435] on button "Next" at bounding box center [420, 438] width 202 height 50
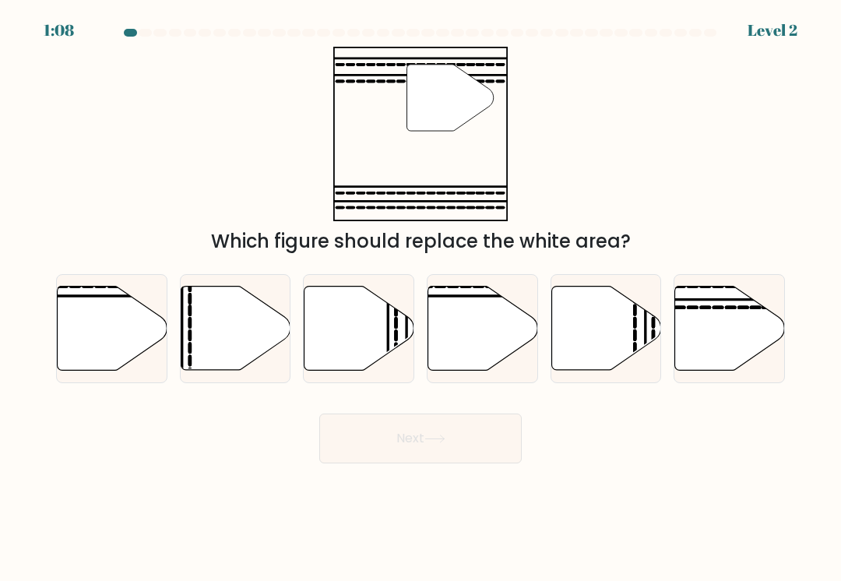
click at [455, 318] on icon at bounding box center [483, 328] width 110 height 84
click at [421, 298] on input "d." at bounding box center [420, 294] width 1 height 8
radio input "true"
click at [710, 325] on icon at bounding box center [730, 328] width 110 height 84
click at [421, 298] on input "f." at bounding box center [420, 294] width 1 height 8
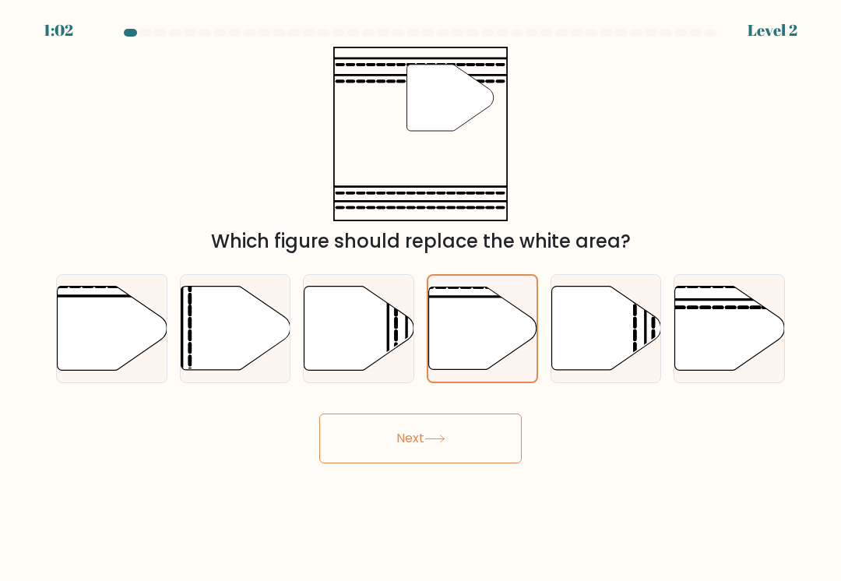
radio input "true"
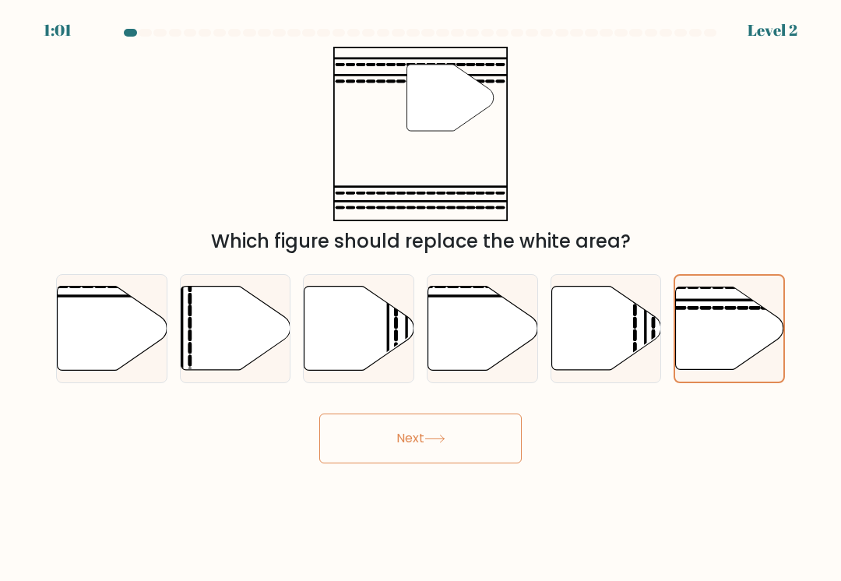
click at [388, 440] on button "Next" at bounding box center [420, 438] width 202 height 50
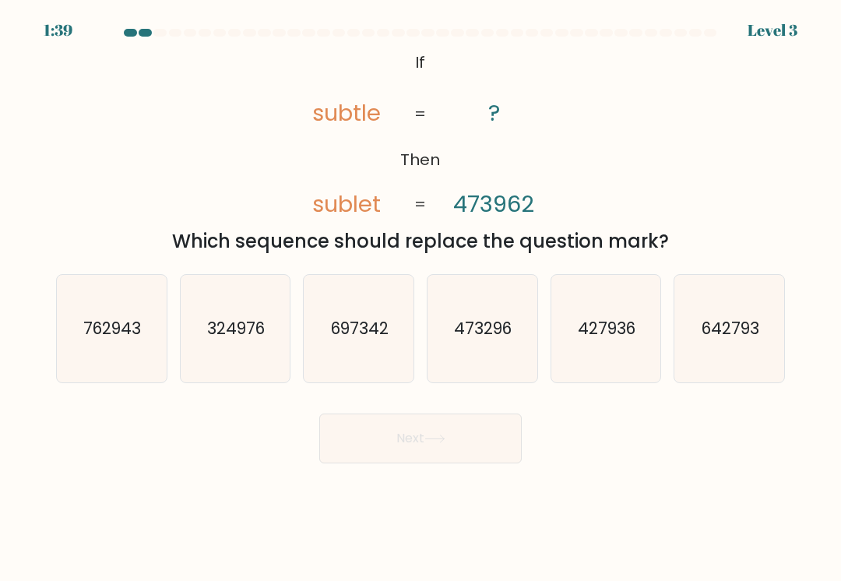
click at [462, 300] on icon "473296" at bounding box center [481, 328] width 107 height 107
click at [421, 298] on input "d. 473296" at bounding box center [420, 294] width 1 height 8
radio input "true"
click at [493, 432] on button "Next" at bounding box center [420, 438] width 202 height 50
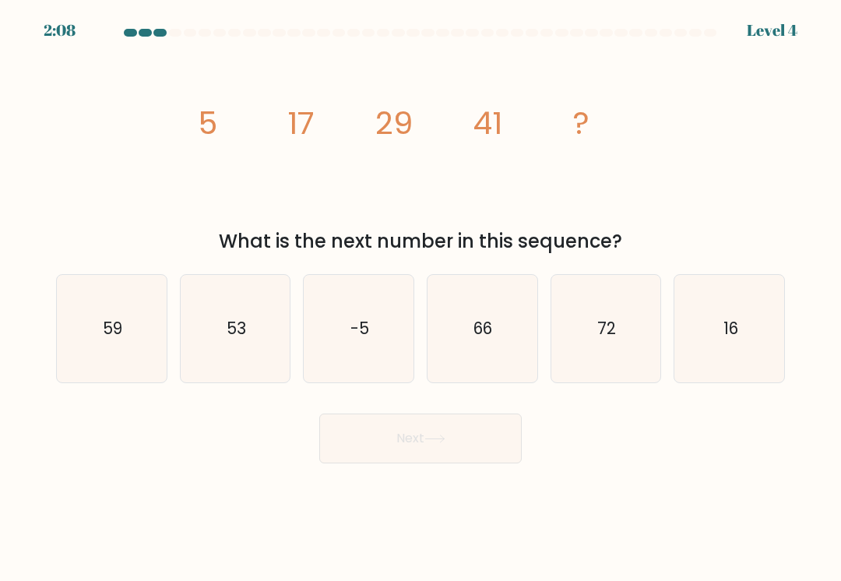
click at [229, 316] on icon "53" at bounding box center [234, 328] width 107 height 107
click at [420, 298] on input "b. 53" at bounding box center [420, 294] width 1 height 8
radio input "true"
click at [356, 442] on button "Next" at bounding box center [420, 438] width 202 height 50
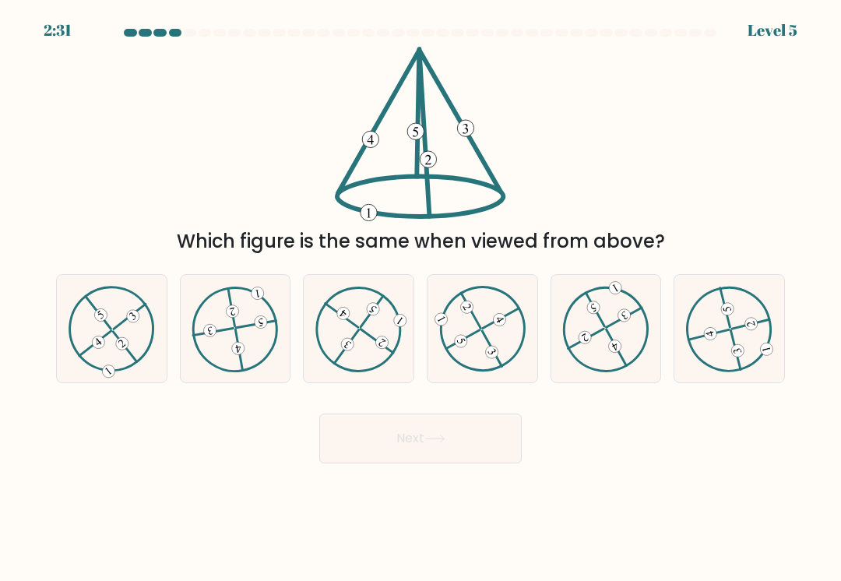
click at [106, 313] on 732 at bounding box center [101, 315] width 18 height 18
click at [420, 298] on input "a." at bounding box center [420, 294] width 1 height 8
radio input "true"
click at [388, 440] on button "Next" at bounding box center [420, 438] width 202 height 50
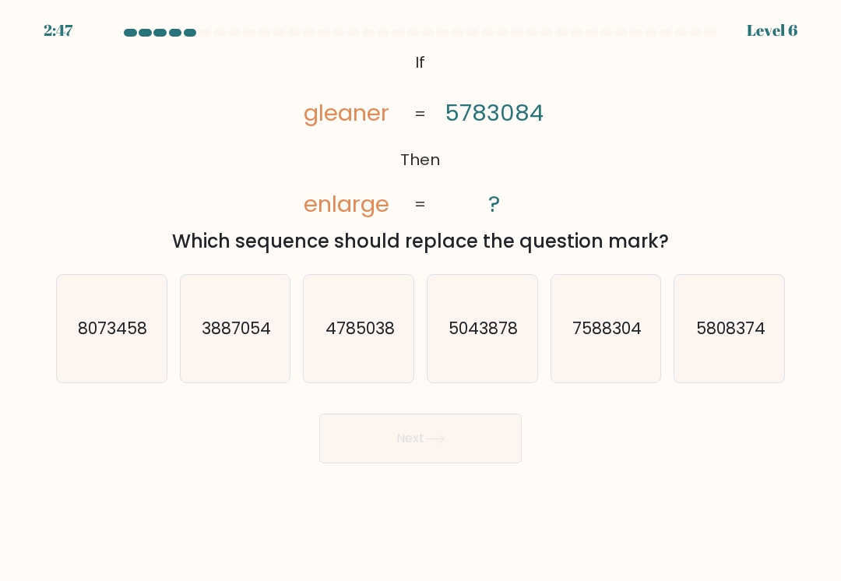
click at [106, 316] on icon "8073458" at bounding box center [111, 328] width 107 height 107
click at [420, 298] on input "a. 8073458" at bounding box center [420, 294] width 1 height 8
radio input "true"
click at [382, 437] on button "Next" at bounding box center [420, 438] width 202 height 50
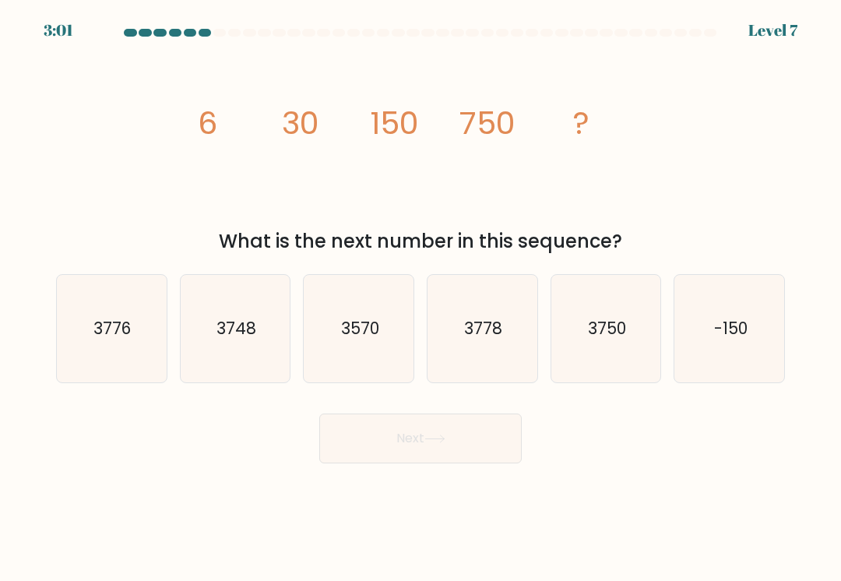
click at [627, 299] on icon "3750" at bounding box center [605, 328] width 107 height 107
click at [421, 298] on input "e. 3750" at bounding box center [420, 294] width 1 height 8
radio input "true"
click at [497, 445] on button "Next" at bounding box center [420, 438] width 202 height 50
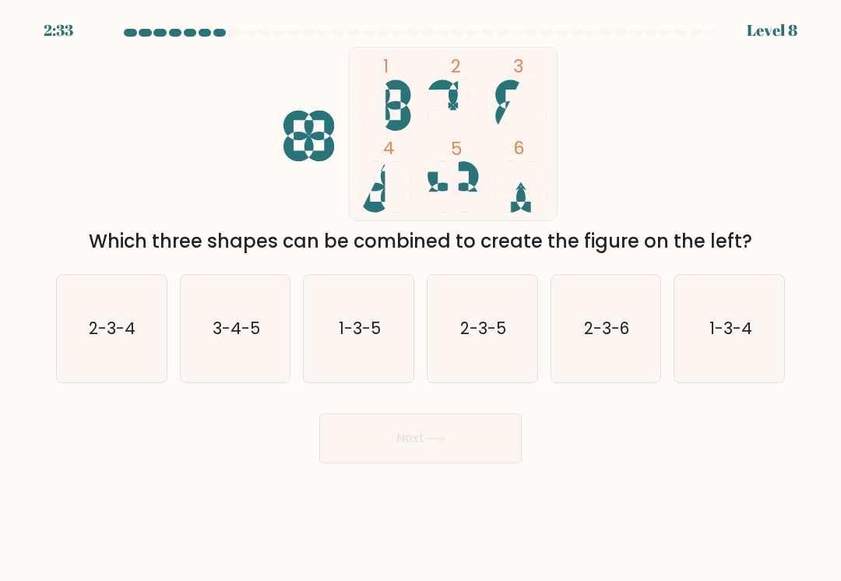
click at [518, 283] on icon "2-3-5" at bounding box center [481, 328] width 107 height 107
click at [421, 290] on input "d. 2-3-5" at bounding box center [420, 294] width 1 height 8
radio input "true"
click at [488, 443] on button "Next" at bounding box center [420, 438] width 202 height 50
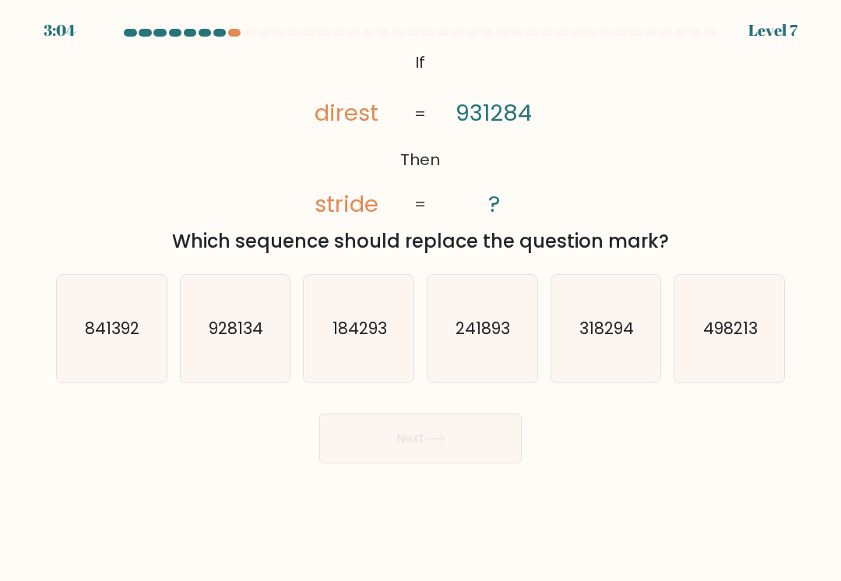
click at [122, 328] on text "841392" at bounding box center [113, 328] width 54 height 23
click at [420, 298] on input "a. 841392" at bounding box center [420, 294] width 1 height 8
radio input "true"
click at [367, 433] on button "Next" at bounding box center [420, 438] width 202 height 50
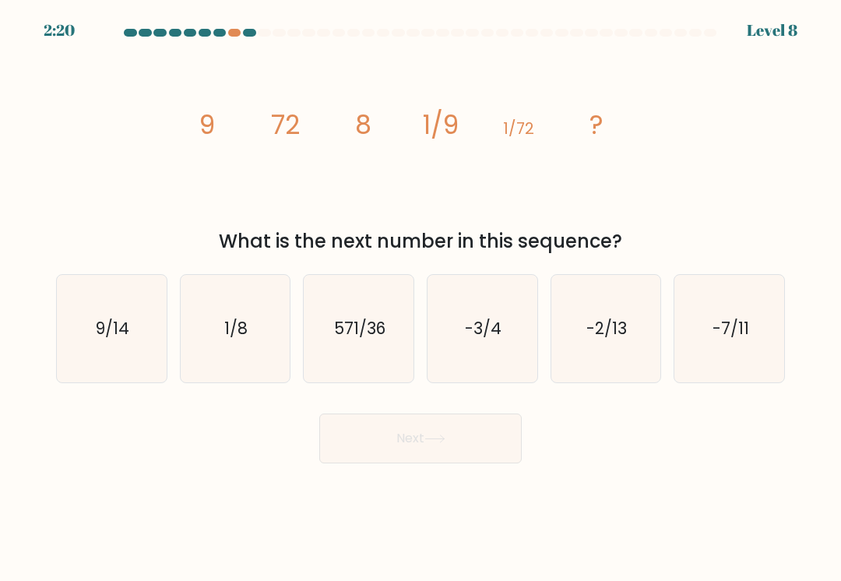
click at [232, 318] on text "1/8" at bounding box center [235, 328] width 23 height 23
click at [420, 298] on input "b. 1/8" at bounding box center [420, 294] width 1 height 8
radio input "true"
click at [356, 436] on button "Next" at bounding box center [420, 438] width 202 height 50
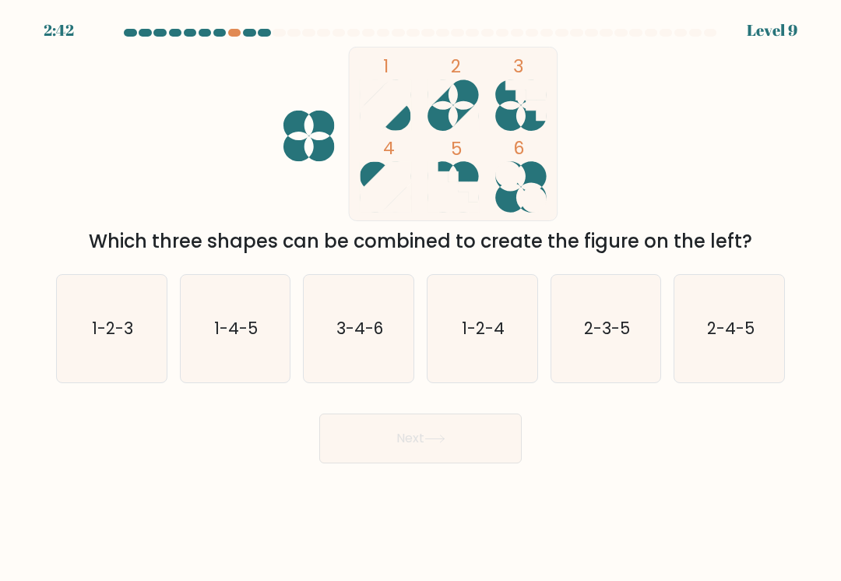
click at [489, 323] on text "1-2-4" at bounding box center [483, 328] width 43 height 23
click at [421, 298] on input "d. 1-2-4" at bounding box center [420, 294] width 1 height 8
radio input "true"
click at [370, 442] on button "Next" at bounding box center [420, 438] width 202 height 50
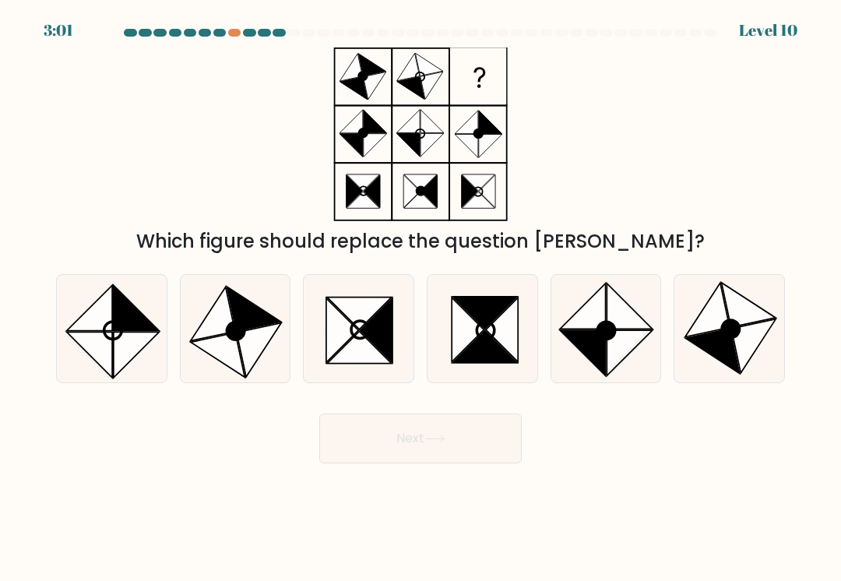
click at [236, 331] on icon at bounding box center [235, 331] width 18 height 18
click at [420, 298] on input "b." at bounding box center [420, 294] width 1 height 8
radio input "true"
click at [369, 444] on button "Next" at bounding box center [420, 438] width 202 height 50
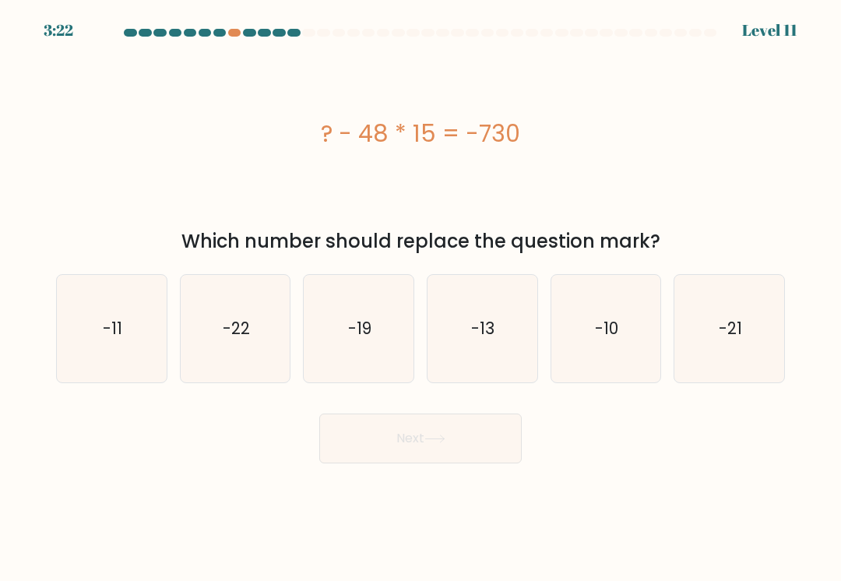
click at [367, 325] on text "-19" at bounding box center [359, 328] width 23 height 23
click at [420, 298] on input "c. -19" at bounding box center [420, 294] width 1 height 8
radio input "true"
click at [444, 434] on icon at bounding box center [434, 438] width 21 height 9
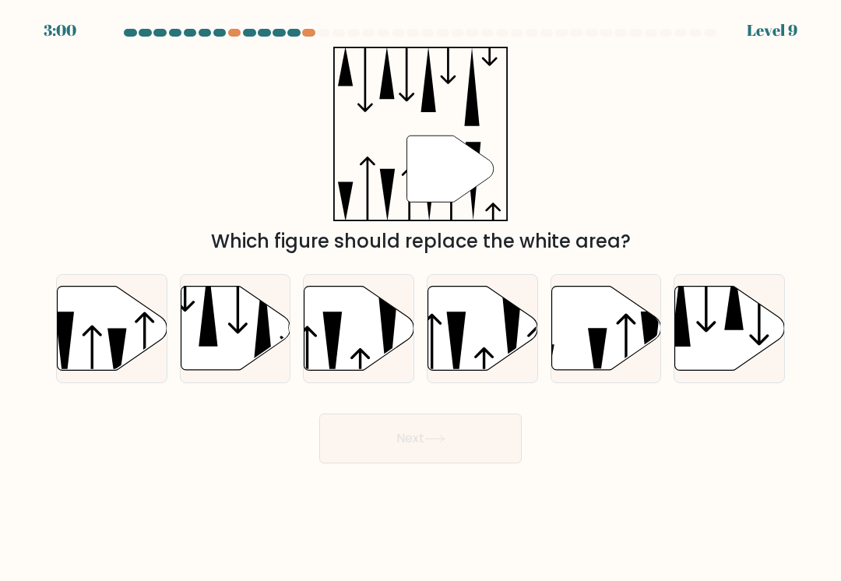
click at [332, 308] on icon at bounding box center [359, 328] width 110 height 84
click at [420, 298] on input "c." at bounding box center [420, 294] width 1 height 8
radio input "true"
click at [365, 428] on button "Next" at bounding box center [420, 438] width 202 height 50
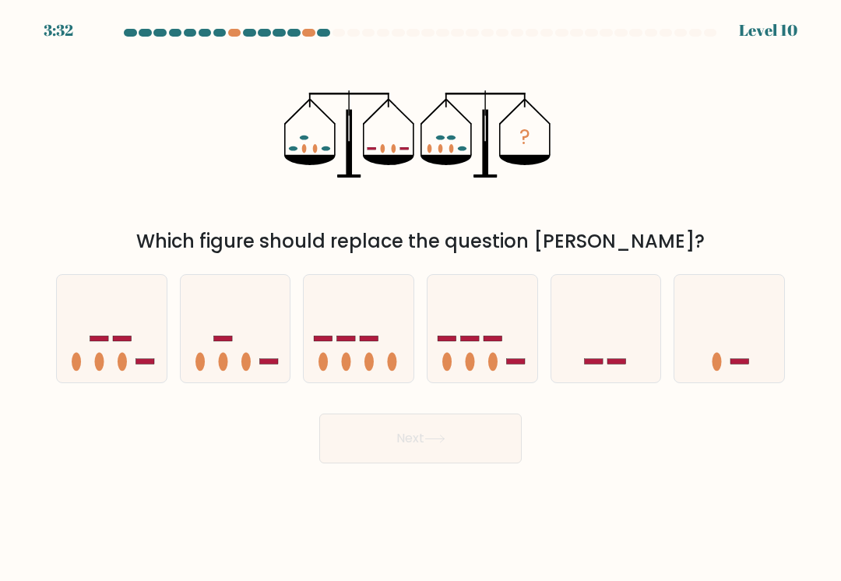
click at [370, 308] on icon at bounding box center [359, 328] width 110 height 91
click at [420, 298] on input "c." at bounding box center [420, 294] width 1 height 8
radio input "true"
click at [369, 443] on button "Next" at bounding box center [420, 438] width 202 height 50
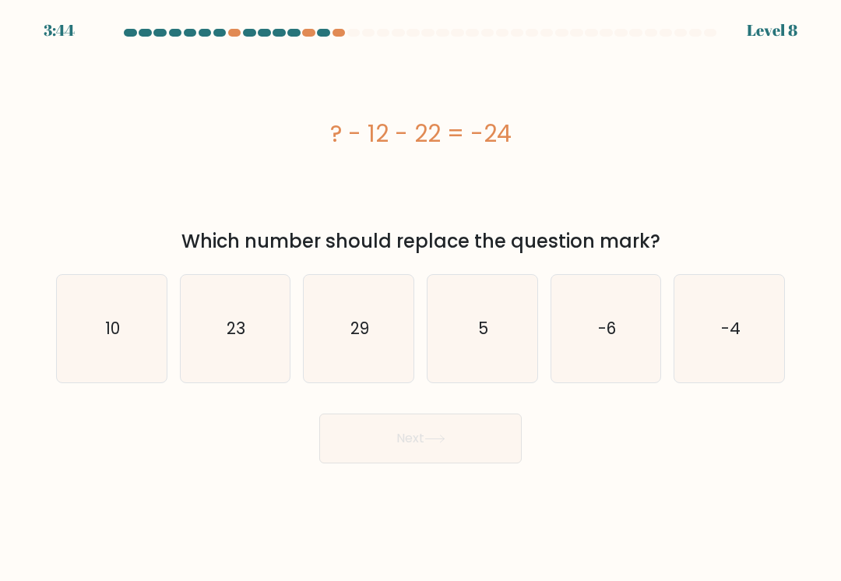
click at [117, 325] on text "10" at bounding box center [112, 328] width 15 height 23
click at [420, 298] on input "a. 10" at bounding box center [420, 294] width 1 height 8
radio input "true"
click at [356, 430] on button "Next" at bounding box center [420, 438] width 202 height 50
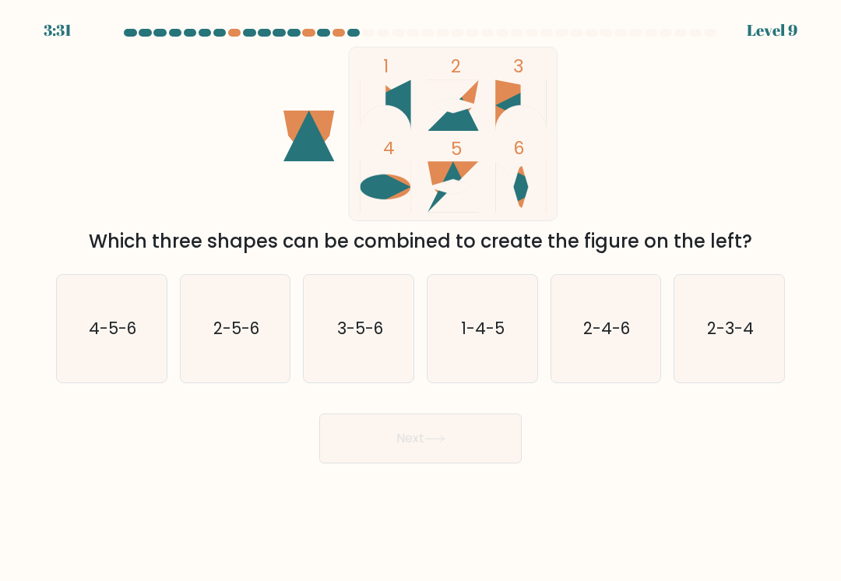
click at [233, 312] on icon "2-5-6" at bounding box center [234, 328] width 107 height 107
click at [420, 298] on input "b. 2-5-6" at bounding box center [420, 294] width 1 height 8
radio input "true"
click at [353, 440] on button "Next" at bounding box center [420, 438] width 202 height 50
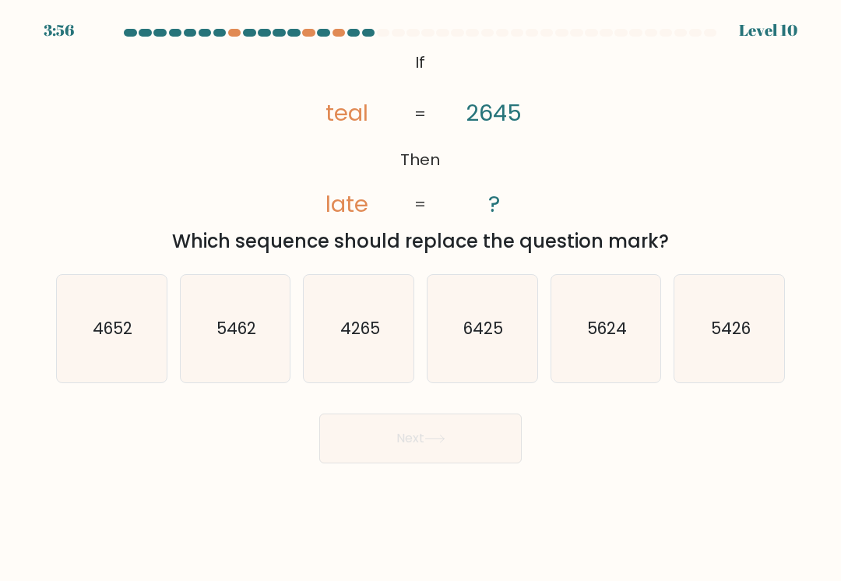
click at [724, 294] on icon "5426" at bounding box center [729, 328] width 107 height 107
click at [421, 294] on input "f. 5426" at bounding box center [420, 294] width 1 height 8
radio input "true"
click at [363, 444] on button "Next" at bounding box center [420, 438] width 202 height 50
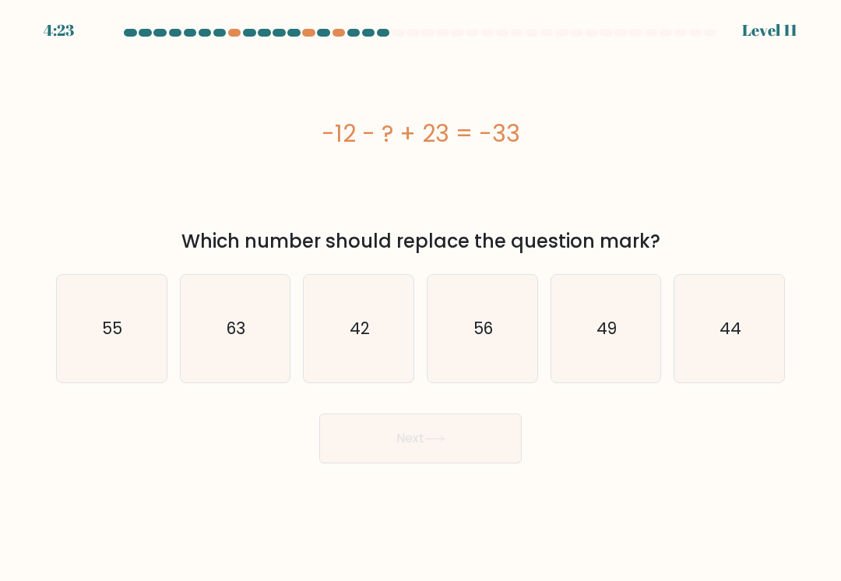
click at [703, 347] on icon "44" at bounding box center [729, 328] width 107 height 107
click at [421, 298] on input "f. 44" at bounding box center [420, 294] width 1 height 8
radio input "true"
click at [405, 437] on button "Next" at bounding box center [420, 438] width 202 height 50
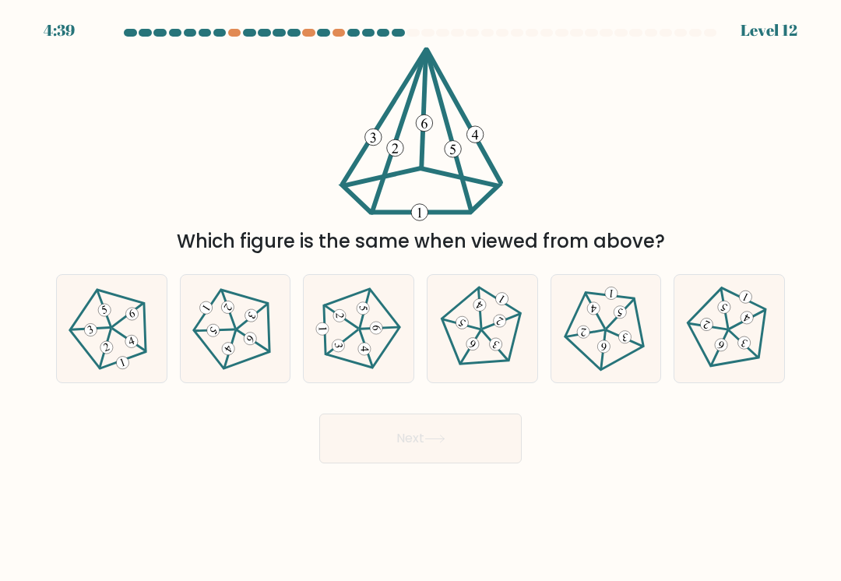
click at [225, 338] on icon at bounding box center [235, 329] width 86 height 86
click at [420, 298] on input "b." at bounding box center [420, 294] width 1 height 8
radio input "true"
click at [374, 442] on button "Next" at bounding box center [420, 438] width 202 height 50
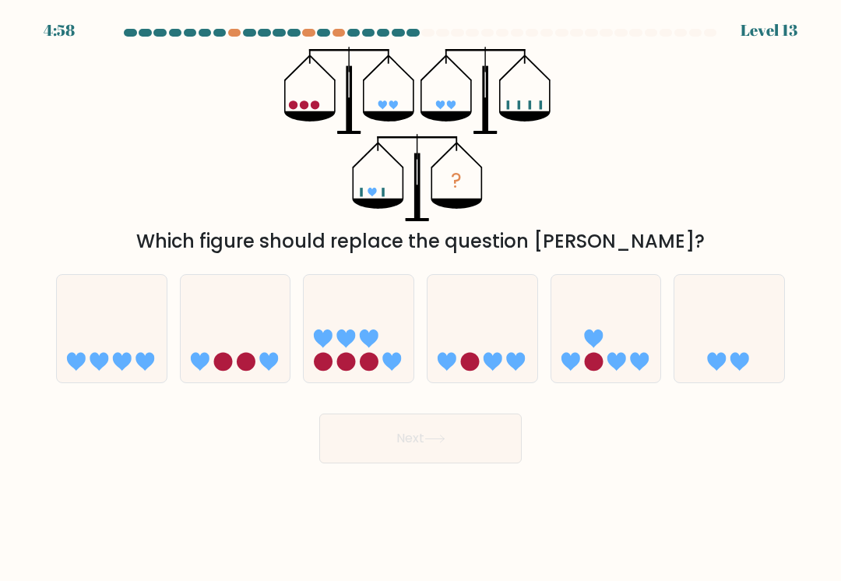
click at [337, 314] on icon at bounding box center [359, 328] width 110 height 91
click at [420, 298] on input "c." at bounding box center [420, 294] width 1 height 8
radio input "true"
click at [361, 450] on button "Next" at bounding box center [420, 438] width 202 height 50
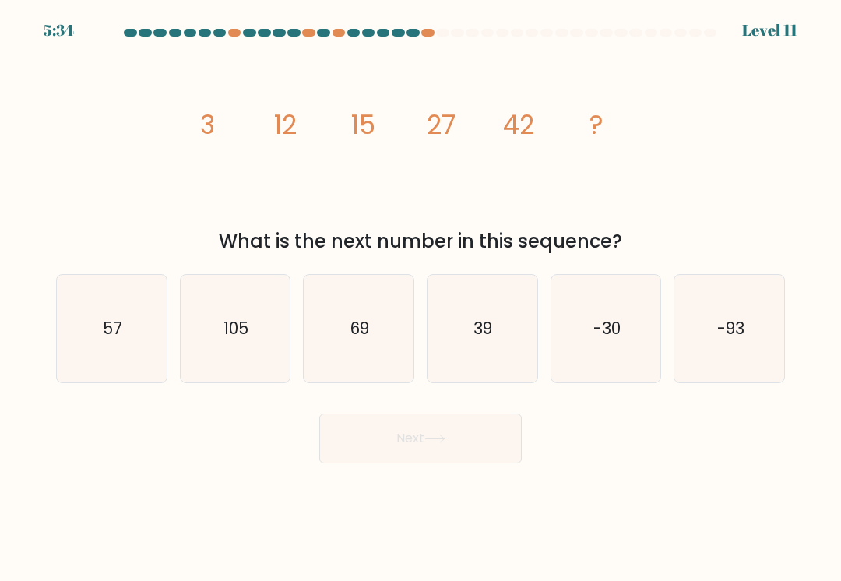
click at [342, 298] on icon "69" at bounding box center [358, 328] width 107 height 107
click at [420, 298] on input "c. 69" at bounding box center [420, 294] width 1 height 8
radio input "true"
click at [390, 445] on button "Next" at bounding box center [420, 438] width 202 height 50
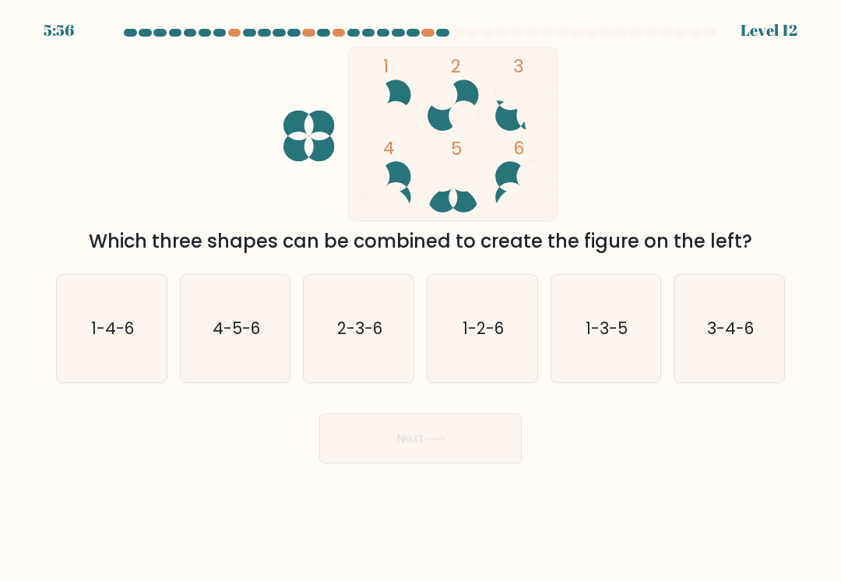
click at [235, 306] on icon "4-5-6" at bounding box center [234, 328] width 107 height 107
click at [420, 298] on input "b. 4-5-6" at bounding box center [420, 294] width 1 height 8
radio input "true"
click at [356, 444] on button "Next" at bounding box center [420, 438] width 202 height 50
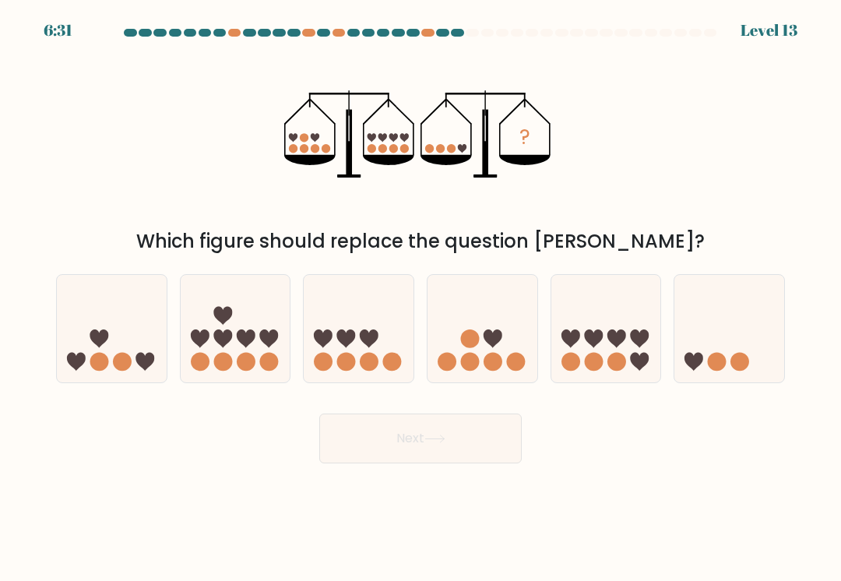
click at [341, 315] on icon at bounding box center [359, 328] width 110 height 91
click at [420, 298] on input "c." at bounding box center [420, 294] width 1 height 8
radio input "true"
click at [391, 458] on button "Next" at bounding box center [420, 438] width 202 height 50
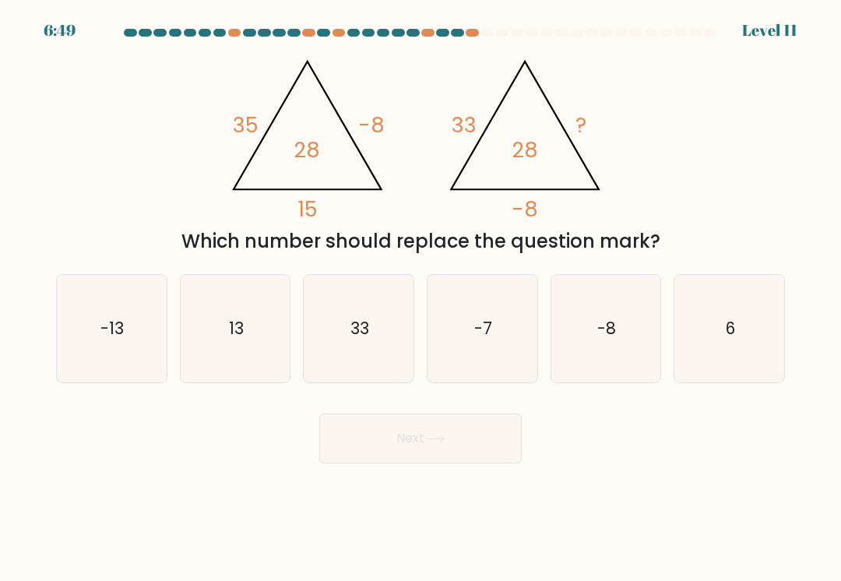
click at [607, 306] on icon "-8" at bounding box center [605, 328] width 107 height 107
click at [421, 298] on input "e. -8" at bounding box center [420, 294] width 1 height 8
radio input "true"
click at [365, 435] on button "Next" at bounding box center [420, 438] width 202 height 50
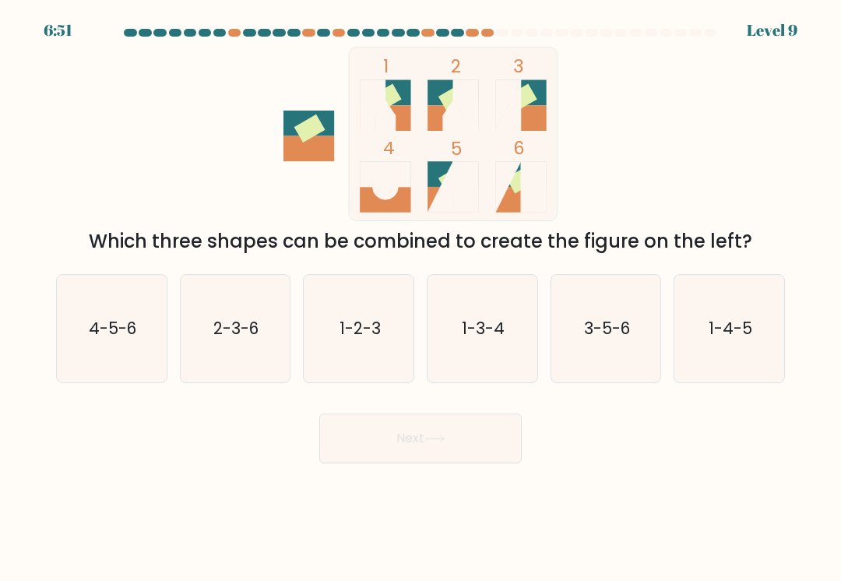
click at [600, 345] on icon "3-5-6" at bounding box center [605, 328] width 107 height 107
click at [421, 298] on input "e. 3-5-6" at bounding box center [420, 294] width 1 height 8
radio input "true"
click at [414, 428] on button "Next" at bounding box center [420, 438] width 202 height 50
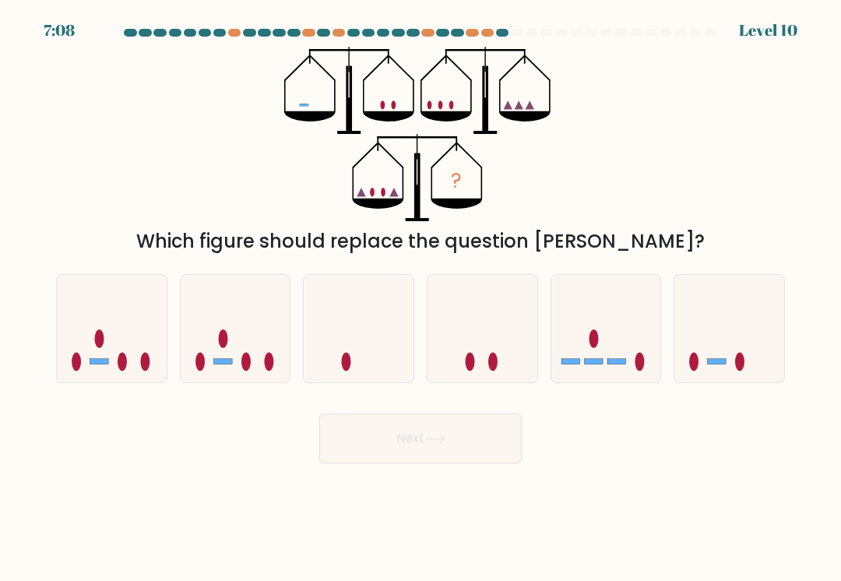
click at [584, 372] on icon at bounding box center [606, 328] width 110 height 91
click at [421, 298] on input "e." at bounding box center [420, 294] width 1 height 8
radio input "true"
click at [397, 441] on button "Next" at bounding box center [420, 438] width 202 height 50
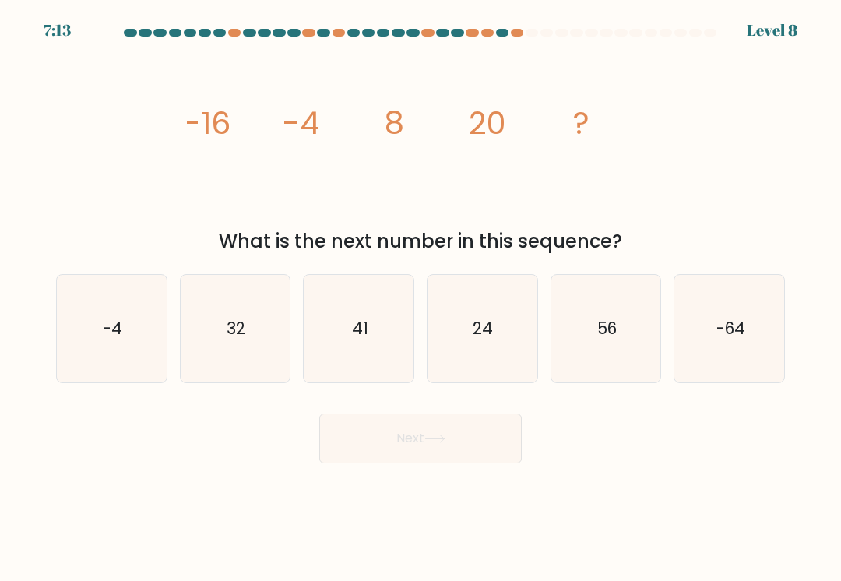
click at [264, 322] on icon "32" at bounding box center [234, 328] width 107 height 107
click at [420, 298] on input "b. 32" at bounding box center [420, 294] width 1 height 8
radio input "true"
click at [418, 441] on button "Next" at bounding box center [420, 438] width 202 height 50
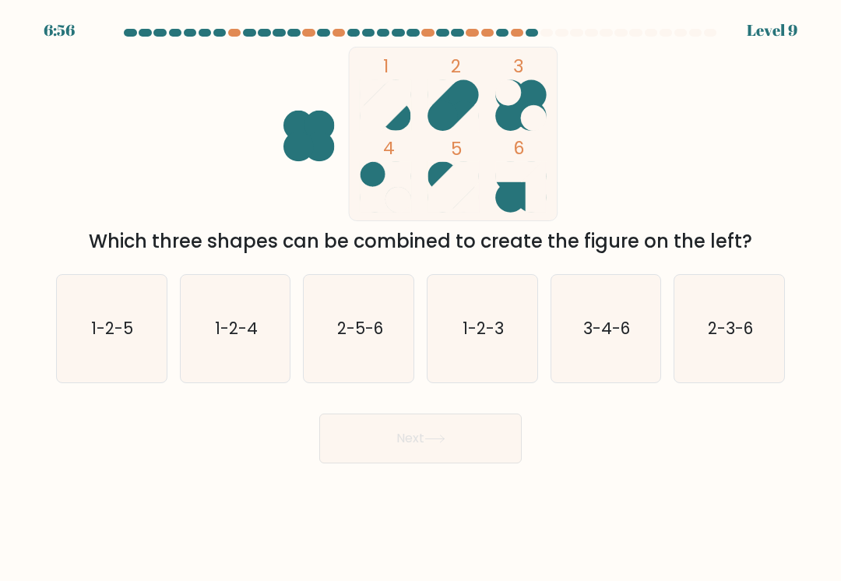
click at [581, 326] on icon "3-4-6" at bounding box center [605, 328] width 107 height 107
click at [421, 298] on input "e. 3-4-6" at bounding box center [420, 294] width 1 height 8
radio input "true"
click at [497, 439] on button "Next" at bounding box center [420, 438] width 202 height 50
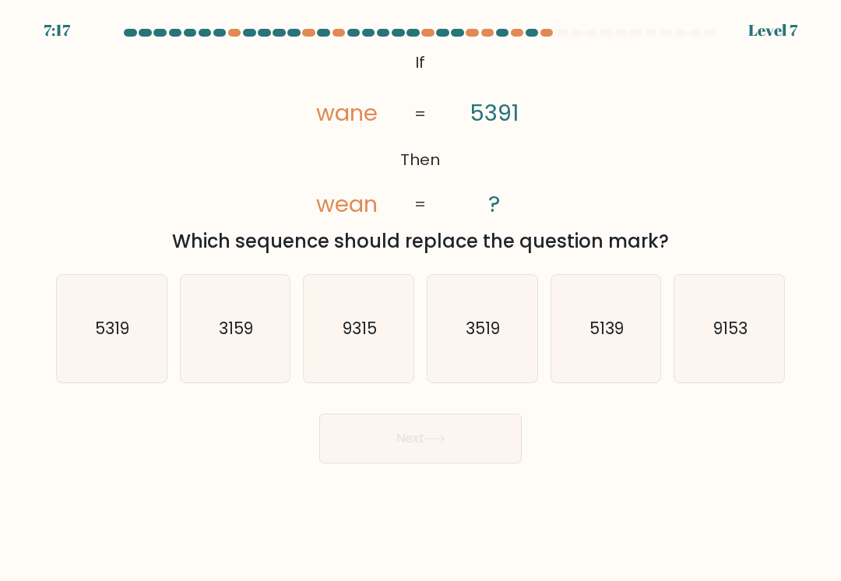
click at [558, 351] on icon "5139" at bounding box center [605, 328] width 107 height 107
click at [421, 298] on input "e. 5139" at bounding box center [420, 294] width 1 height 8
radio input "true"
click at [478, 442] on button "Next" at bounding box center [420, 438] width 202 height 50
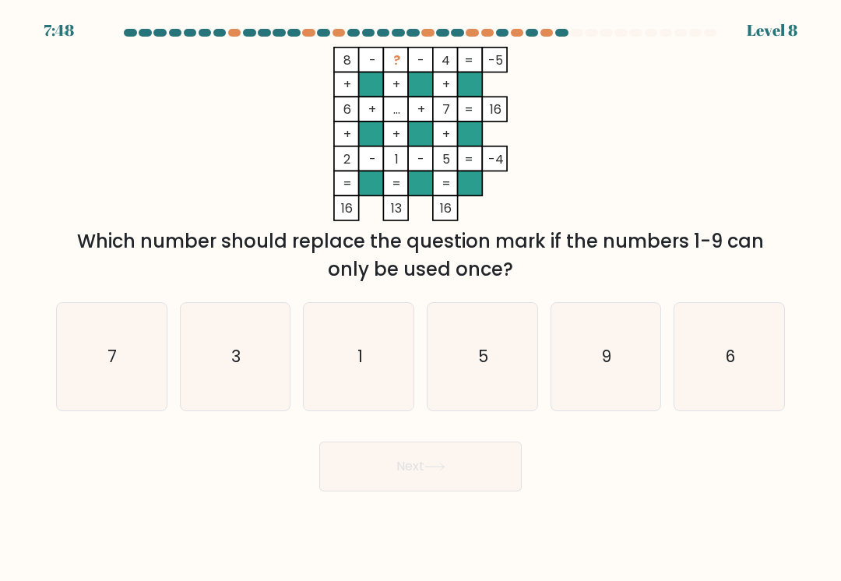
click at [152, 333] on icon "7" at bounding box center [111, 356] width 107 height 107
click at [420, 298] on input "a. 7" at bounding box center [420, 294] width 1 height 8
radio input "true"
click at [352, 472] on button "Next" at bounding box center [420, 466] width 202 height 50
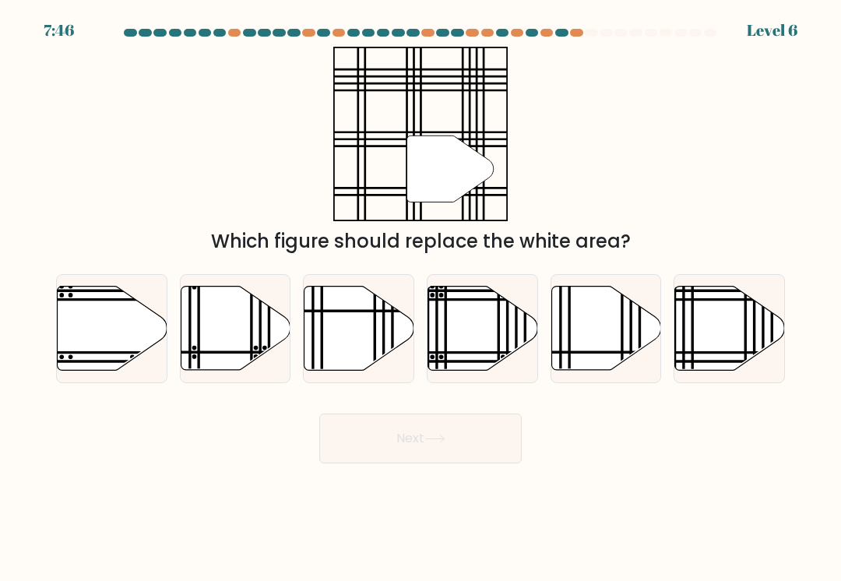
click at [736, 310] on icon at bounding box center [730, 328] width 110 height 84
click at [421, 298] on input "f." at bounding box center [420, 294] width 1 height 8
radio input "true"
click at [492, 438] on button "Next" at bounding box center [420, 438] width 202 height 50
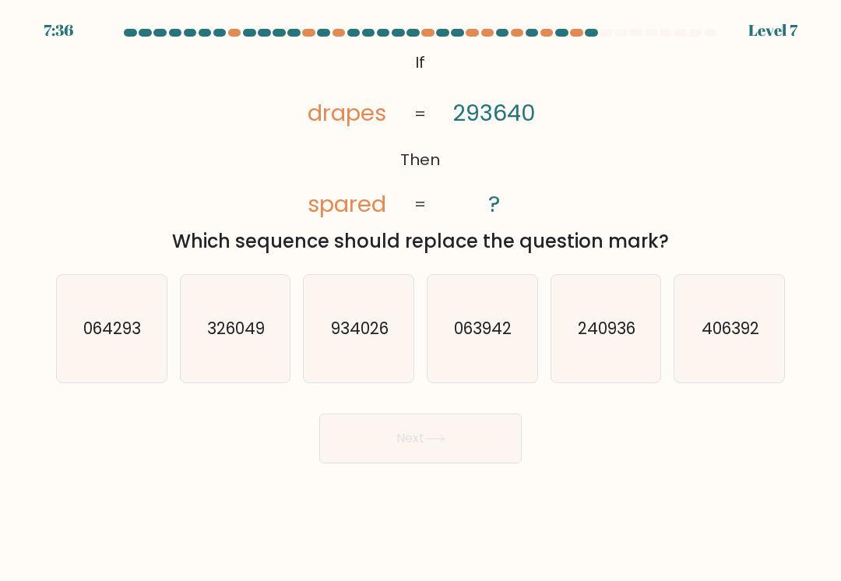
click at [512, 311] on icon "063942" at bounding box center [481, 328] width 107 height 107
click at [421, 298] on input "d. 063942" at bounding box center [420, 294] width 1 height 8
radio input "true"
click at [514, 437] on button "Next" at bounding box center [420, 438] width 202 height 50
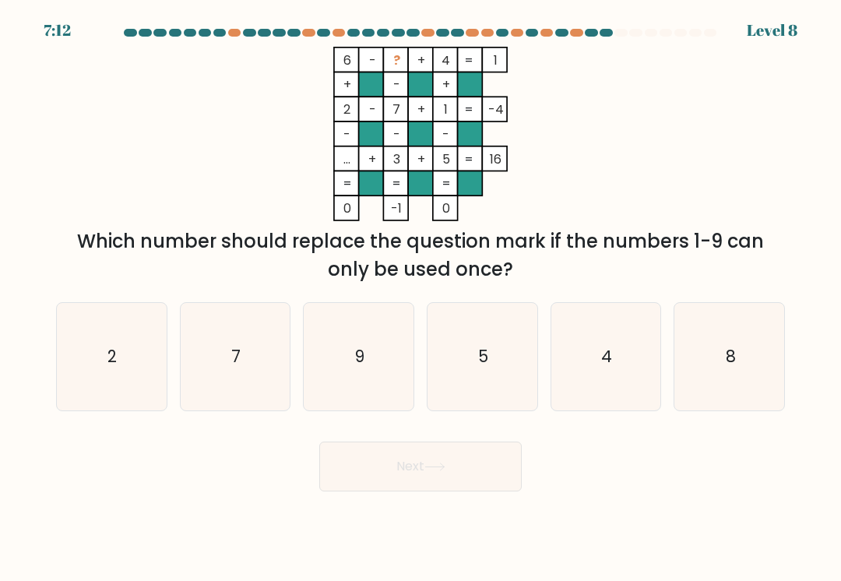
click at [403, 333] on icon "9" at bounding box center [358, 356] width 107 height 107
click at [420, 298] on input "c. 9" at bounding box center [420, 294] width 1 height 8
radio input "true"
click at [458, 459] on button "Next" at bounding box center [420, 466] width 202 height 50
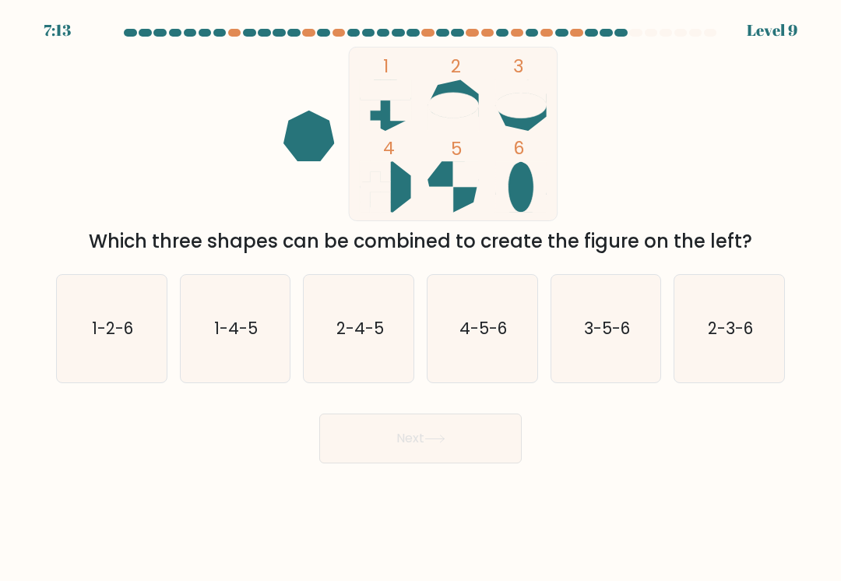
click at [384, 307] on icon "2-4-5" at bounding box center [358, 328] width 107 height 107
click at [420, 298] on input "c. 2-4-5" at bounding box center [420, 294] width 1 height 8
radio input "true"
click at [444, 430] on button "Next" at bounding box center [420, 438] width 202 height 50
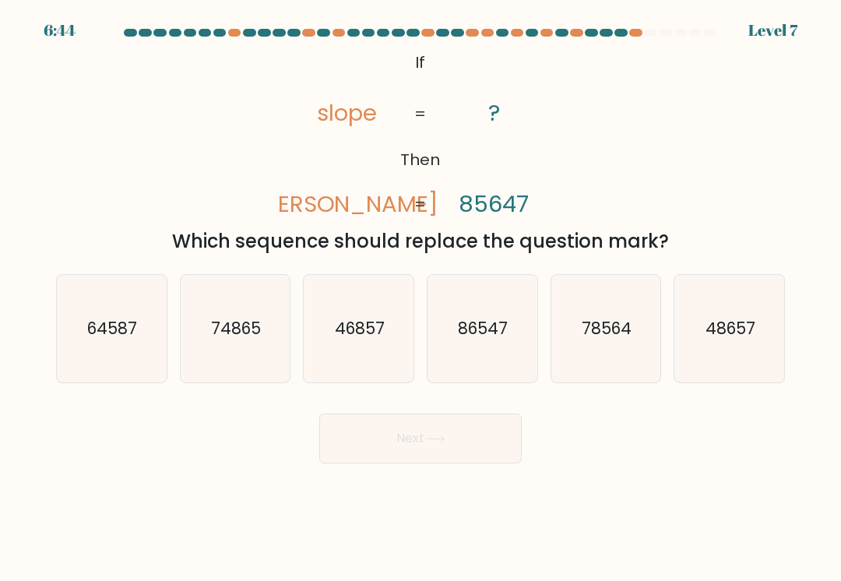
click at [627, 335] on text "78564" at bounding box center [606, 328] width 50 height 23
click at [421, 298] on input "e. 78564" at bounding box center [420, 294] width 1 height 8
radio input "true"
click at [496, 436] on button "Next" at bounding box center [420, 438] width 202 height 50
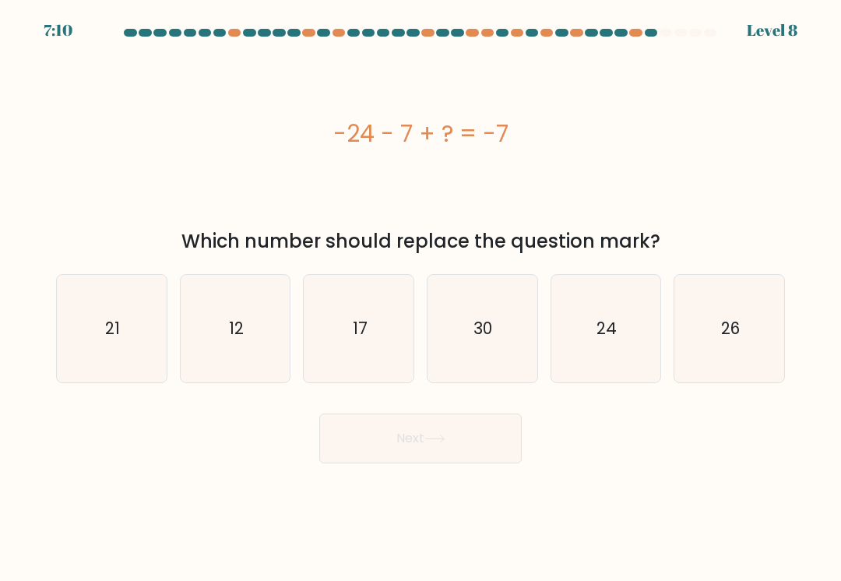
click at [636, 302] on icon "24" at bounding box center [605, 328] width 107 height 107
click at [421, 298] on input "e. 24" at bounding box center [420, 294] width 1 height 8
radio input "true"
click at [482, 425] on button "Next" at bounding box center [420, 438] width 202 height 50
click at [482, 430] on button "Next" at bounding box center [420, 438] width 202 height 50
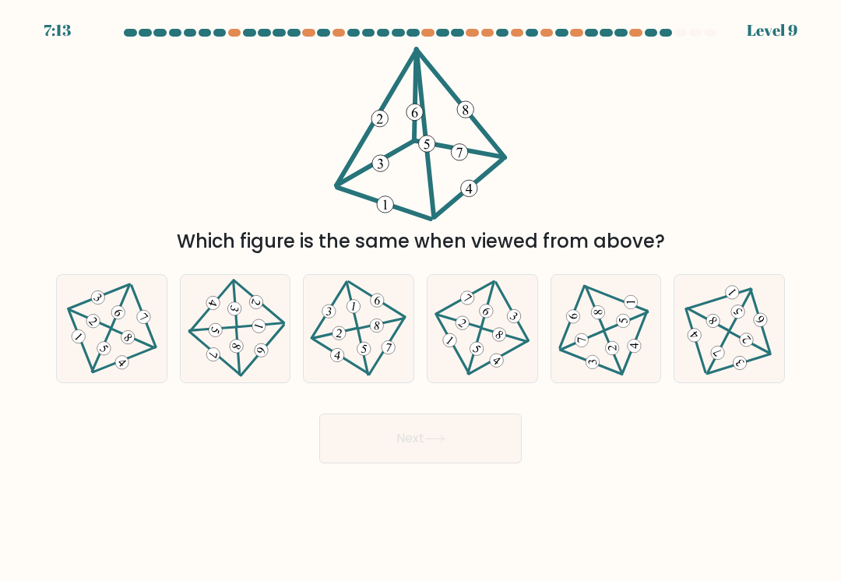
click at [140, 298] on icon at bounding box center [111, 329] width 87 height 86
click at [420, 298] on input "a." at bounding box center [420, 294] width 1 height 8
radio input "true"
click at [426, 418] on button "Next" at bounding box center [420, 438] width 202 height 50
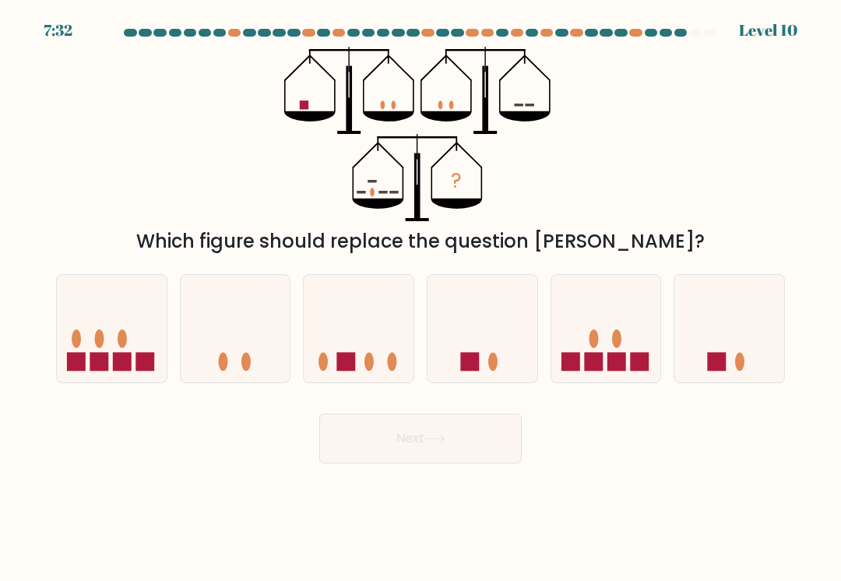
click at [390, 323] on icon at bounding box center [359, 328] width 110 height 91
click at [420, 298] on input "c." at bounding box center [420, 294] width 1 height 8
radio input "true"
click at [442, 437] on icon at bounding box center [434, 438] width 21 height 9
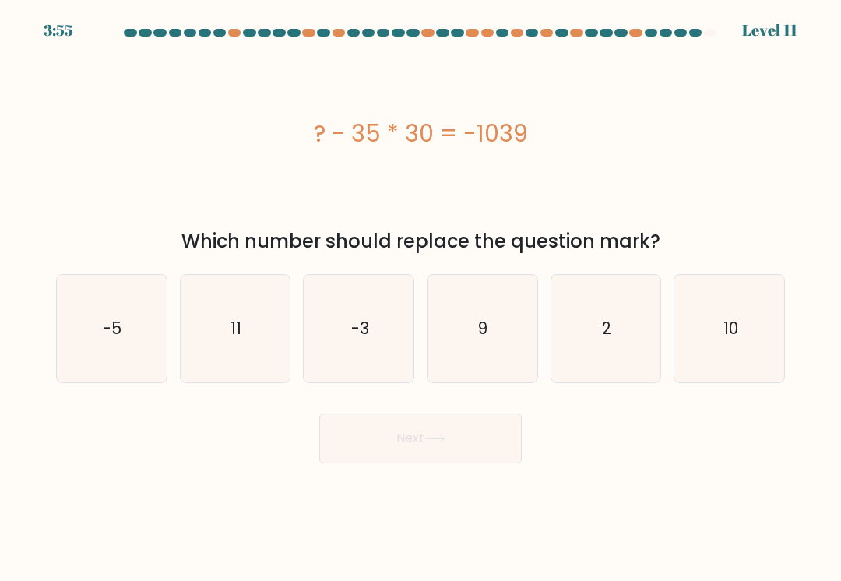
click at [601, 282] on icon "2" at bounding box center [605, 328] width 107 height 107
click at [421, 290] on input "e. 2" at bounding box center [420, 294] width 1 height 8
radio input "true"
click at [492, 428] on button "Next" at bounding box center [420, 438] width 202 height 50
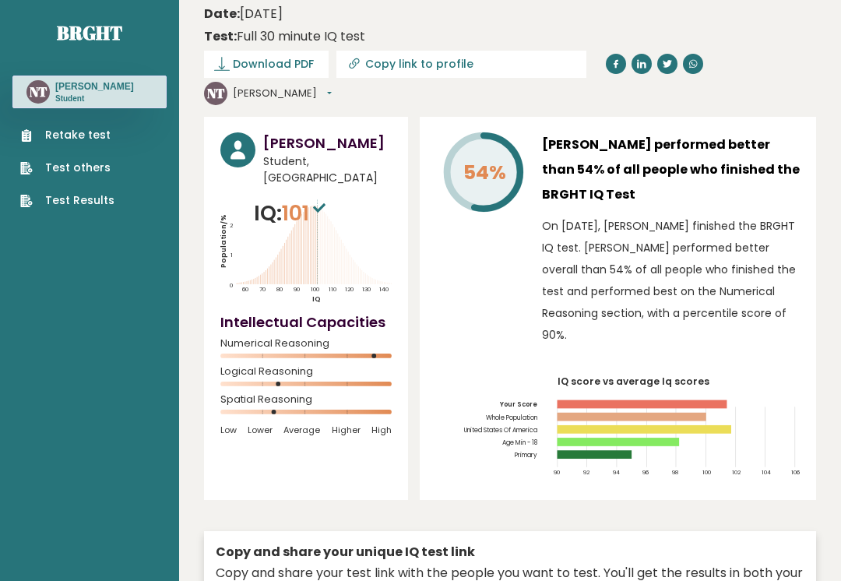
scroll to position [8, 0]
